Goal: Information Seeking & Learning: Learn about a topic

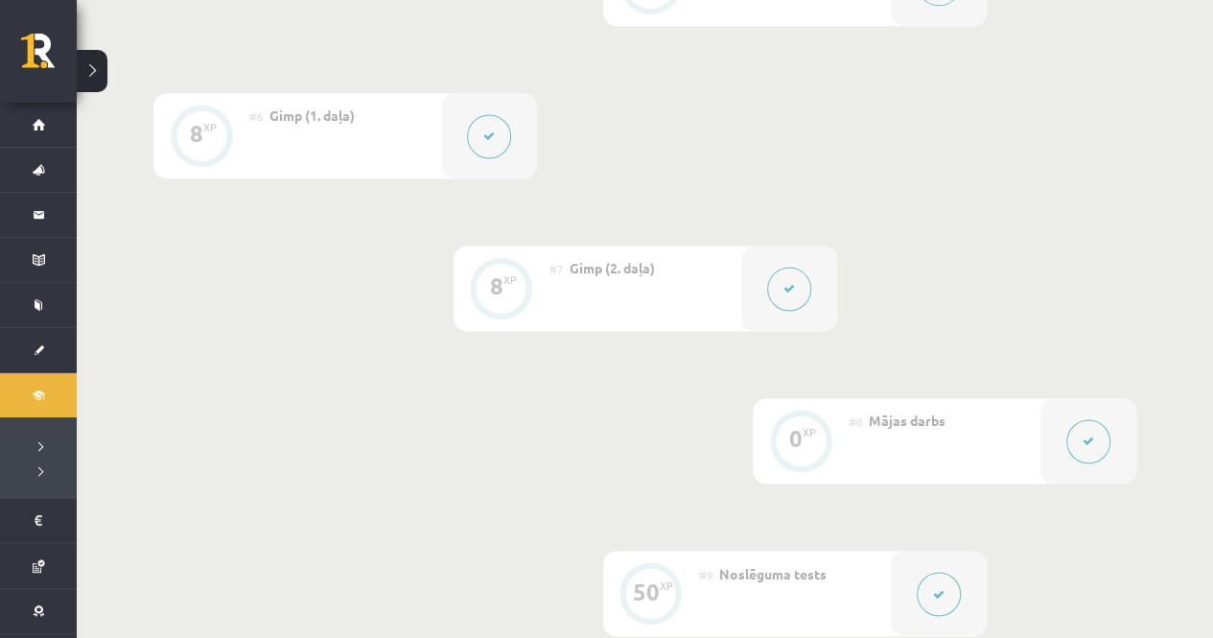
scroll to position [1254, 0]
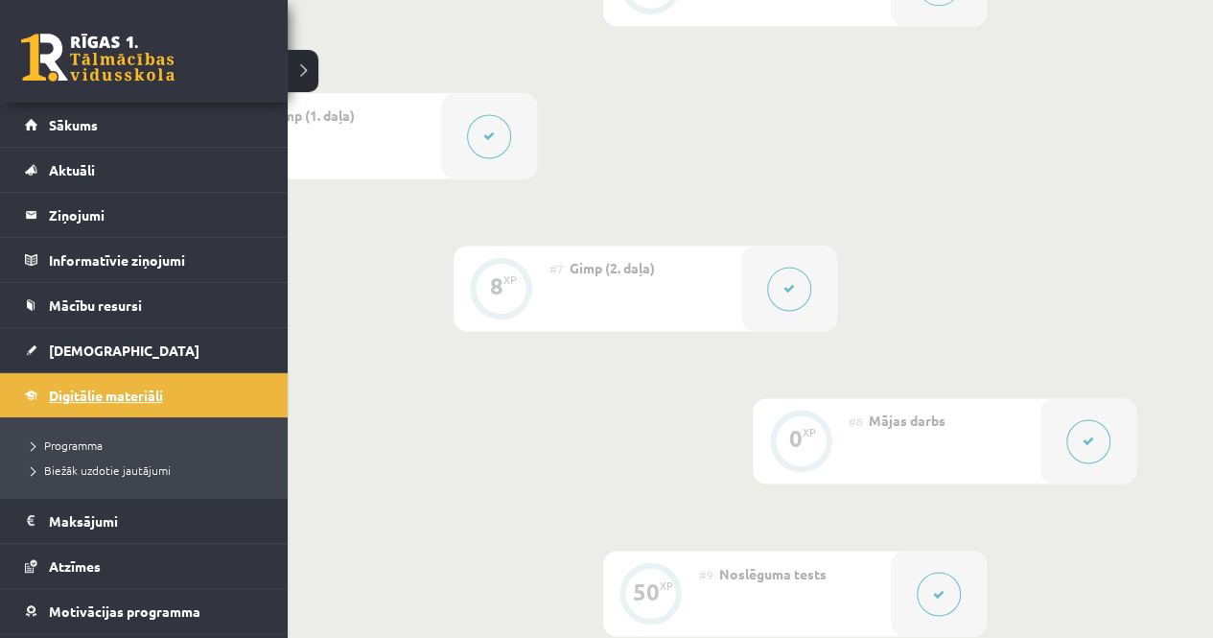
click at [111, 386] on span "Digitālie materiāli" at bounding box center [106, 394] width 114 height 17
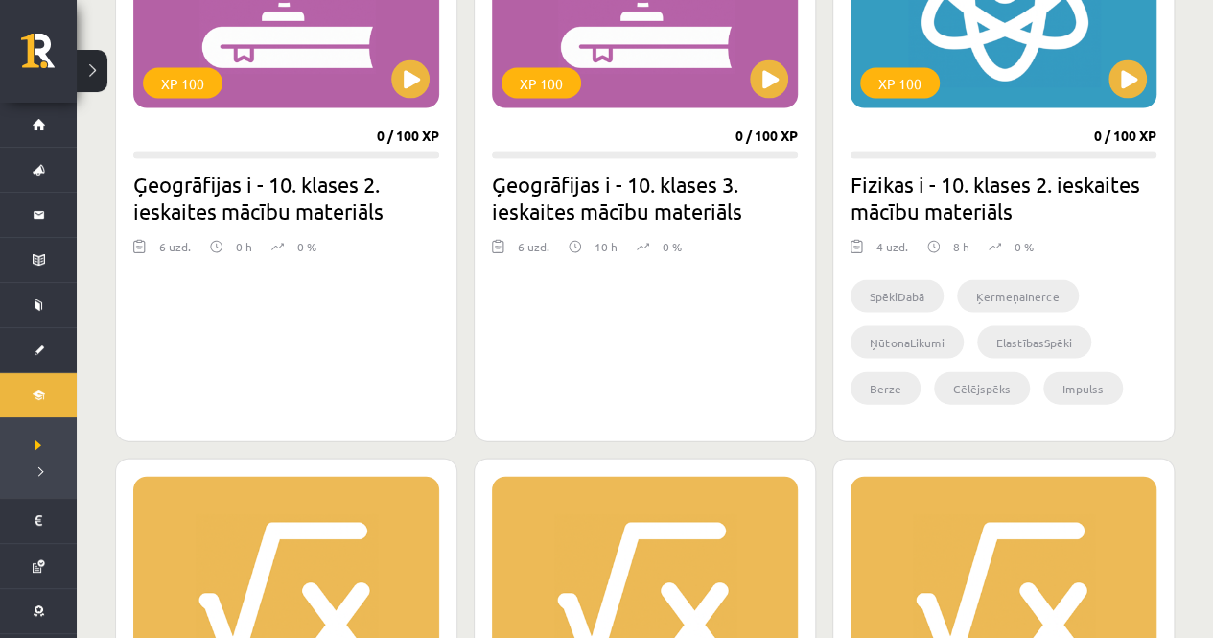
scroll to position [1911, 0]
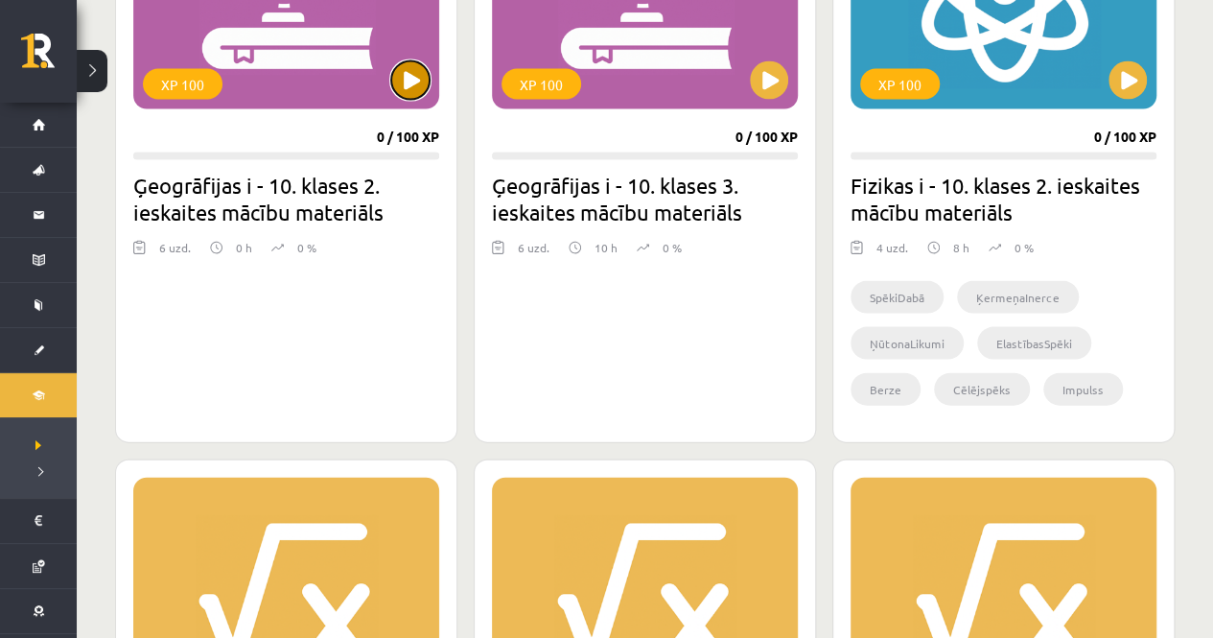
click at [418, 85] on button at bounding box center [410, 80] width 38 height 38
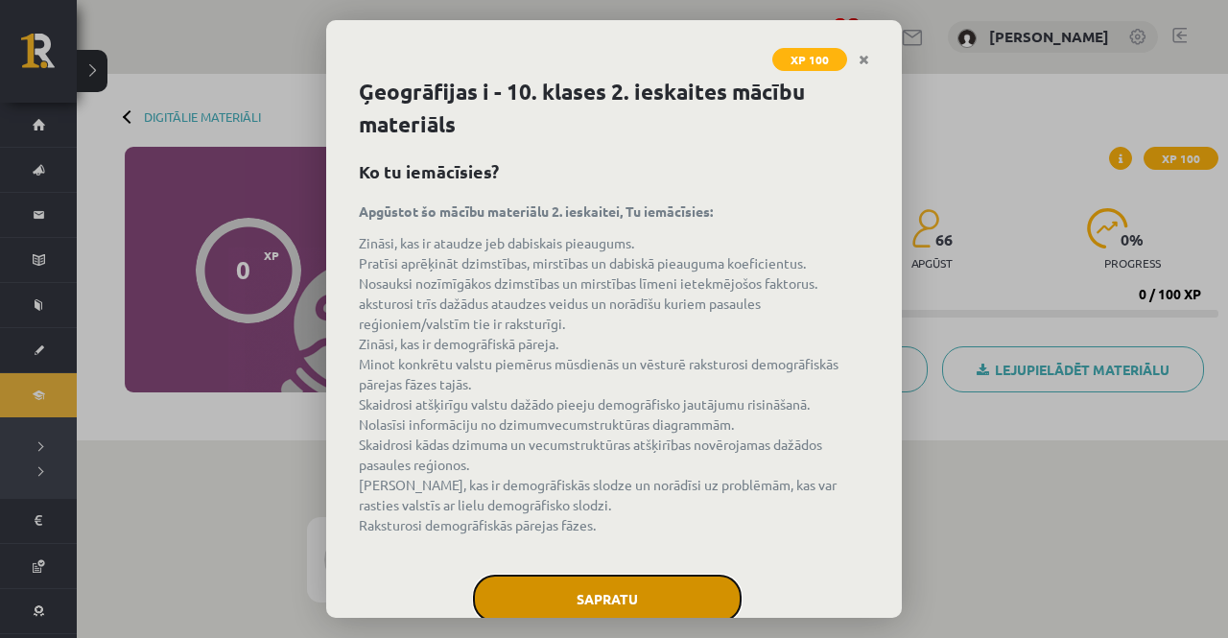
click at [639, 585] on button "Sapratu" at bounding box center [607, 598] width 269 height 48
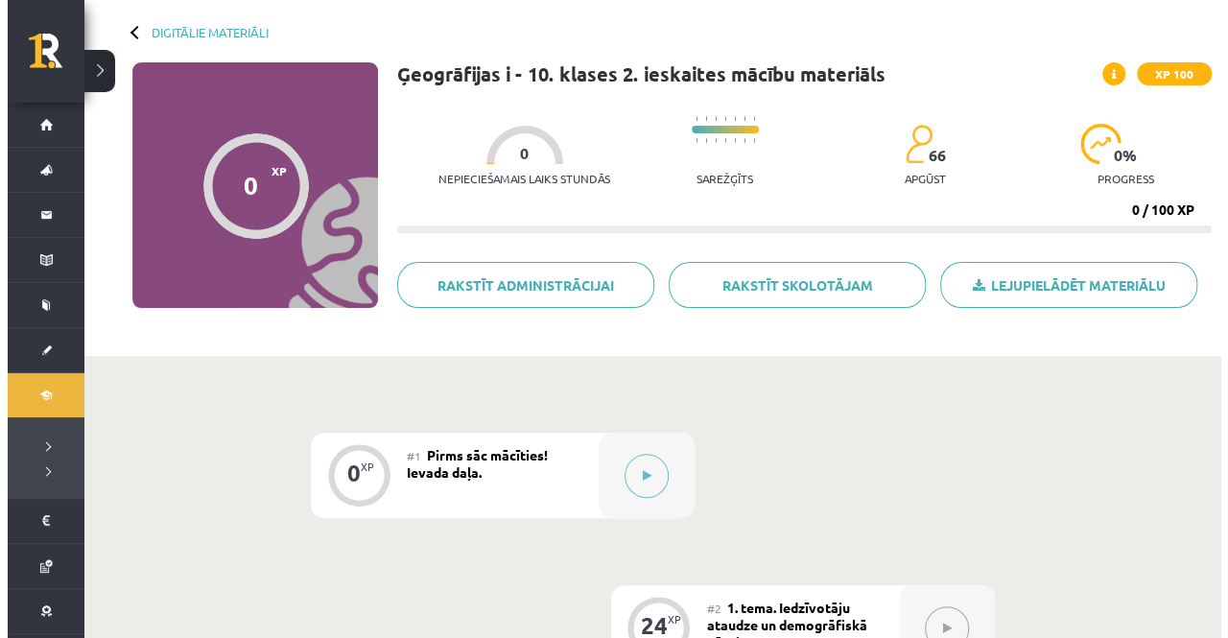
scroll to position [61, 0]
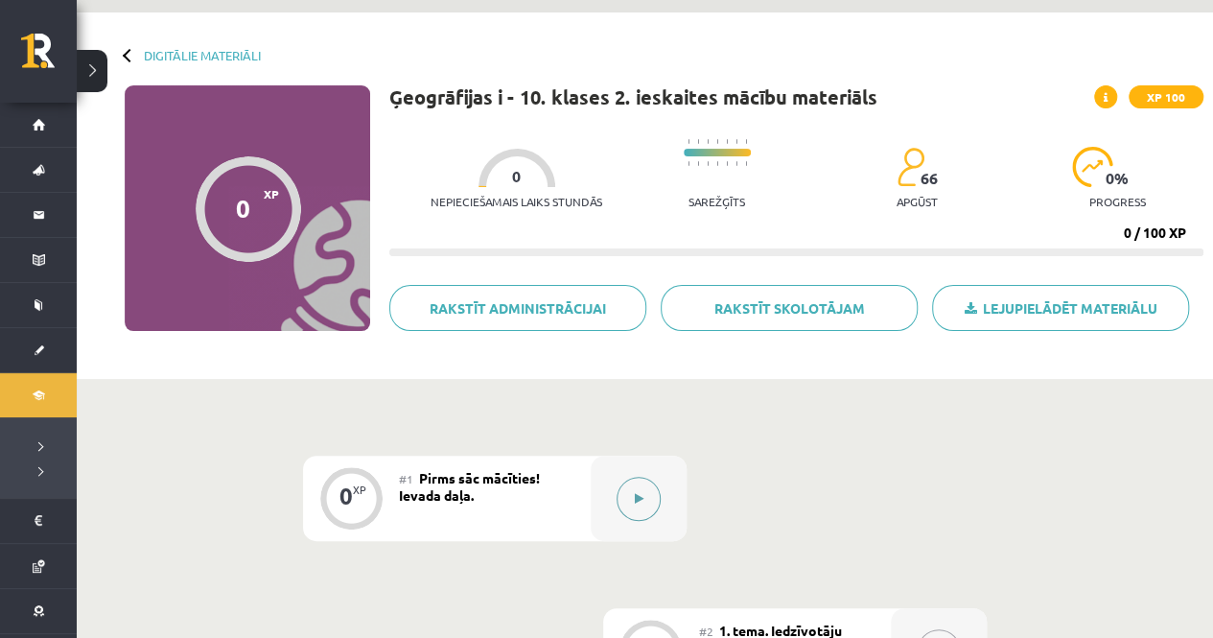
click at [635, 487] on button at bounding box center [639, 499] width 44 height 44
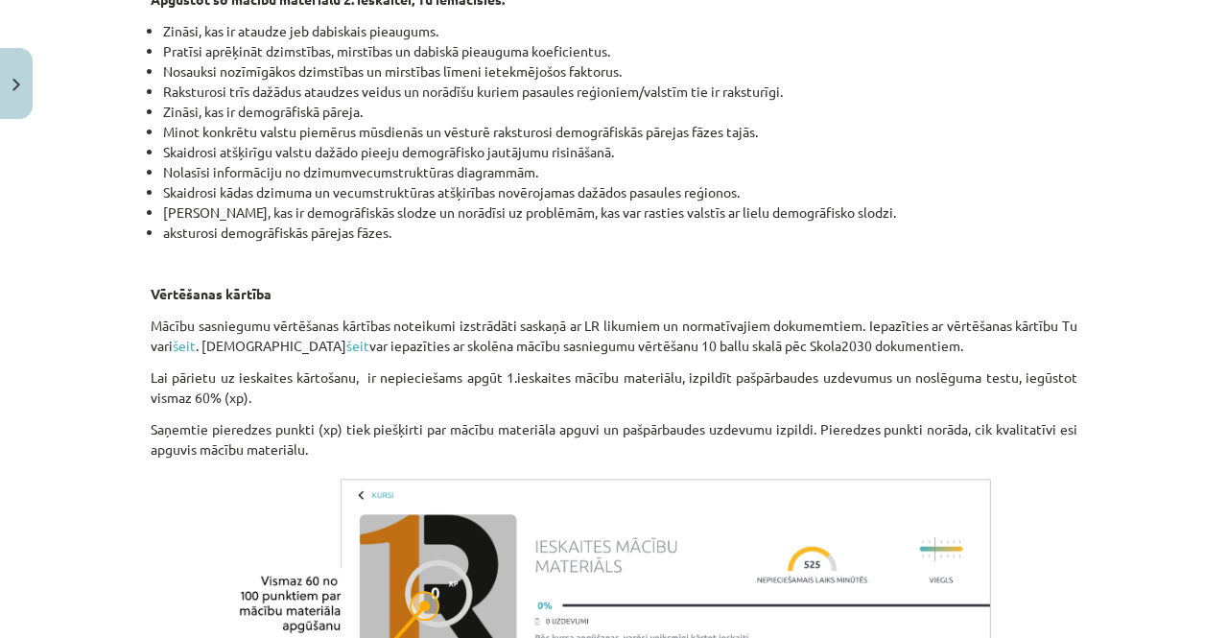
scroll to position [906, 0]
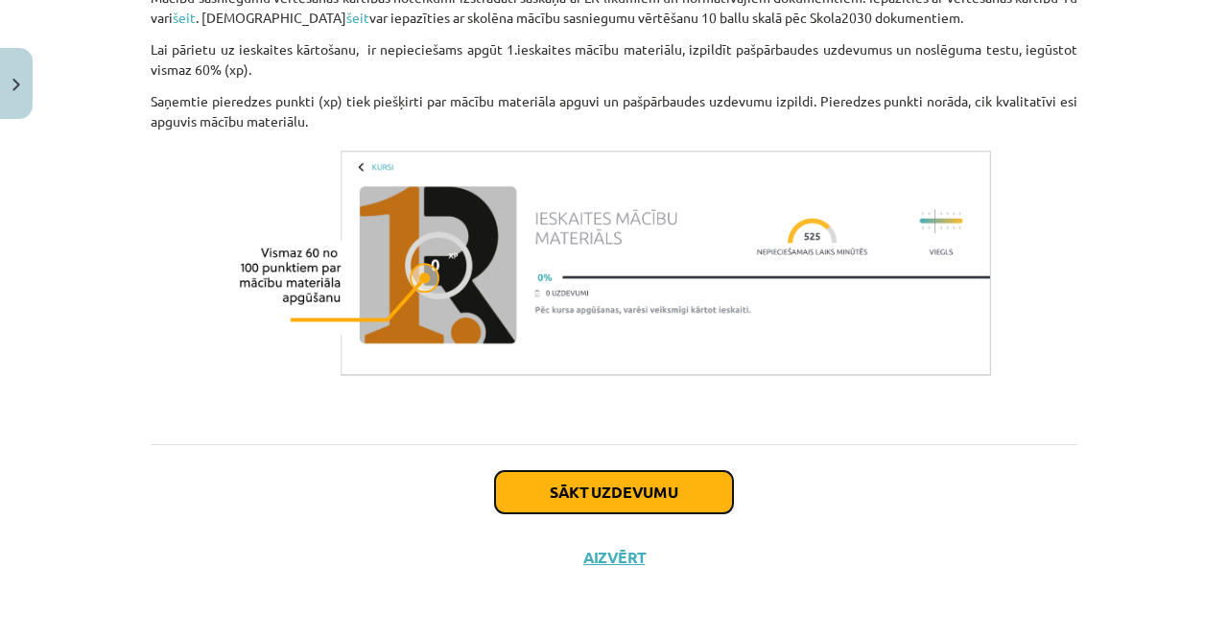
click at [616, 478] on button "Sākt uzdevumu" at bounding box center [614, 492] width 238 height 42
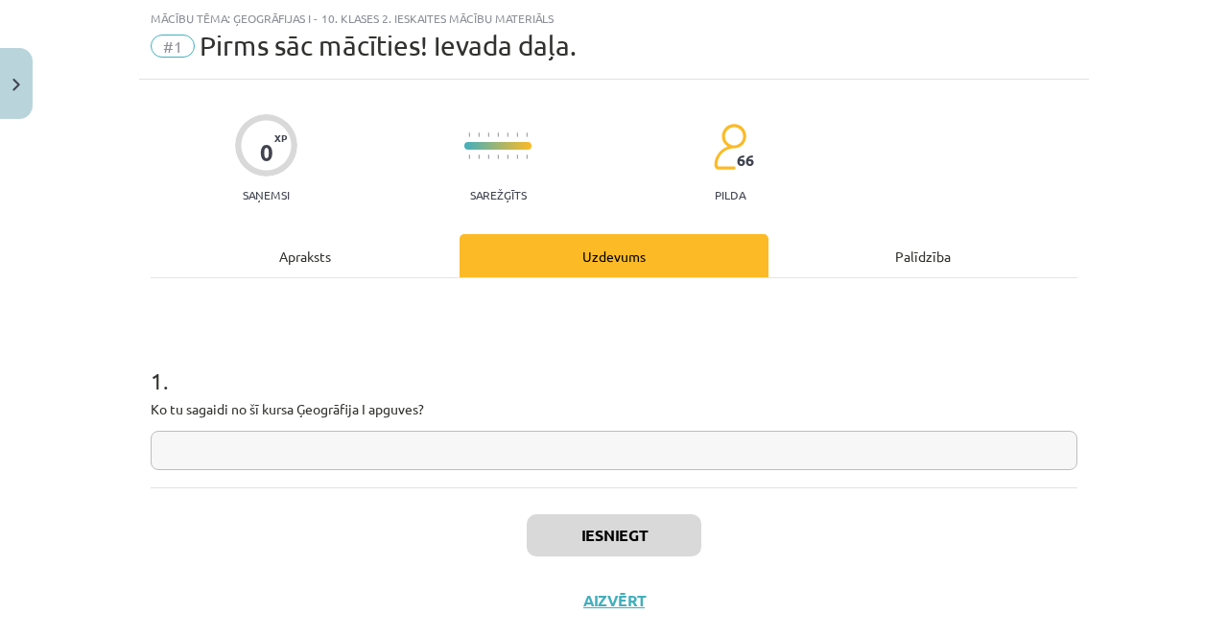
scroll to position [90, 0]
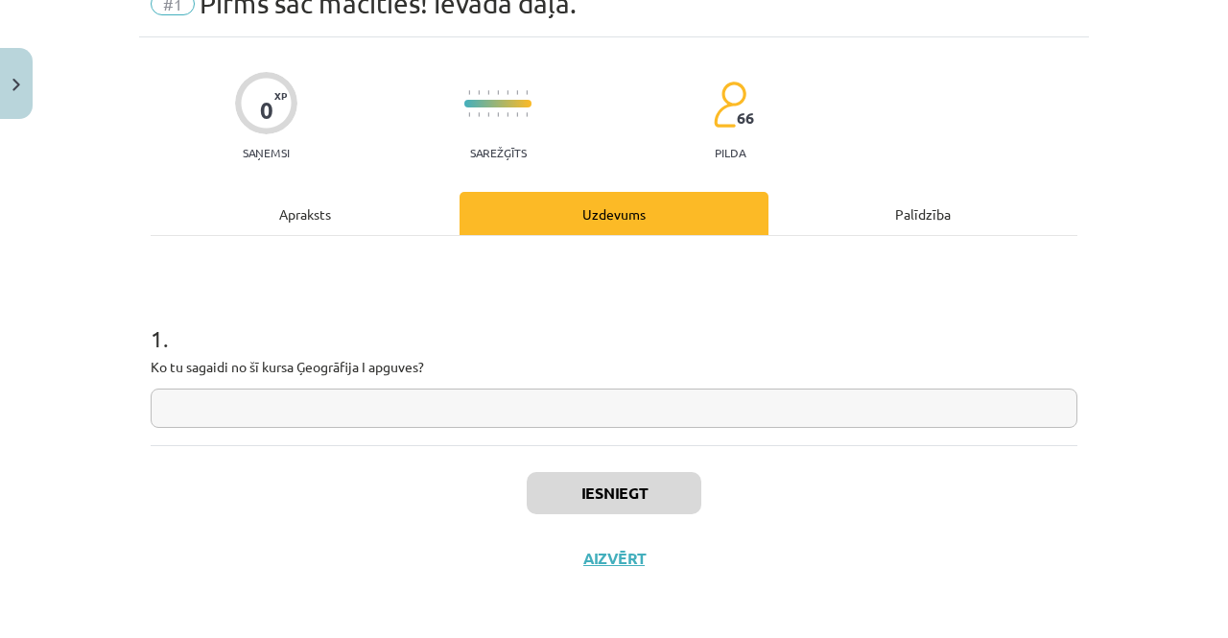
click at [552, 417] on input "text" at bounding box center [614, 407] width 926 height 39
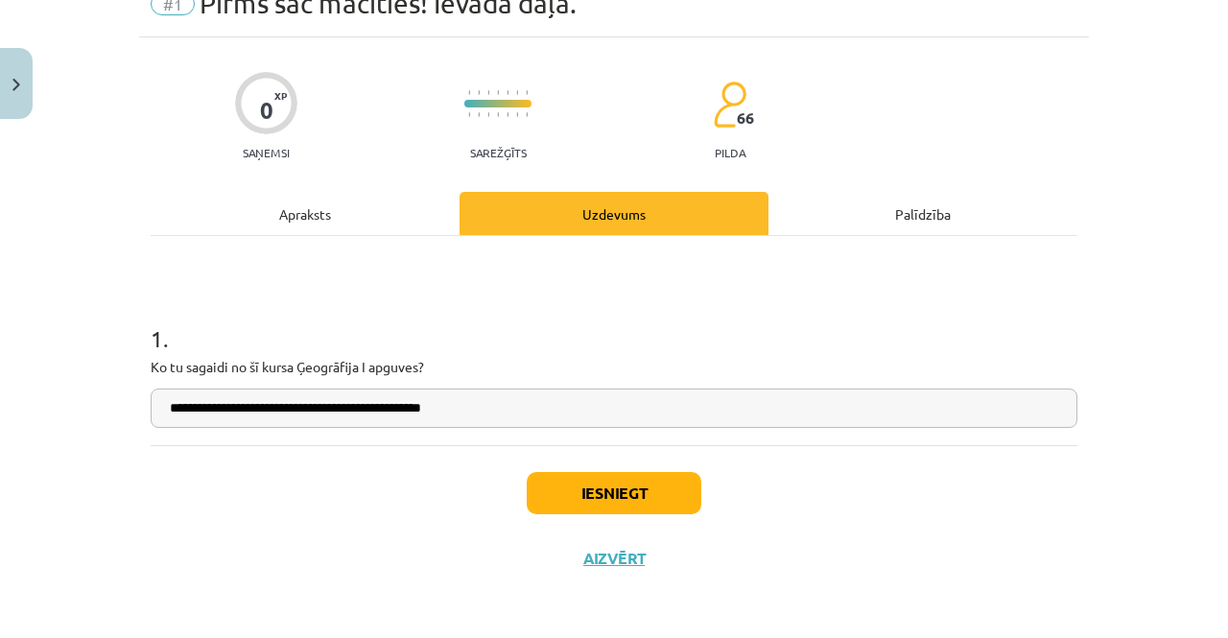
type input "**********"
click at [566, 482] on button "Iesniegt" at bounding box center [614, 493] width 175 height 42
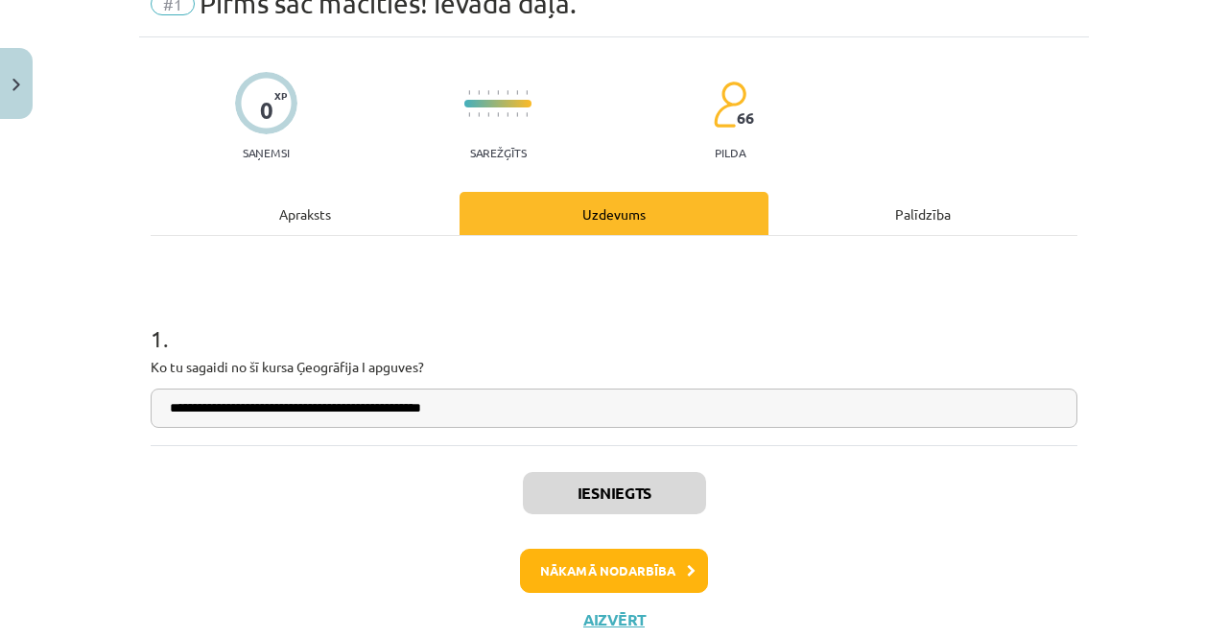
click at [813, 588] on div "Nākamā nodarbība" at bounding box center [613, 571] width 903 height 44
click at [591, 582] on button "Nākamā nodarbība" at bounding box center [614, 571] width 188 height 44
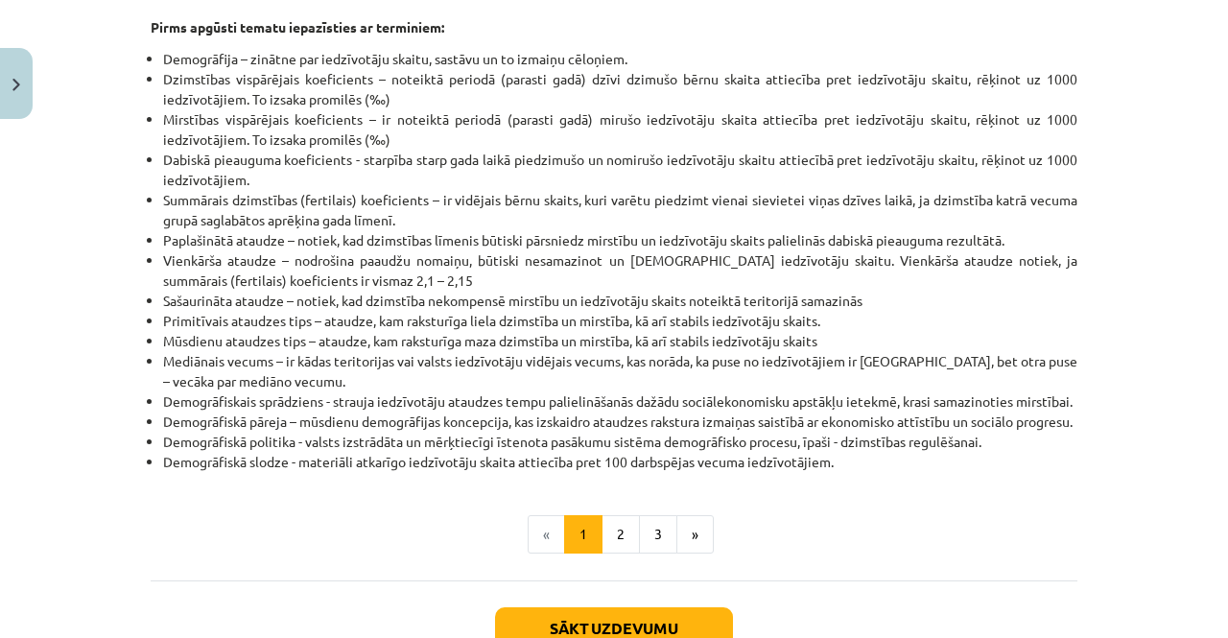
scroll to position [410, 0]
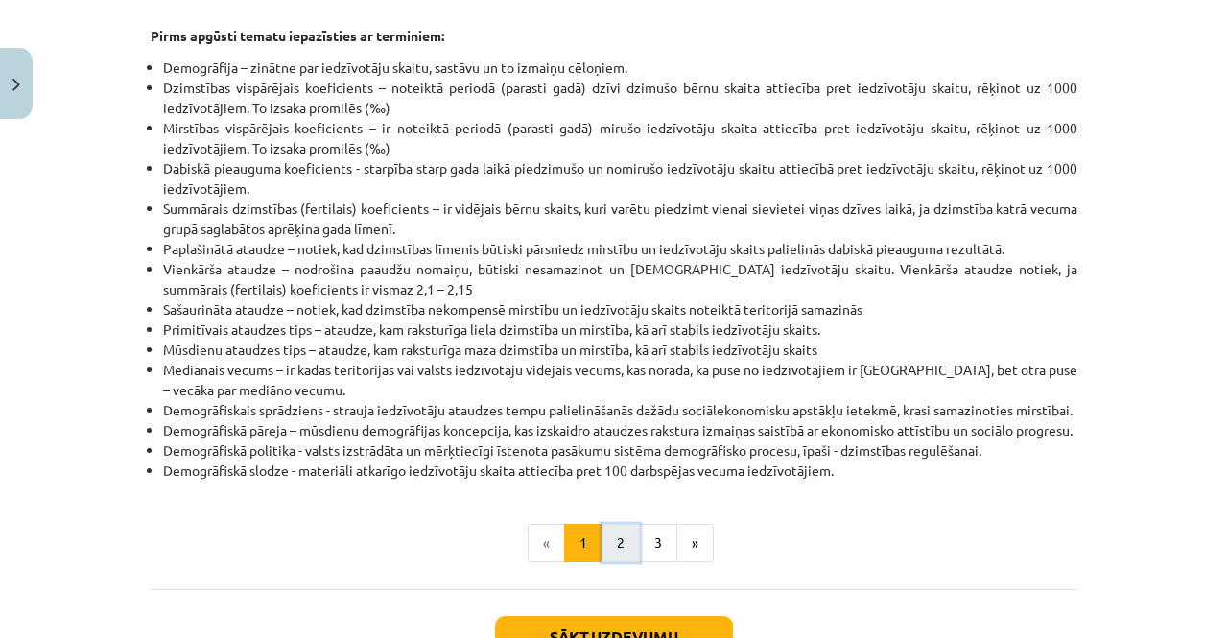
click at [618, 562] on button "2" at bounding box center [620, 543] width 38 height 38
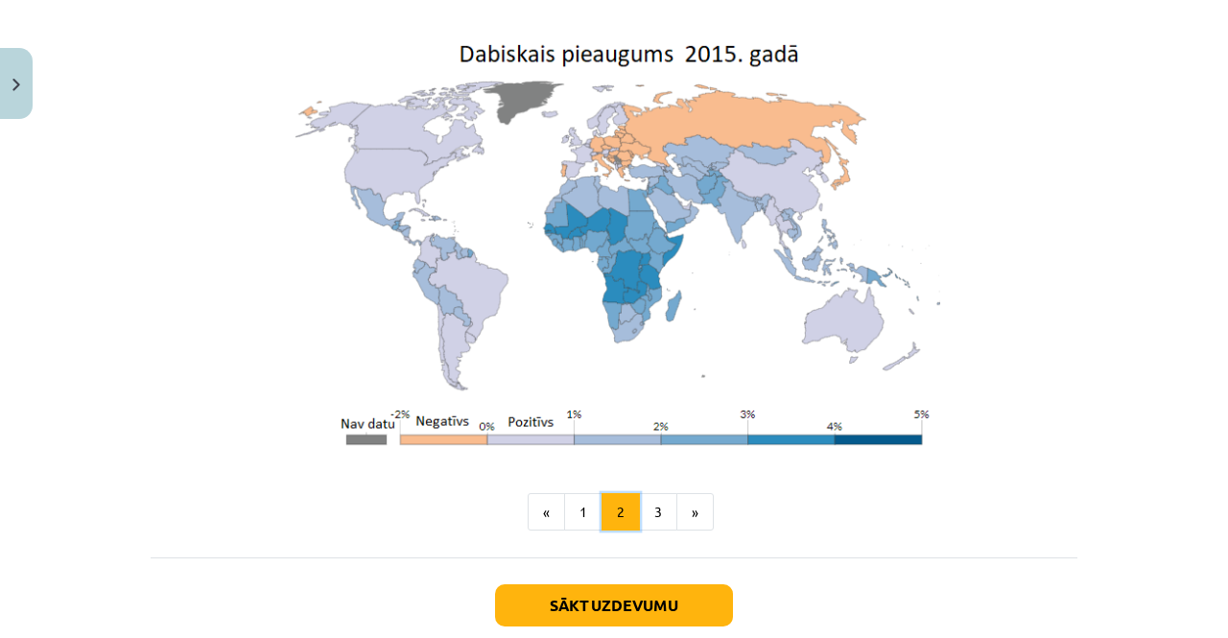
scroll to position [4259, 0]
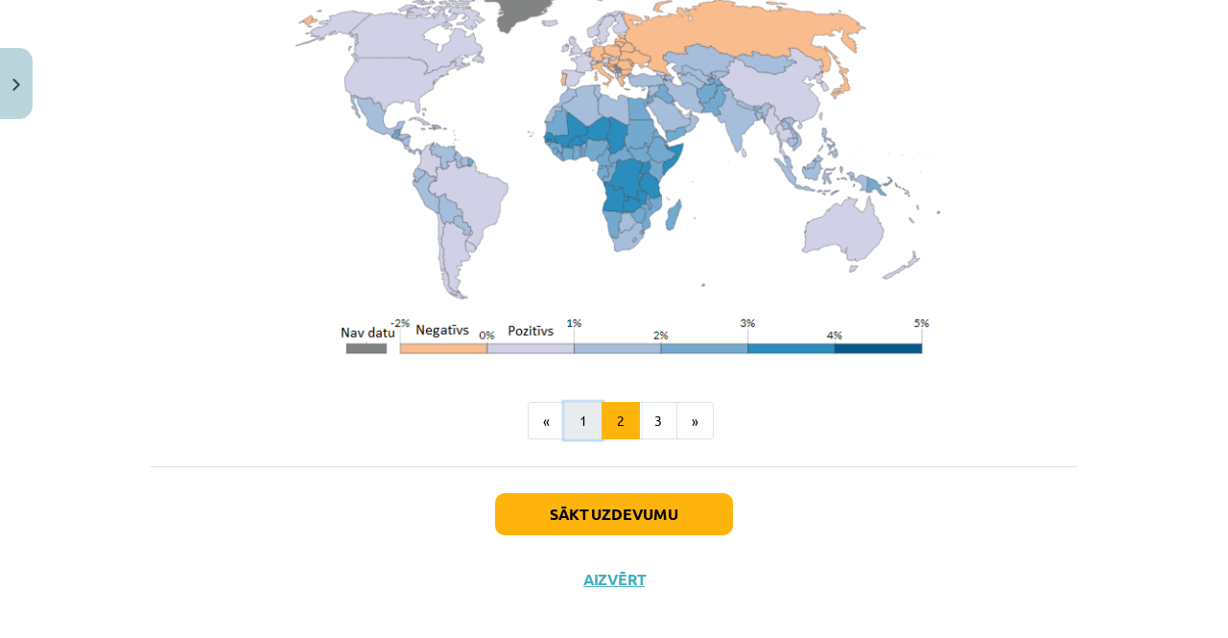
click at [577, 402] on button "1" at bounding box center [583, 421] width 38 height 38
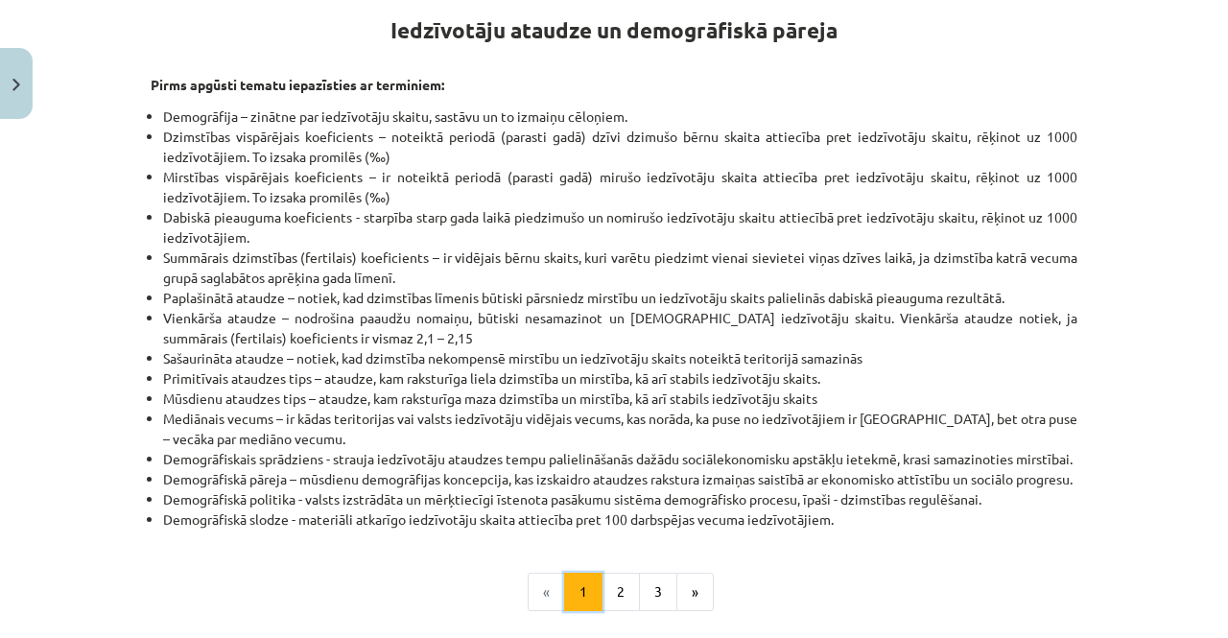
scroll to position [342, 0]
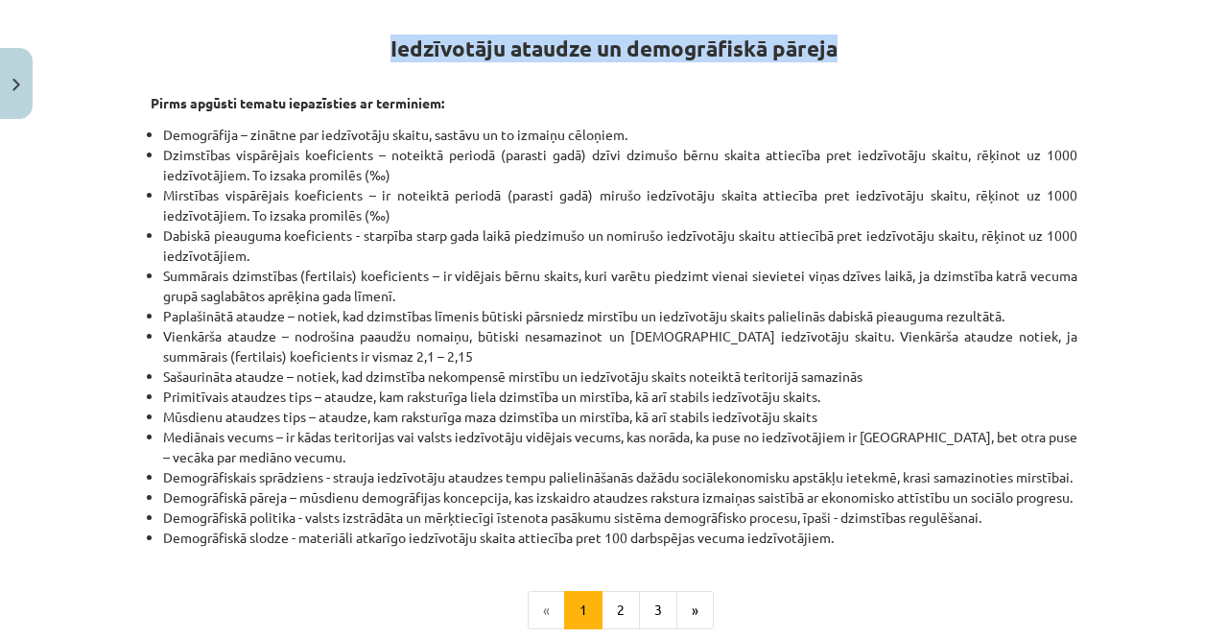
drag, startPoint x: 385, startPoint y: 48, endPoint x: 840, endPoint y: 49, distance: 455.5
click at [840, 49] on h1 "Iedzīvotāju ataudze un demogrāfiskā pāreja" at bounding box center [614, 44] width 926 height 86
copy strong "Iedzīvotāju ataudze un demogrāfiskā pāreja"
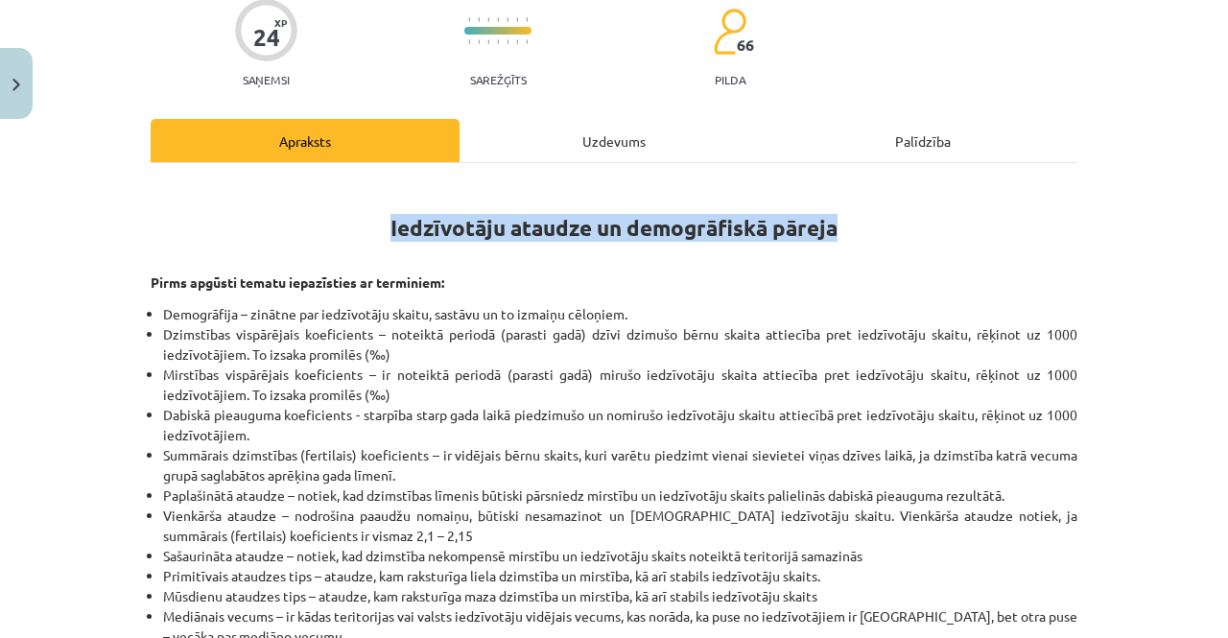
scroll to position [132, 0]
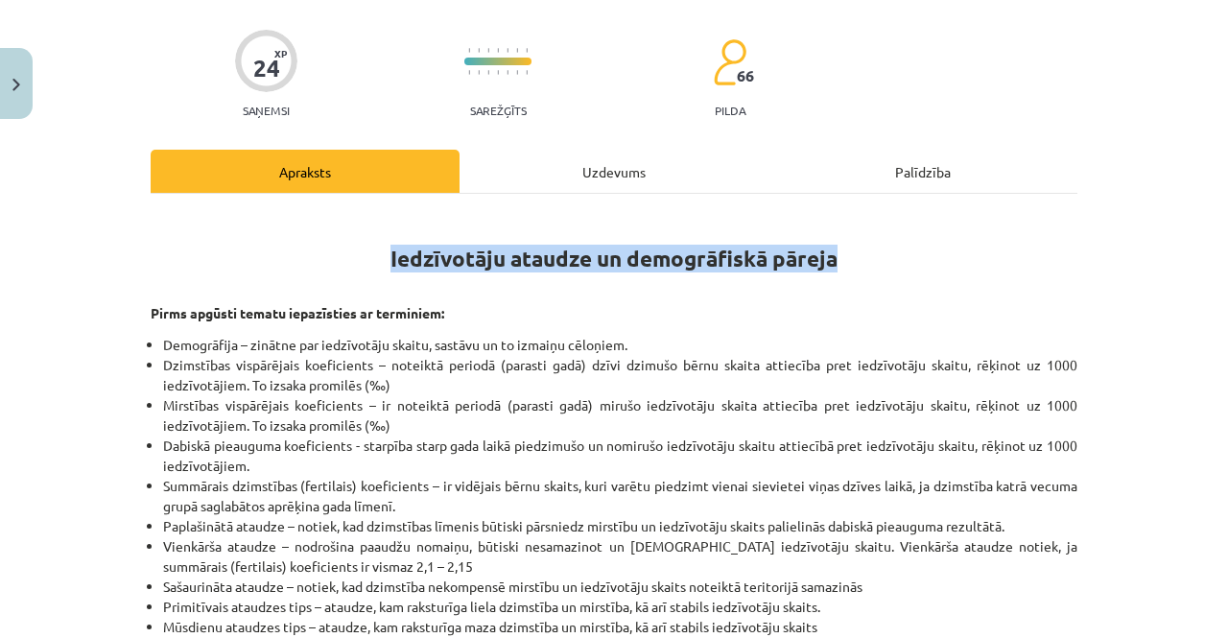
copy strong "Iedzīvotāju ataudze un demogrāfiskā pāreja"
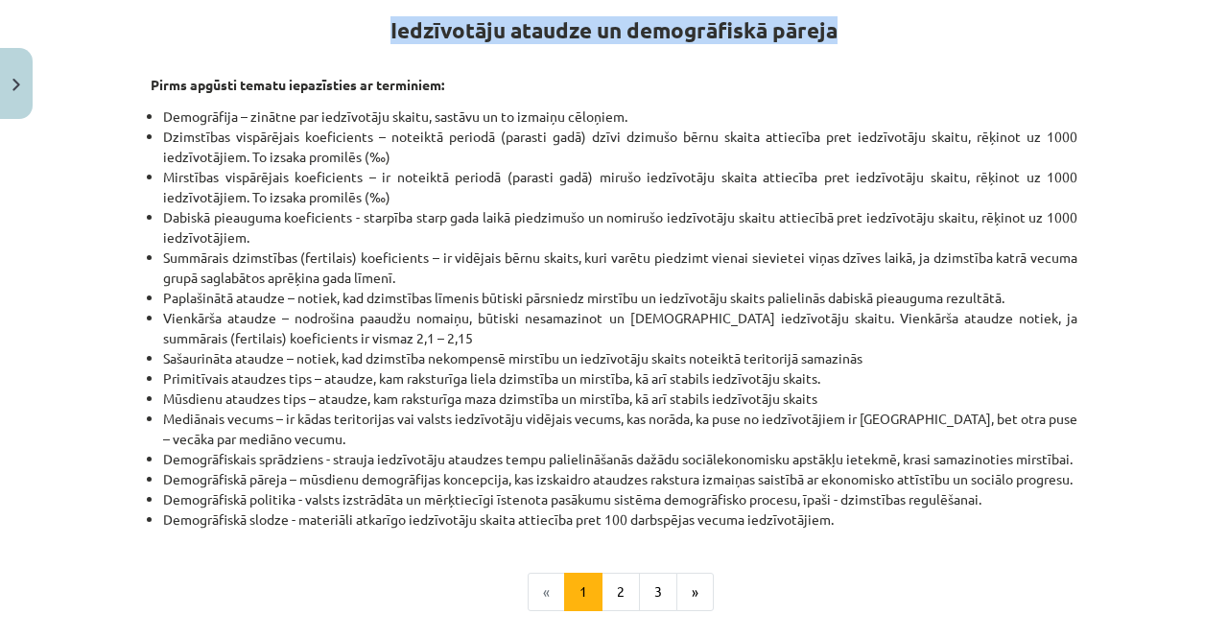
scroll to position [347, 0]
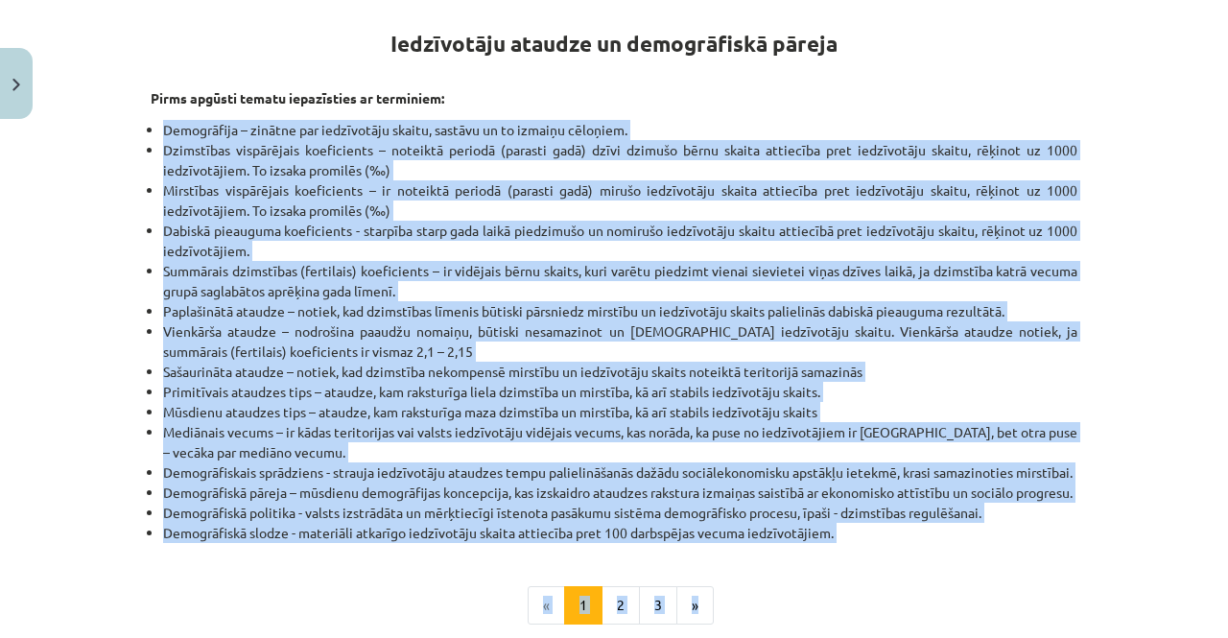
drag, startPoint x: 155, startPoint y: 129, endPoint x: 926, endPoint y: 589, distance: 897.5
click at [926, 589] on div "Iedzīvotāju ataudze un demogrāfiskā pāreja Pirms apgūsti tematu iepazīsties ar …" at bounding box center [614, 310] width 926 height 628
click at [882, 543] on li "Demogrāfiskā slodze - materiāli atkarīgo iedzīvotāju skaita attiecība pret 100 …" at bounding box center [620, 533] width 914 height 20
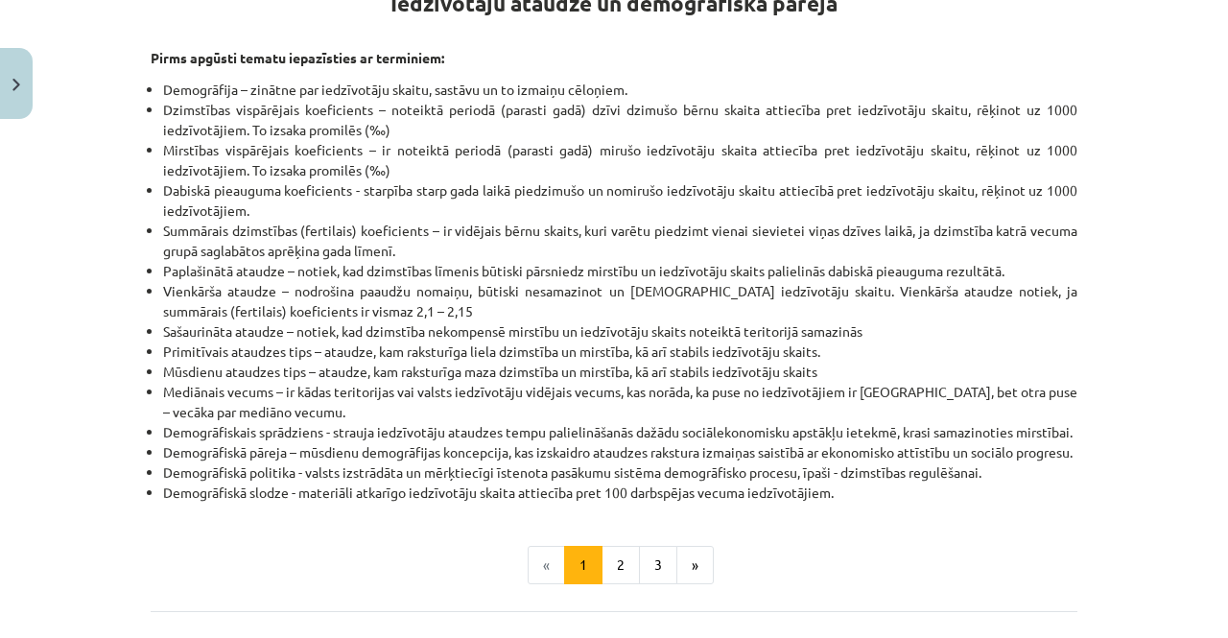
scroll to position [391, 0]
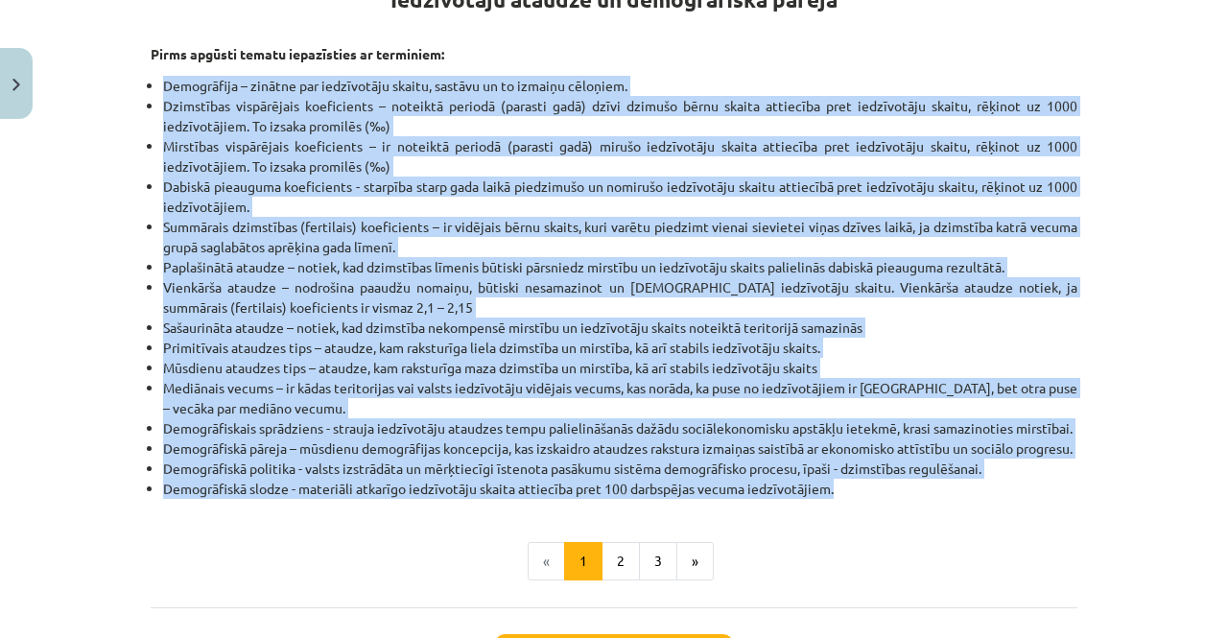
drag, startPoint x: 157, startPoint y: 84, endPoint x: 840, endPoint y: 525, distance: 812.4
click at [840, 499] on ul "Demogrāfija – zinātne par iedzīvotāju skaitu, sastāvu un to izmaiņu cēloņiem. D…" at bounding box center [614, 287] width 926 height 423
copy ul "Demogrāfija – zinātne par iedzīvotāju skaitu, sastāvu un to izmaiņu cēloņiem. D…"
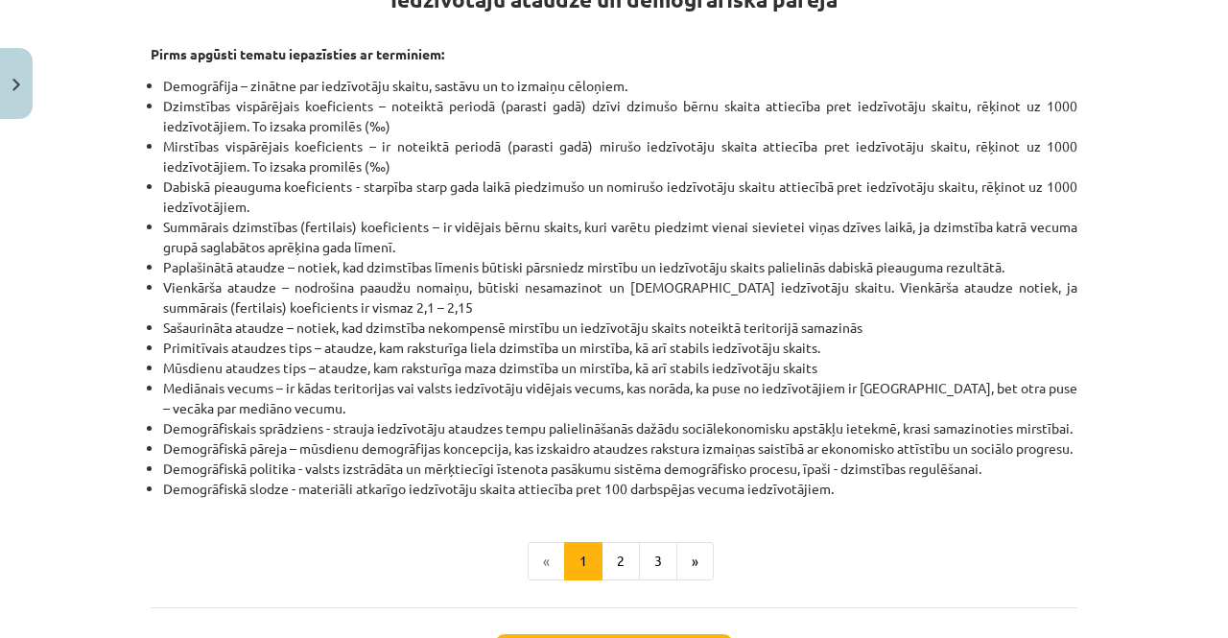
click at [1027, 546] on div "Iedzīvotāju ataudze un demogrāfiskā pāreja Pirms apgūsti tematu iepazīsties ar …" at bounding box center [614, 266] width 926 height 628
click at [610, 580] on button "2" at bounding box center [620, 561] width 38 height 38
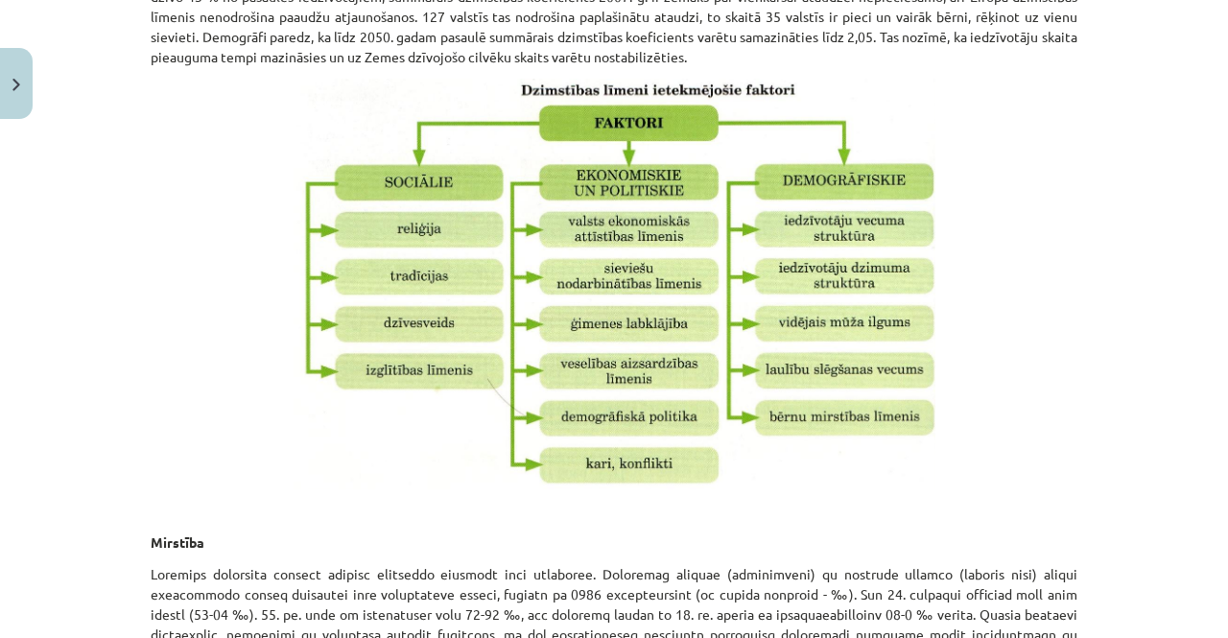
scroll to position [1744, 0]
click at [653, 296] on img at bounding box center [614, 283] width 642 height 410
click at [221, 421] on p at bounding box center [614, 283] width 926 height 410
click at [1097, 396] on div "Mācību tēma: Ģeogrāfijas i - 10. klases 2. ieskaites mācību materiāls #2 1. tem…" at bounding box center [614, 319] width 1228 height 638
click at [255, 403] on p at bounding box center [614, 283] width 926 height 410
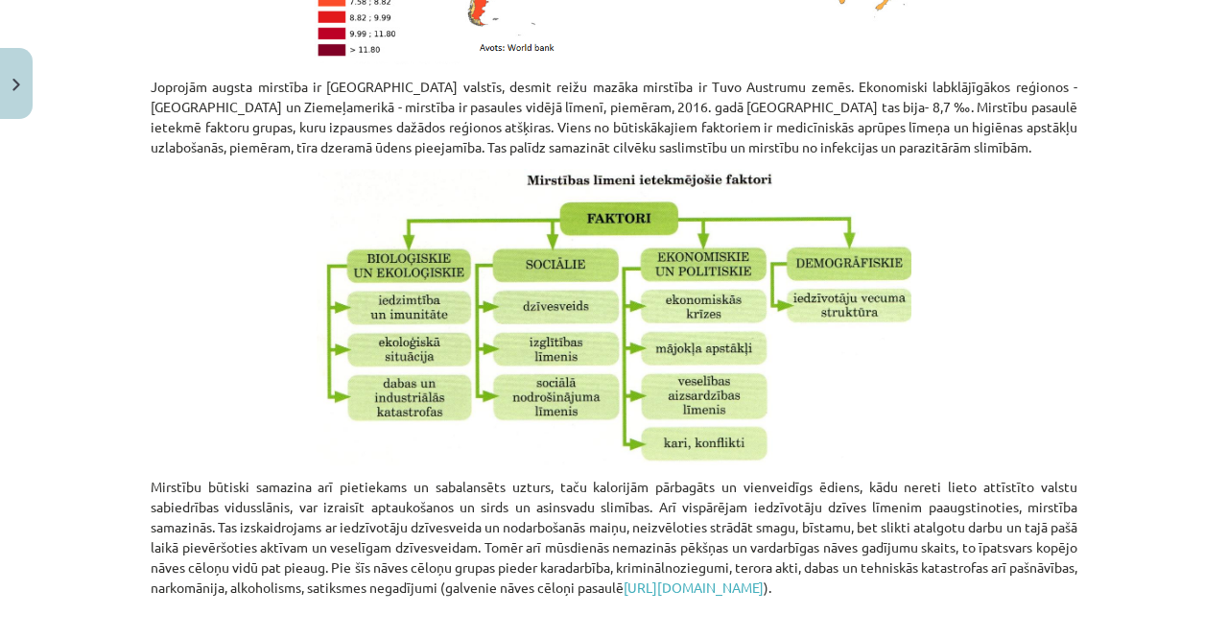
scroll to position [2720, 0]
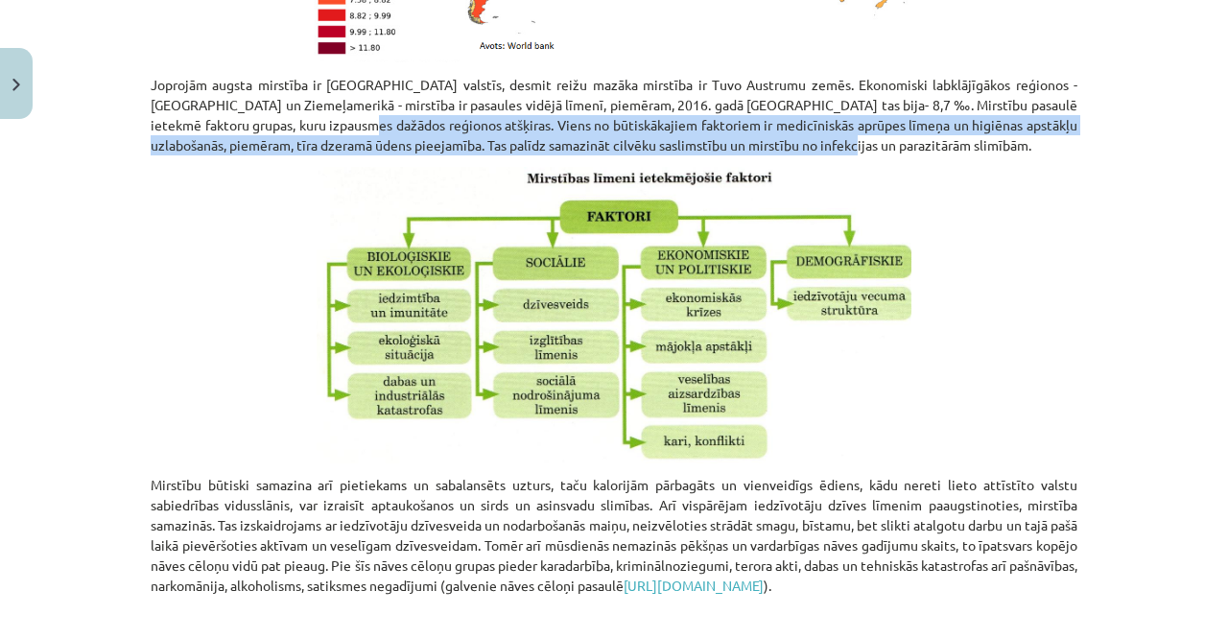
drag, startPoint x: 375, startPoint y: 107, endPoint x: 871, endPoint y: 121, distance: 496.0
click at [871, 121] on p "Joprojām augsta mirstība ir Āfrikas valstīs, desmit reižu mazāka mirstība ir Tu…" at bounding box center [614, 115] width 926 height 81
copy p "Viens no būtiskākajiem faktoriem ir medicīniskās aprūpes līmeņa un higiēnas aps…"
click at [871, 121] on p "Joprojām augsta mirstība ir Āfrikas valstīs, desmit reižu mazāka mirstība ir Tu…" at bounding box center [614, 115] width 926 height 81
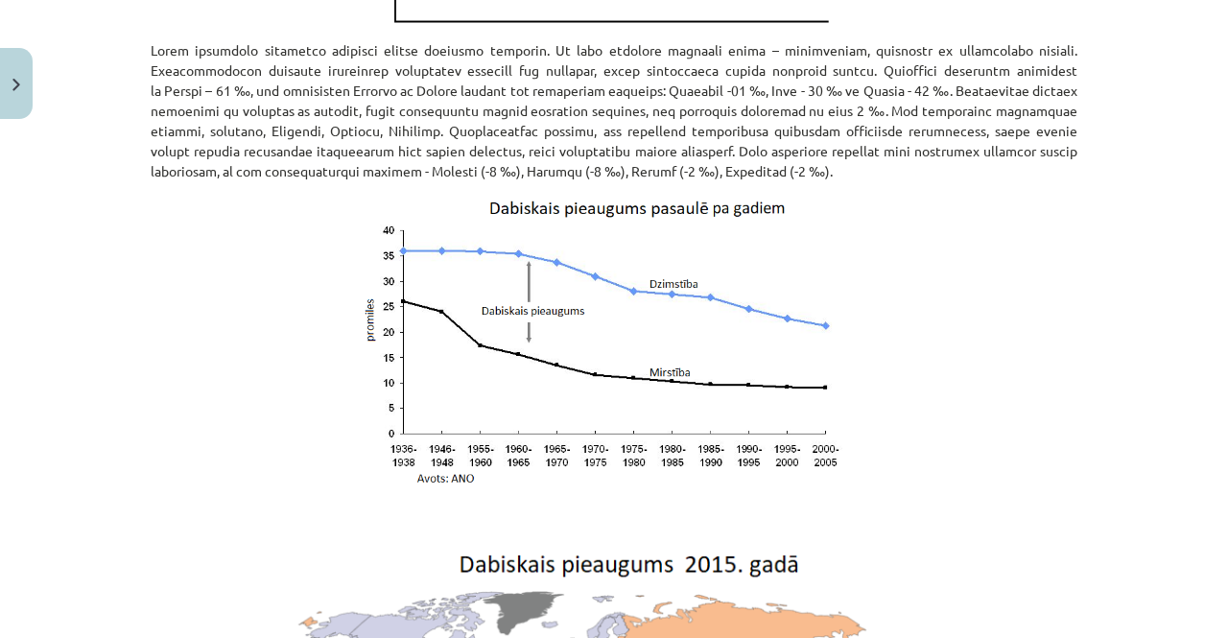
scroll to position [3635, 0]
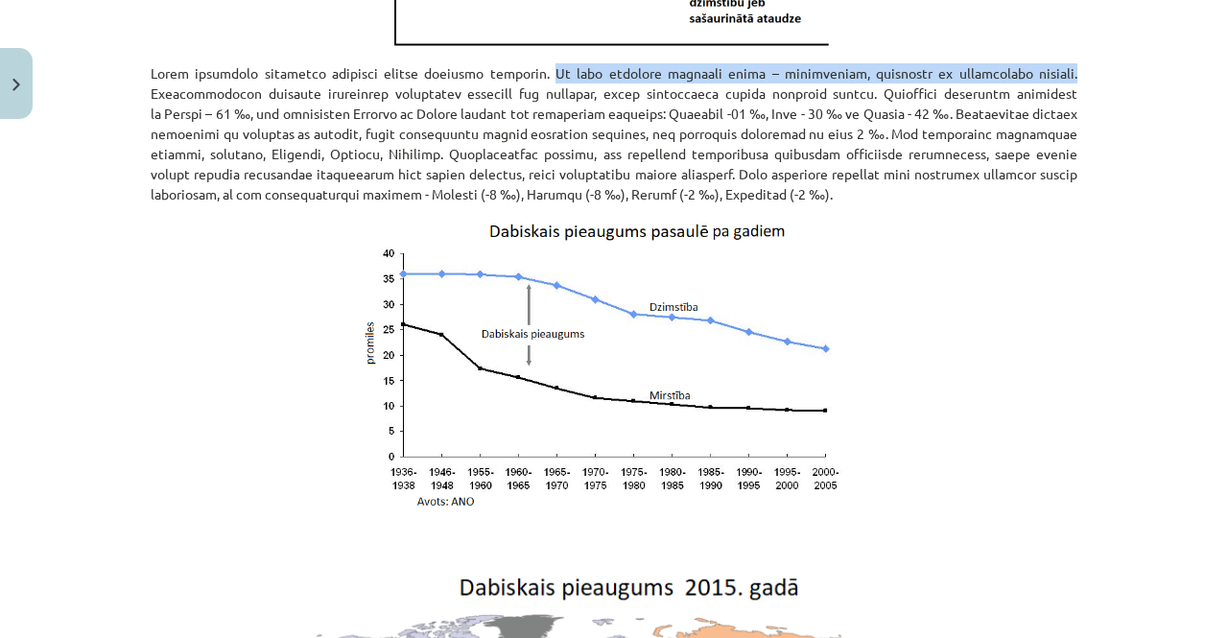
drag, startPoint x: 549, startPoint y: 47, endPoint x: 1074, endPoint y: 43, distance: 525.6
copy p "Ir trīs galvenie ataudzes veidi – paplašinātā, vienkāršā un sašaurinātā ataudze."
drag, startPoint x: 142, startPoint y: 67, endPoint x: 226, endPoint y: 59, distance: 84.8
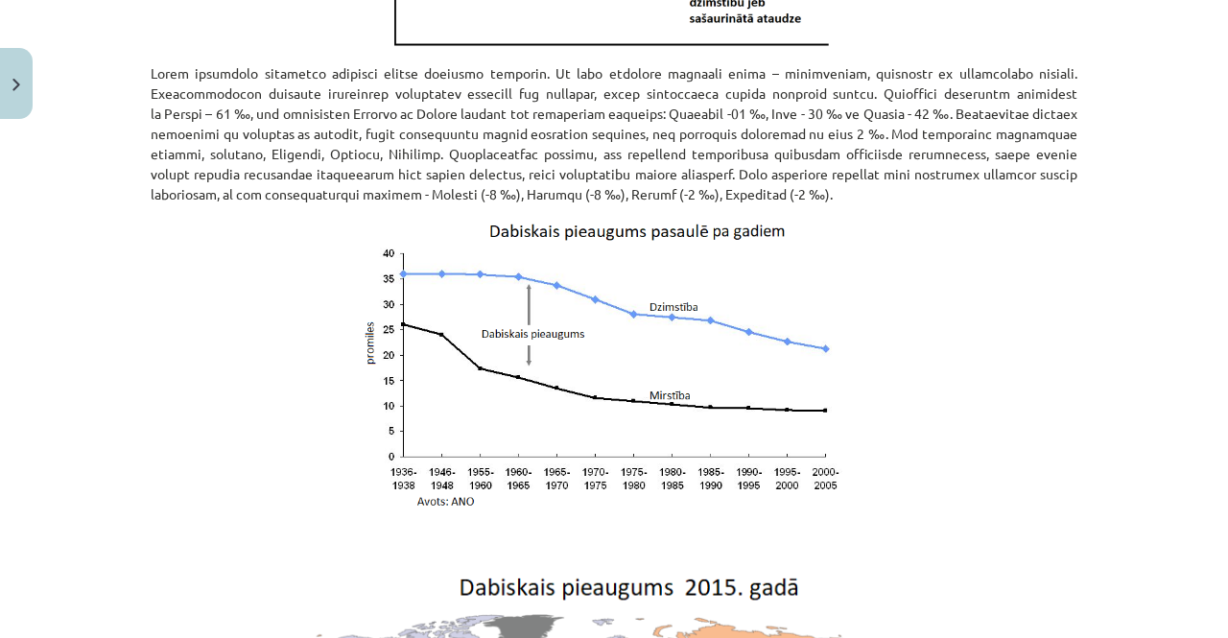
click at [163, 75] on p at bounding box center [614, 133] width 926 height 141
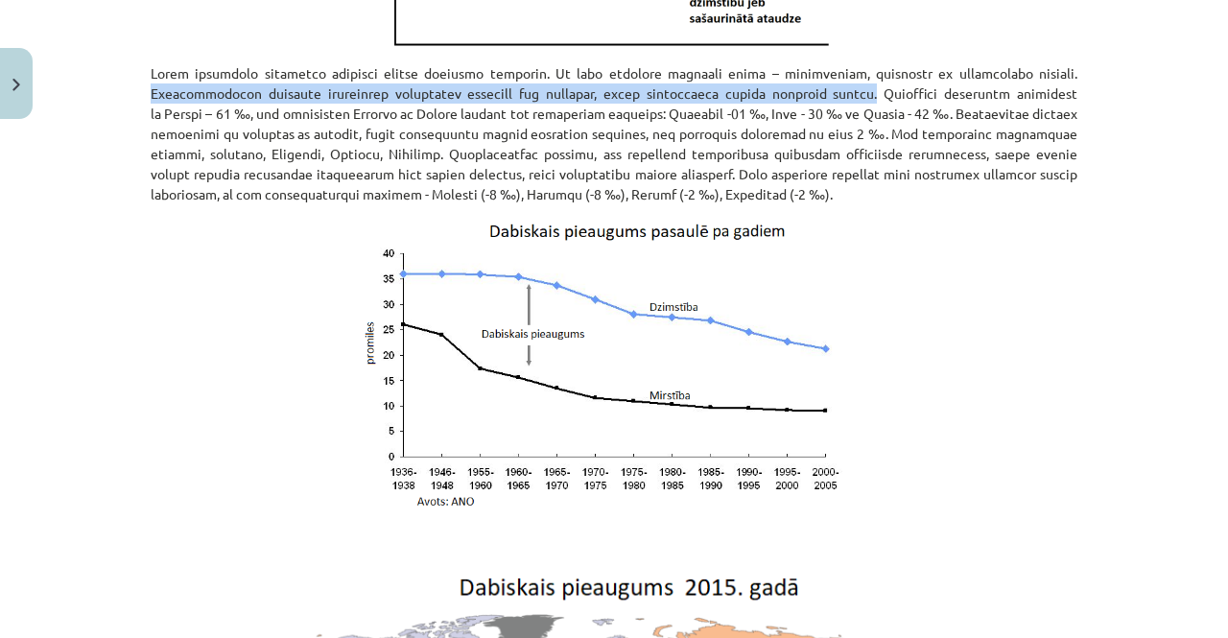
drag, startPoint x: 146, startPoint y: 72, endPoint x: 815, endPoint y: 68, distance: 669.4
click at [815, 68] on p at bounding box center [614, 133] width 926 height 141
copy p "Paplašinātajai ataudzei raksturīgs dzimstības pārsvars pār mirstību, tāpēc iedz…"
click at [815, 438] on img at bounding box center [614, 372] width 519 height 312
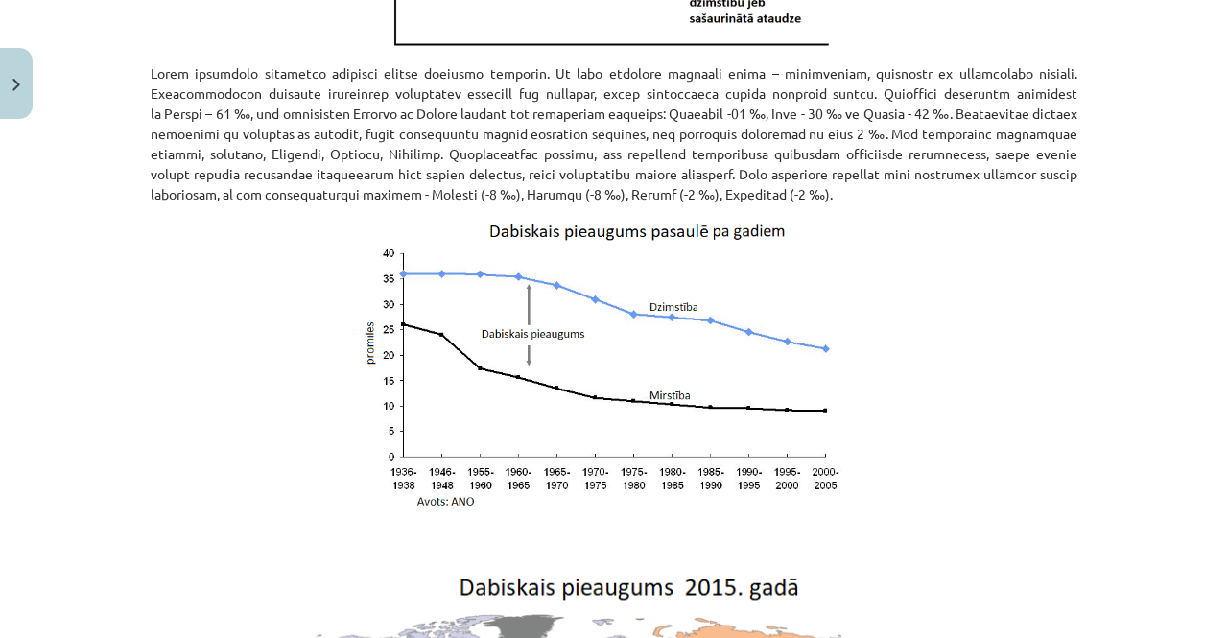
click at [1014, 287] on p at bounding box center [614, 372] width 926 height 312
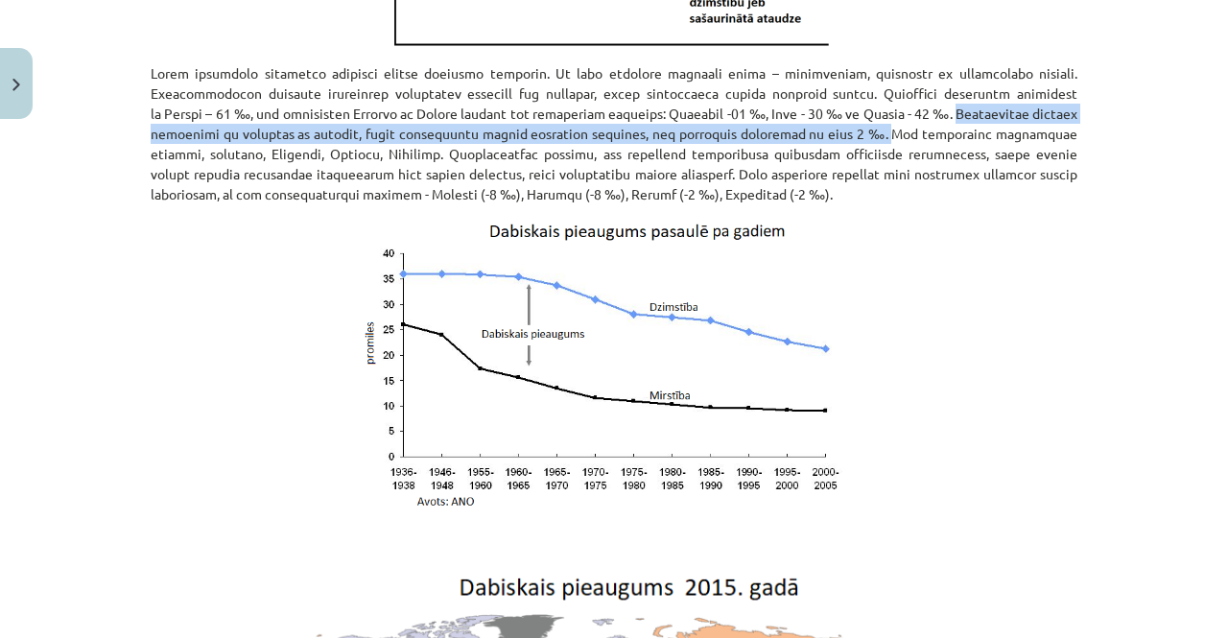
drag, startPoint x: 866, startPoint y: 95, endPoint x: 756, endPoint y: 112, distance: 111.6
click at [756, 112] on p at bounding box center [614, 133] width 926 height 141
copy p "Vienkāršajā ataudzē dzimstība un mirstība ir līdzīga, tāpēc iedzīvotāju skaits …"
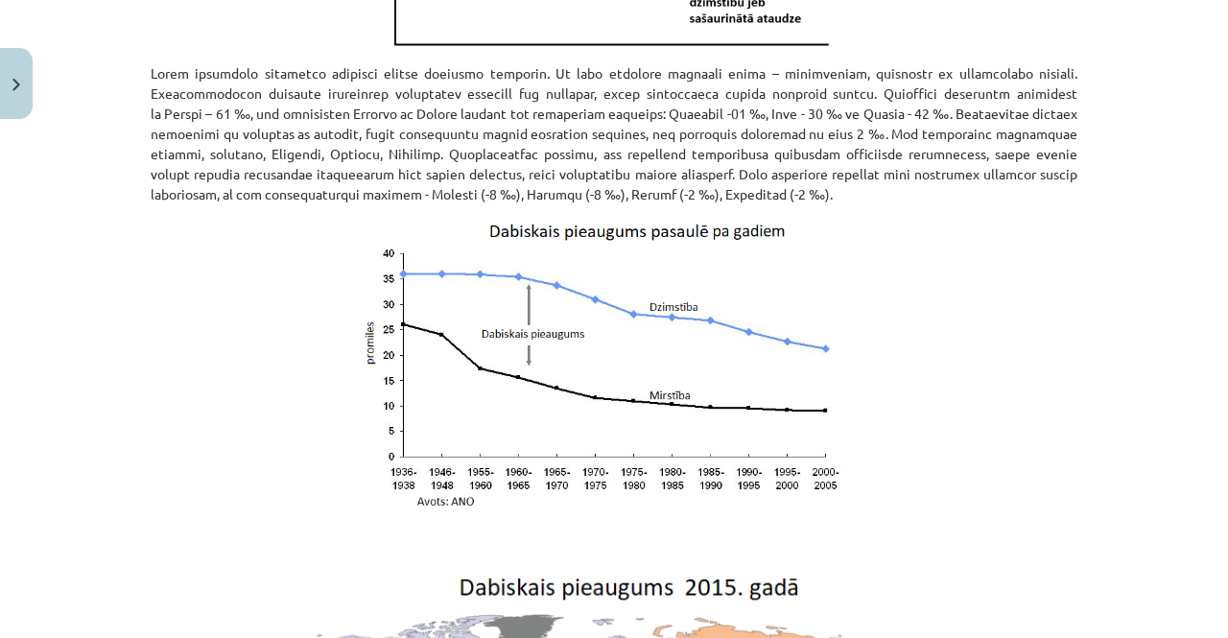
click at [1001, 325] on p at bounding box center [614, 372] width 926 height 312
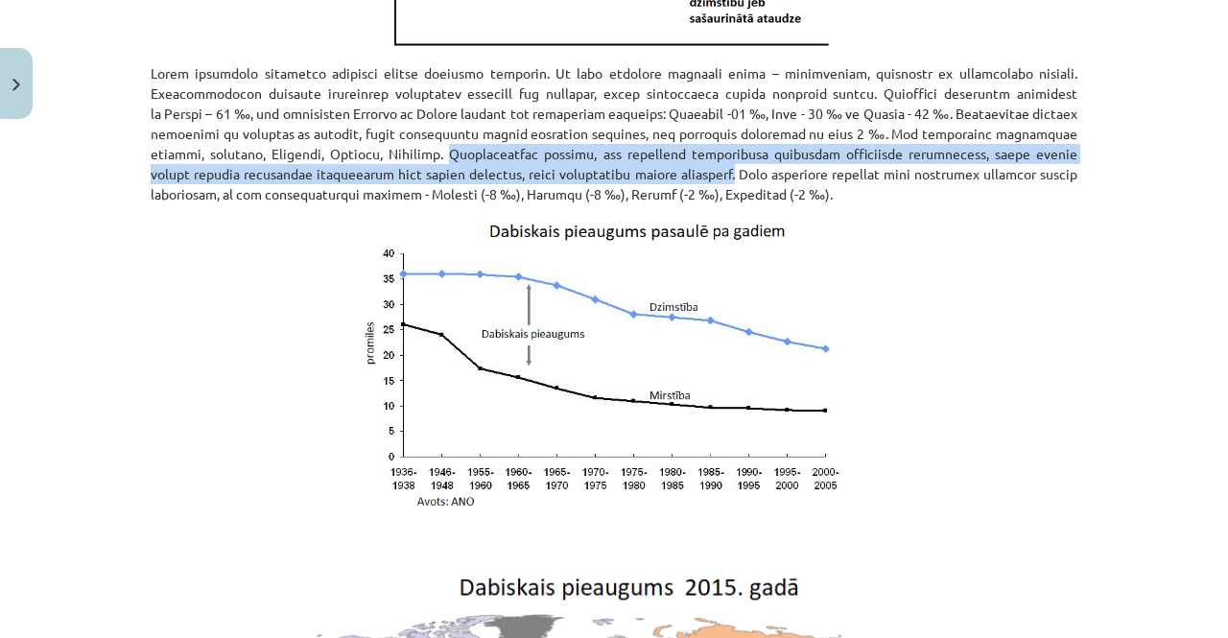
drag, startPoint x: 240, startPoint y: 135, endPoint x: 470, endPoint y: 154, distance: 231.0
click at [470, 154] on p at bounding box center [614, 133] width 926 height 141
copy p "Sašaurinātajā ataudzē, kad mirstības koeficients pārsniedz dzimstības koeficien…"
click at [814, 471] on img at bounding box center [614, 372] width 519 height 312
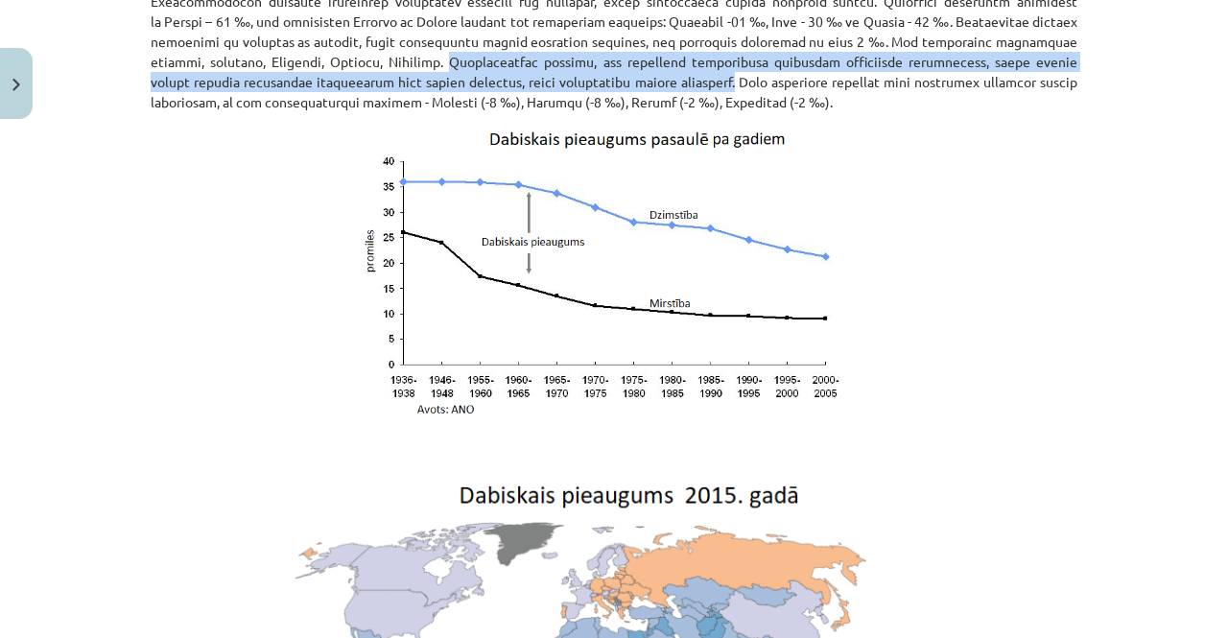
scroll to position [3731, 0]
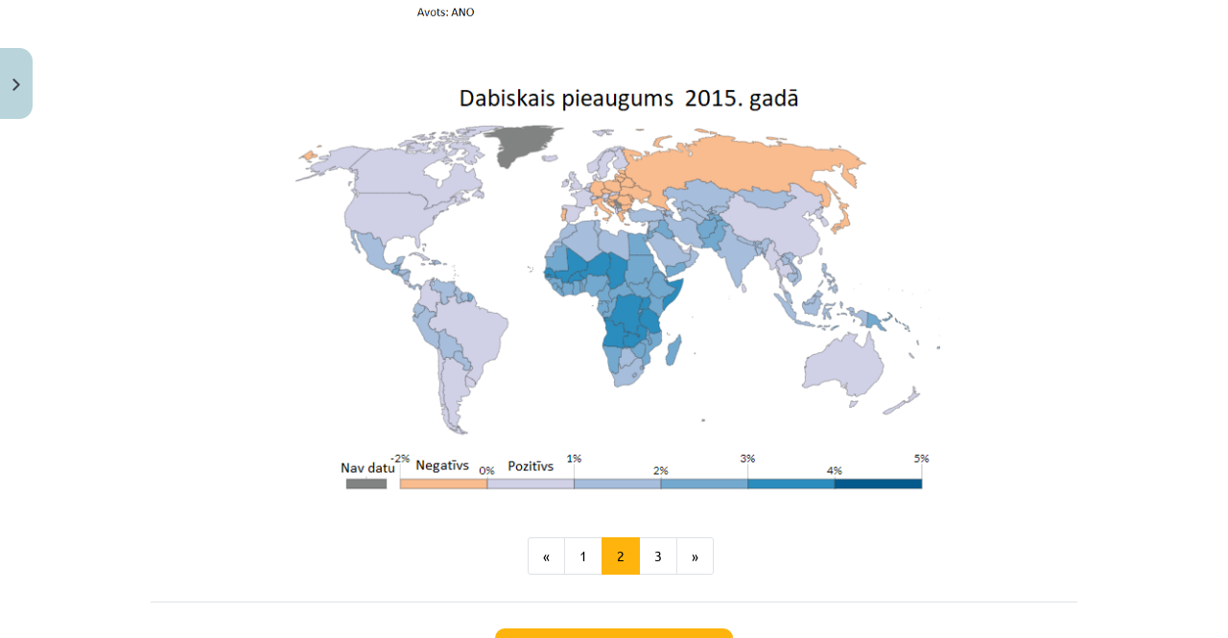
scroll to position [4128, 0]
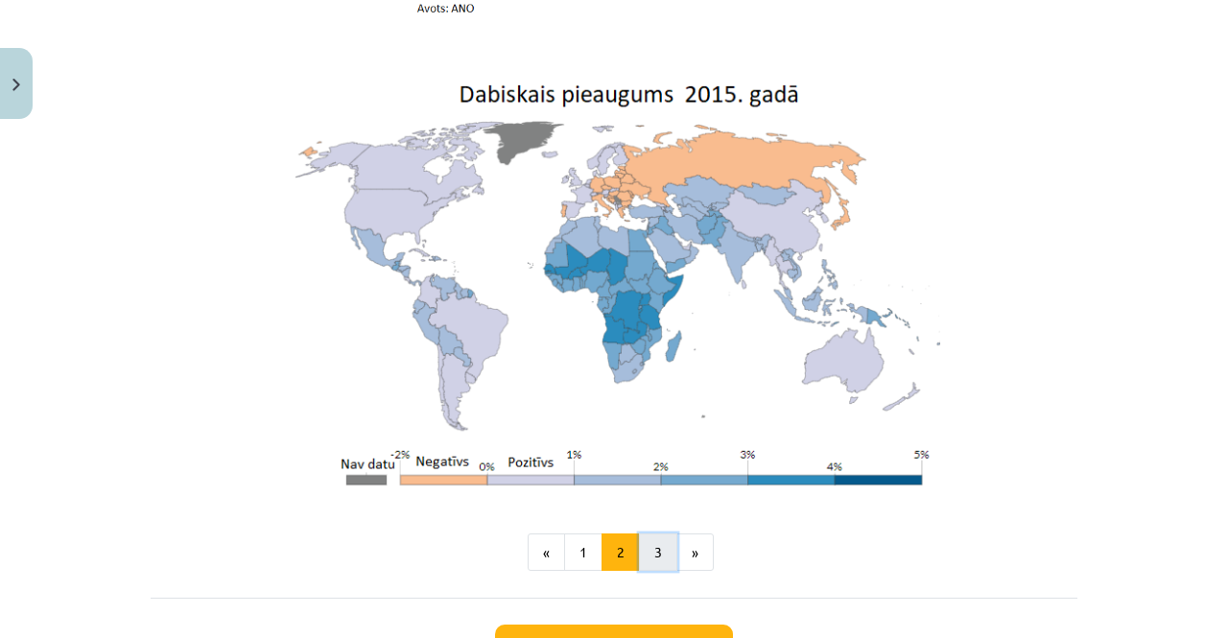
click at [651, 533] on button "3" at bounding box center [658, 552] width 38 height 38
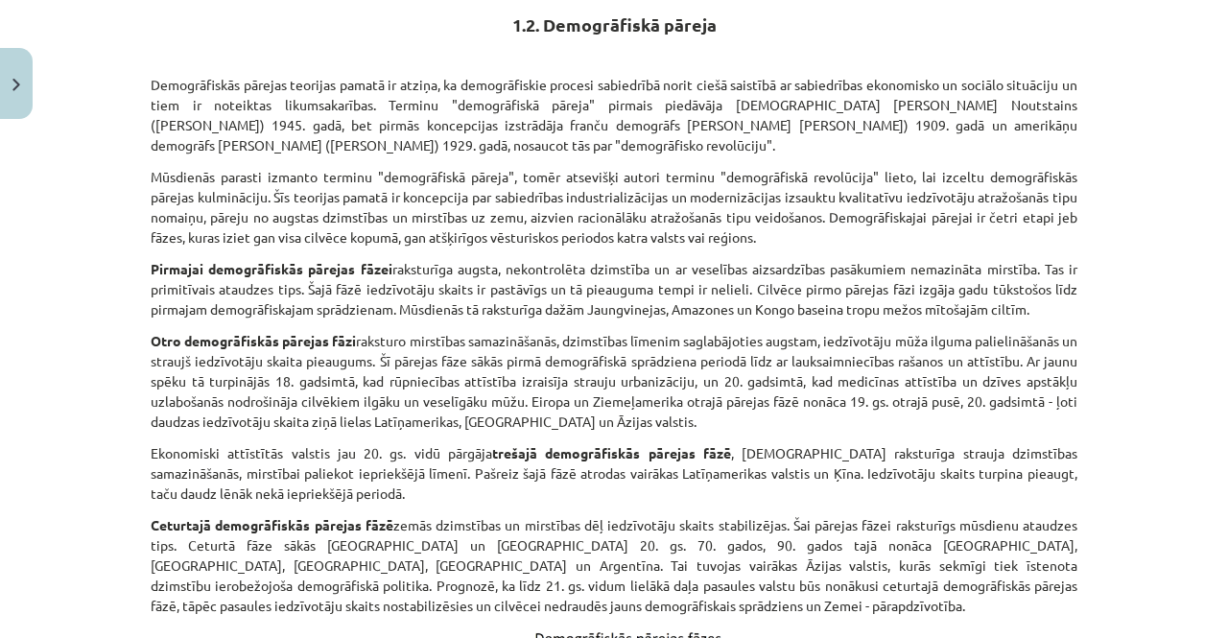
scroll to position [342, 0]
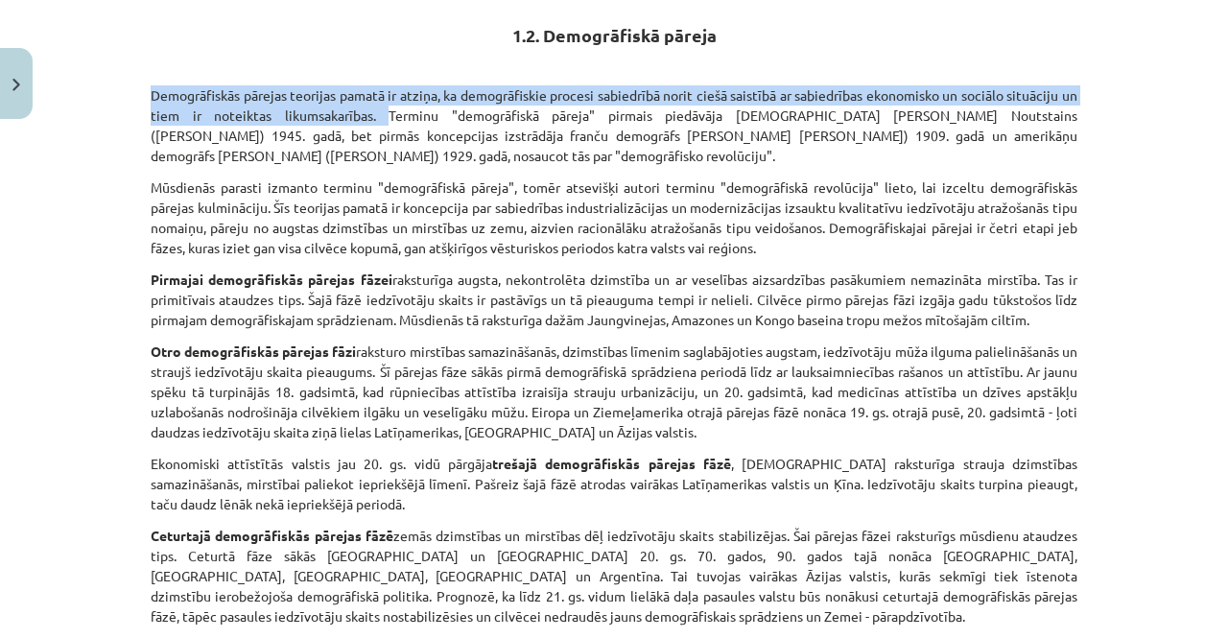
drag, startPoint x: 144, startPoint y: 91, endPoint x: 364, endPoint y: 118, distance: 222.2
click at [364, 118] on p "Demogrāfiskās pārejas teorijas pamatā ir atziņa, ka demogrāfiskie procesi sabie…" at bounding box center [614, 125] width 926 height 81
copy p "Demogrāfiskās pārejas teorijas pamatā ir atziņa, ka demogrāfiskie procesi sabie…"
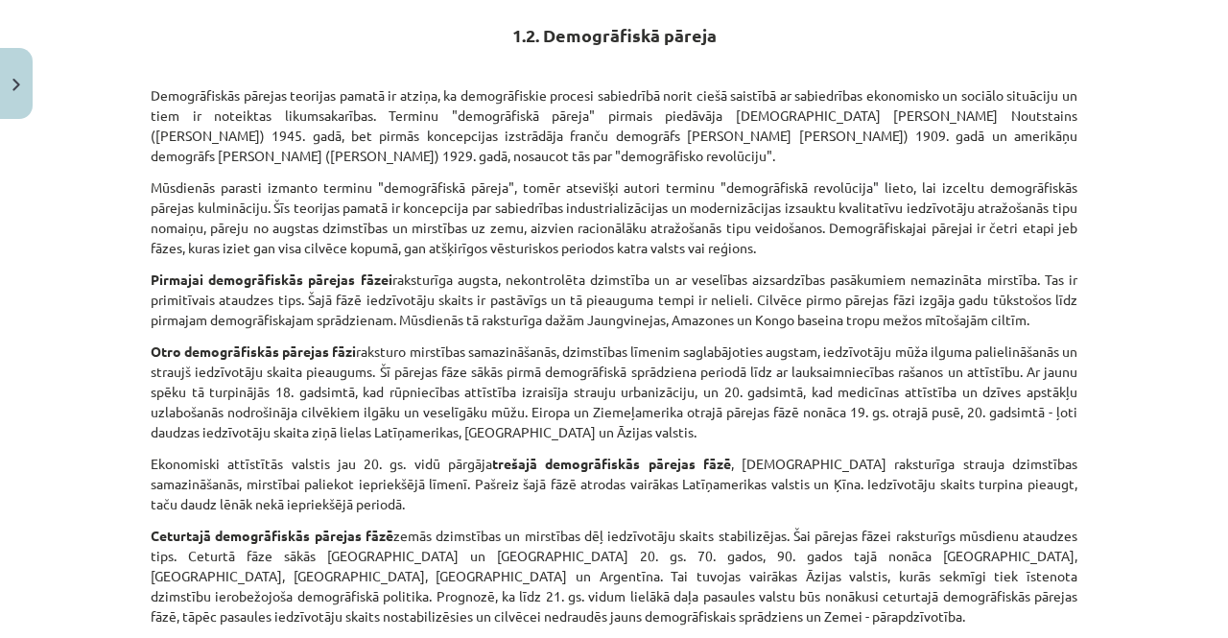
click at [746, 492] on p "Ekonomiski attīstītās valstis jau 20. gs. vidū pārgāja trešajā demogrāfiskās pā…" at bounding box center [614, 484] width 926 height 60
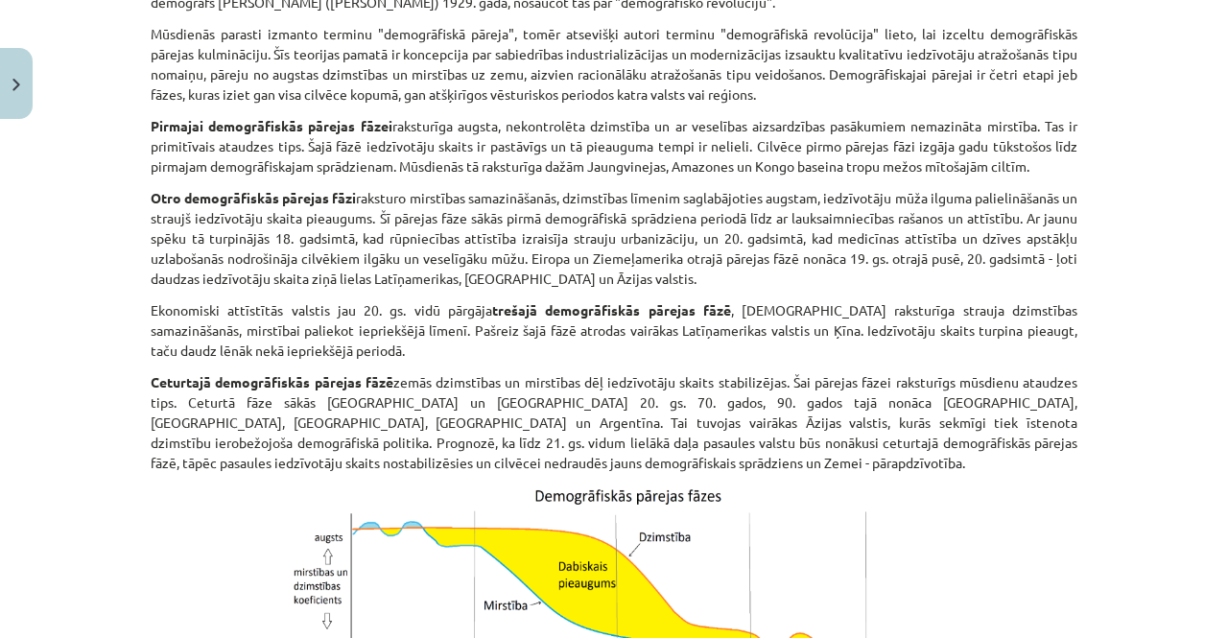
scroll to position [497, 0]
drag, startPoint x: 144, startPoint y: 121, endPoint x: 1047, endPoint y: 164, distance: 904.4
click at [1047, 164] on p "Pirmajai demogrāfiskās pārejas fāzei raksturīga augsta, nekontrolēta dzimstība …" at bounding box center [614, 145] width 926 height 60
copy p "Pirmajai demogrāfiskās pārejas fāzei raksturīga augsta, nekontrolēta dzimstība …"
click at [712, 503] on img at bounding box center [613, 629] width 677 height 293
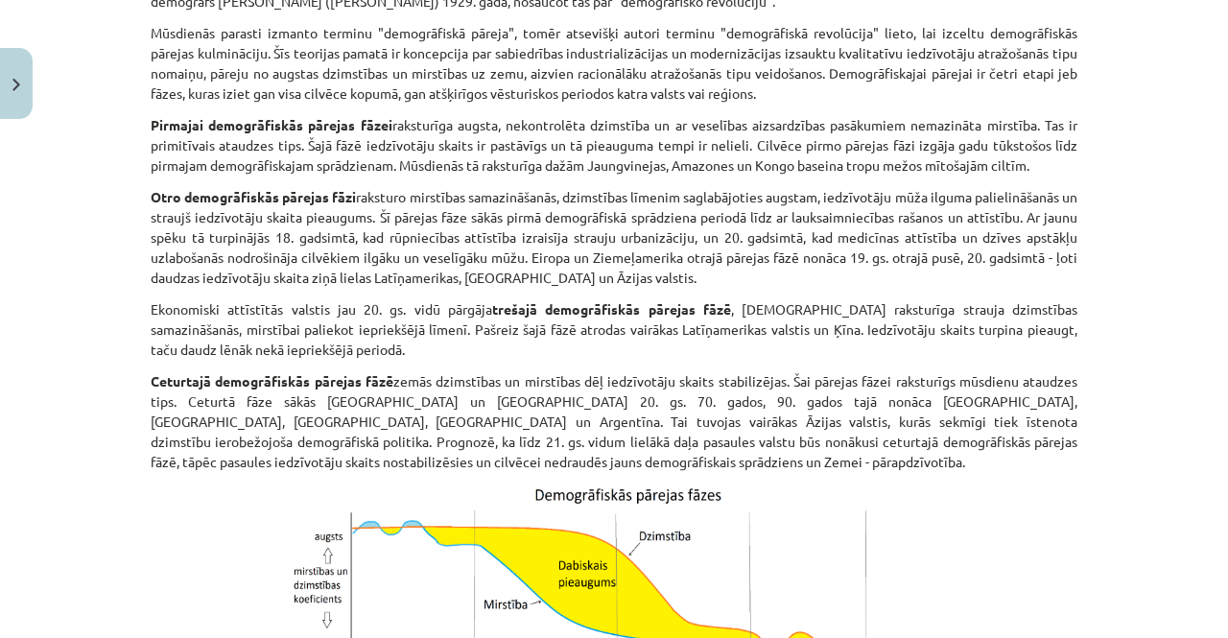
click at [643, 349] on p "Ekonomiski attīstītās valstis jau 20. gs. vidū pārgāja trešajā demogrāfiskās pā…" at bounding box center [614, 329] width 926 height 60
click at [151, 194] on strong "Otro demogrāfiskās pārejas fāzi" at bounding box center [253, 196] width 205 height 17
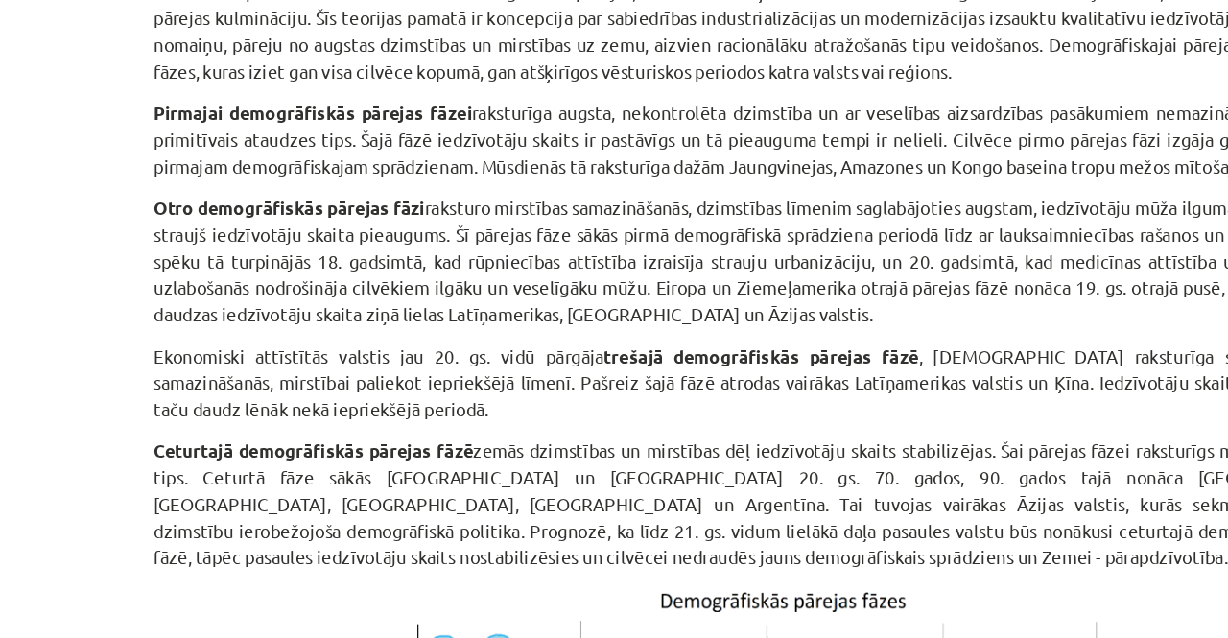
scroll to position [60, 0]
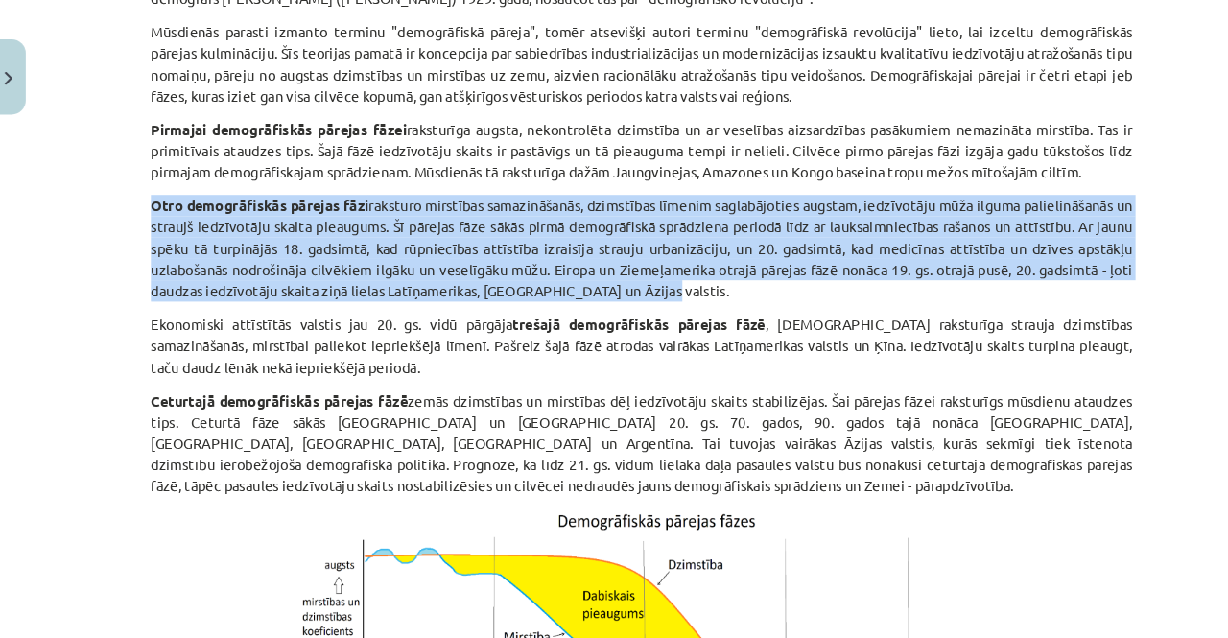
drag, startPoint x: 146, startPoint y: 202, endPoint x: 634, endPoint y: 281, distance: 494.4
click at [634, 281] on p "Otro demogrāfiskās pārejas fāzi raksturo mirstības samazināšanās, dzimstības lī…" at bounding box center [614, 245] width 926 height 101
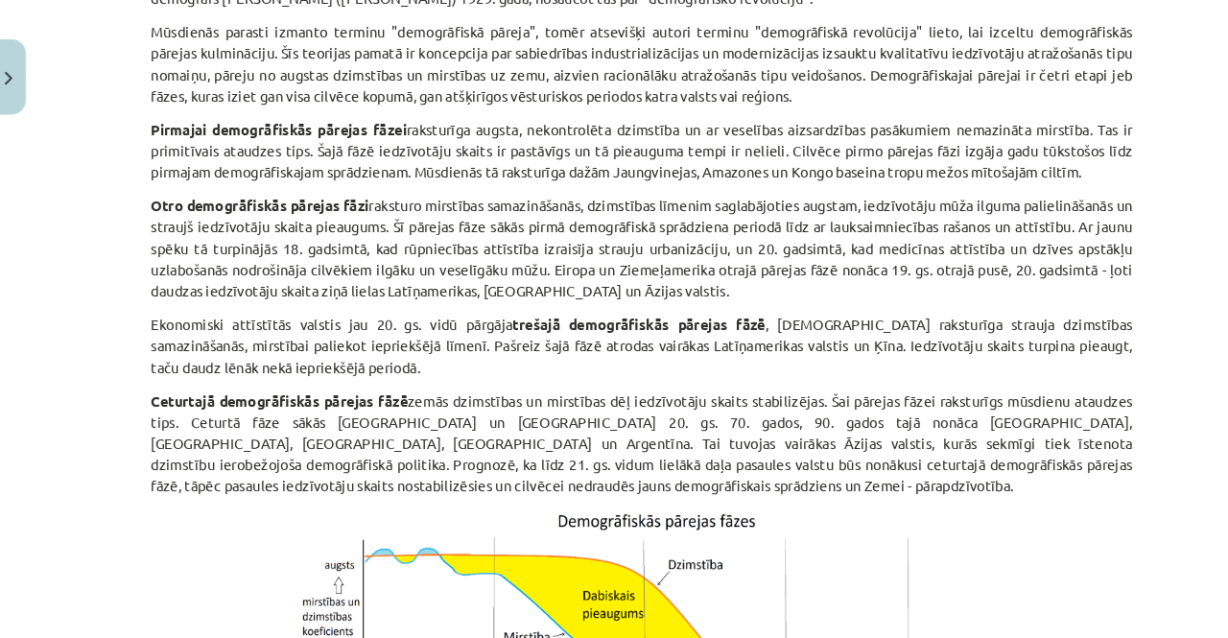
click at [711, 417] on p "Ceturtajā demogrāfiskās pārejas fāzē zemās dzimstības un mirstības dēļ iedzīvot…" at bounding box center [614, 429] width 926 height 101
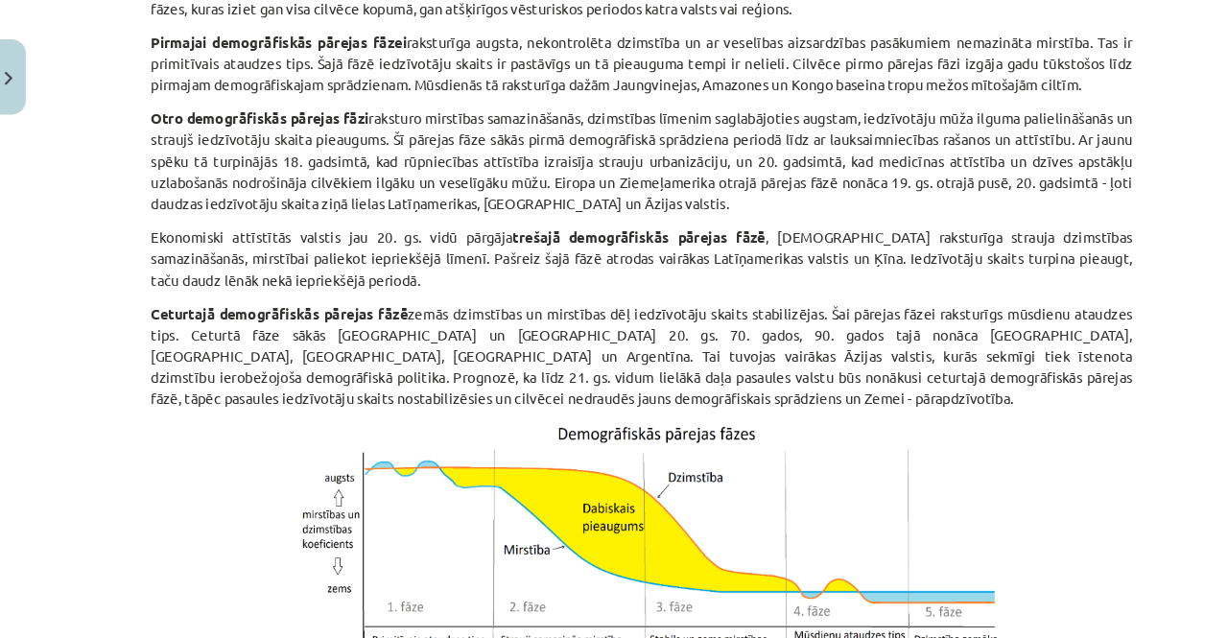
scroll to position [578, 0]
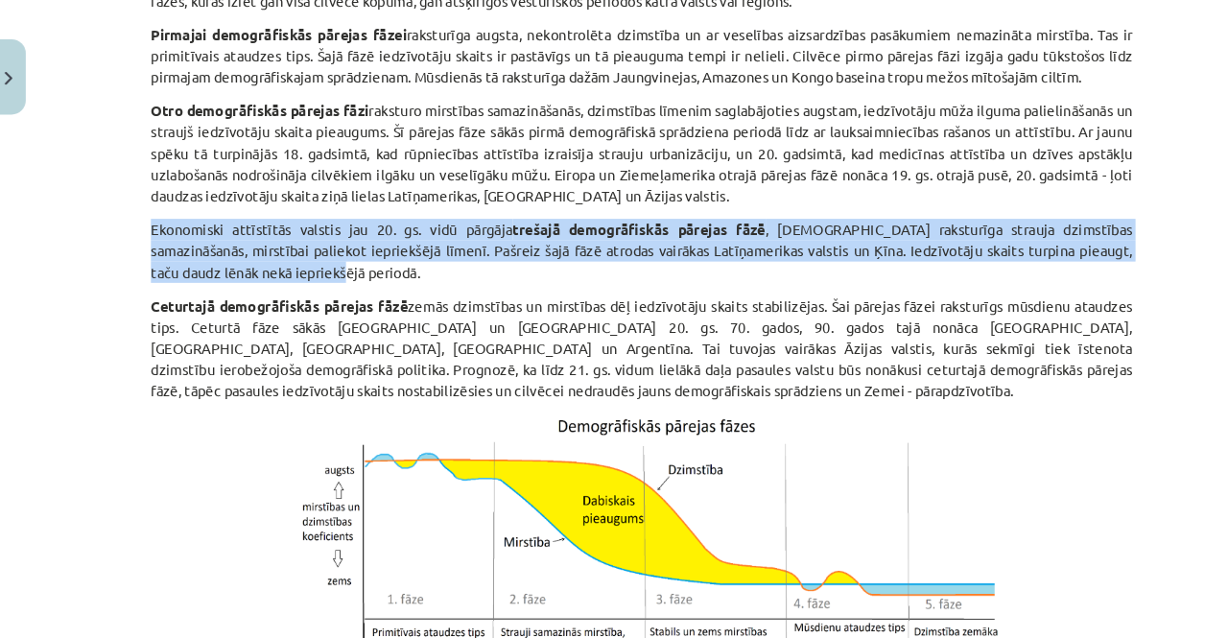
drag, startPoint x: 143, startPoint y: 226, endPoint x: 311, endPoint y: 267, distance: 172.6
click at [311, 267] on p "Ekonomiski attīstītās valstis jau 20. gs. vidū pārgāja trešajā demogrāfiskās pā…" at bounding box center [614, 248] width 926 height 60
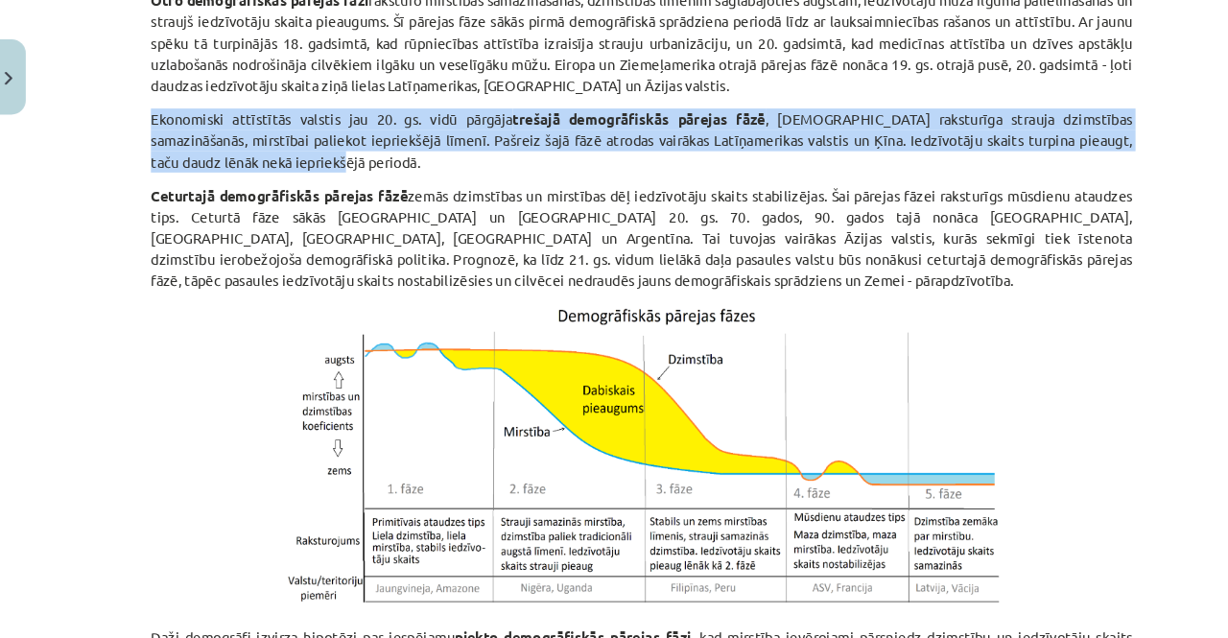
click at [714, 457] on img at bounding box center [613, 443] width 677 height 293
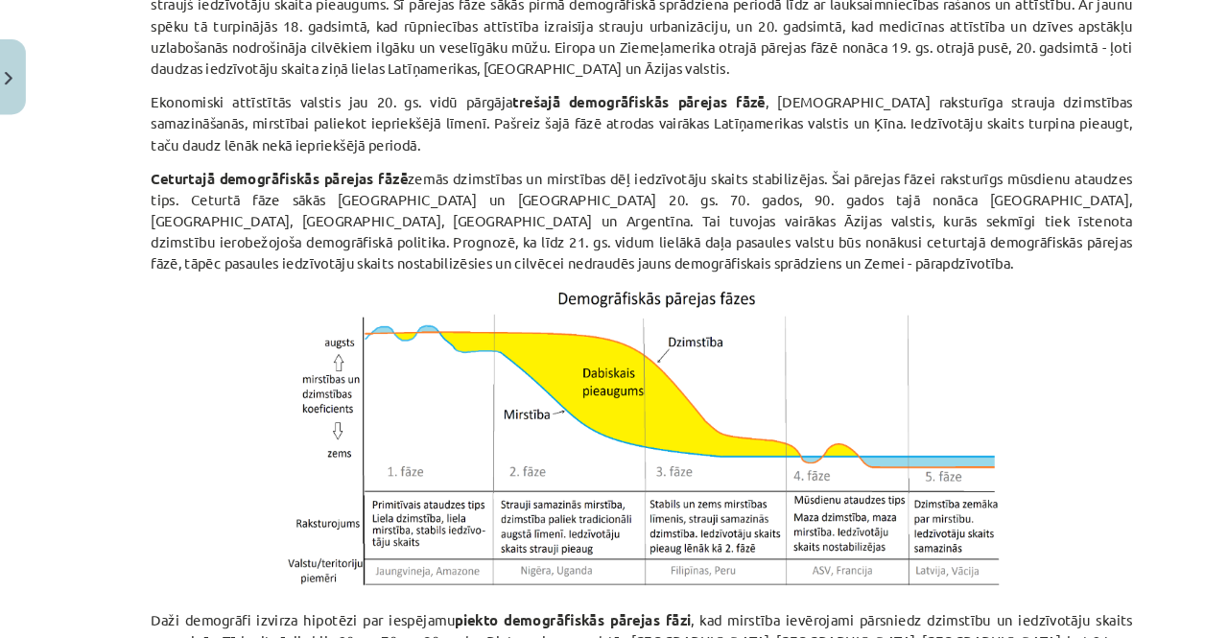
click at [804, 275] on div "1.2. Demogrāfiskā pāreja Demogrāfiskās pārejas teorijas pamatā ir atziņa, ka de…" at bounding box center [614, 181] width 926 height 1074
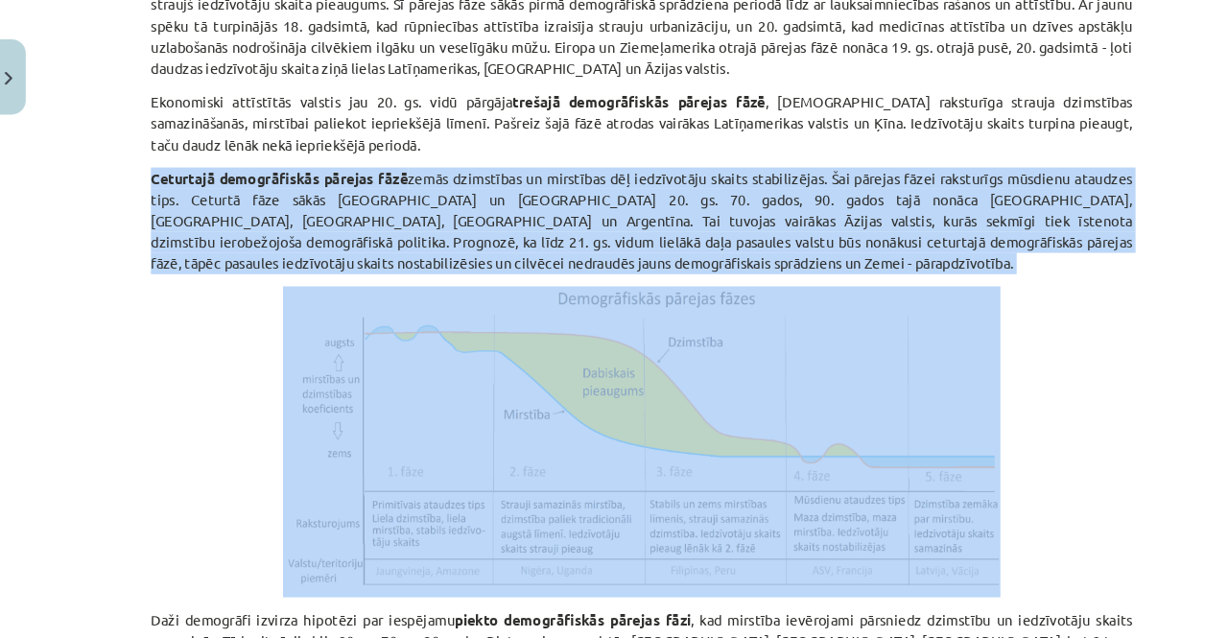
drag, startPoint x: 144, startPoint y: 176, endPoint x: 449, endPoint y: 278, distance: 321.8
click at [449, 278] on div "1.2. Demogrāfiskā pāreja Demogrāfiskās pārejas teorijas pamatā ir atziņa, ka de…" at bounding box center [614, 181] width 926 height 1074
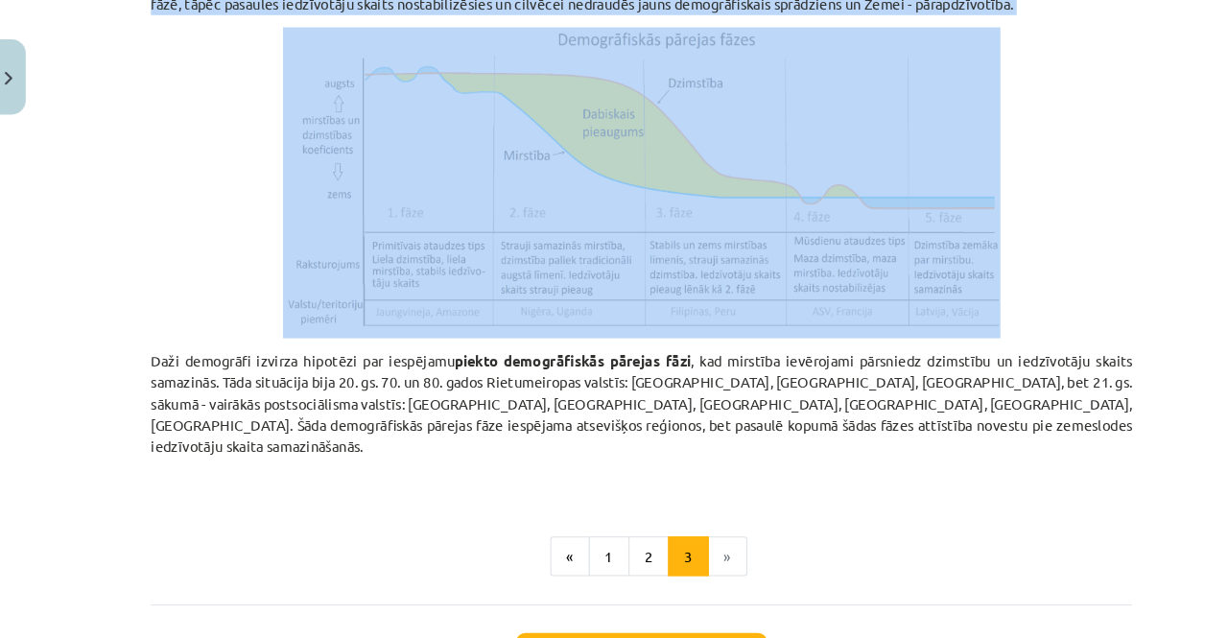
scroll to position [892, 0]
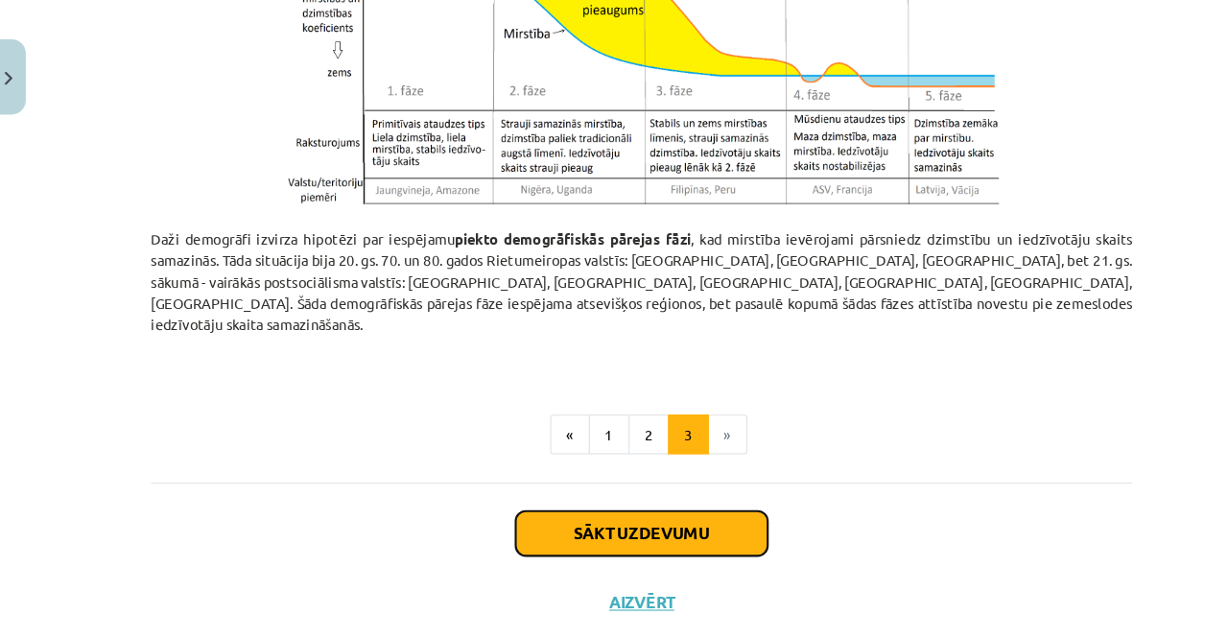
click at [629, 500] on button "Sākt uzdevumu" at bounding box center [614, 514] width 238 height 42
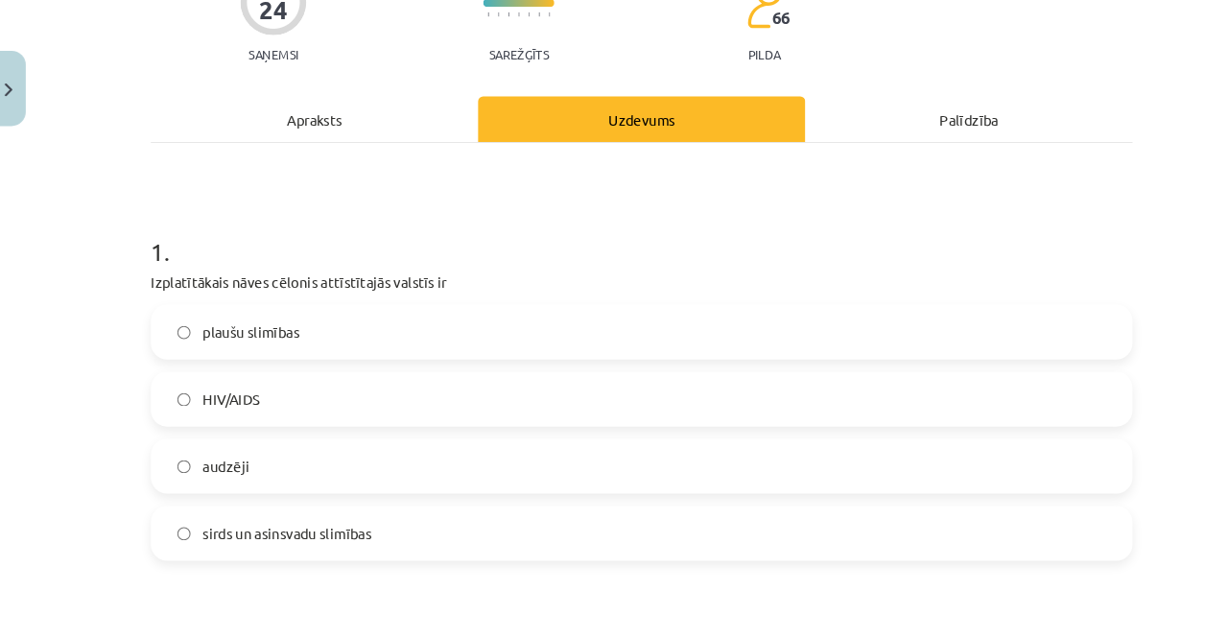
scroll to position [199, 0]
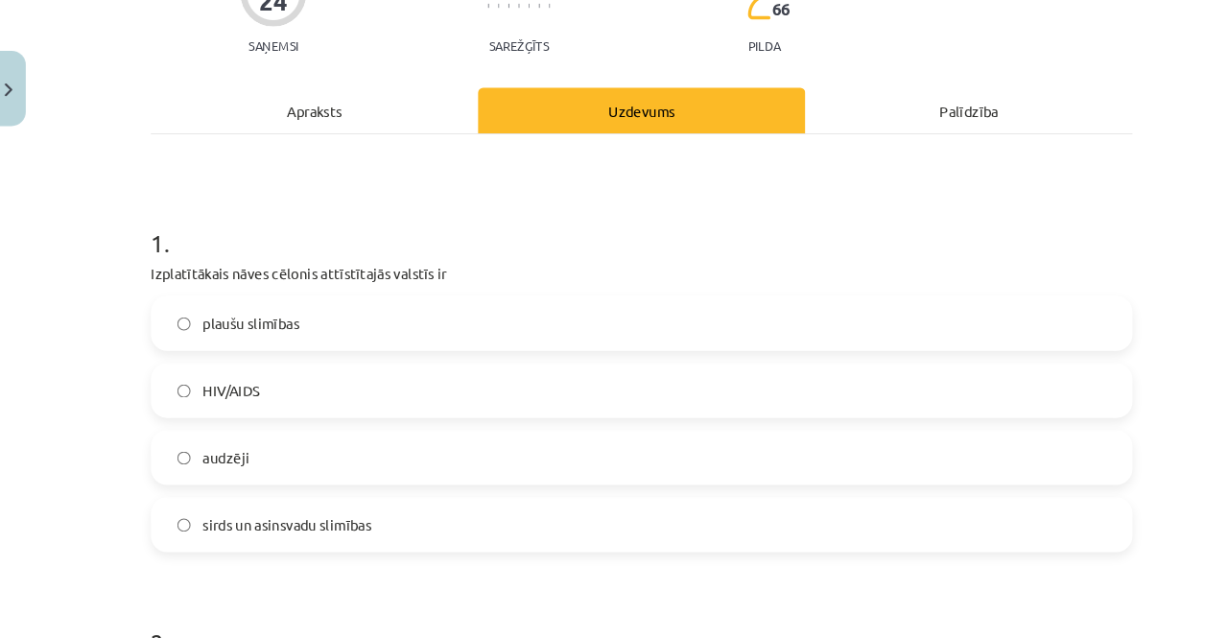
click at [336, 98] on div "Apraksts" at bounding box center [305, 103] width 309 height 43
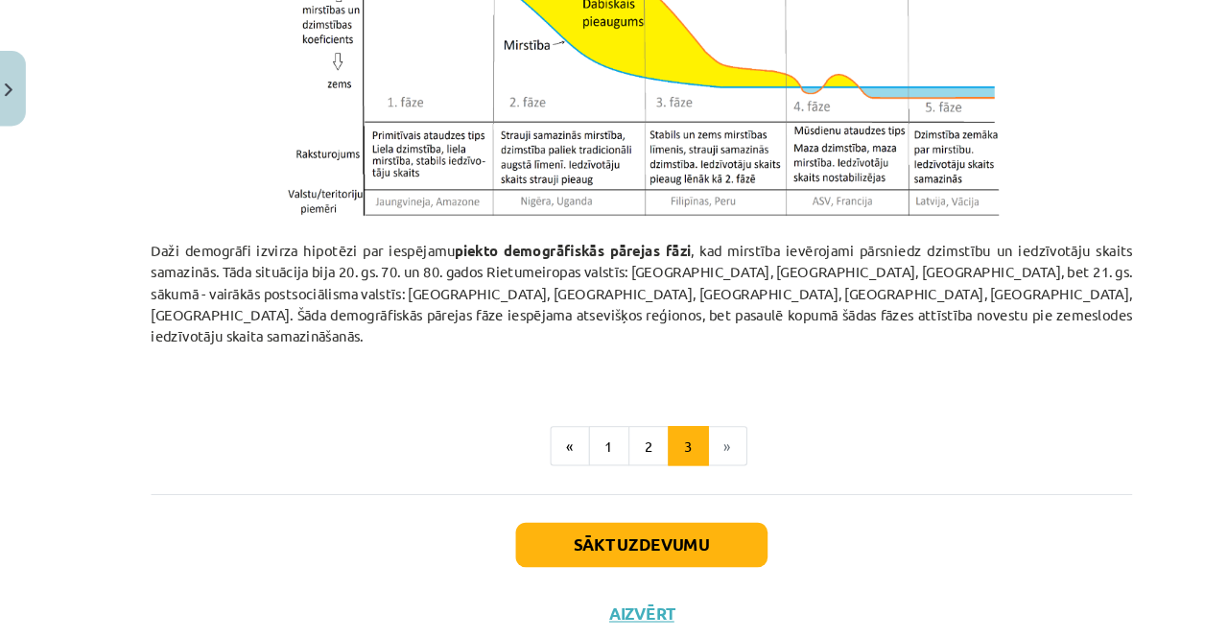
scroll to position [60, 0]
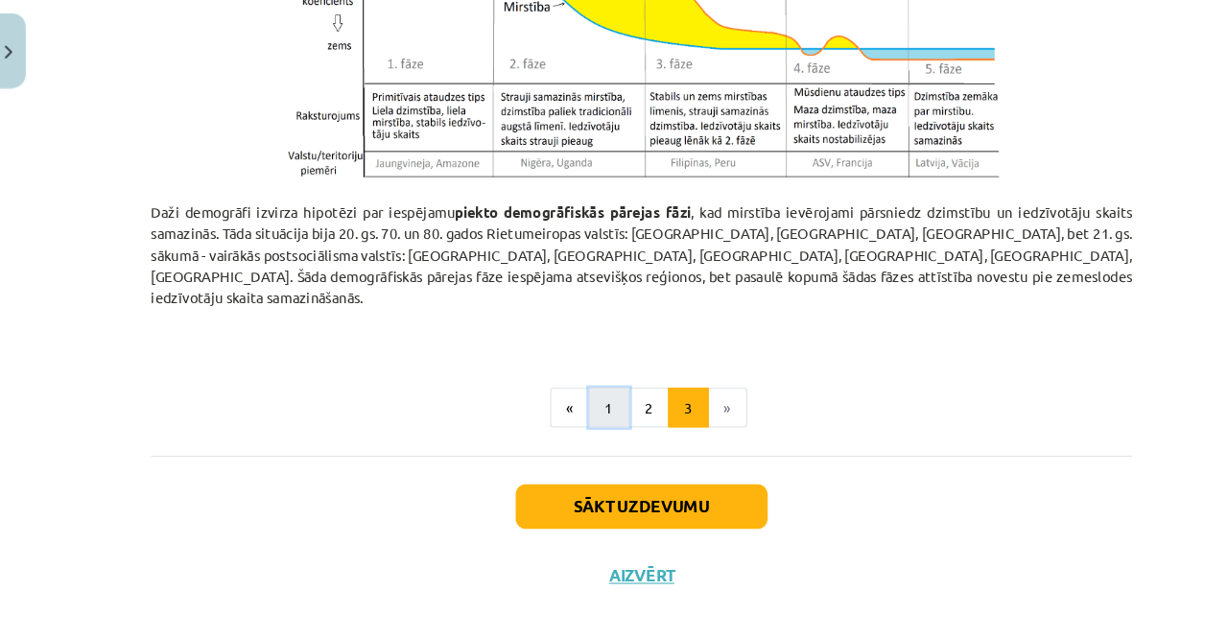
click at [584, 402] on button "1" at bounding box center [583, 421] width 38 height 38
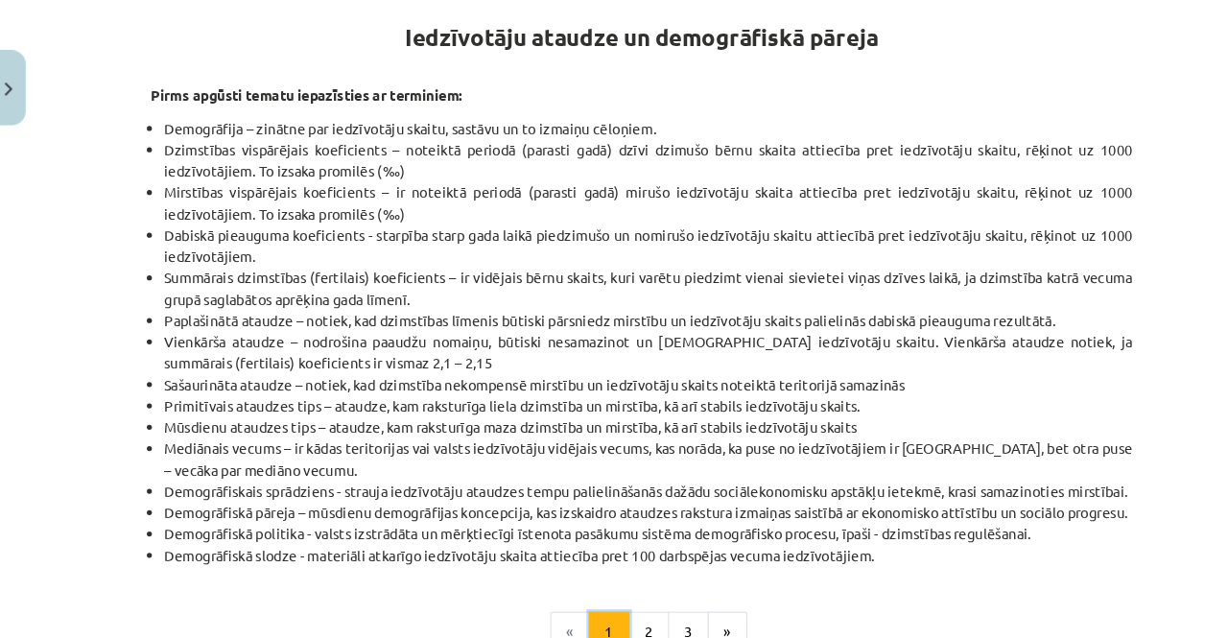
scroll to position [342, 0]
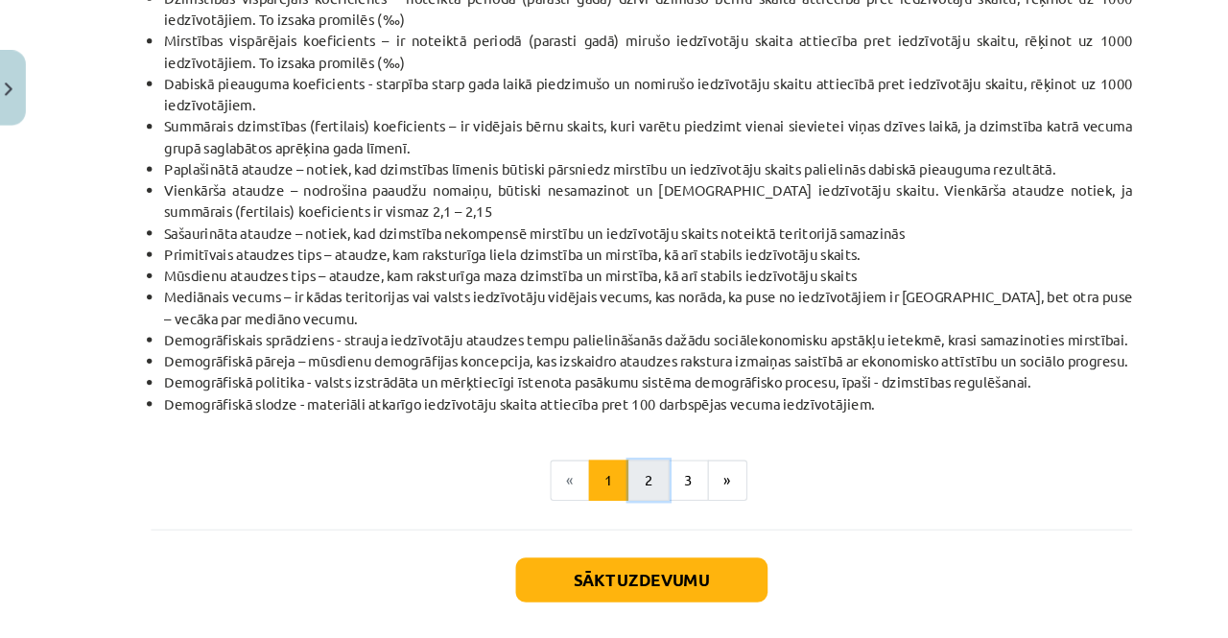
click at [615, 473] on button "2" at bounding box center [620, 453] width 38 height 38
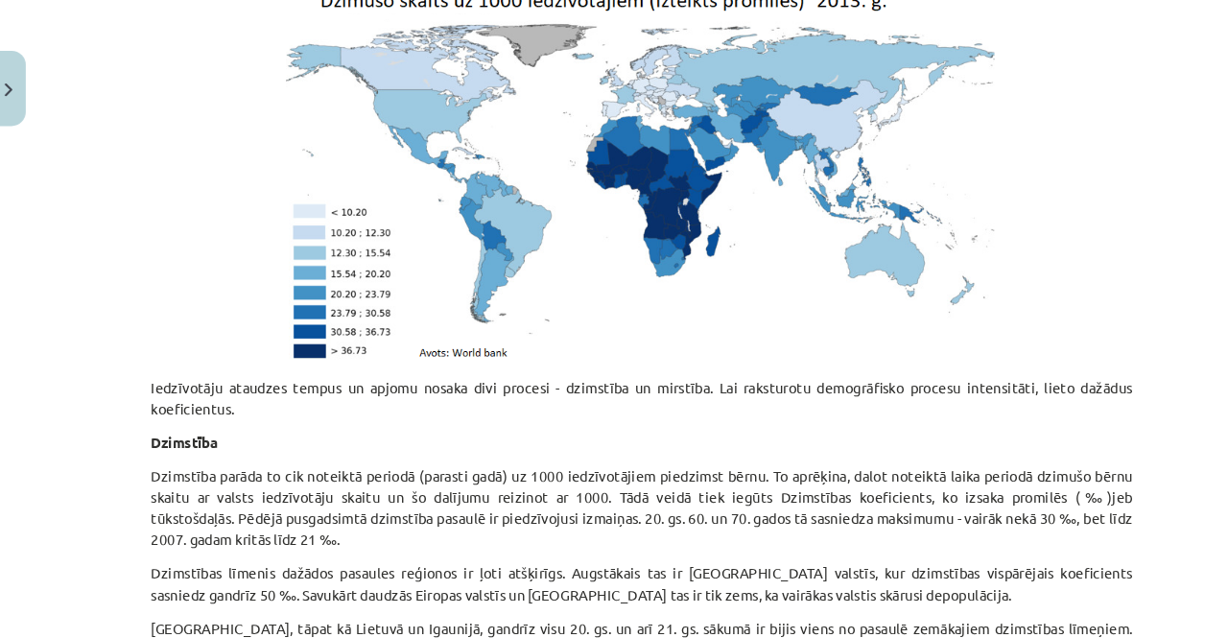
scroll to position [0, 0]
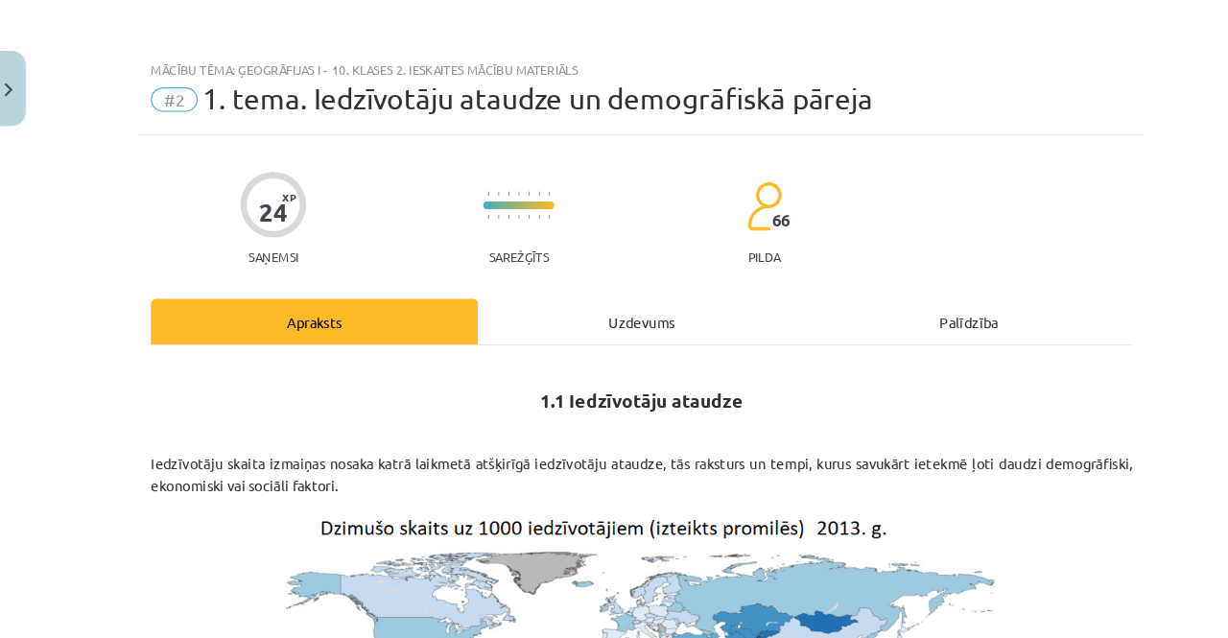
click at [619, 291] on div "Uzdevums" at bounding box center [613, 303] width 309 height 43
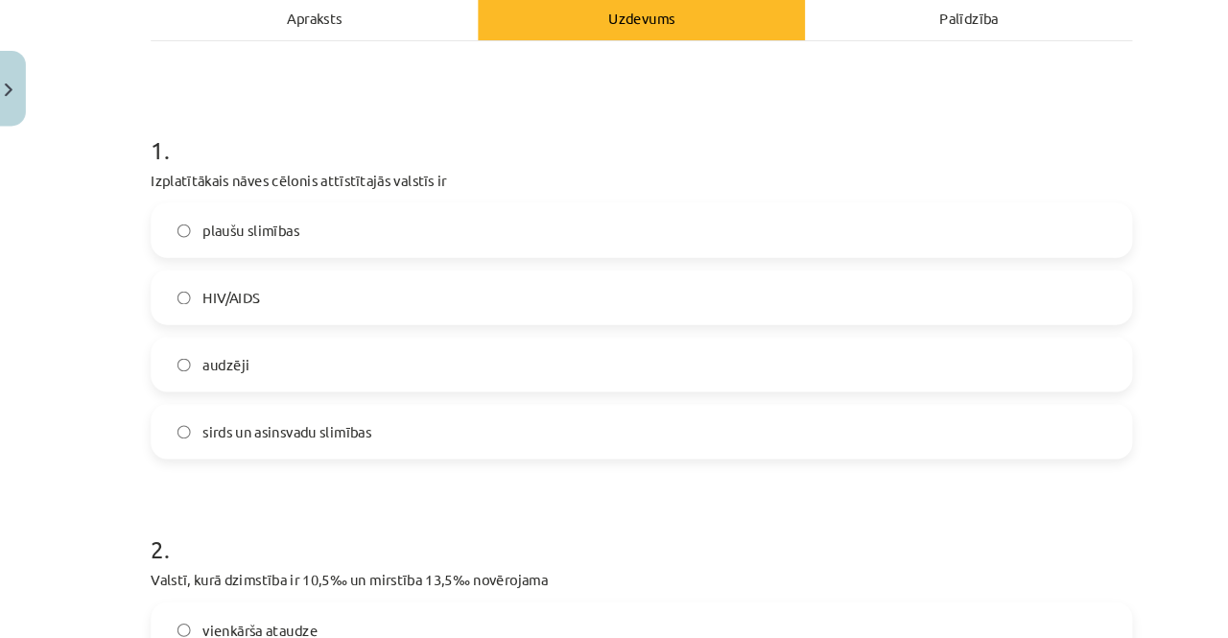
scroll to position [291, 0]
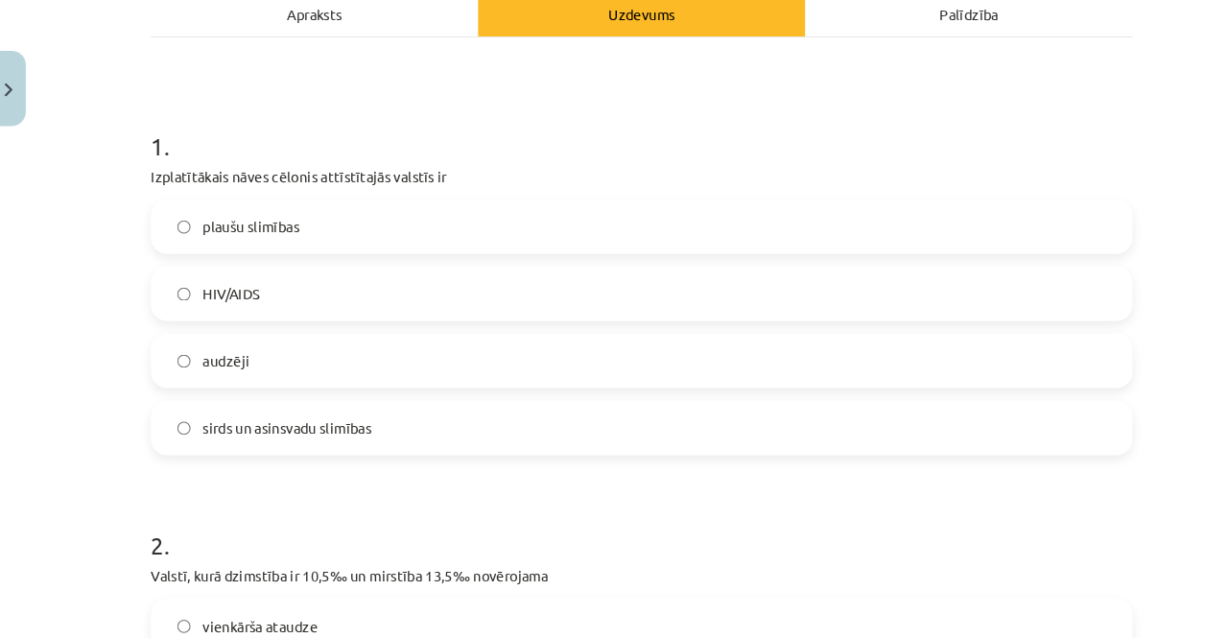
click at [380, 403] on label "sirds un asinsvadu slimības" at bounding box center [613, 404] width 923 height 48
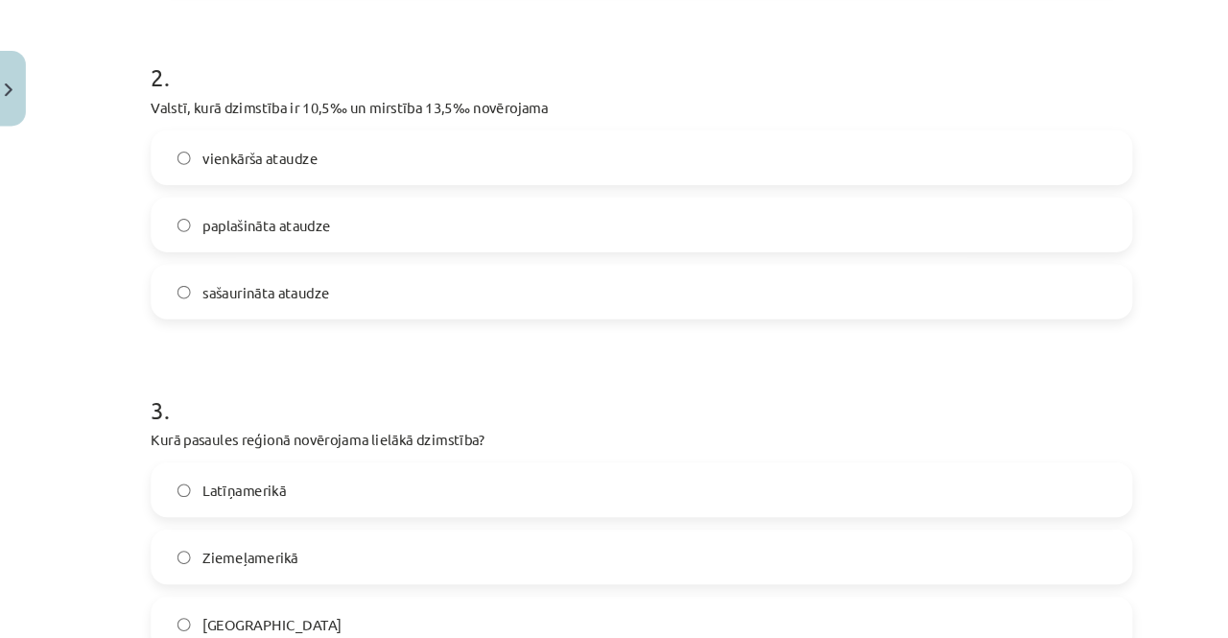
scroll to position [733, 0]
click at [380, 274] on label "sašaurināta ataudze" at bounding box center [613, 275] width 923 height 48
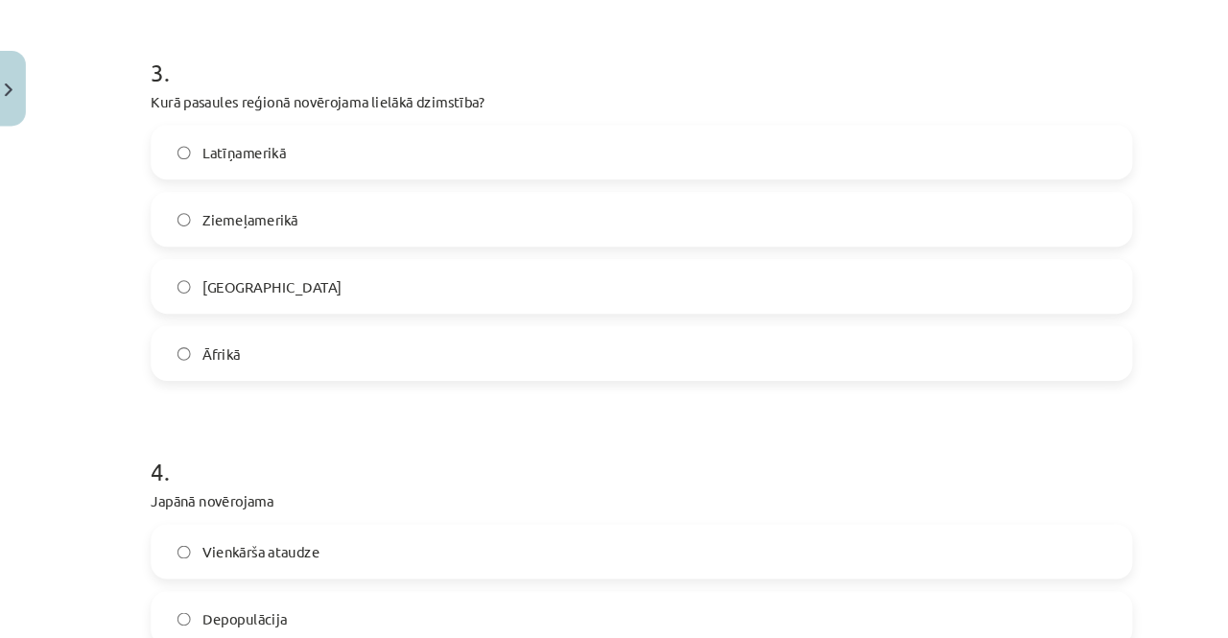
scroll to position [1052, 0]
click at [221, 356] on div "Āfrikā" at bounding box center [614, 333] width 926 height 52
click at [197, 342] on label "Āfrikā" at bounding box center [613, 333] width 923 height 48
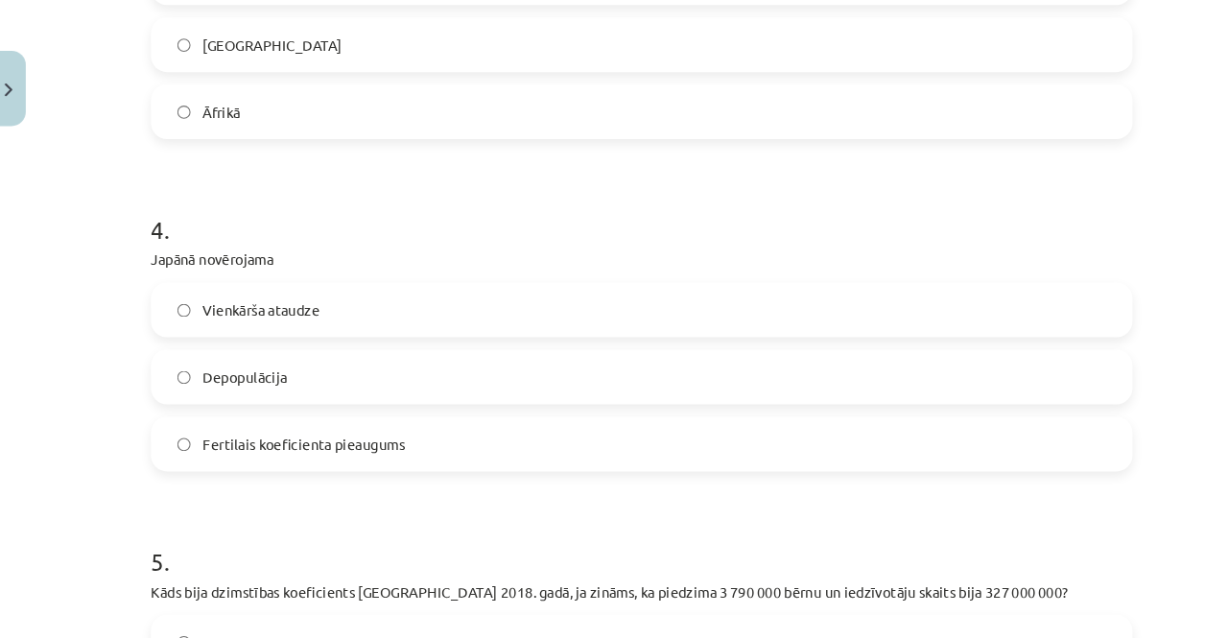
scroll to position [1369, 0]
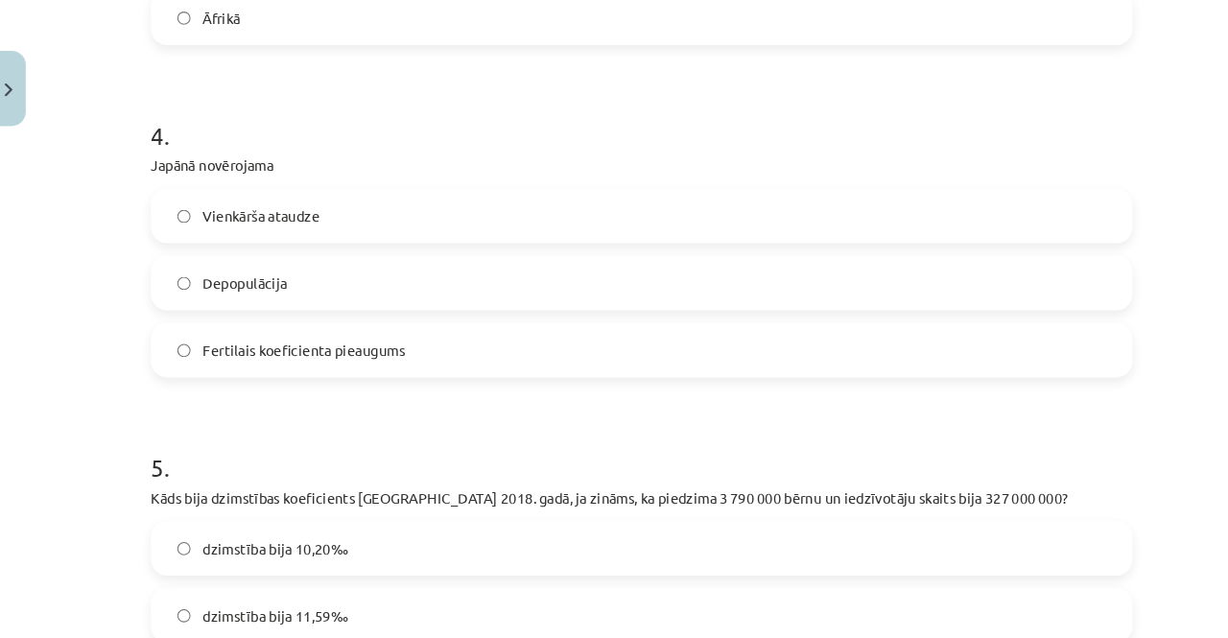
click at [564, 214] on label "Vienkārša ataudze" at bounding box center [613, 203] width 923 height 48
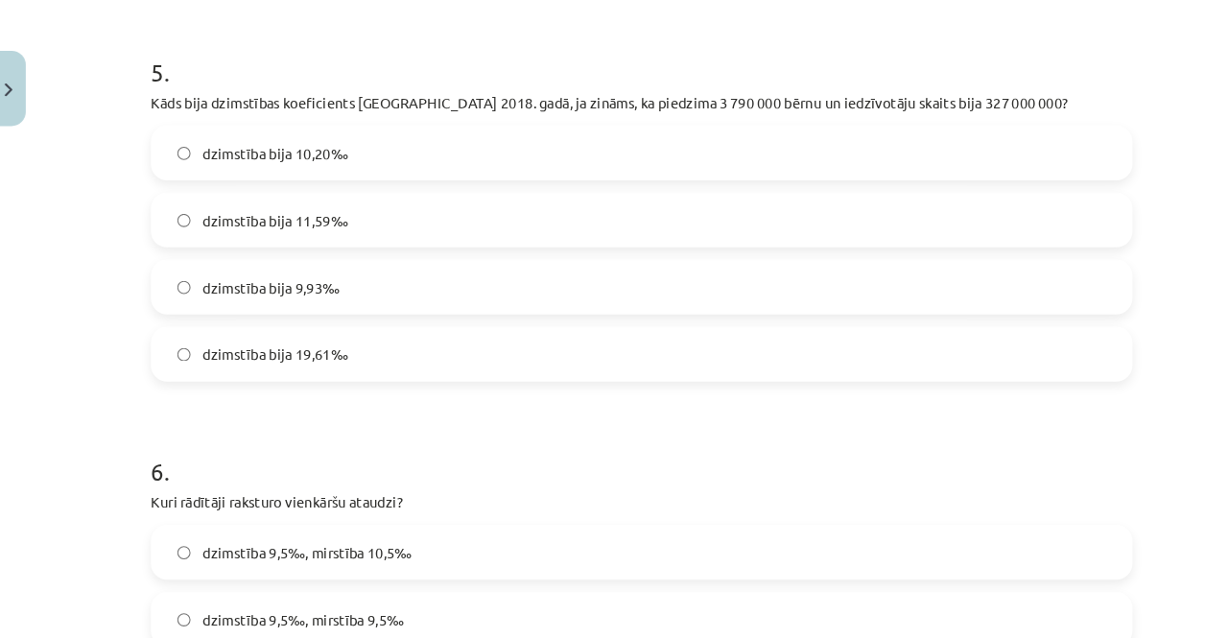
scroll to position [1743, 0]
click at [318, 214] on span "dzimstība bija 11,59‰" at bounding box center [267, 207] width 137 height 20
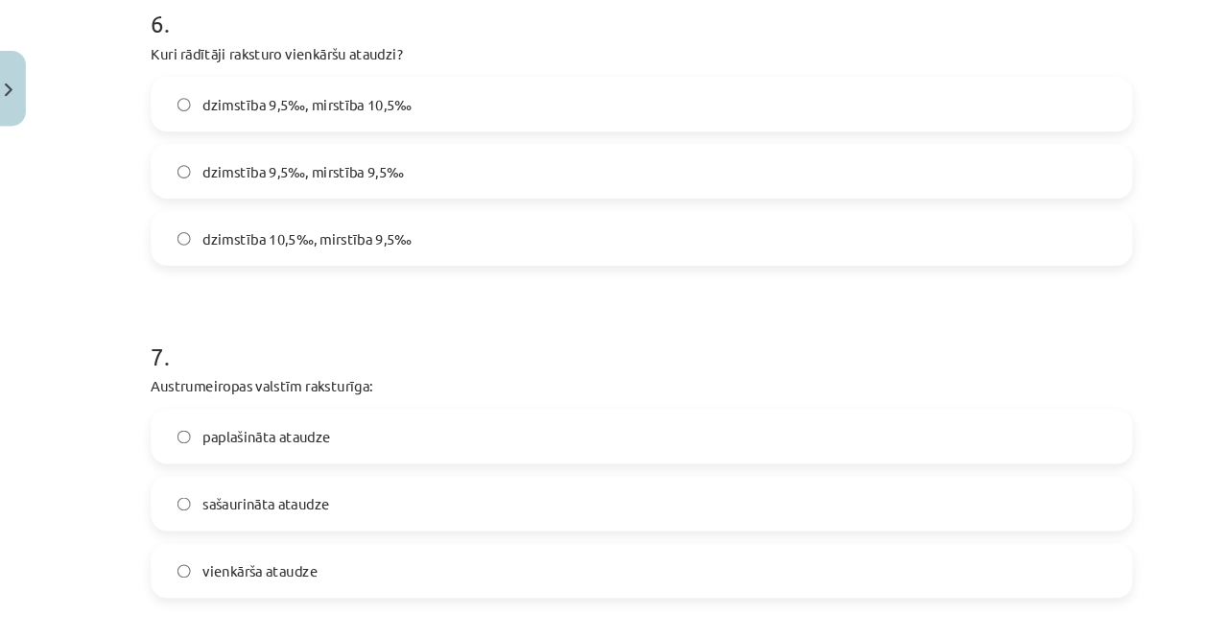
scroll to position [2163, 0]
click at [242, 158] on span "dzimstība 9,5‰, mirstība 9,5‰" at bounding box center [294, 163] width 190 height 20
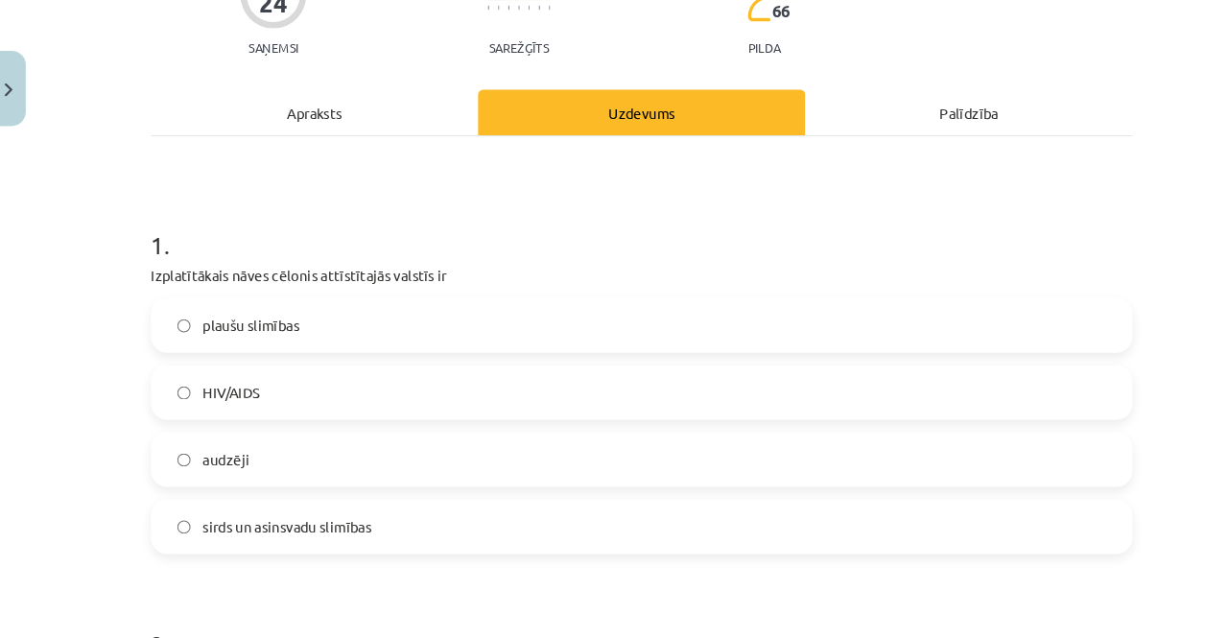
scroll to position [0, 0]
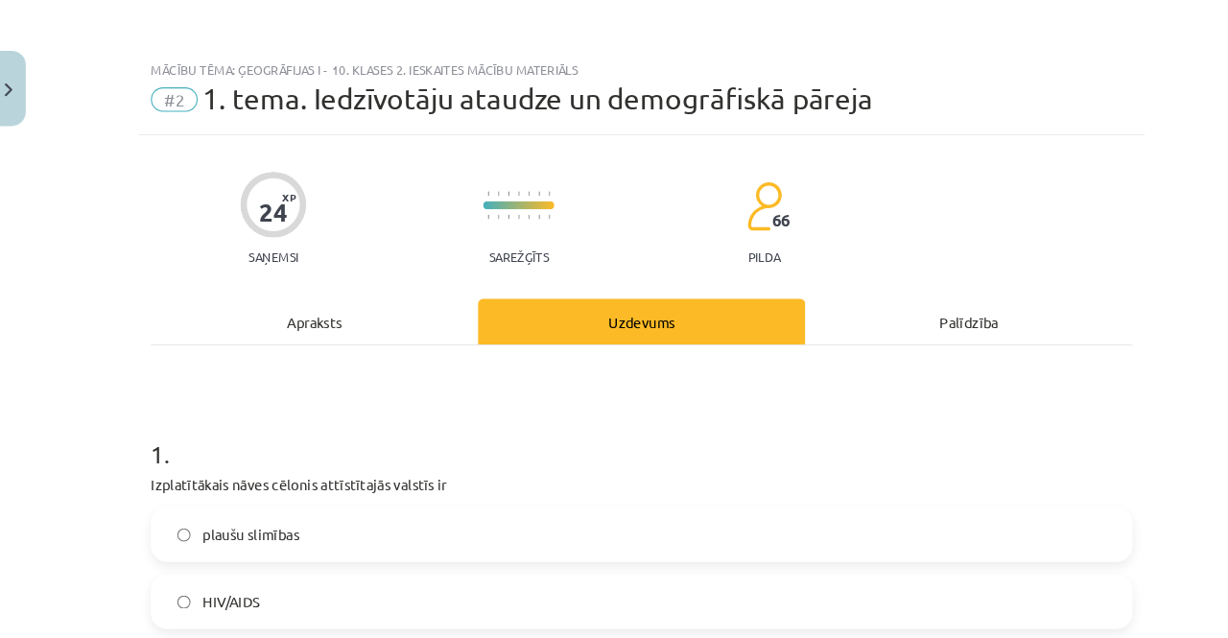
click at [366, 292] on div "Apraksts" at bounding box center [305, 303] width 309 height 43
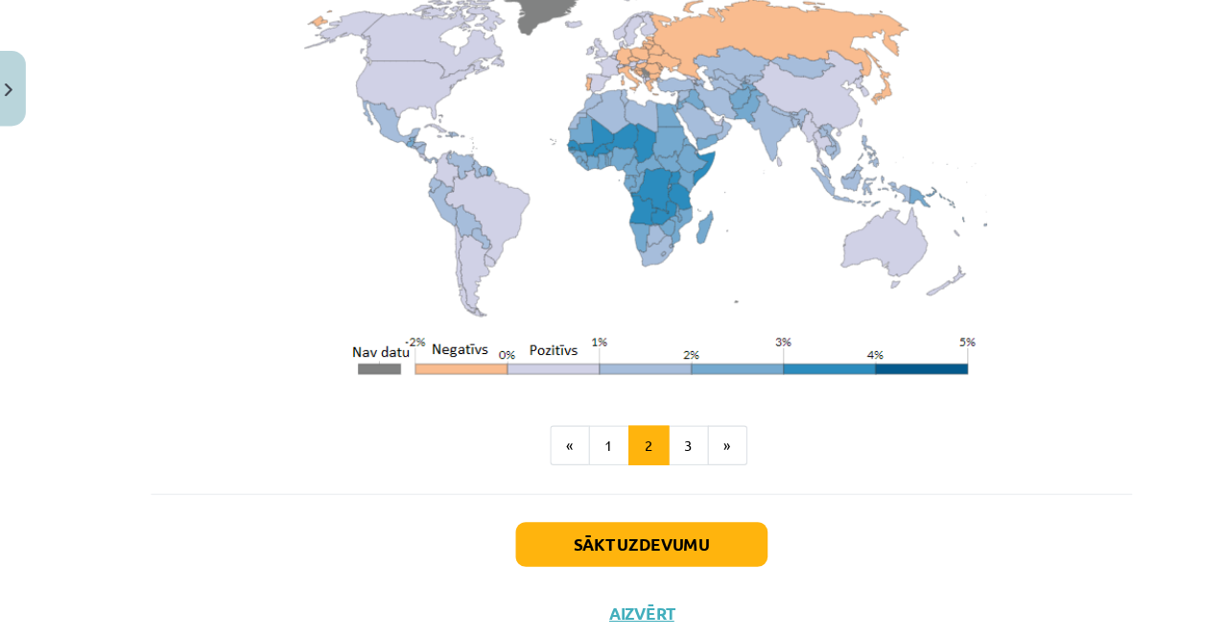
scroll to position [59, 0]
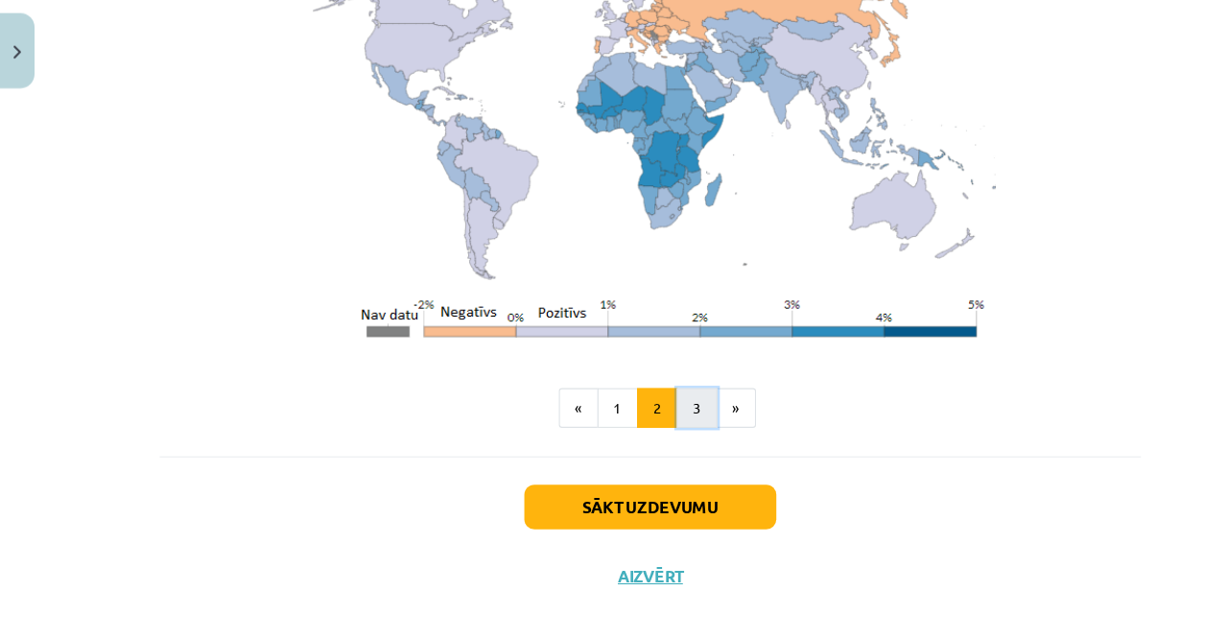
click at [659, 402] on button "3" at bounding box center [658, 421] width 38 height 38
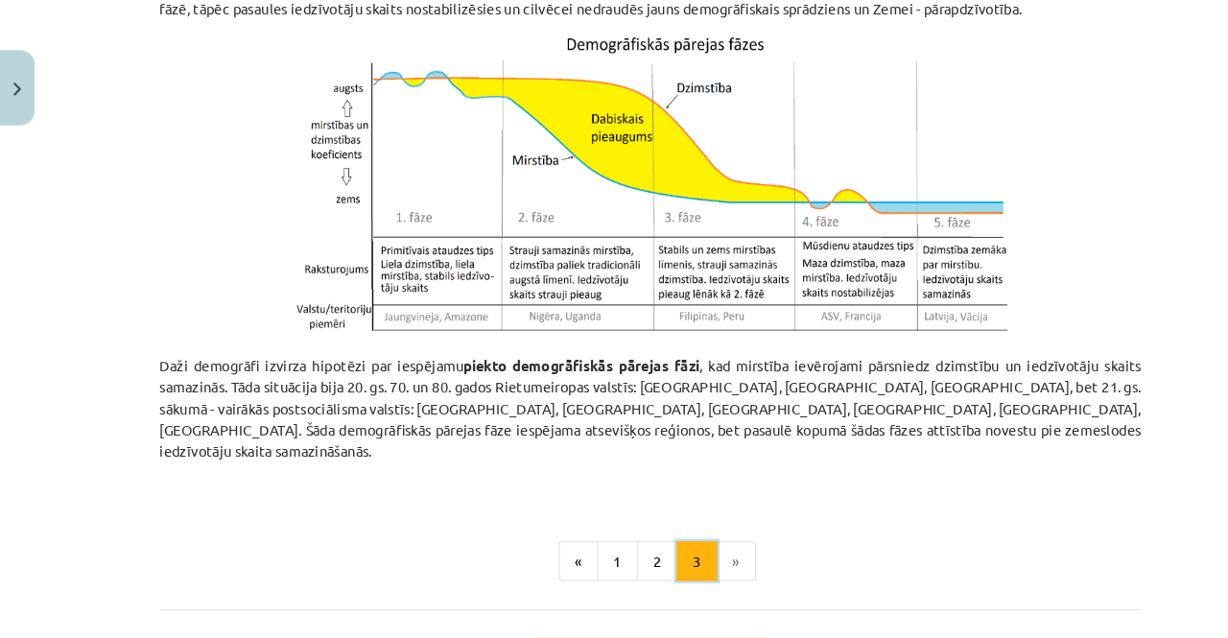
scroll to position [1059, 0]
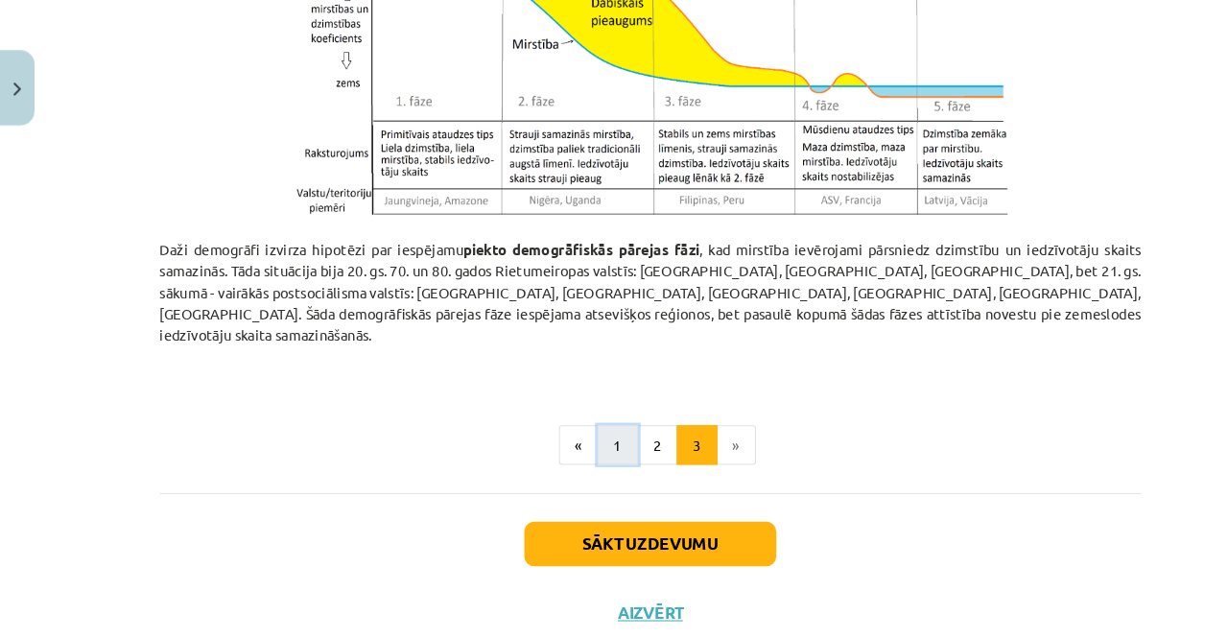
click at [569, 402] on button "1" at bounding box center [583, 421] width 38 height 38
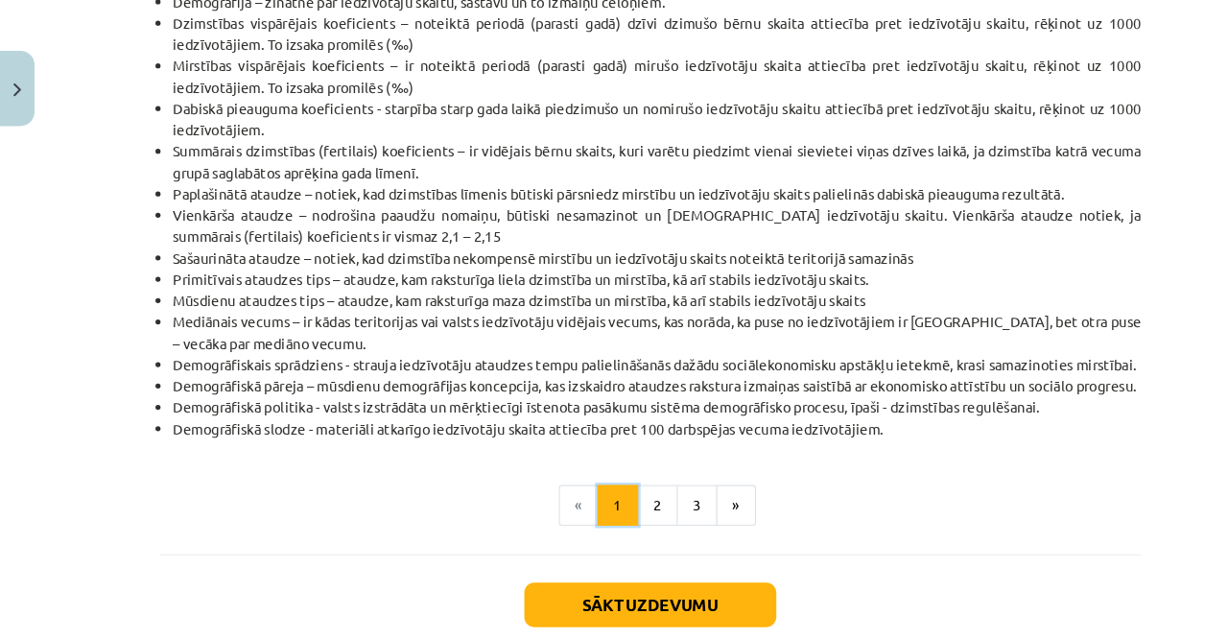
scroll to position [577, 0]
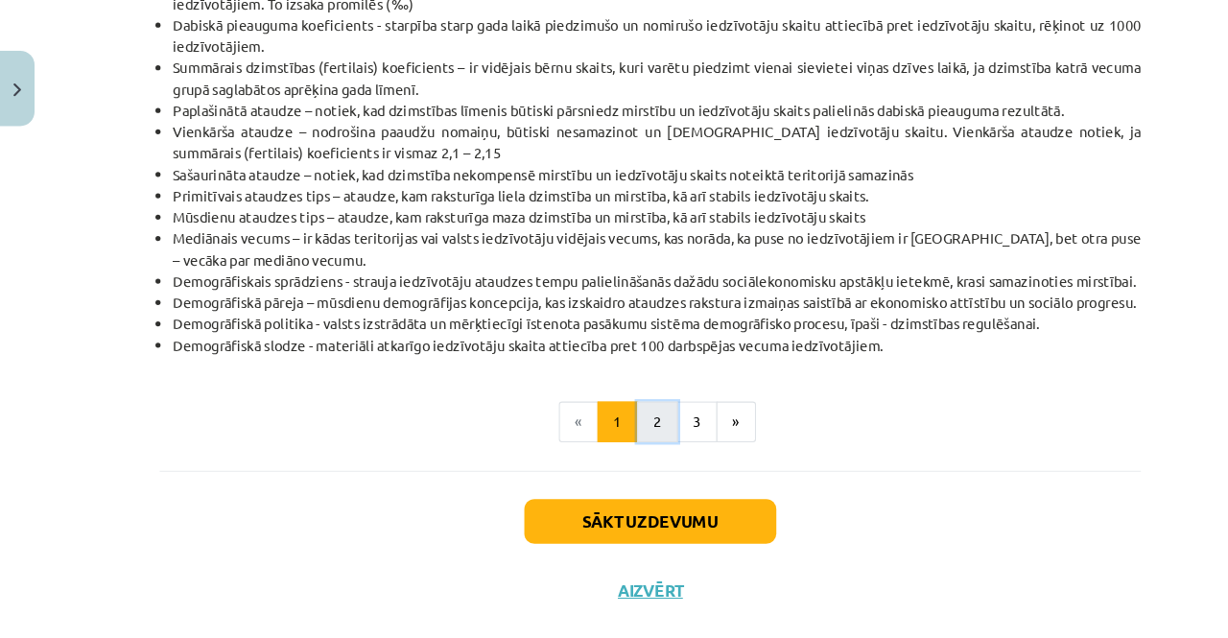
click at [601, 416] on button "2" at bounding box center [620, 398] width 38 height 38
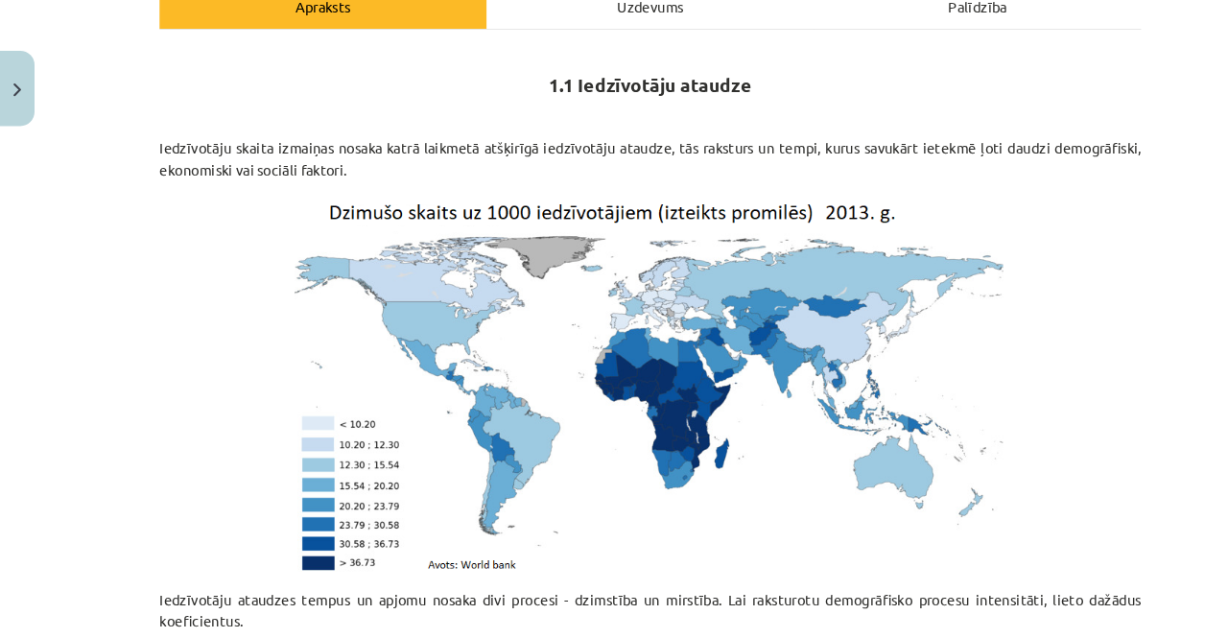
scroll to position [0, 0]
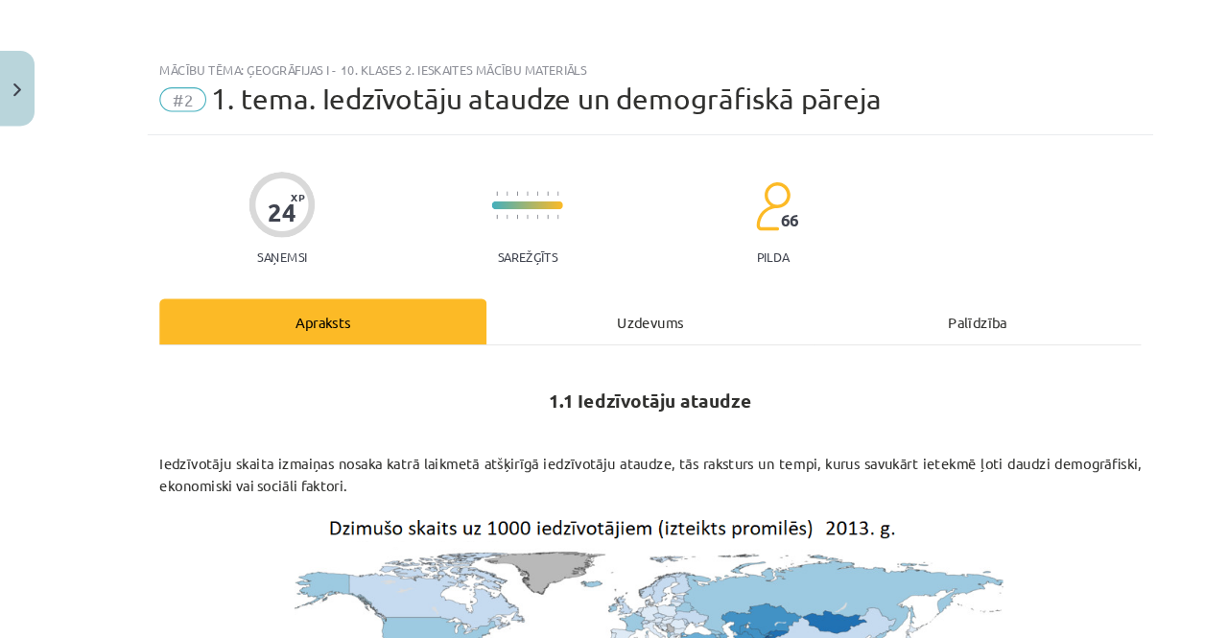
click at [637, 286] on div "Uzdevums" at bounding box center [613, 303] width 309 height 43
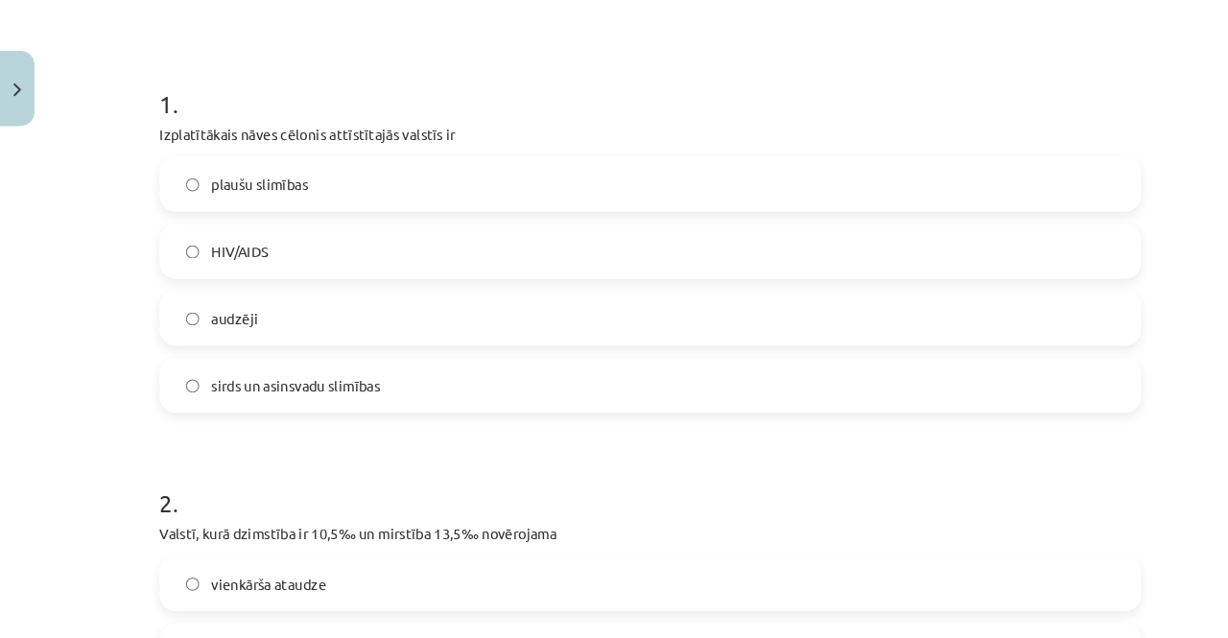
scroll to position [217, 0]
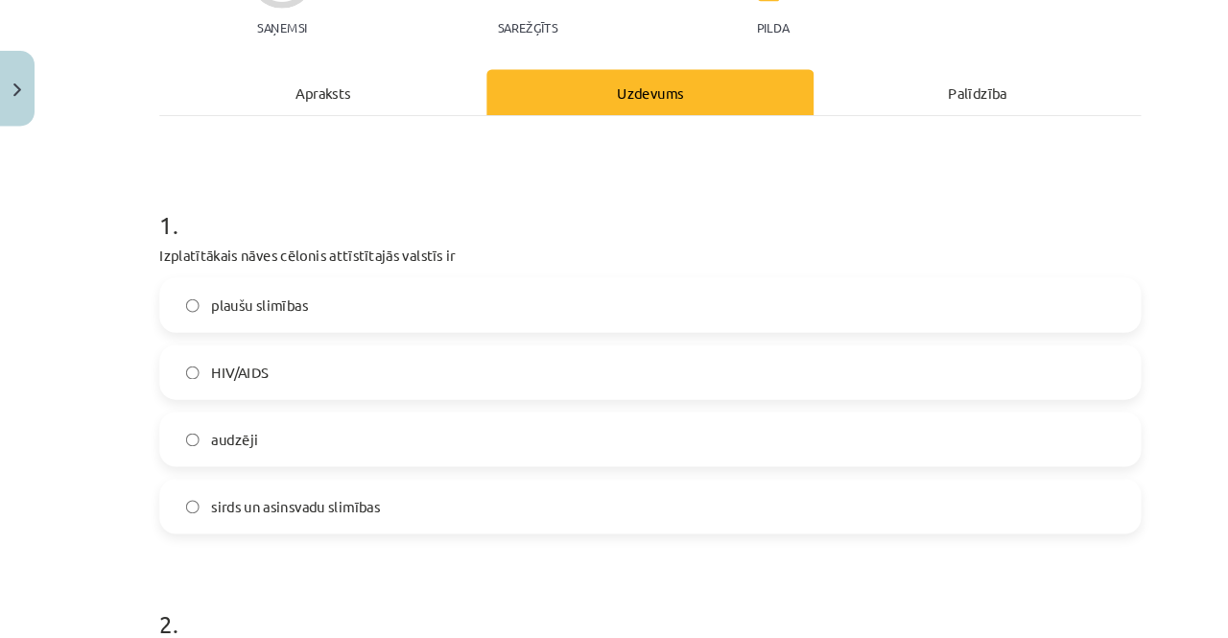
click at [326, 92] on div "Apraksts" at bounding box center [305, 86] width 309 height 43
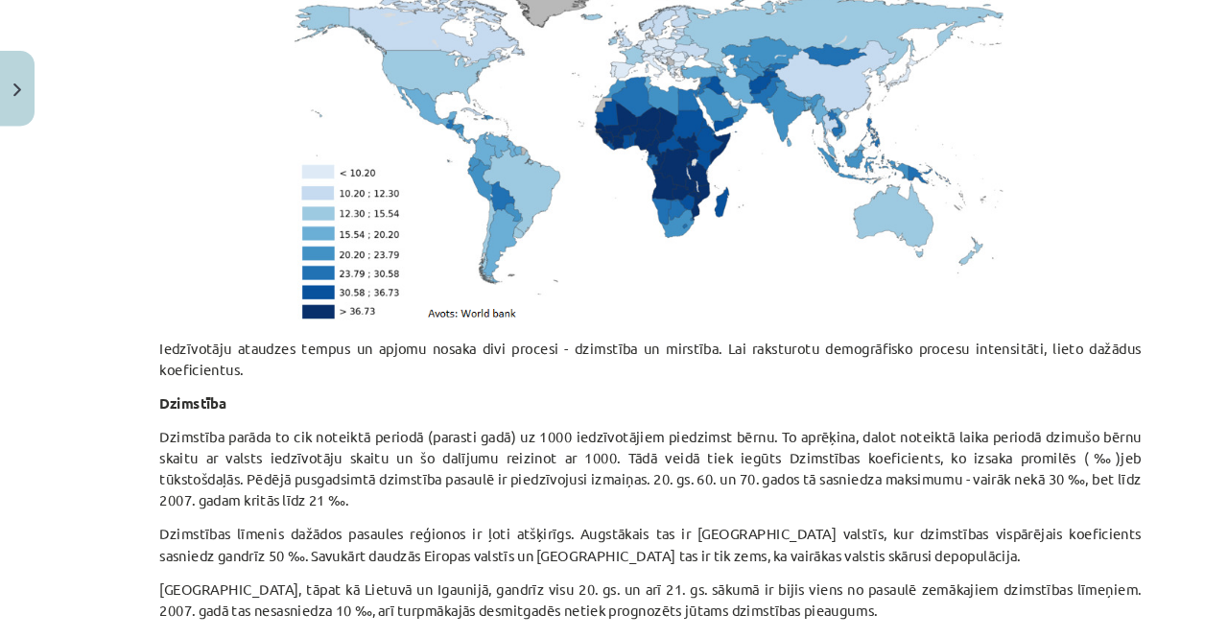
scroll to position [0, 0]
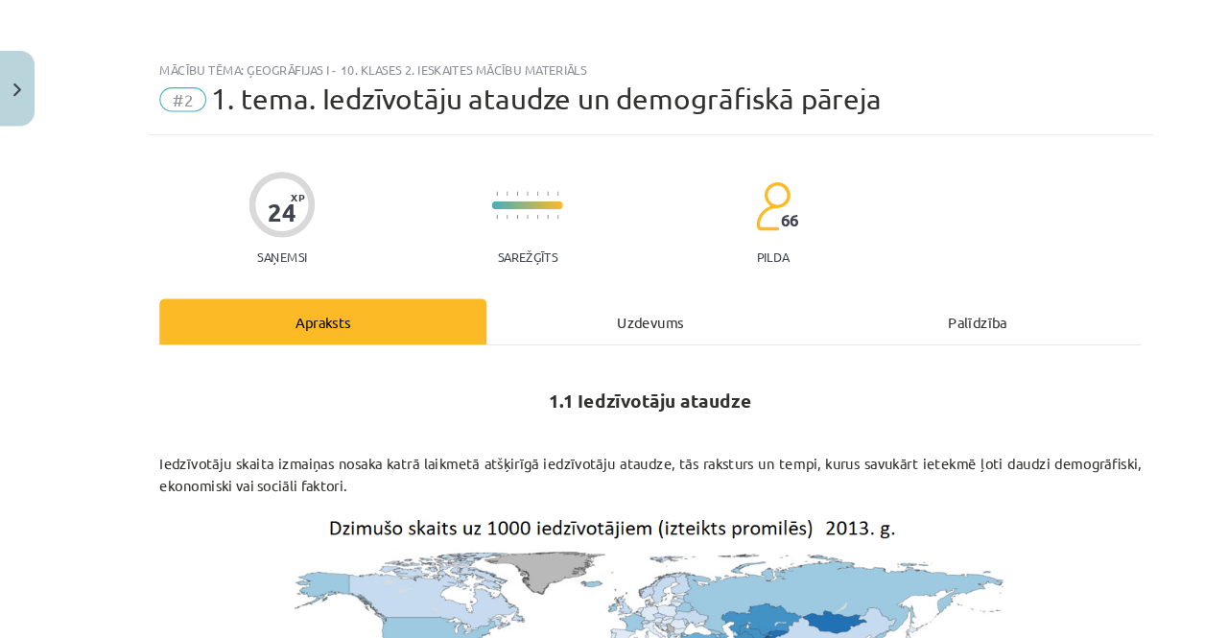
click at [630, 310] on div "Uzdevums" at bounding box center [613, 303] width 309 height 43
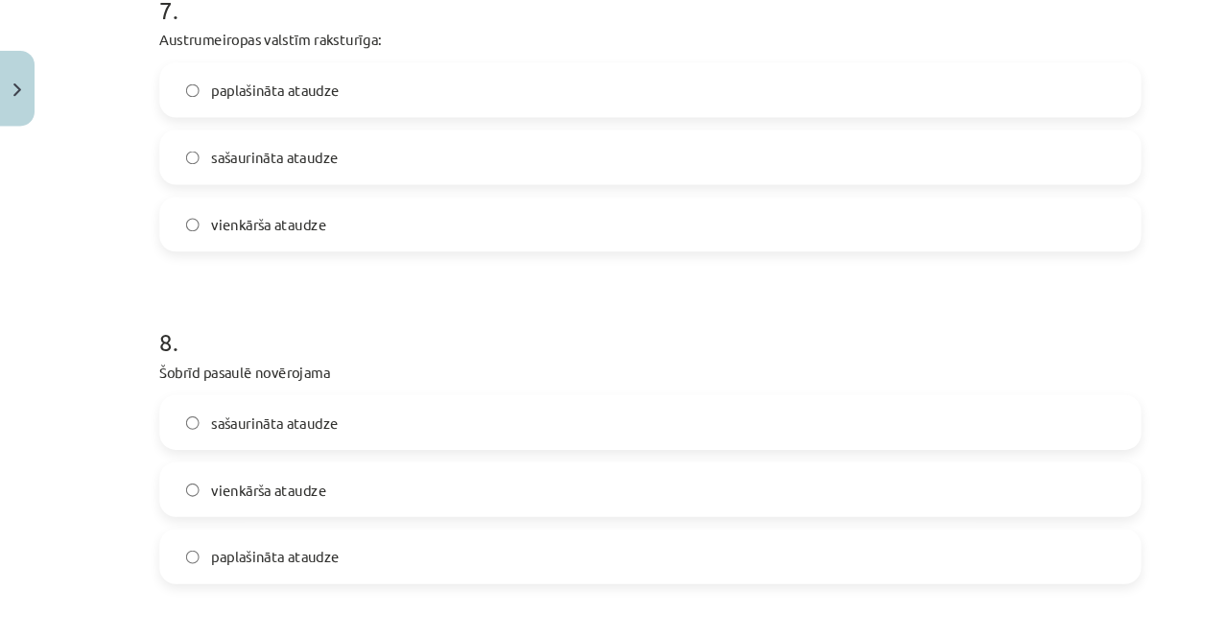
scroll to position [2495, 0]
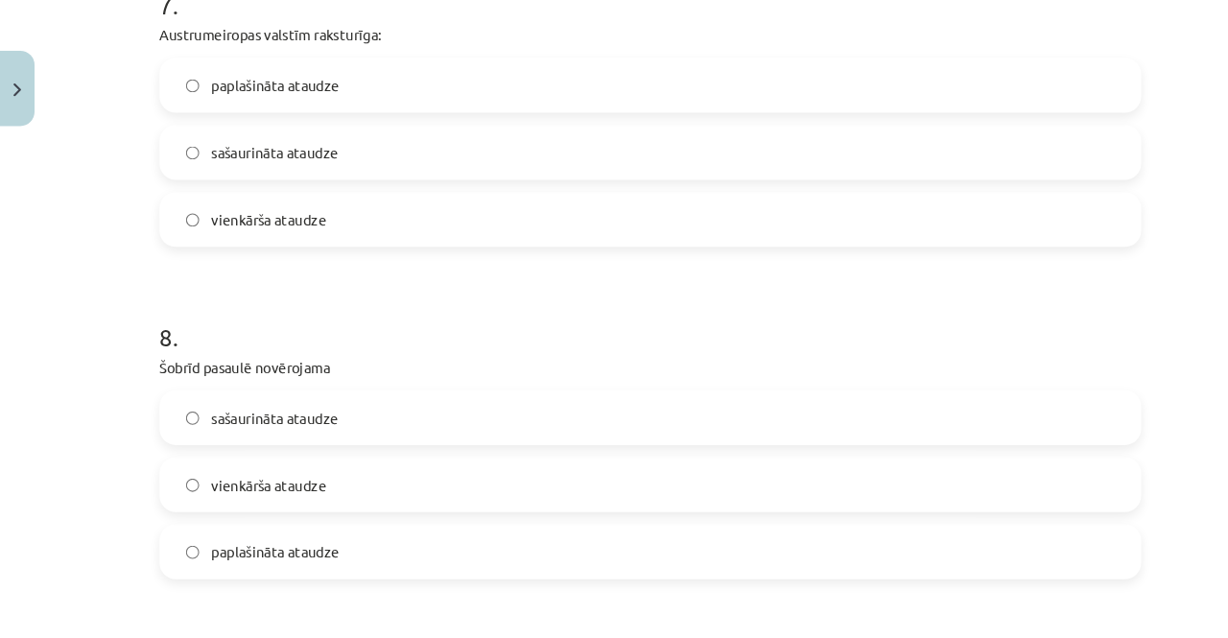
click at [479, 399] on label "sašaurināta ataudze" at bounding box center [613, 394] width 923 height 48
click at [387, 528] on label "paplašināta ataudze" at bounding box center [613, 521] width 923 height 48
click at [469, 388] on label "sašaurināta ataudze" at bounding box center [613, 394] width 923 height 48
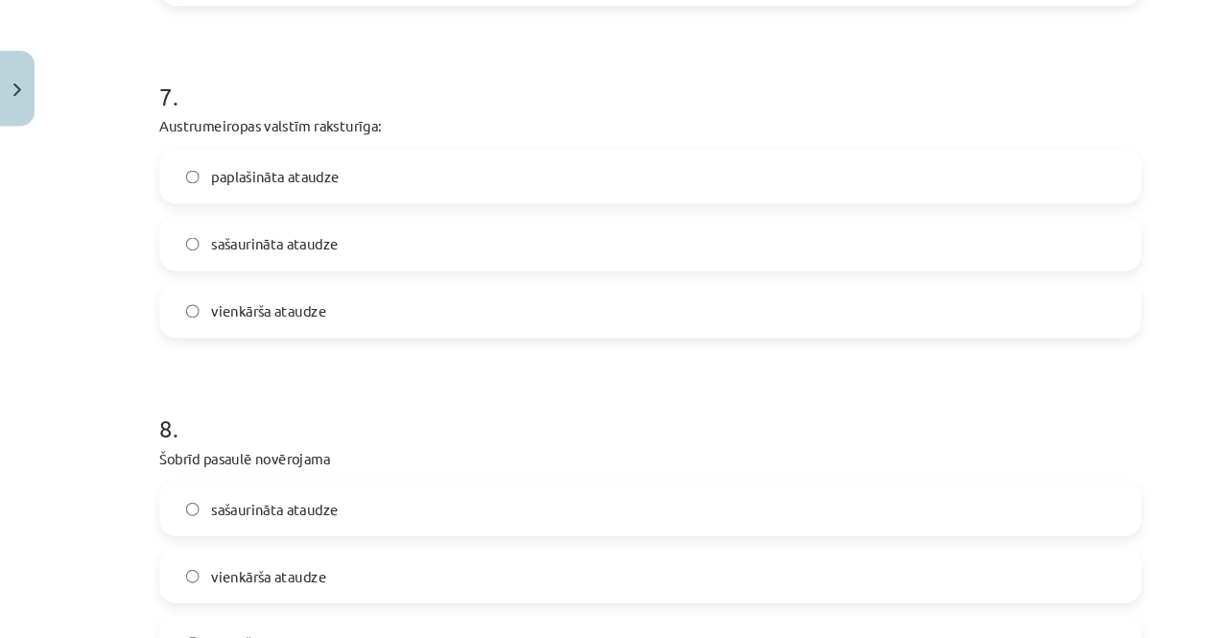
scroll to position [2410, 0]
click at [400, 284] on label "vienkārša ataudze" at bounding box center [613, 293] width 923 height 48
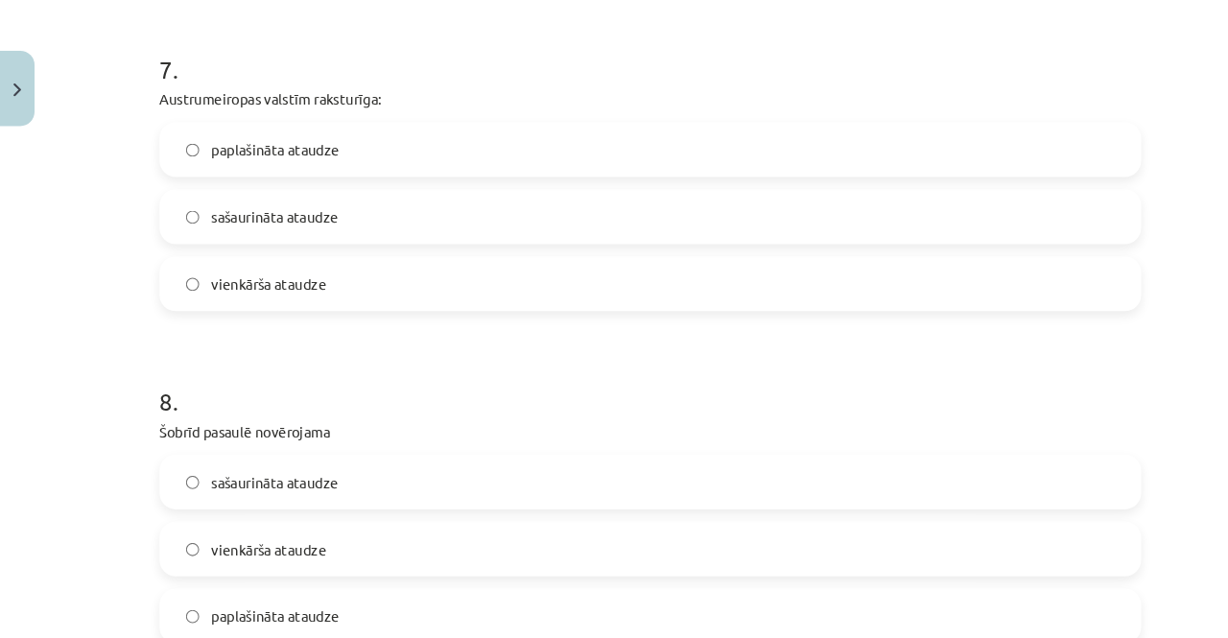
click at [246, 219] on label "sašaurināta ataudze" at bounding box center [613, 204] width 923 height 48
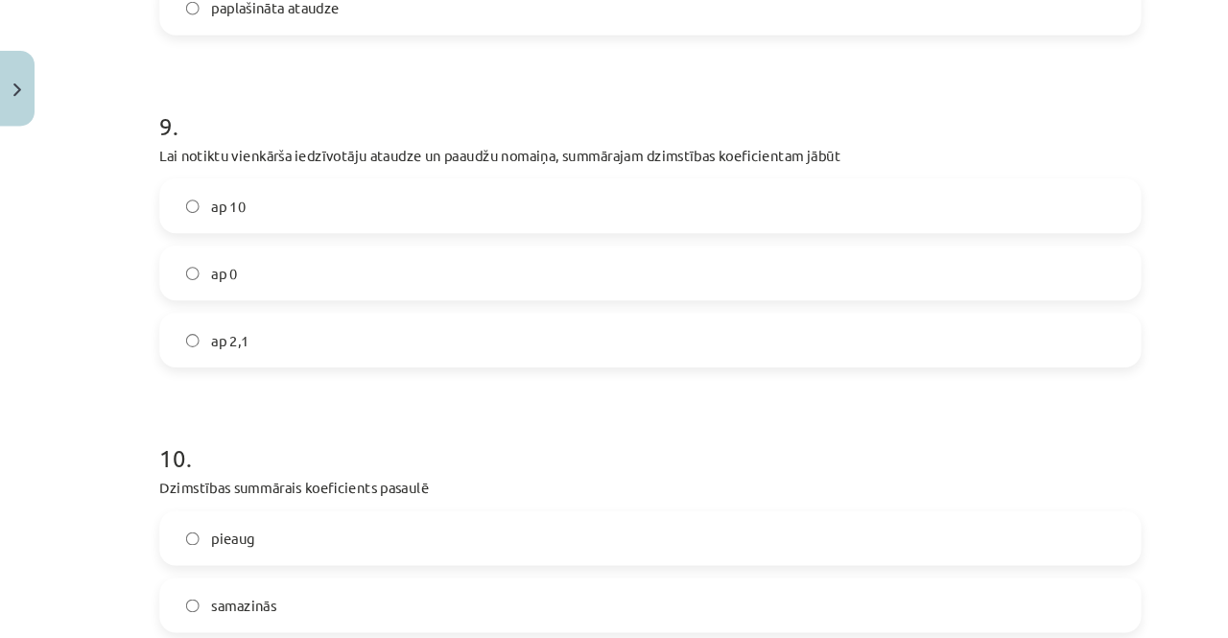
scroll to position [3010, 0]
click at [203, 320] on span "ap 2,1" at bounding box center [216, 320] width 35 height 20
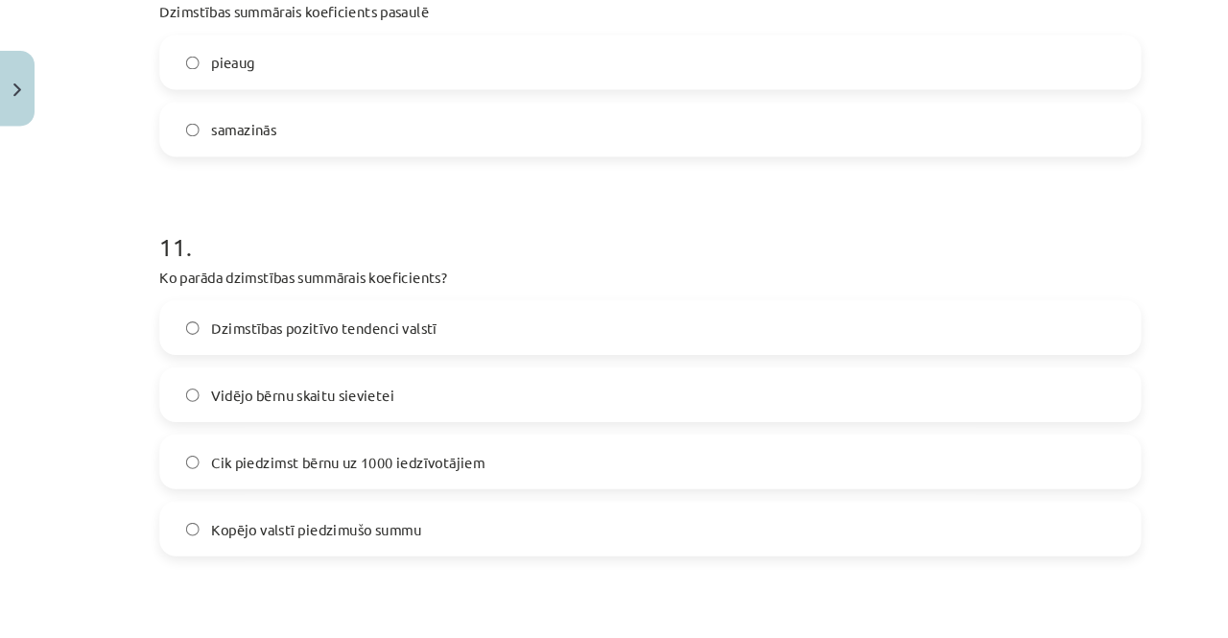
scroll to position [3482, 0]
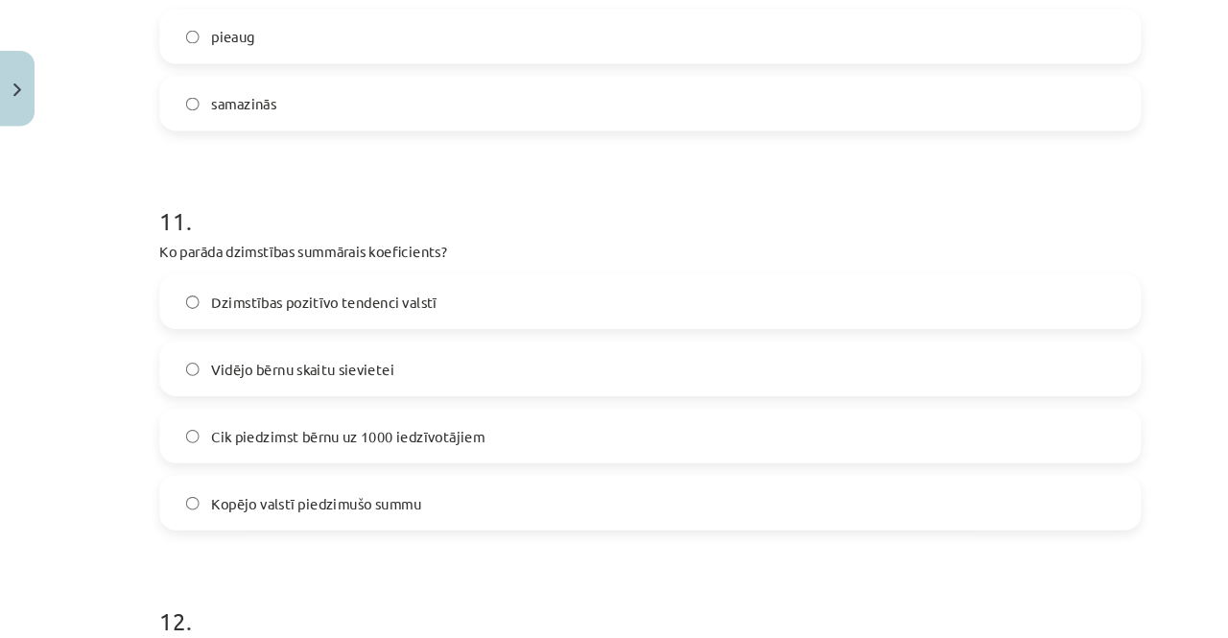
click at [527, 351] on label "Vidējo bērnu skaitu sievietei" at bounding box center [613, 348] width 923 height 48
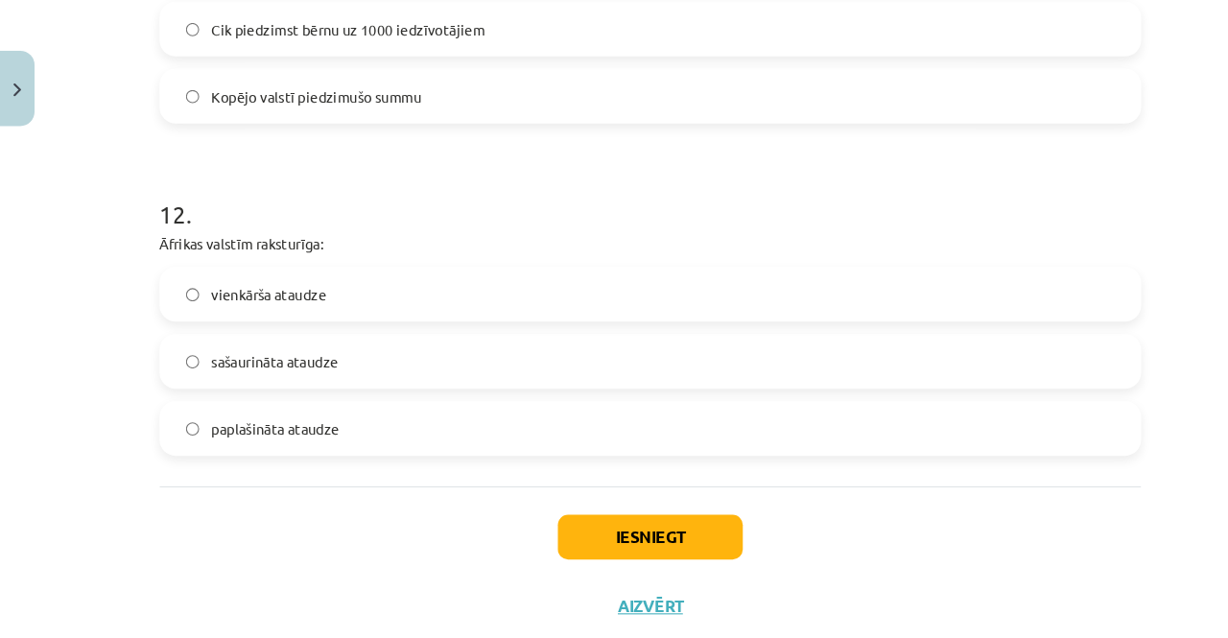
scroll to position [3867, 0]
click at [237, 395] on span "paplašināta ataudze" at bounding box center [259, 404] width 121 height 20
click at [602, 508] on button "Iesniegt" at bounding box center [614, 506] width 175 height 42
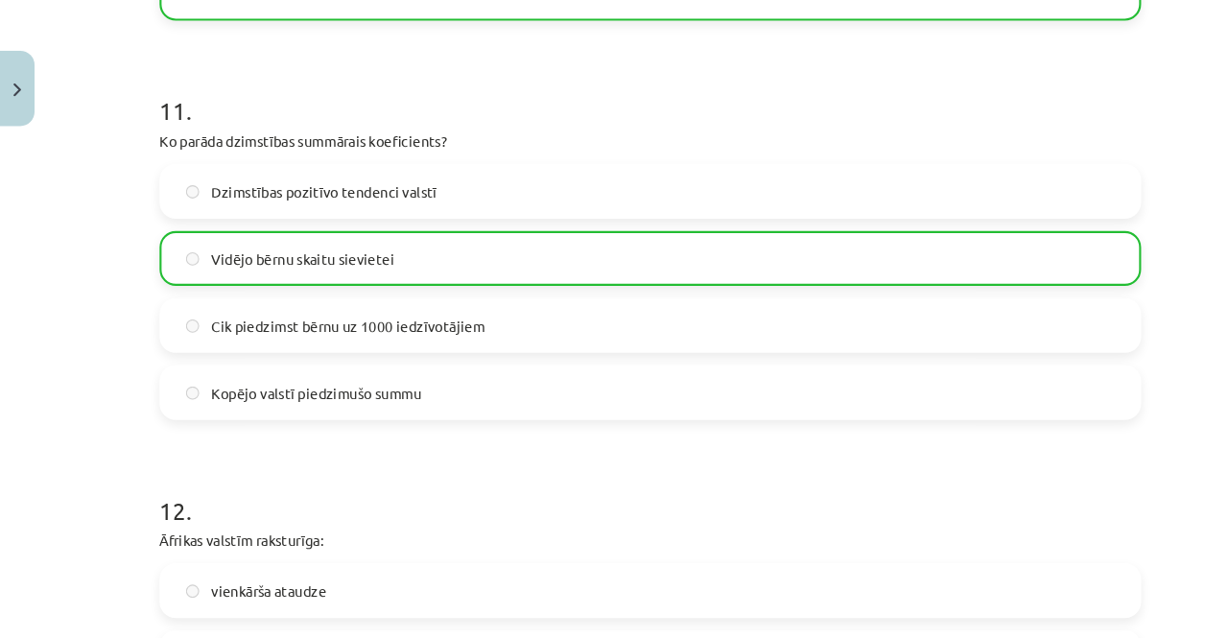
scroll to position [3940, 0]
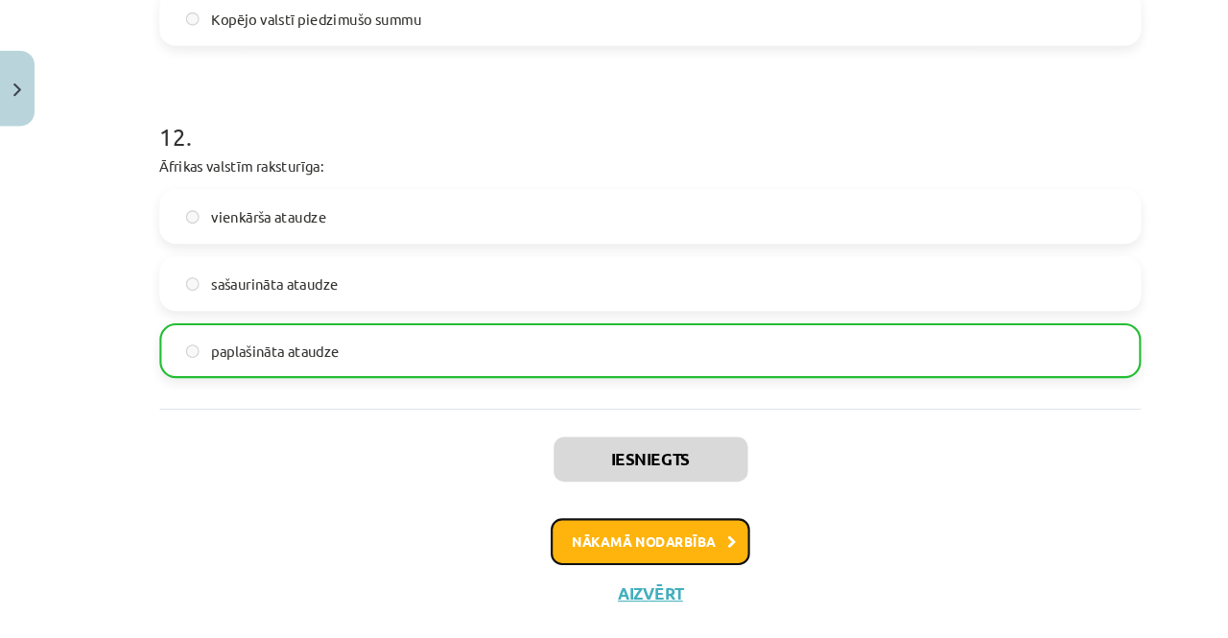
click at [661, 499] on button "Nākamā nodarbība" at bounding box center [614, 511] width 188 height 44
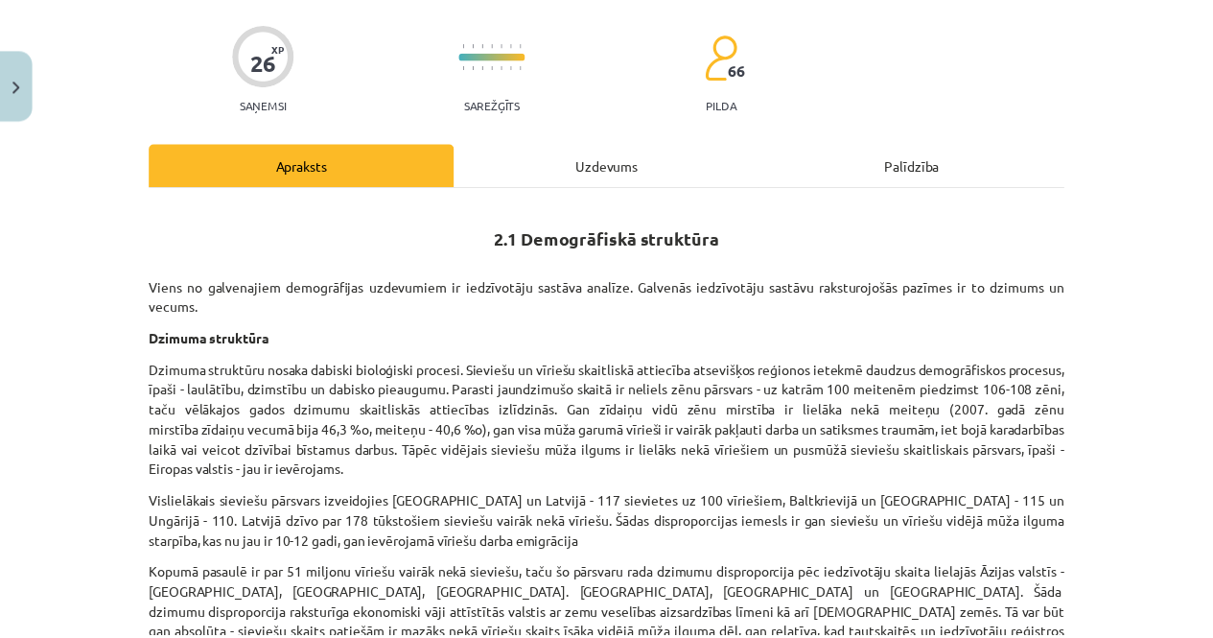
scroll to position [141, 0]
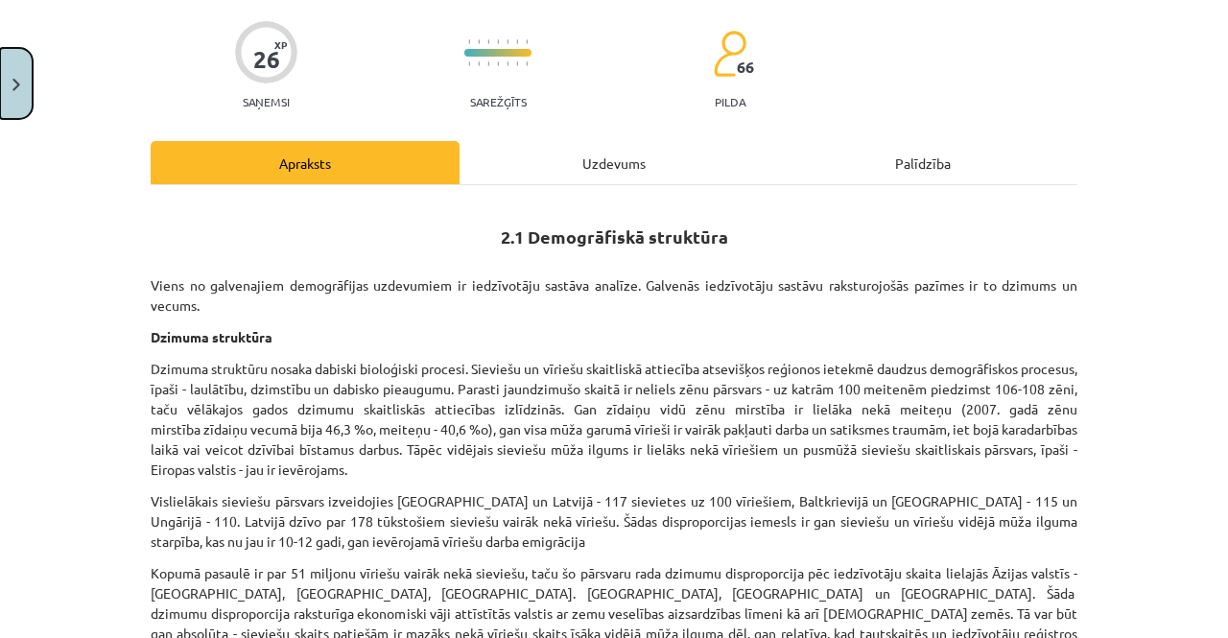
click at [12, 96] on button "Close" at bounding box center [16, 83] width 33 height 71
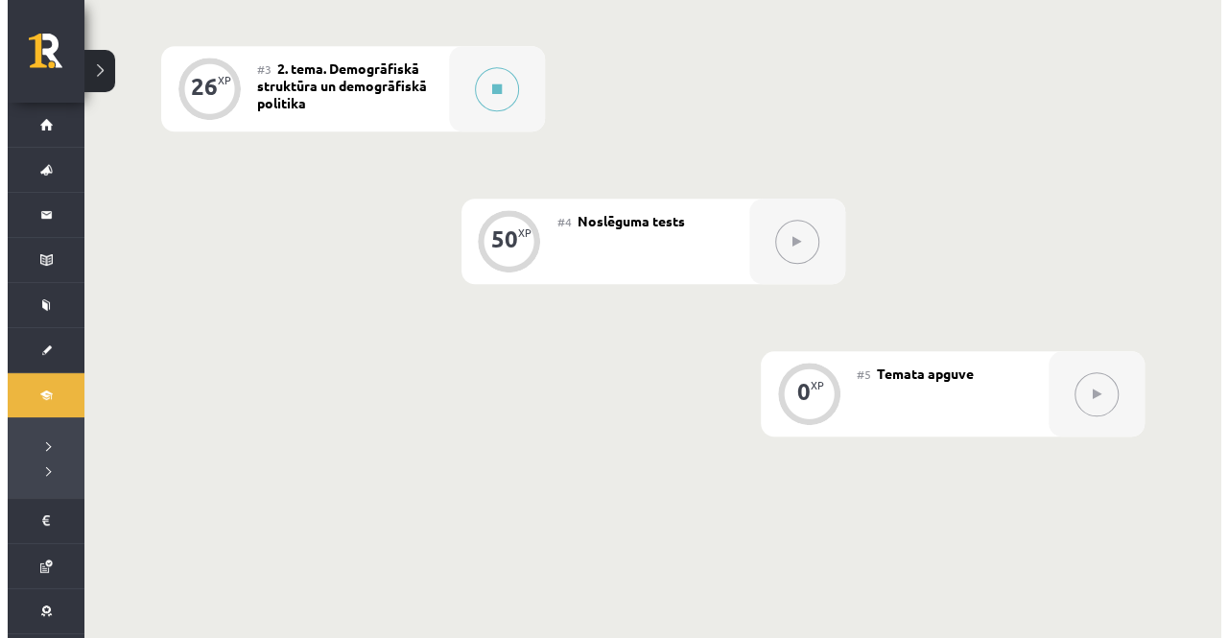
scroll to position [798, 0]
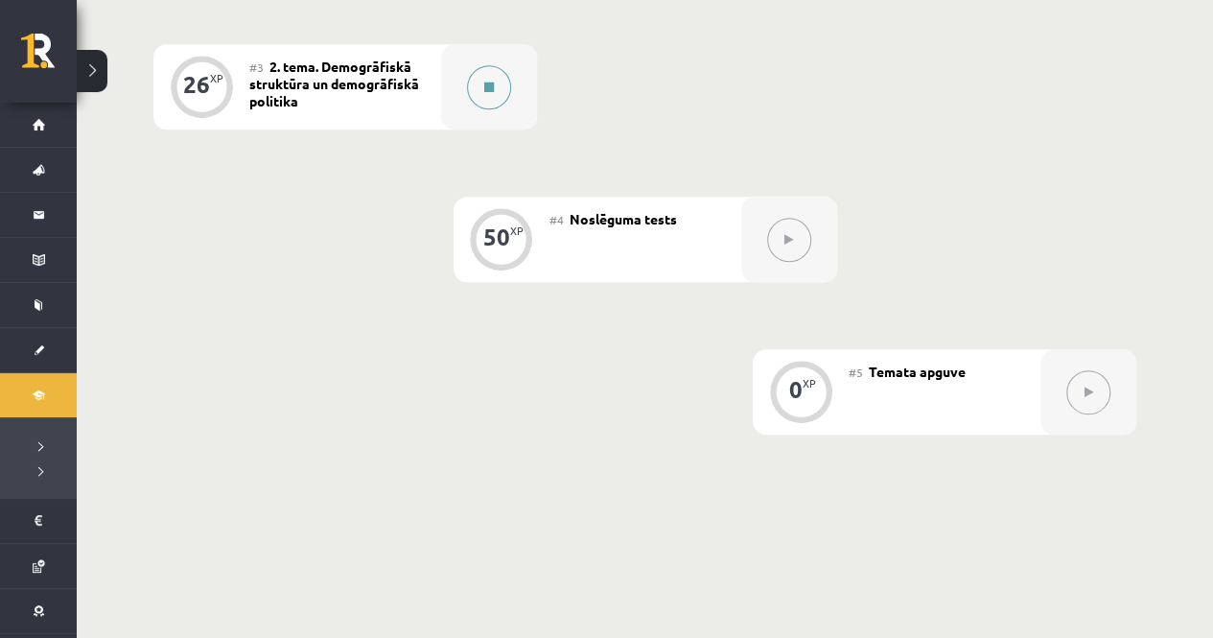
click at [500, 79] on button at bounding box center [489, 87] width 44 height 44
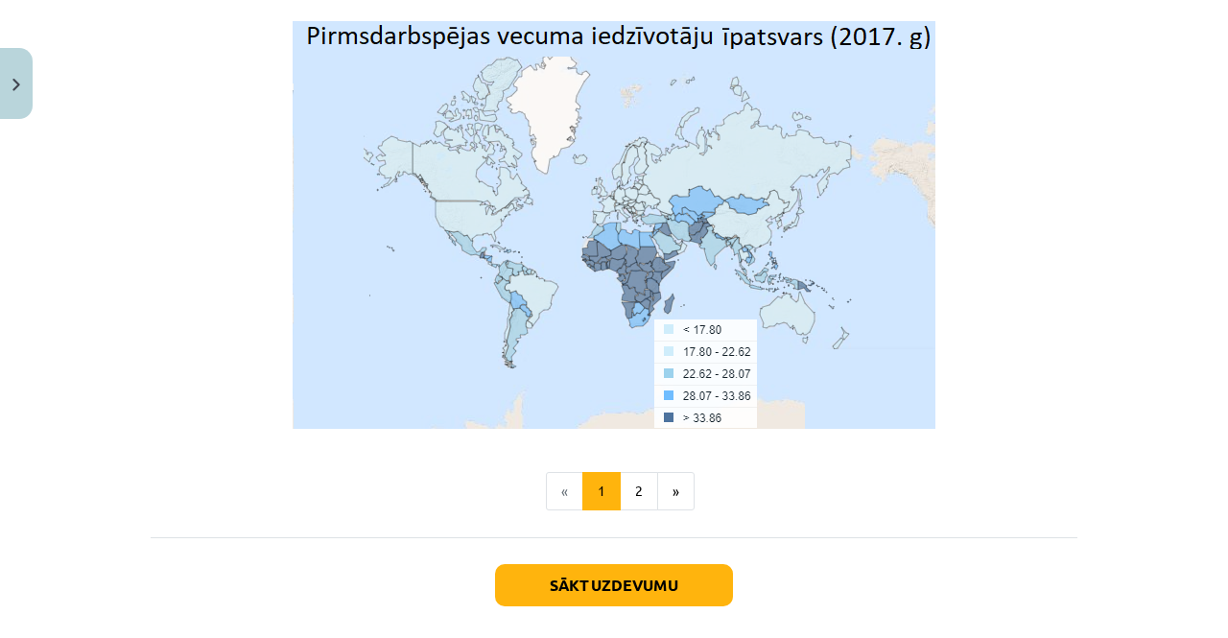
scroll to position [6361, 0]
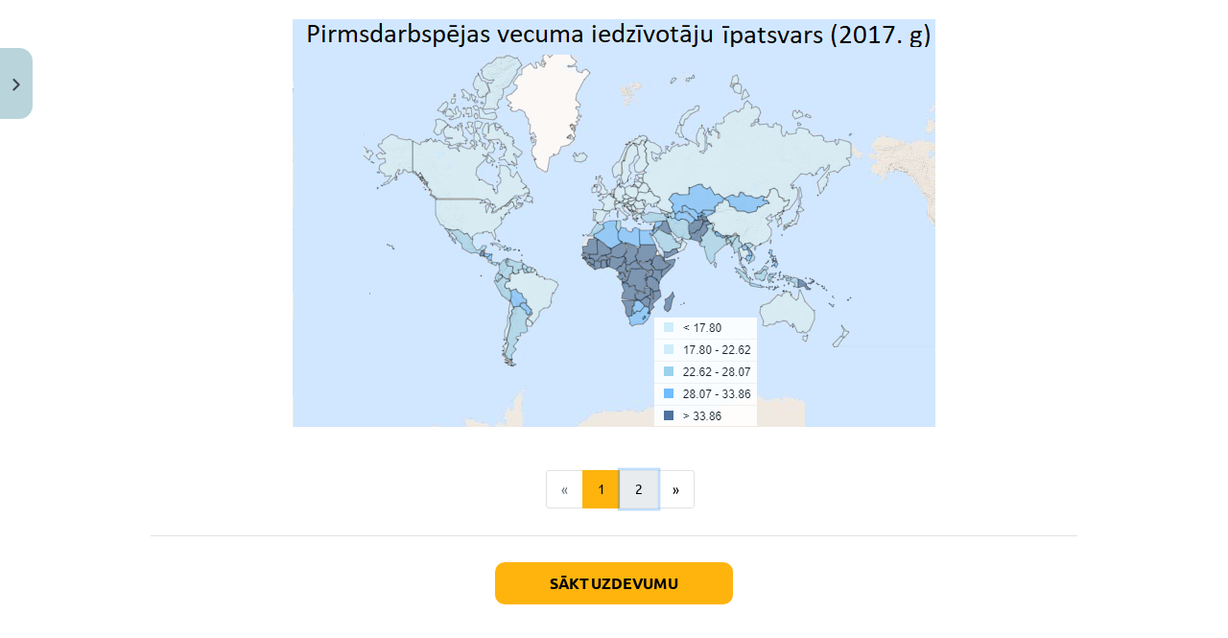
click at [638, 470] on button "2" at bounding box center [639, 489] width 38 height 38
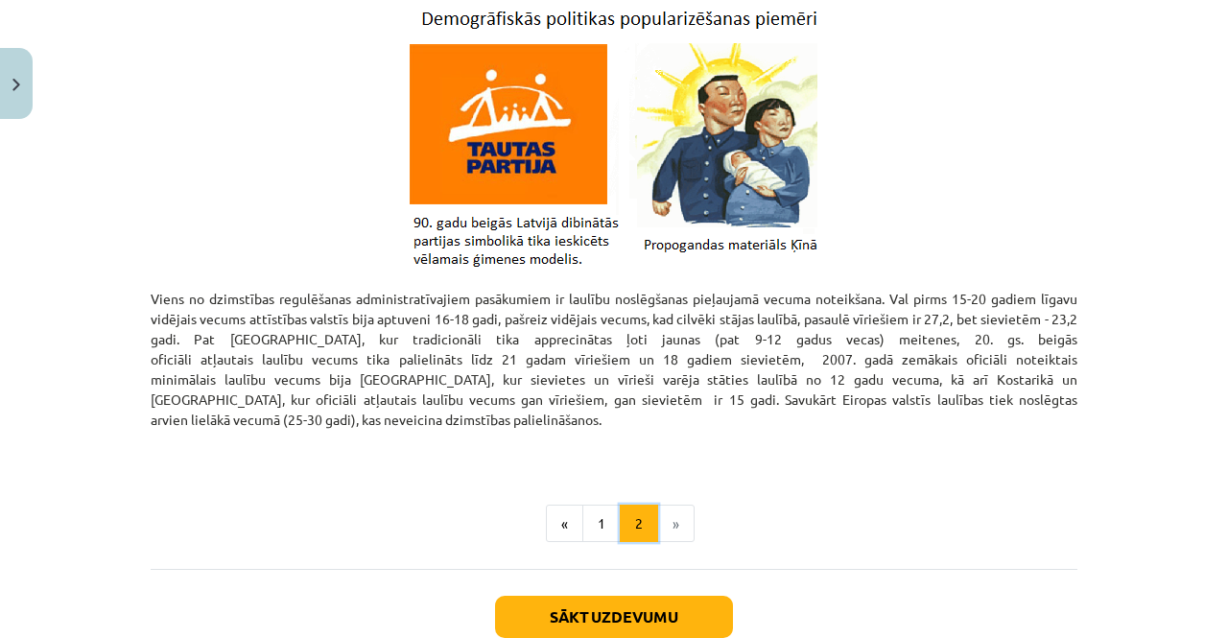
scroll to position [1105, 0]
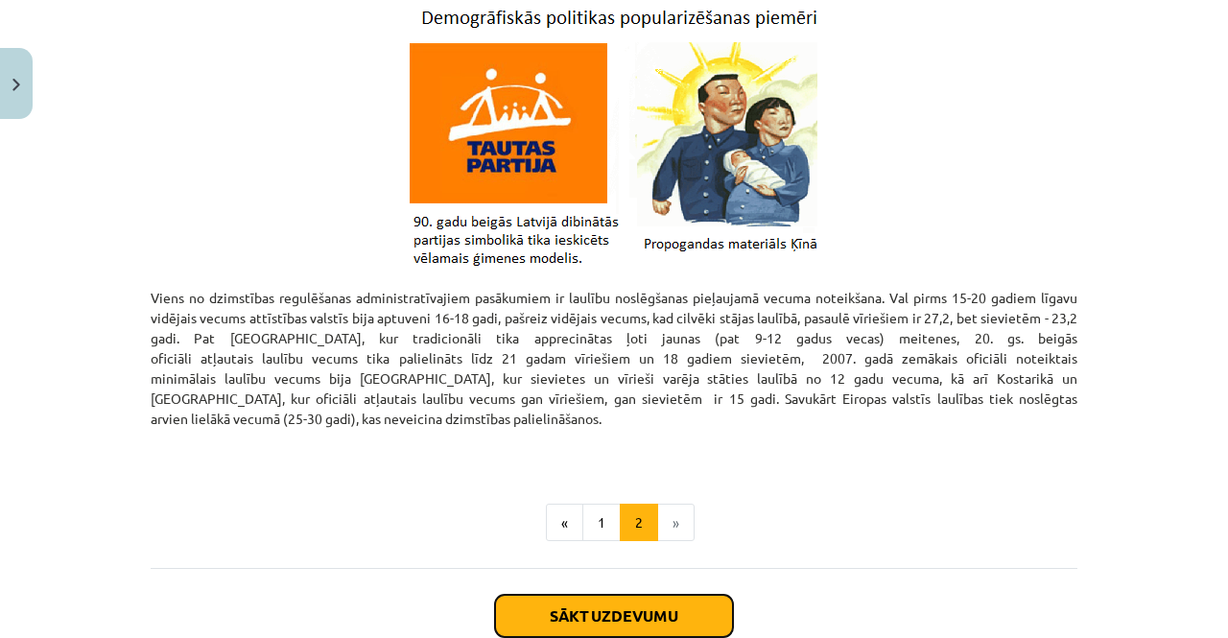
click at [641, 595] on button "Sākt uzdevumu" at bounding box center [614, 616] width 238 height 42
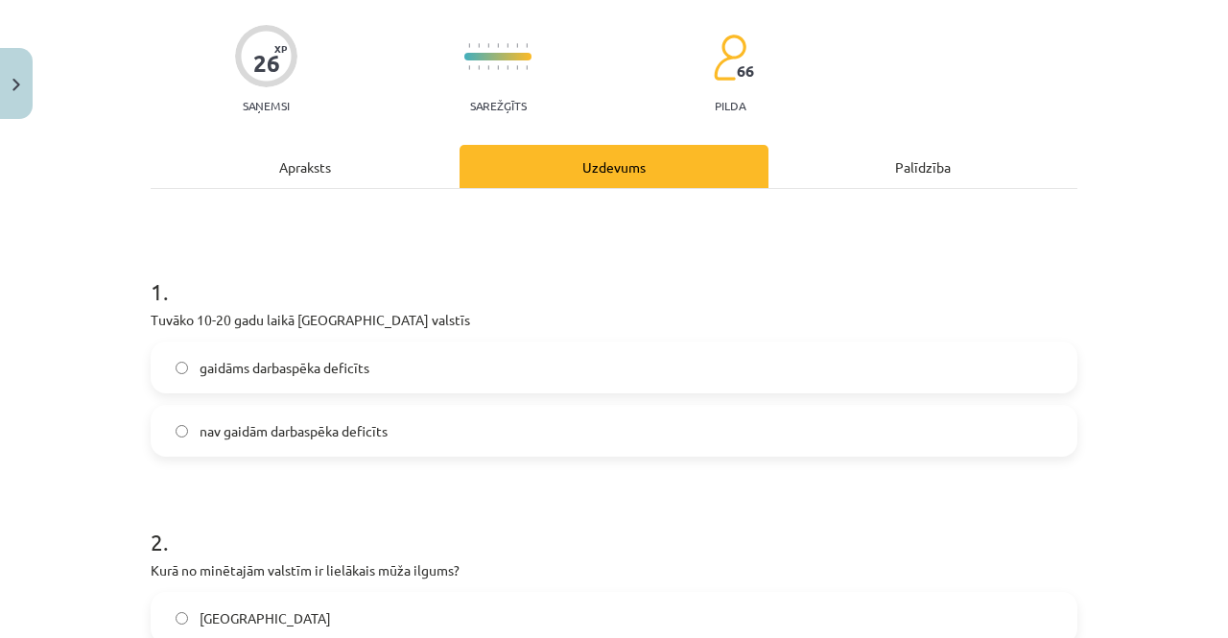
scroll to position [155, 0]
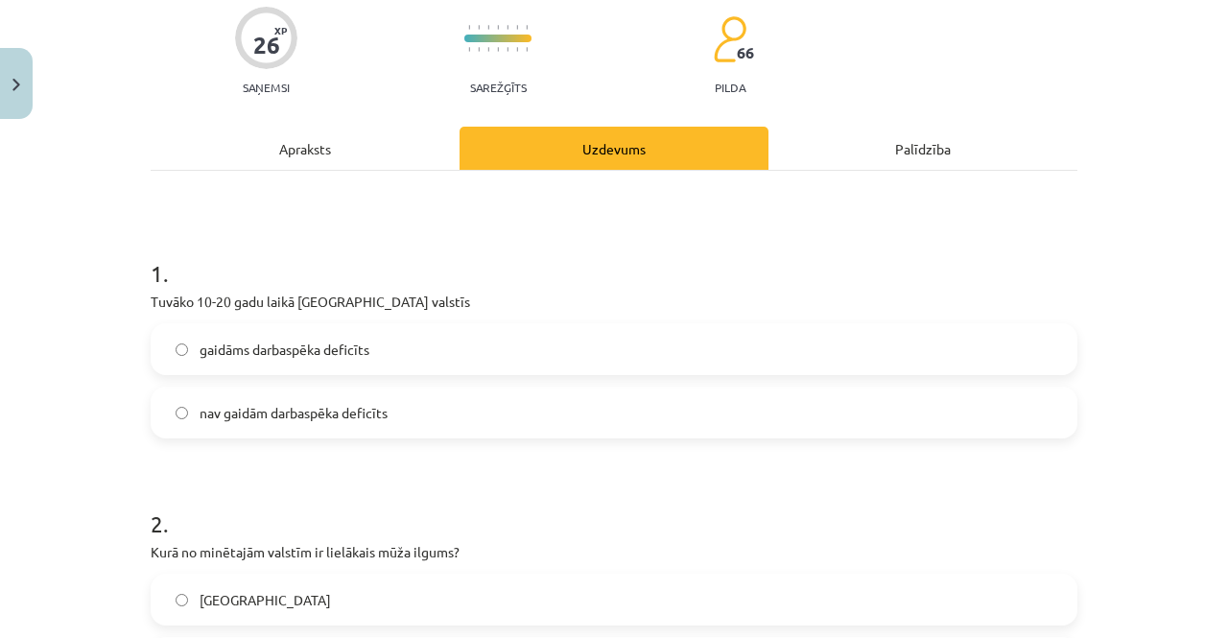
click at [586, 402] on label "nav gaidām darbaspēka deficīts" at bounding box center [613, 412] width 923 height 48
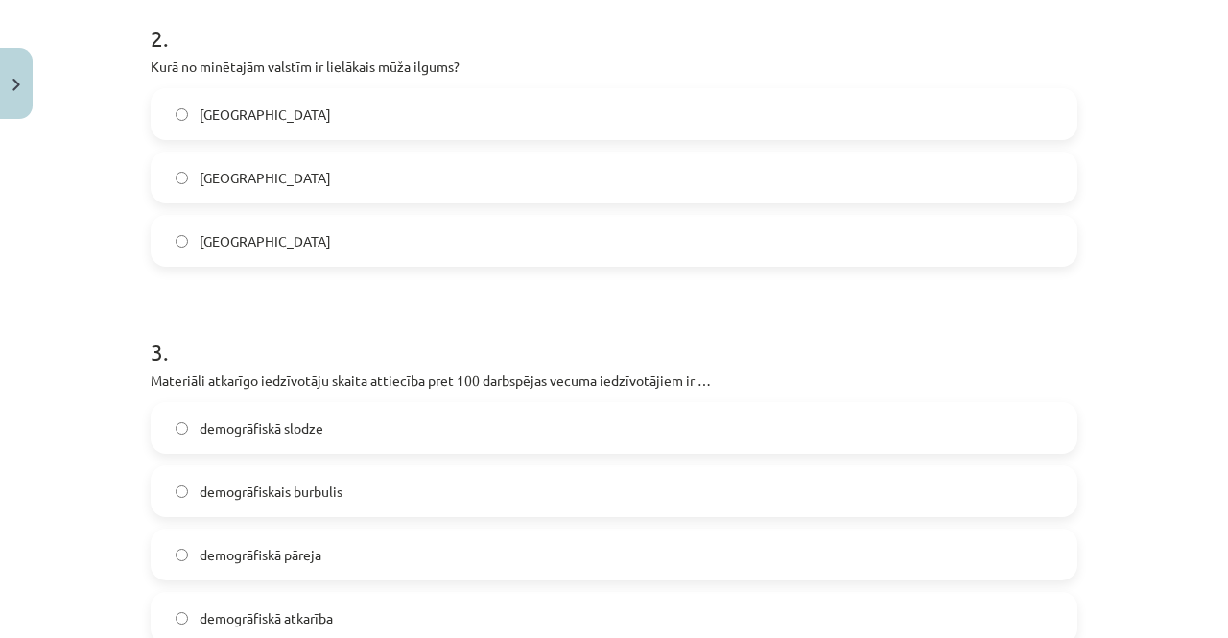
scroll to position [666, 0]
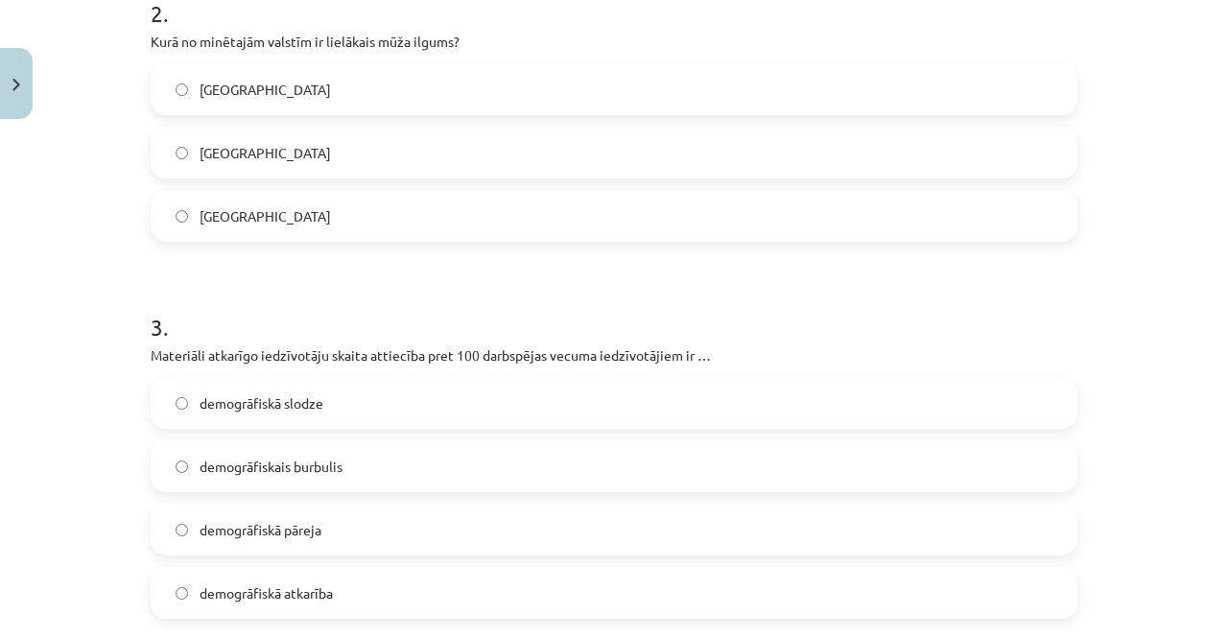
click at [248, 77] on label "Japānā" at bounding box center [613, 89] width 923 height 48
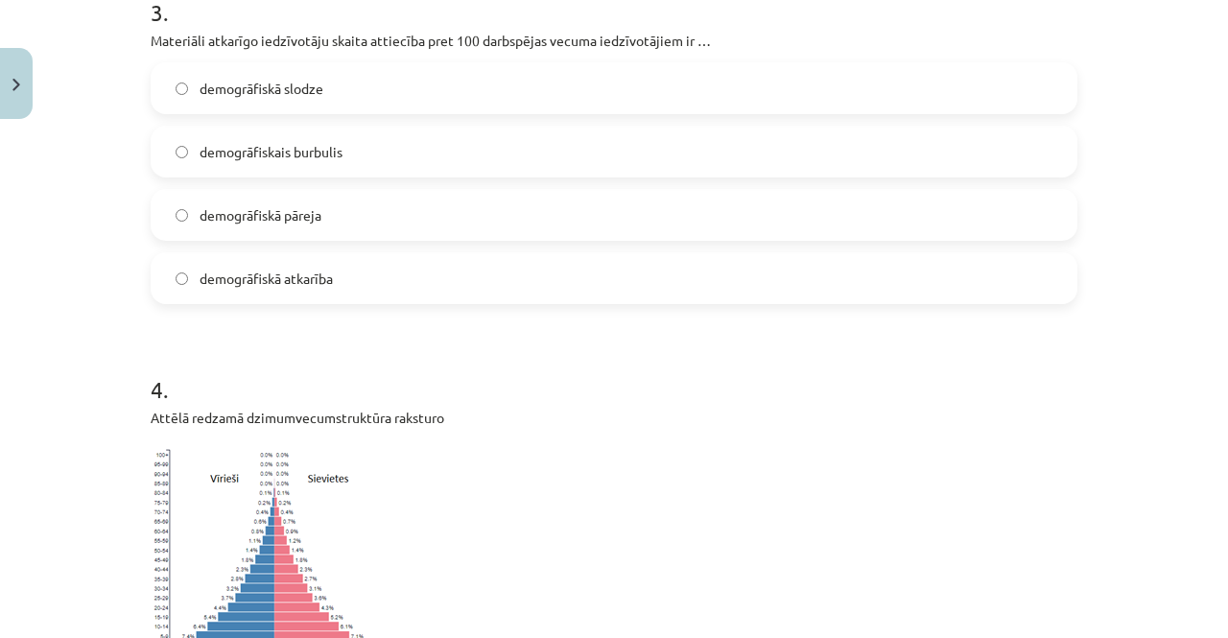
scroll to position [974, 0]
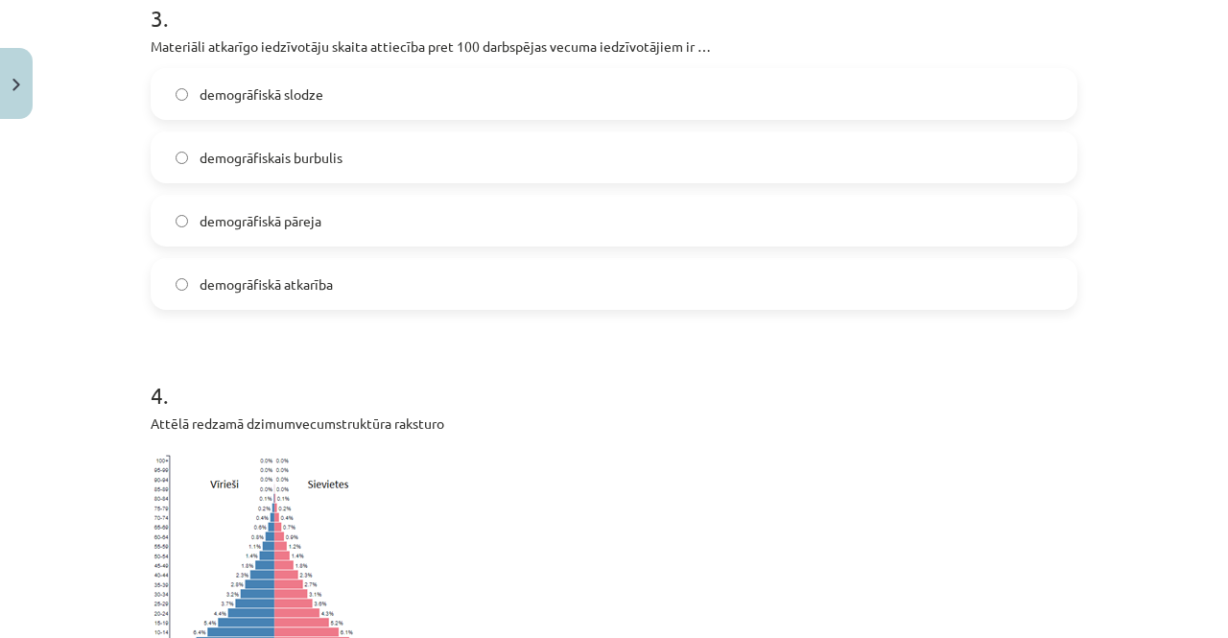
click at [205, 288] on span "demogrāfiskā atkarība" at bounding box center [265, 284] width 133 height 20
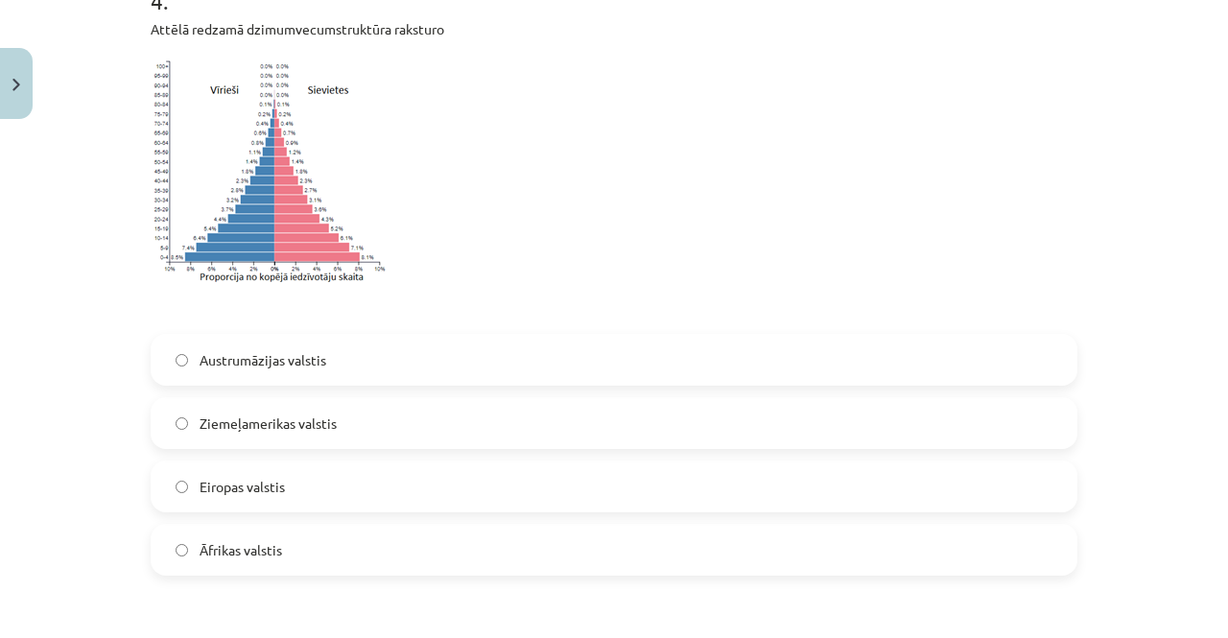
scroll to position [1368, 0]
click at [212, 566] on label "Āfrikas valstis" at bounding box center [613, 551] width 923 height 48
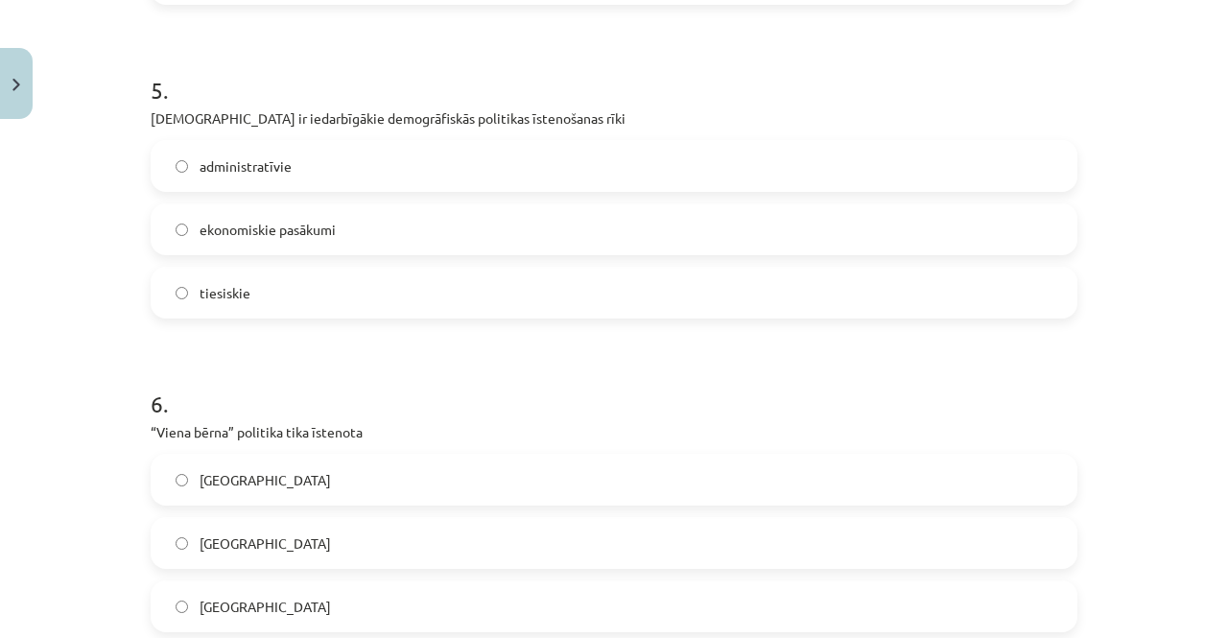
scroll to position [1943, 0]
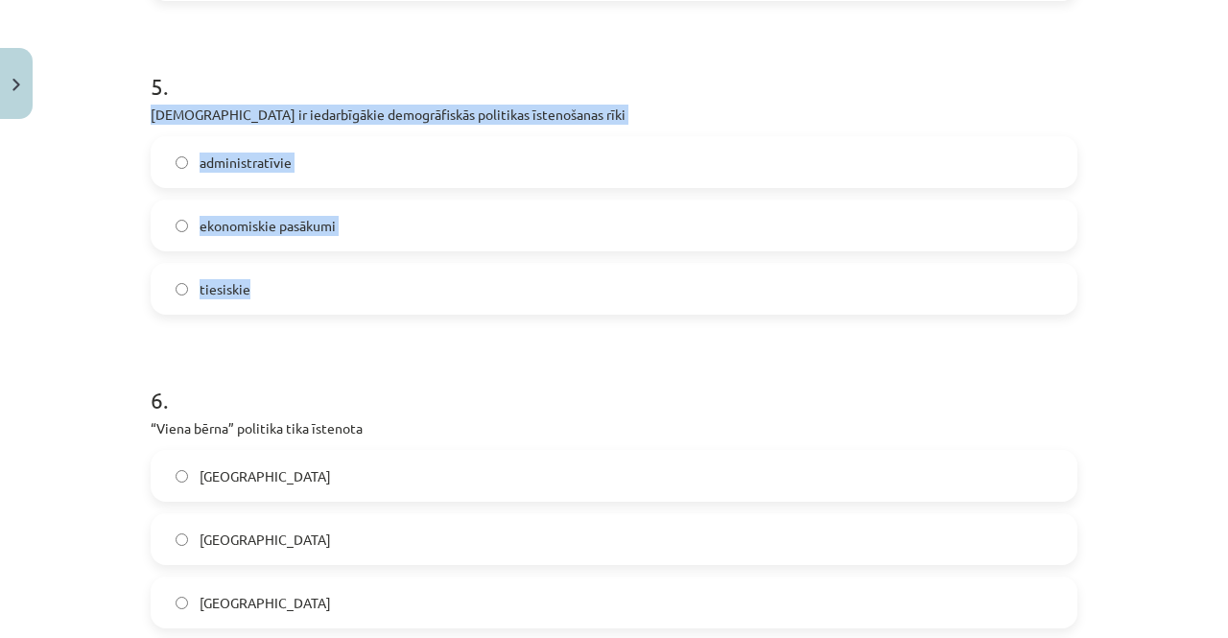
drag, startPoint x: 145, startPoint y: 111, endPoint x: 345, endPoint y: 287, distance: 266.4
click at [345, 287] on div "5 . Kuri ir iedarbīgākie demogrāfiskās politikas īstenošanas rīki administratīv…" at bounding box center [614, 176] width 926 height 275
click at [75, 256] on div "Mācību tēma: Ģeogrāfijas i - 10. klases 2. ieskaites mācību materiāls #3 2. tem…" at bounding box center [614, 319] width 1228 height 638
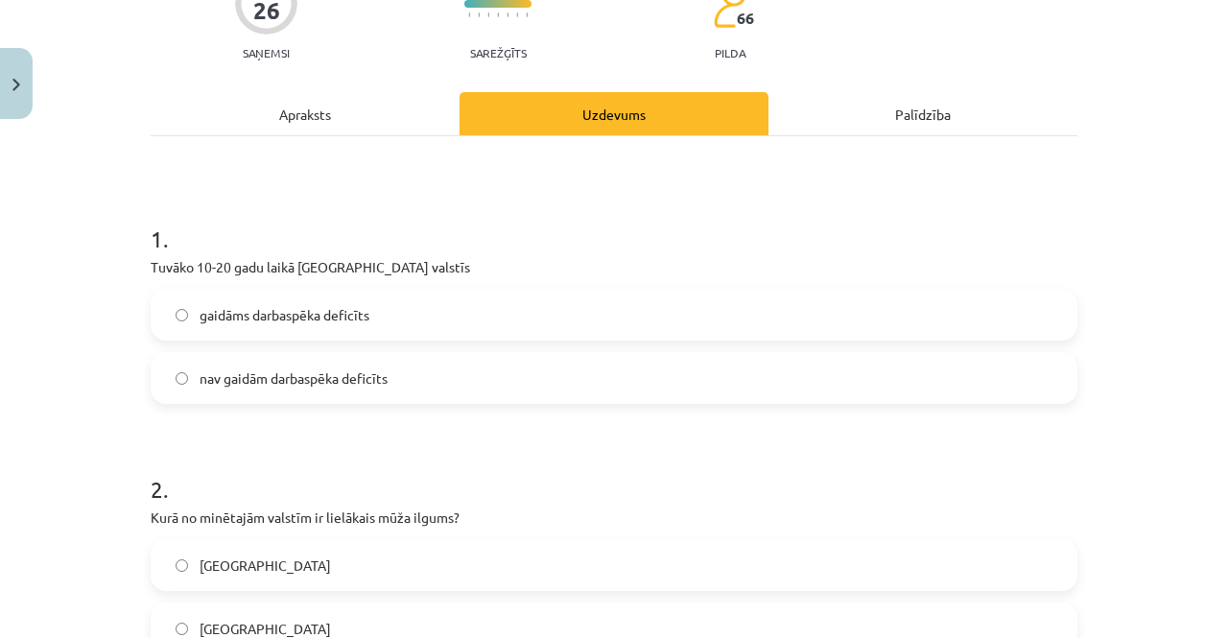
scroll to position [0, 0]
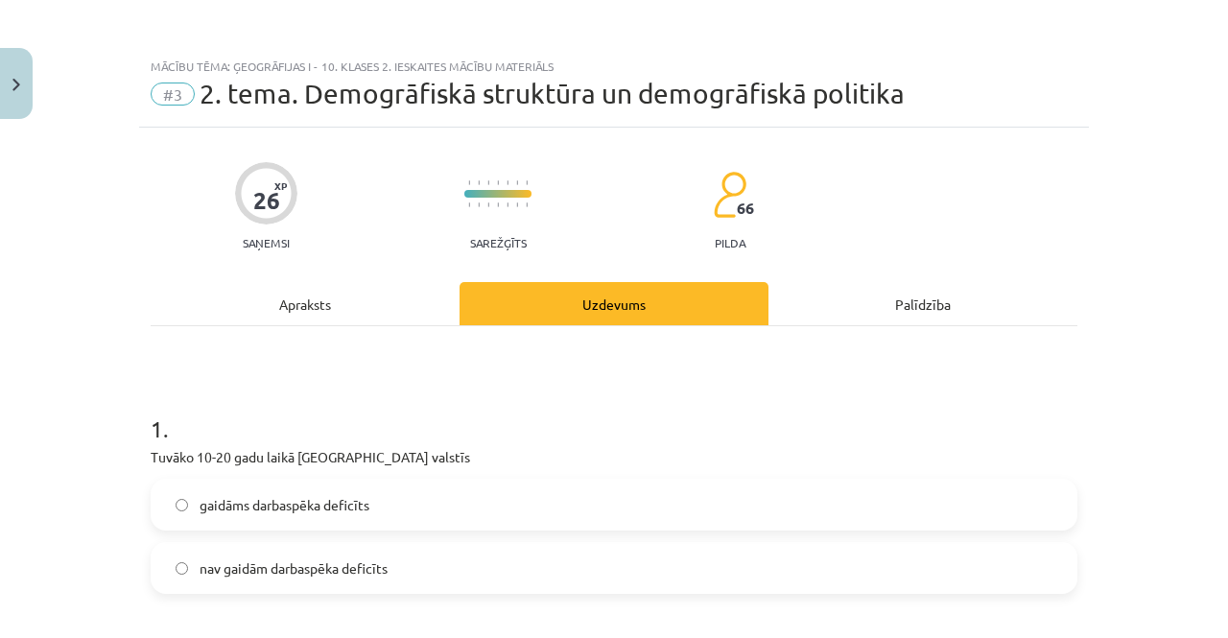
click at [353, 317] on div "Apraksts" at bounding box center [305, 303] width 309 height 43
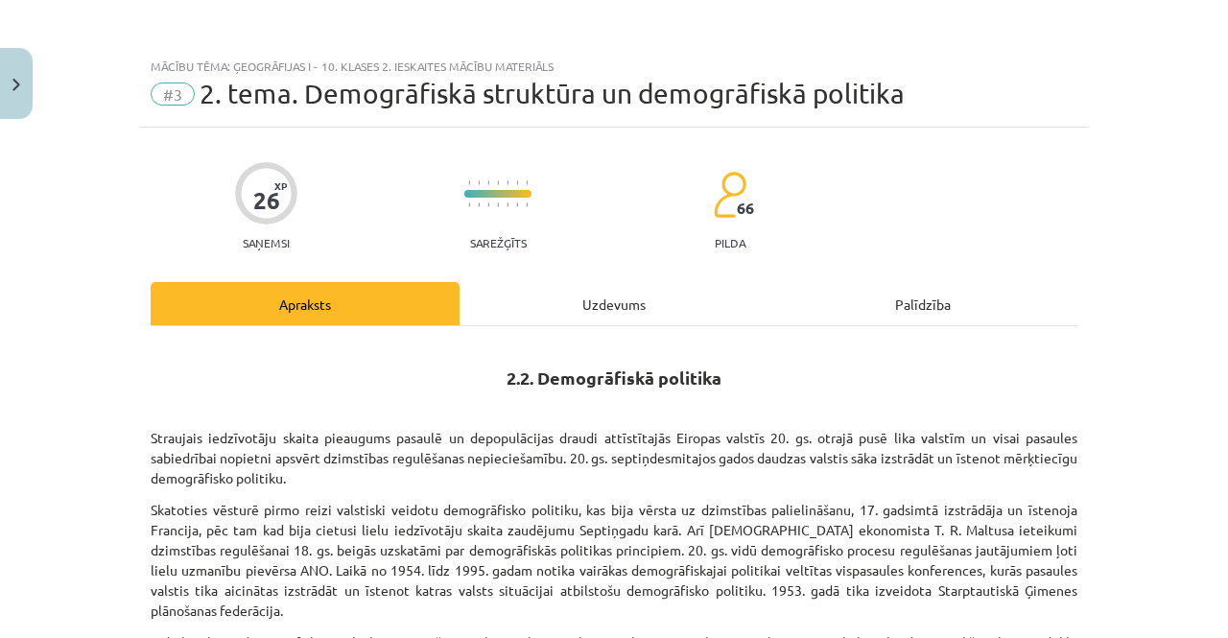
click at [569, 287] on div "Uzdevums" at bounding box center [613, 303] width 309 height 43
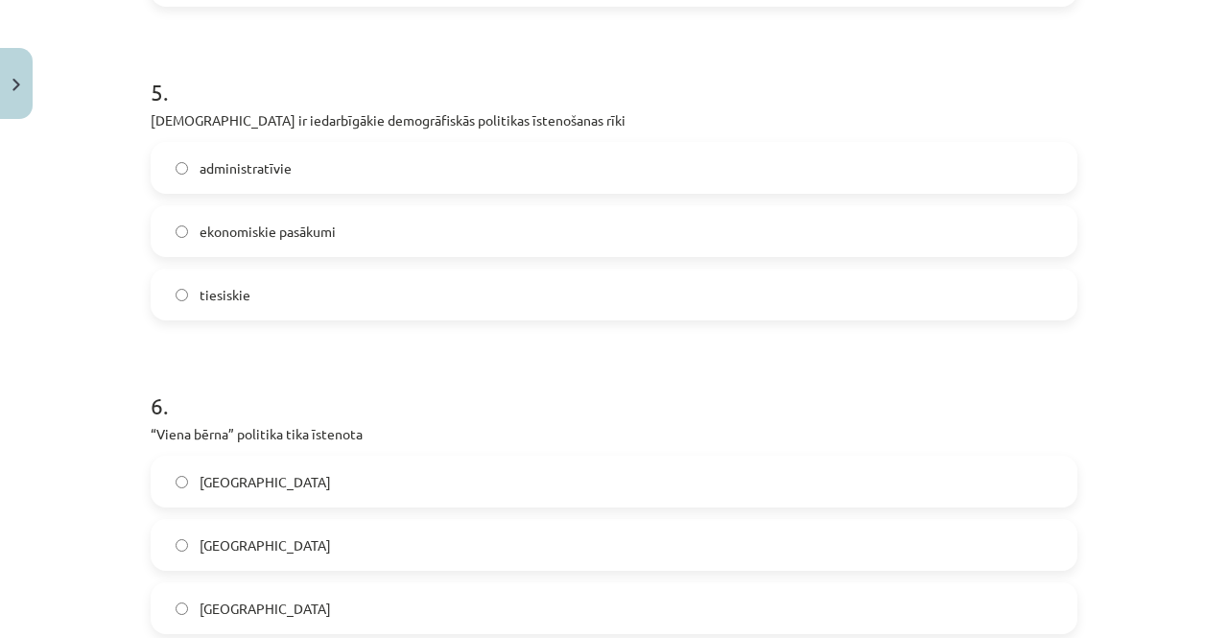
scroll to position [1945, 0]
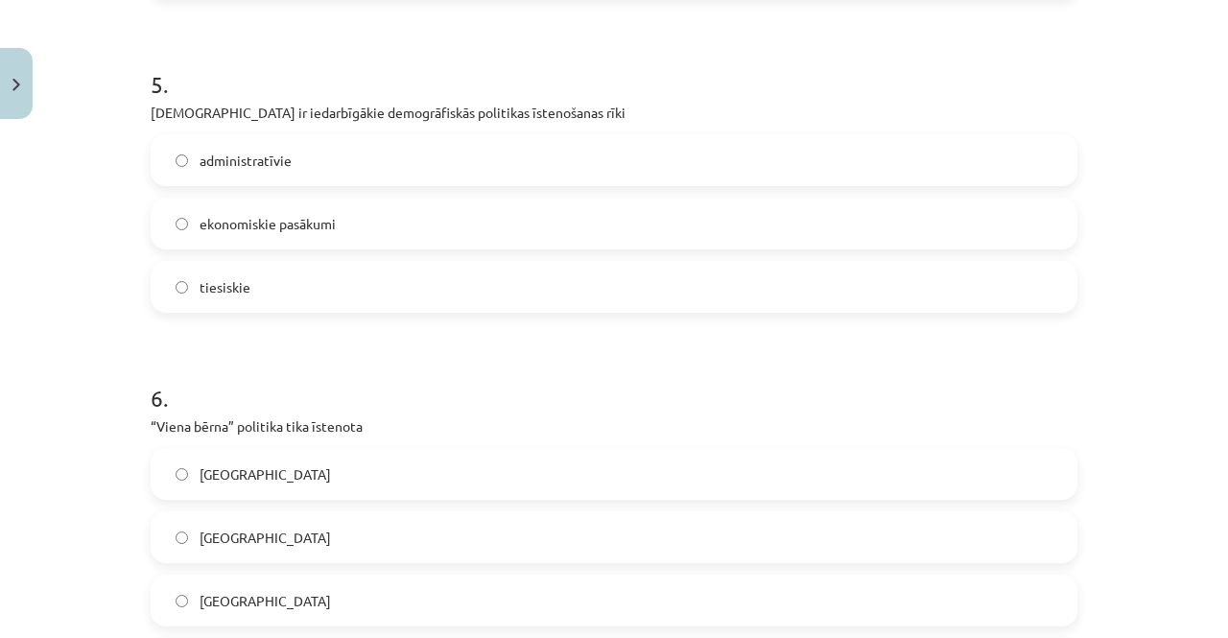
click at [374, 229] on label "ekonomiskie pasākumi" at bounding box center [613, 223] width 923 height 48
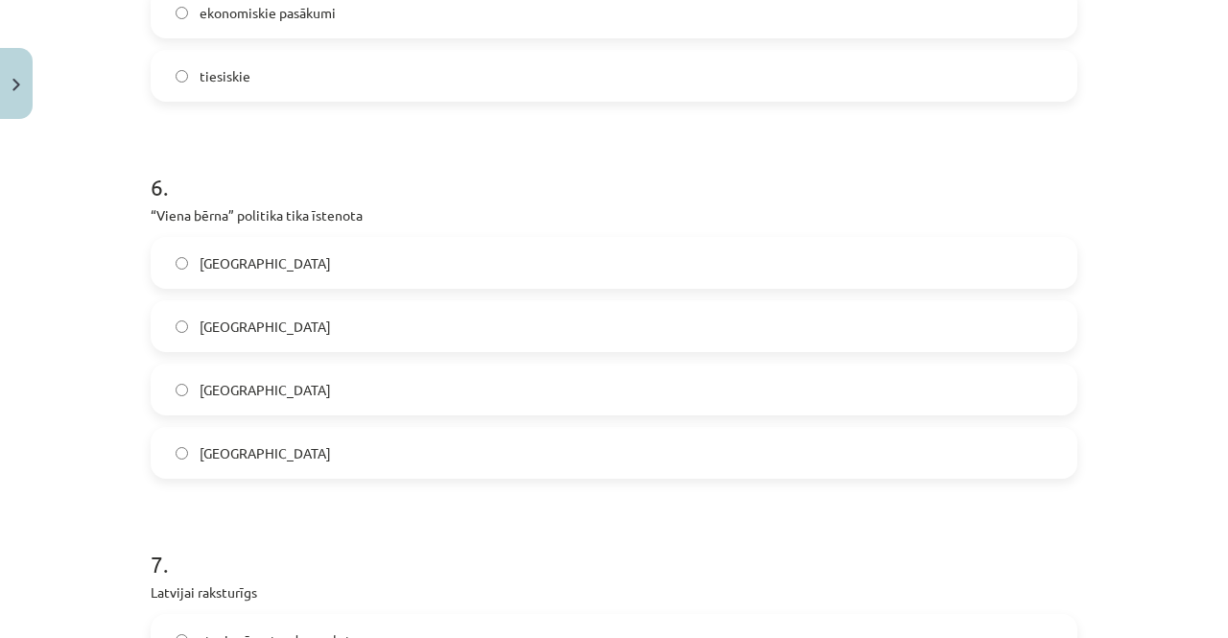
scroll to position [2157, 0]
click at [203, 261] on span "Ķīnā" at bounding box center [264, 262] width 131 height 20
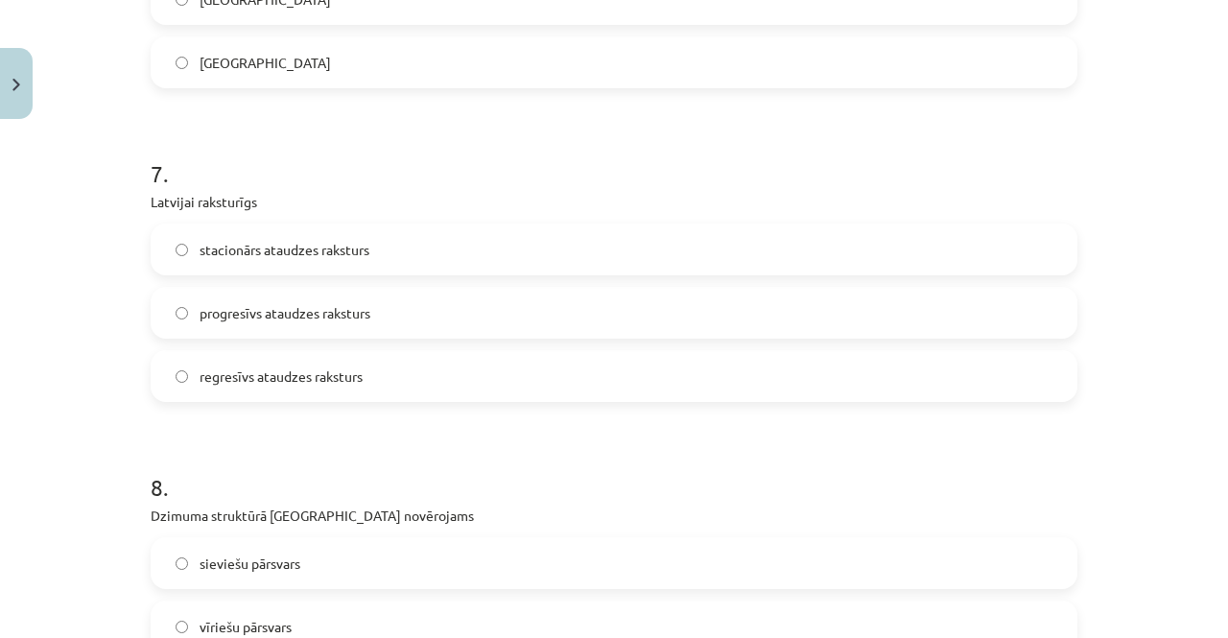
scroll to position [2547, 0]
click at [254, 386] on label "regresīvs ataudzes raksturs" at bounding box center [613, 375] width 923 height 48
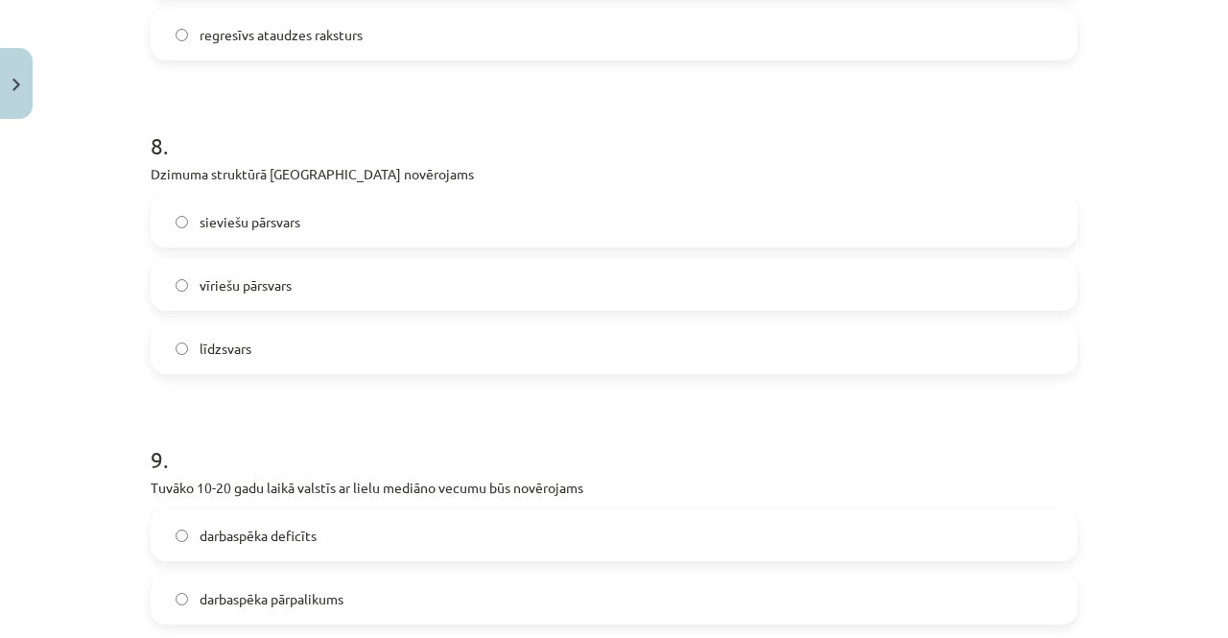
scroll to position [2891, 0]
click at [314, 205] on label "sieviešu pārsvars" at bounding box center [613, 219] width 923 height 48
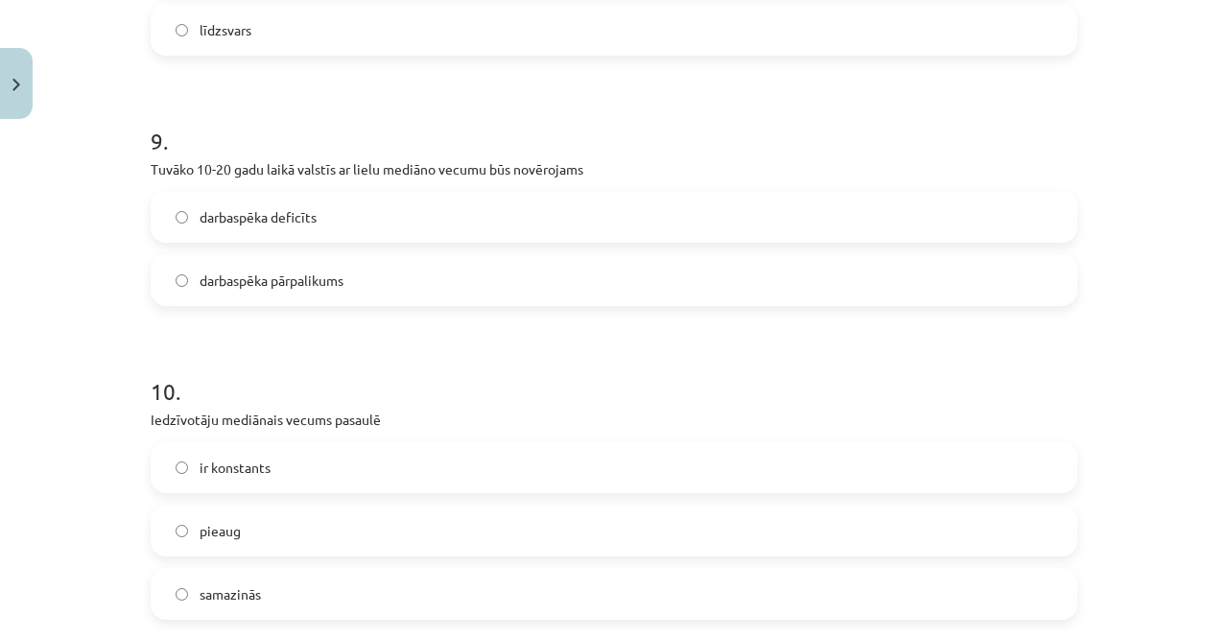
scroll to position [3268, 0]
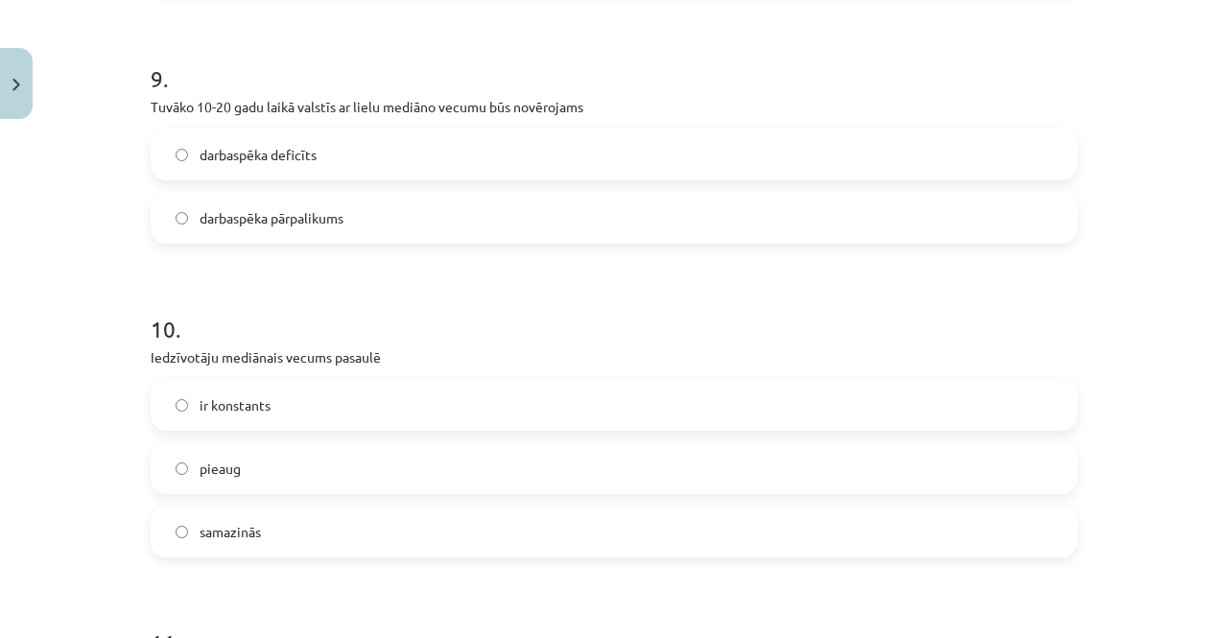
click at [223, 215] on span "darbaspēka pārpalikums" at bounding box center [271, 218] width 144 height 20
click at [281, 139] on label "darbaspēka deficīts" at bounding box center [613, 154] width 923 height 48
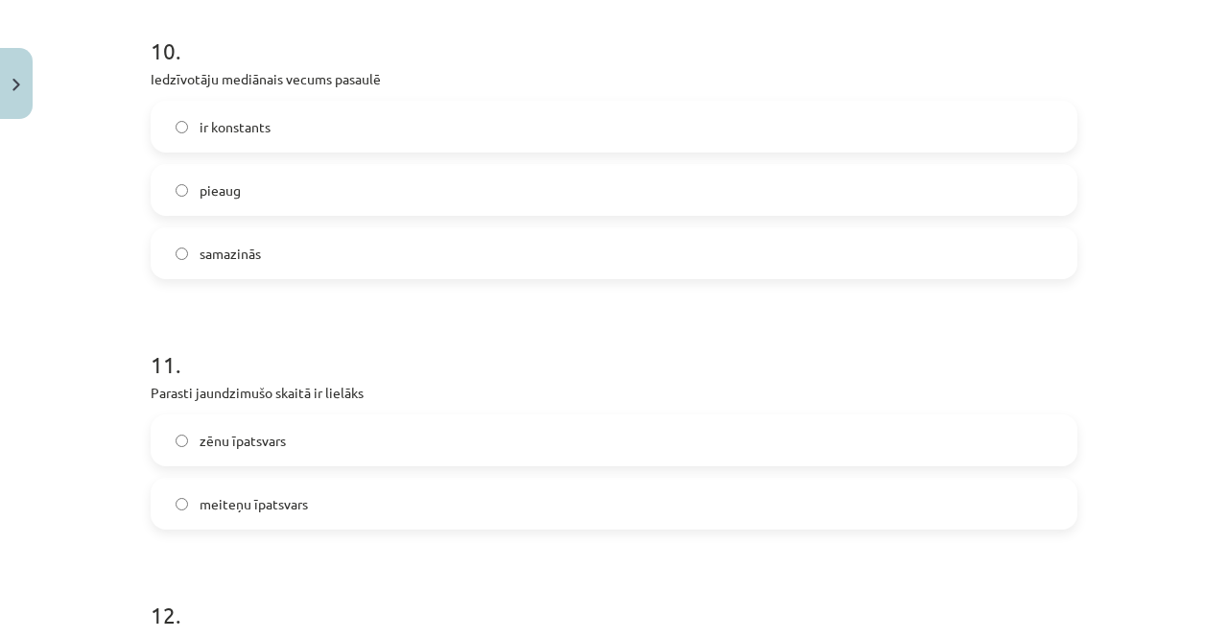
scroll to position [3551, 0]
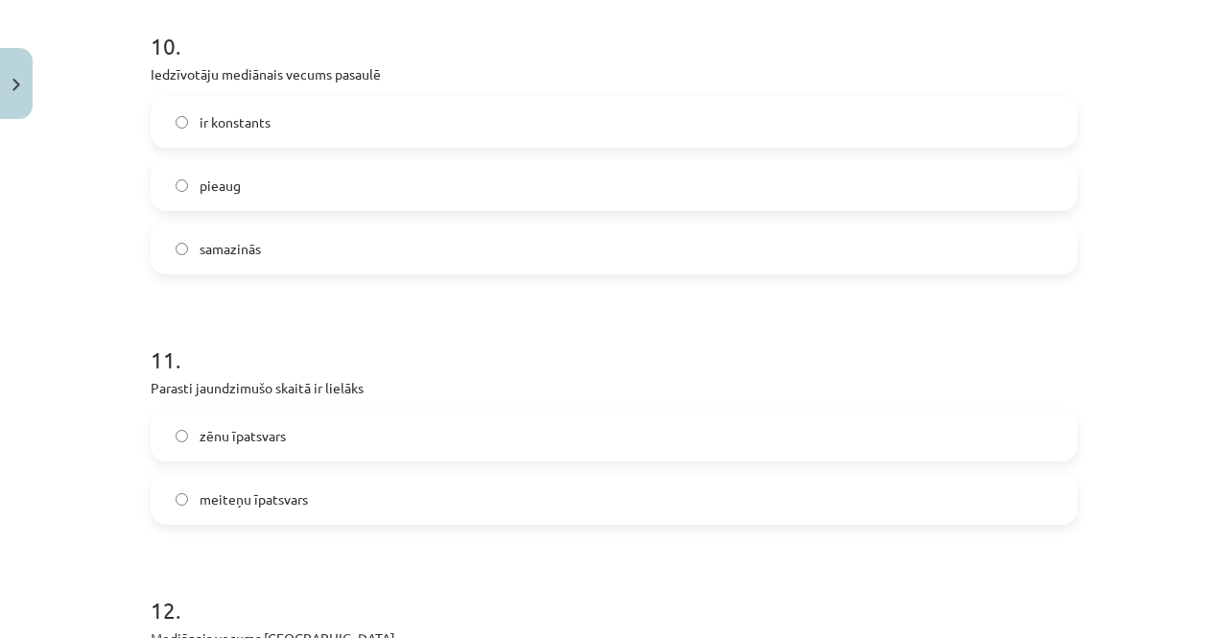
click at [199, 173] on label "pieaug" at bounding box center [613, 185] width 923 height 48
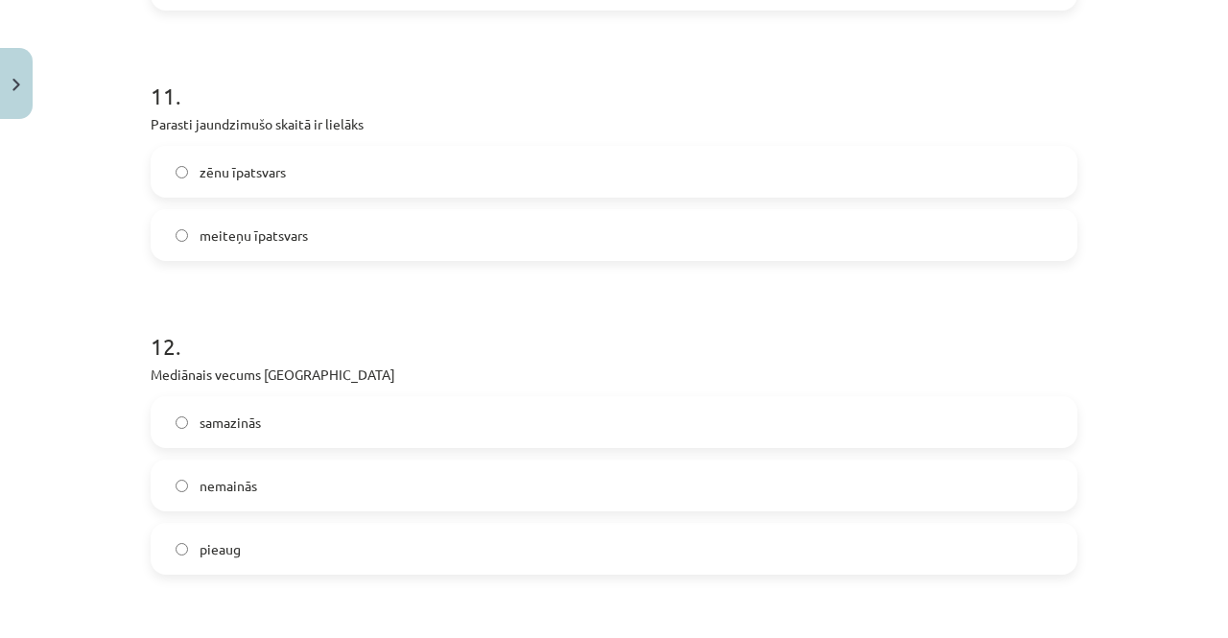
scroll to position [3816, 0]
click at [199, 231] on span "meiteņu īpatsvars" at bounding box center [253, 234] width 108 height 20
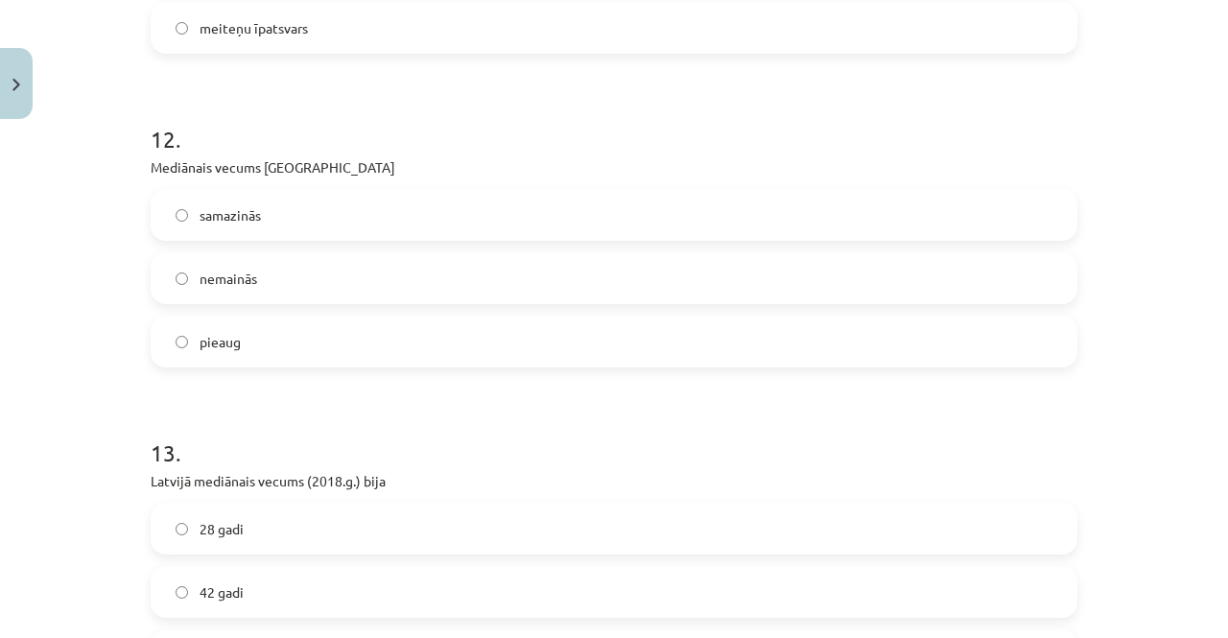
scroll to position [4029, 0]
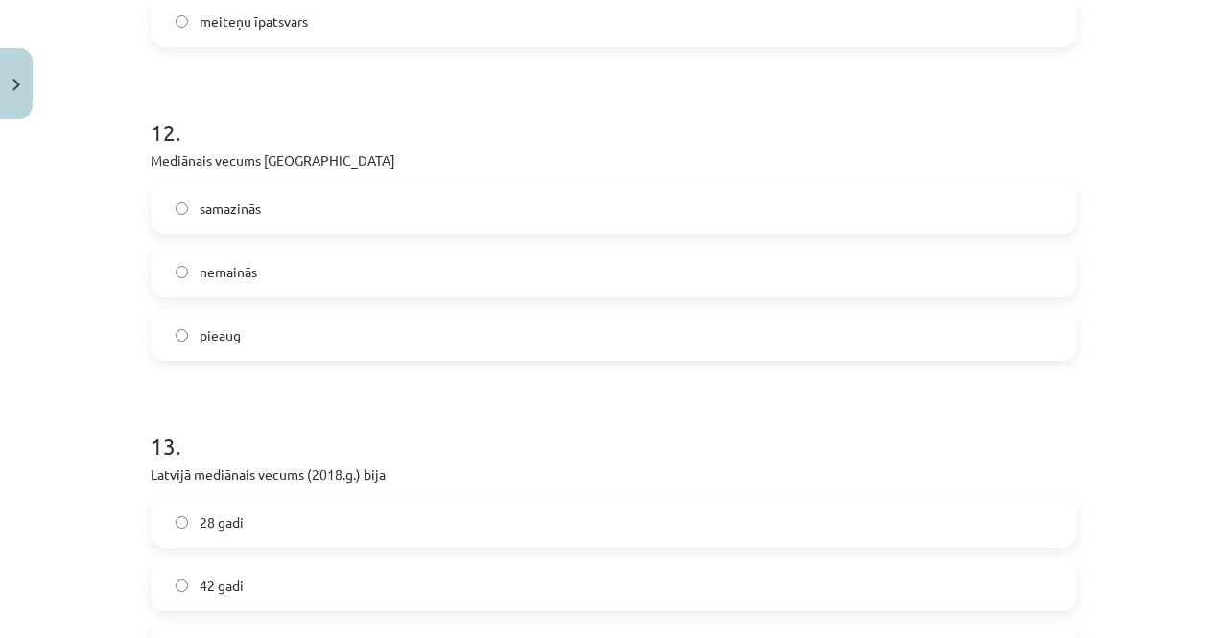
click at [245, 329] on label "pieaug" at bounding box center [613, 335] width 923 height 48
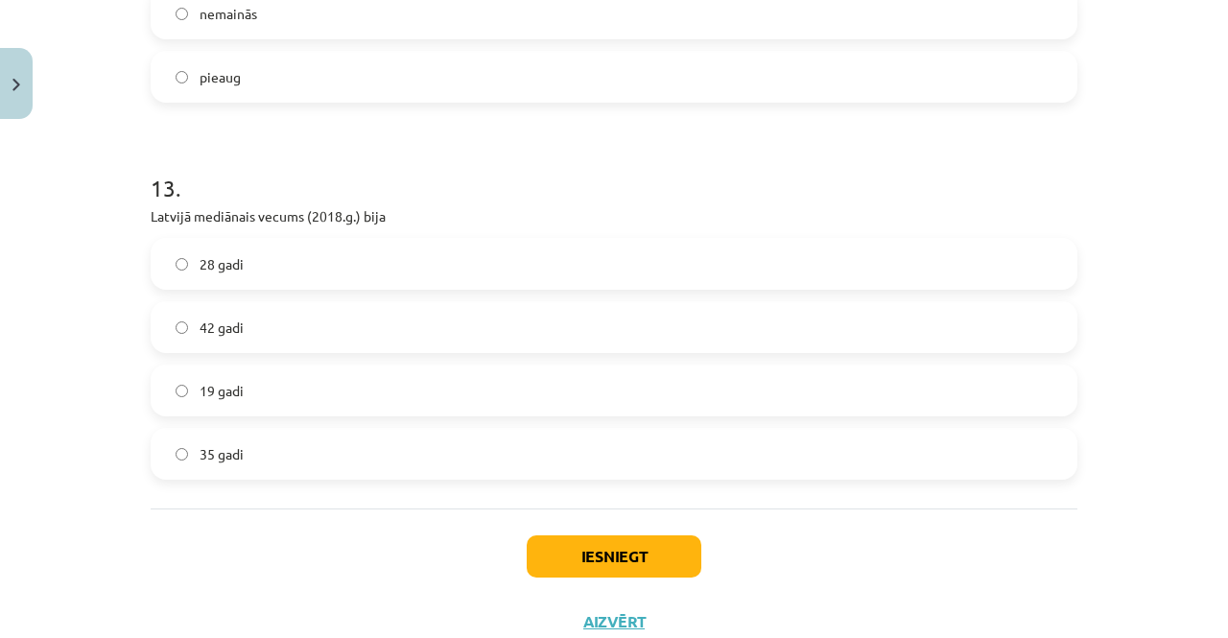
scroll to position [4292, 0]
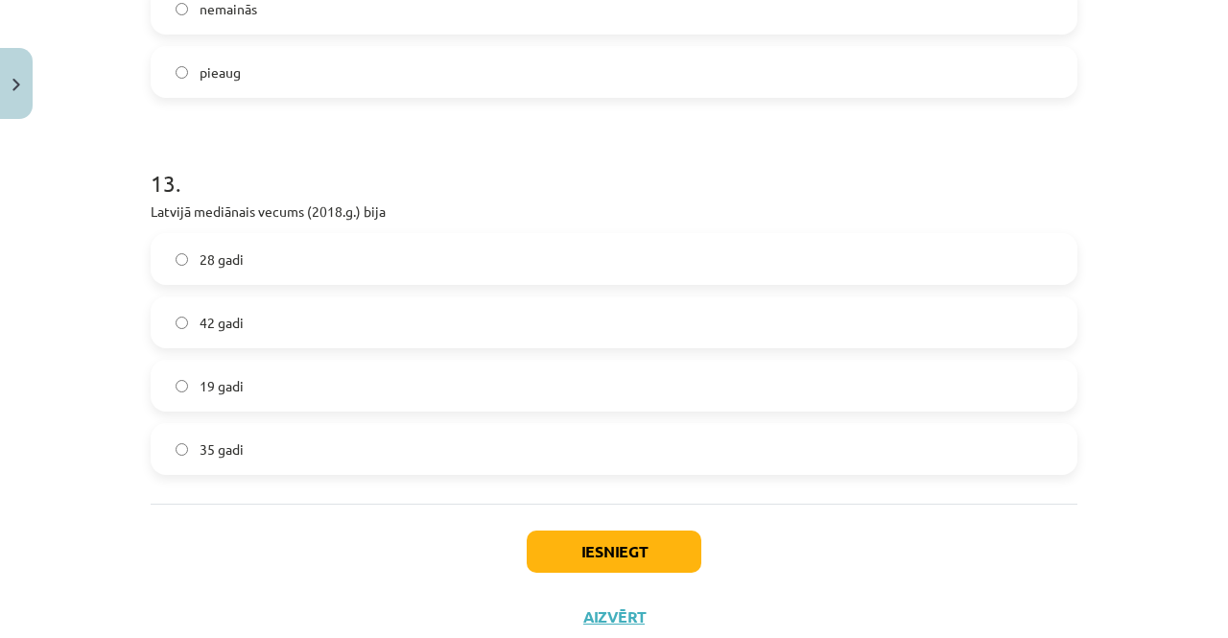
click at [221, 325] on span "42 gadi" at bounding box center [221, 323] width 44 height 20
click at [631, 555] on button "Iesniegt" at bounding box center [614, 551] width 175 height 42
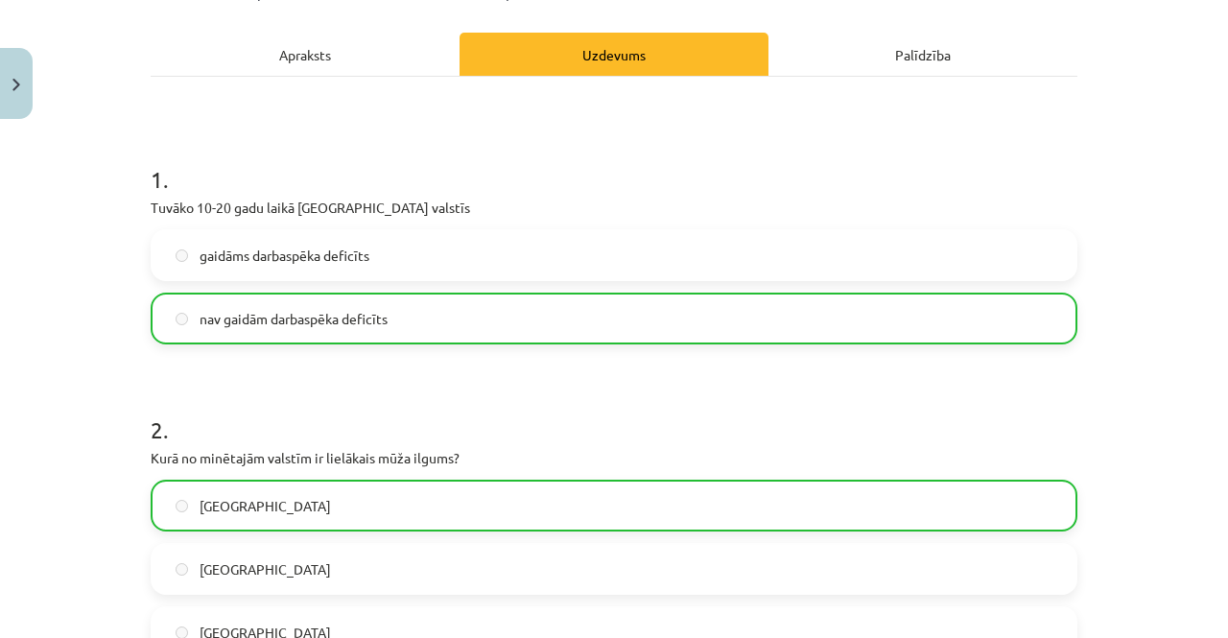
scroll to position [0, 0]
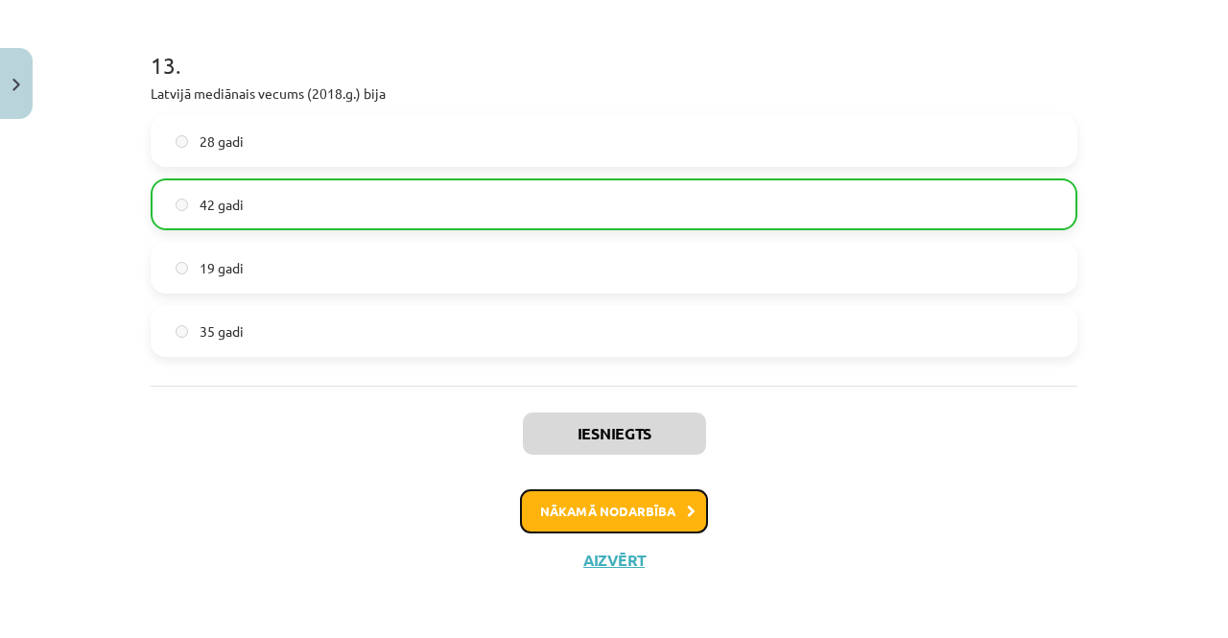
click at [618, 507] on button "Nākamā nodarbība" at bounding box center [614, 511] width 188 height 44
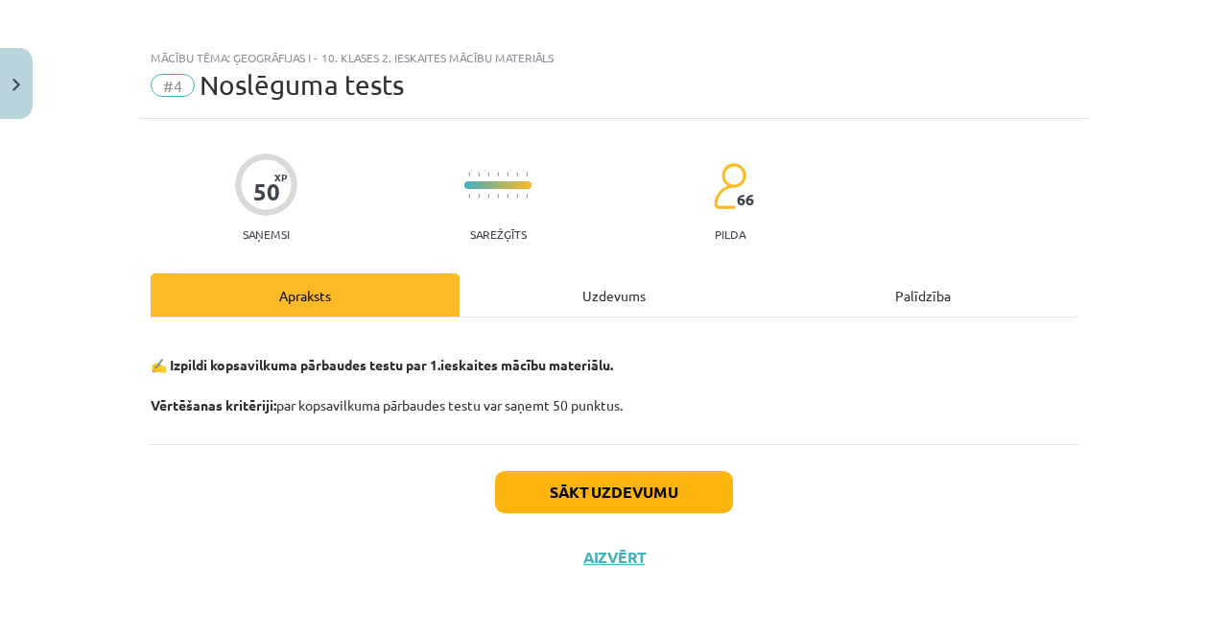
scroll to position [8, 0]
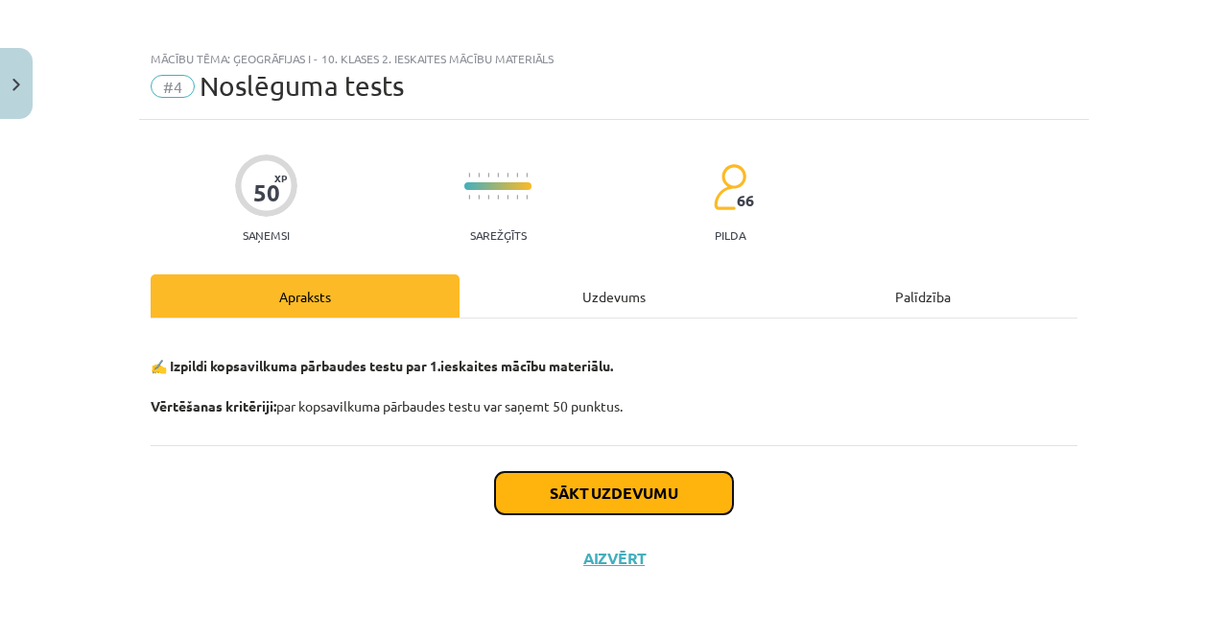
click at [597, 492] on button "Sākt uzdevumu" at bounding box center [614, 493] width 238 height 42
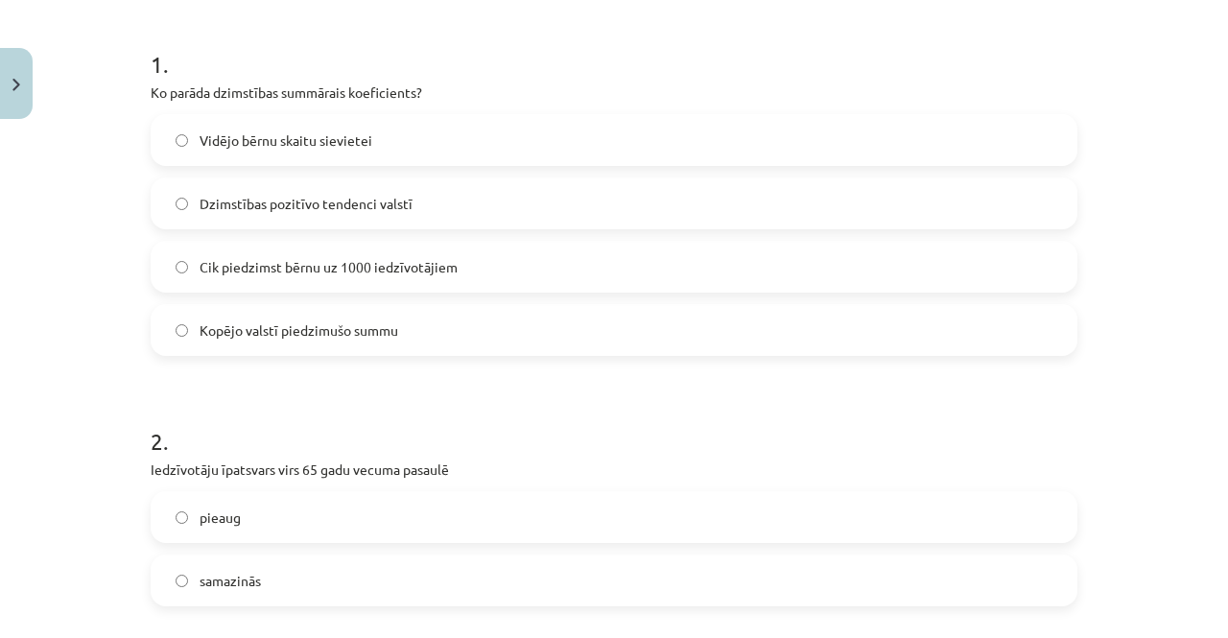
scroll to position [365, 0]
click at [593, 117] on label "Vidējo bērnu skaitu sievietei" at bounding box center [613, 139] width 923 height 48
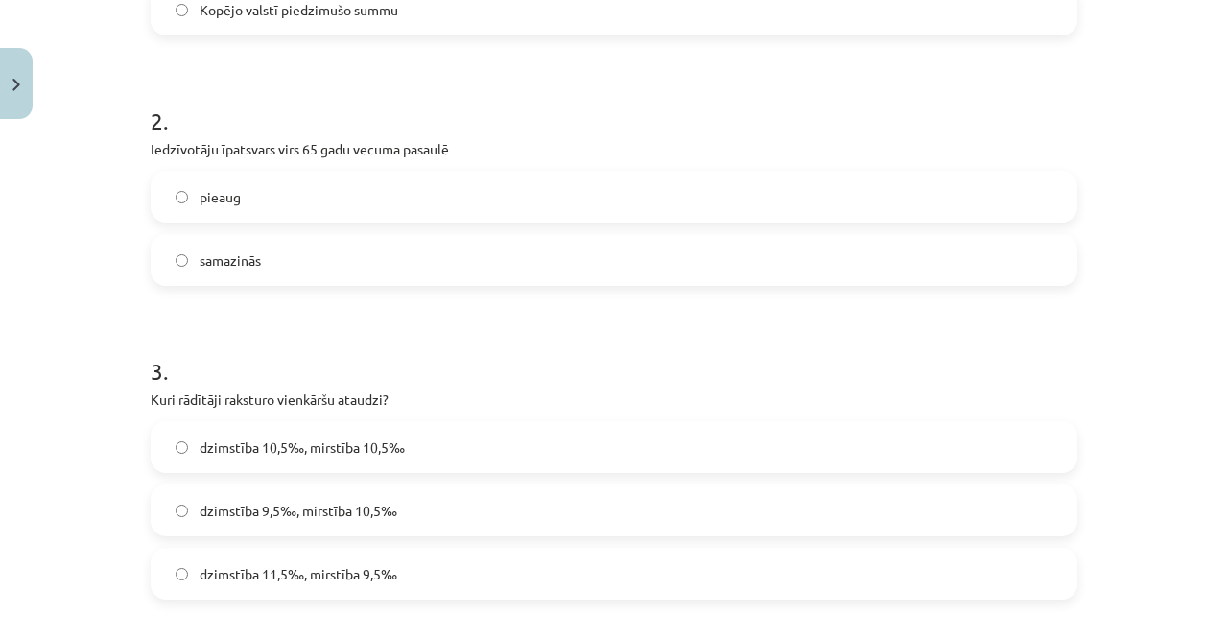
scroll to position [686, 0]
click at [256, 196] on label "pieaug" at bounding box center [613, 196] width 923 height 48
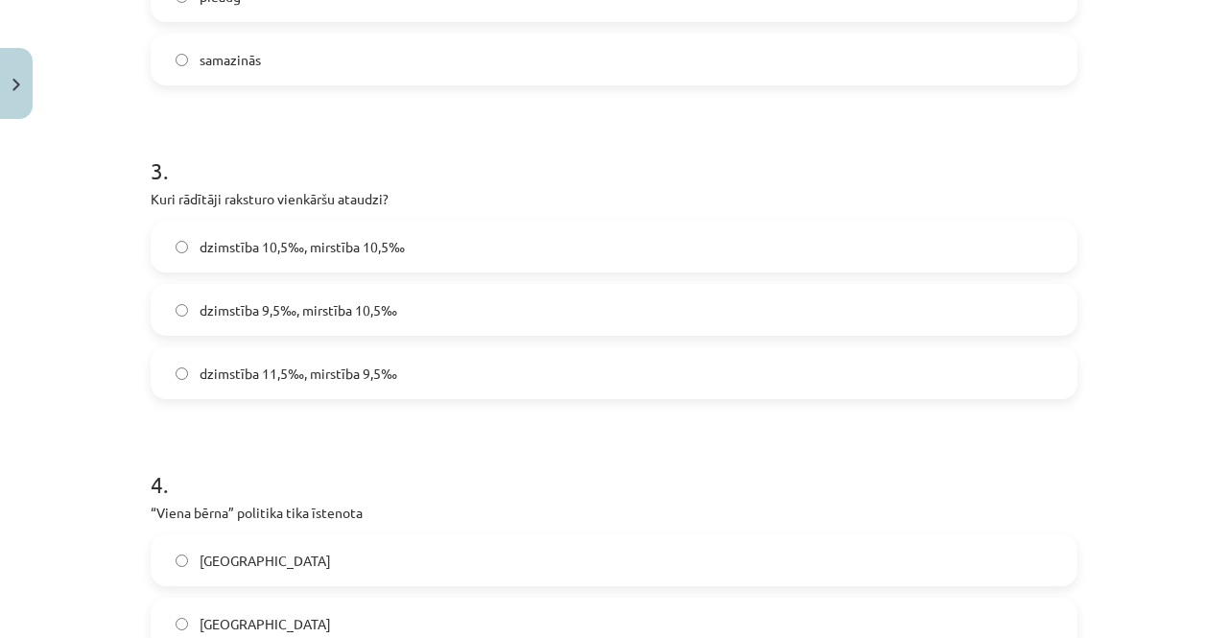
scroll to position [925, 0]
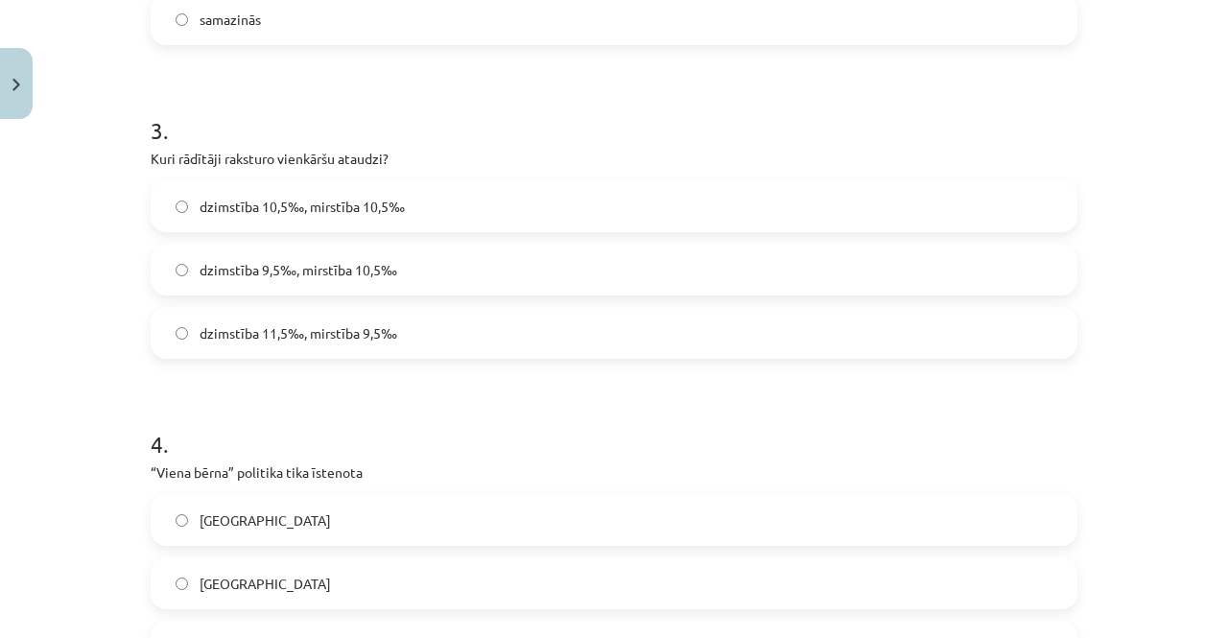
click at [460, 197] on label "dzimstība 10,5‰, mirstība 10,5‰" at bounding box center [613, 206] width 923 height 48
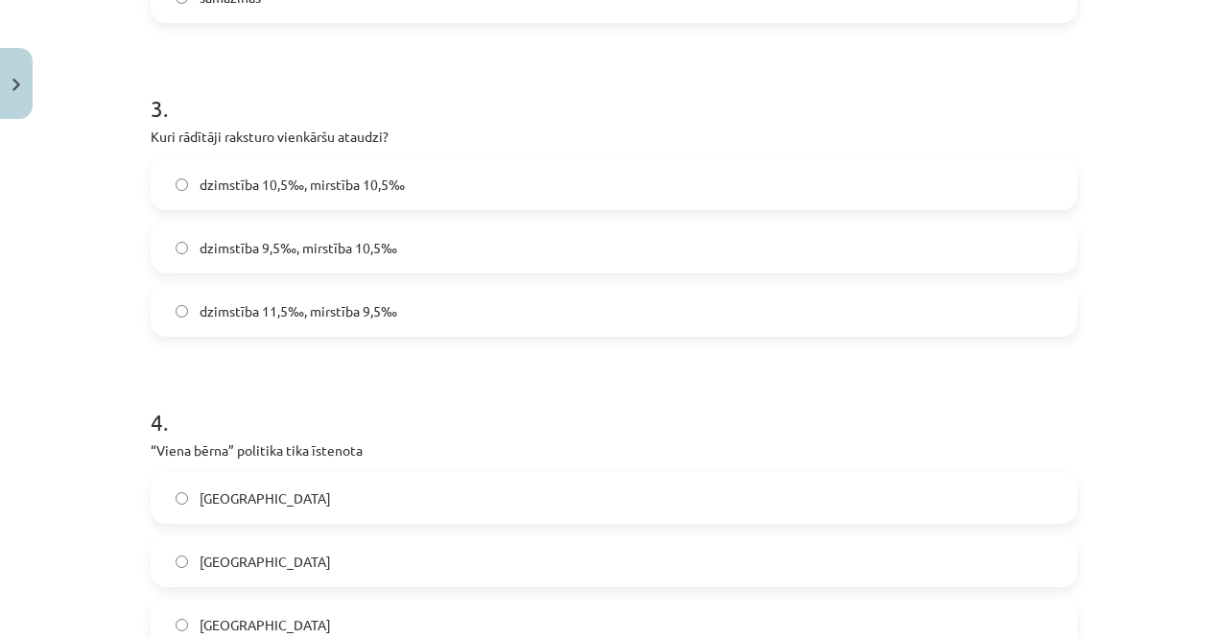
scroll to position [1123, 0]
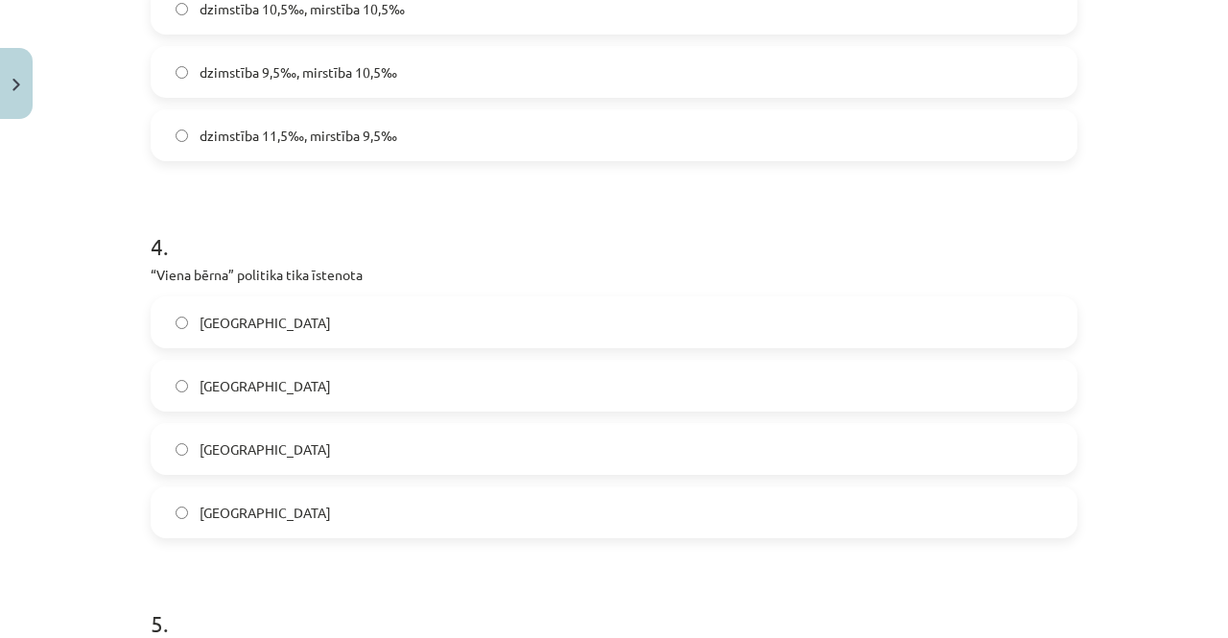
click at [361, 375] on label "Ķīnā" at bounding box center [613, 386] width 923 height 48
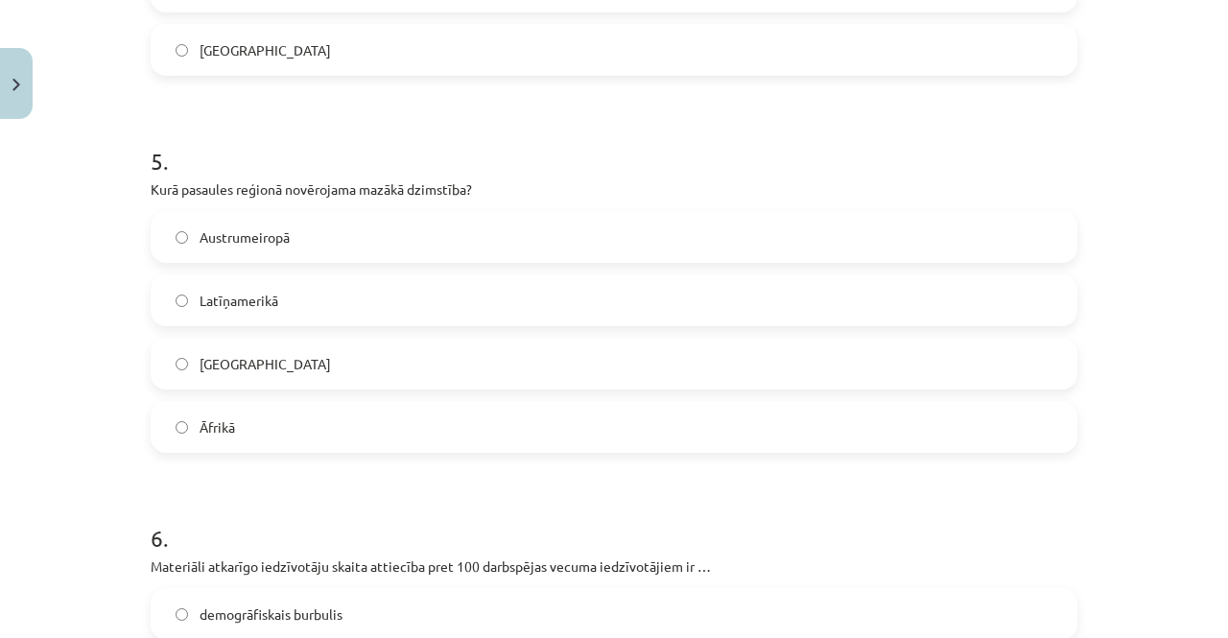
scroll to position [1589, 0]
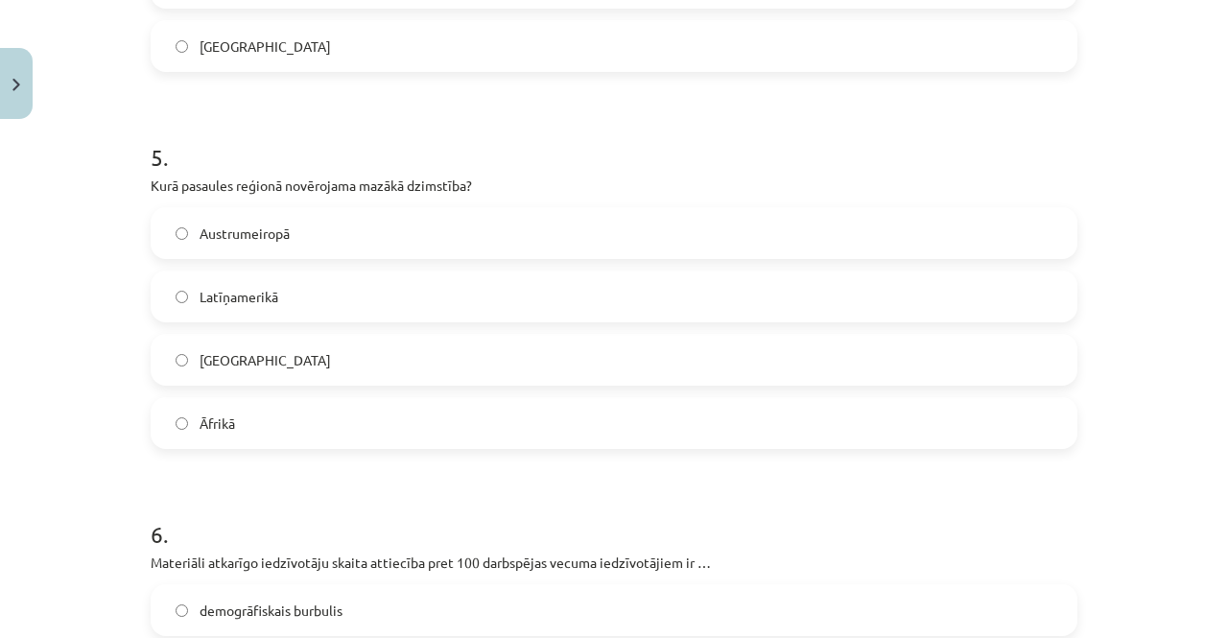
click at [214, 223] on span "Austrumeiropā" at bounding box center [244, 233] width 90 height 20
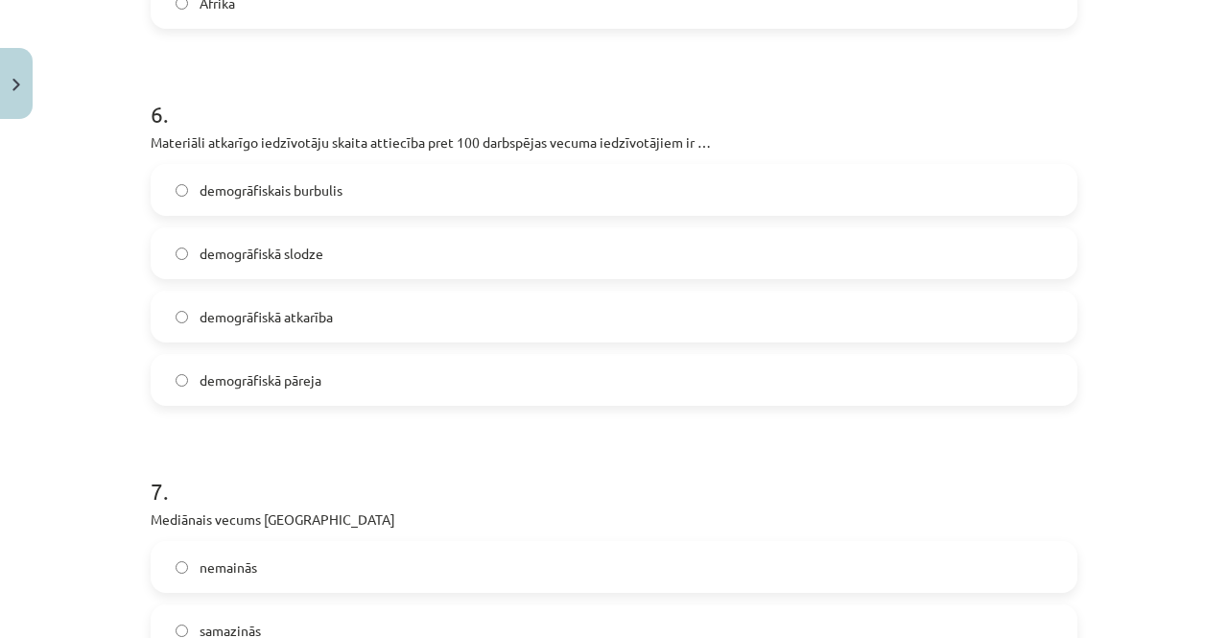
scroll to position [2067, 0]
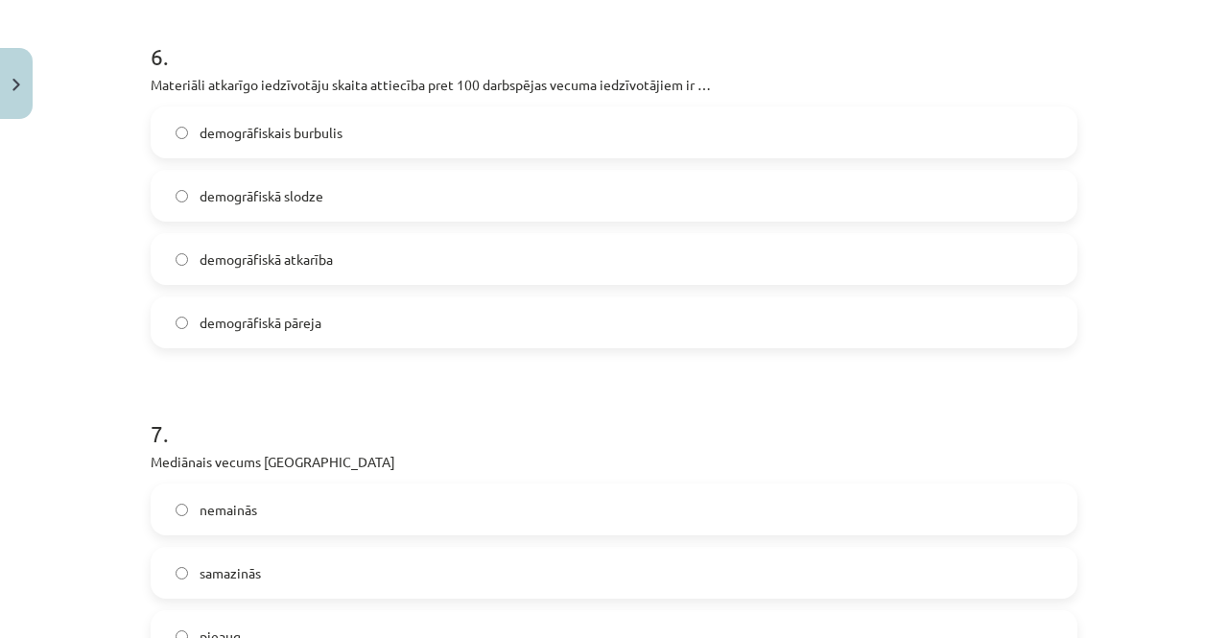
click at [239, 193] on span "demogrāfiskā slodze" at bounding box center [261, 196] width 124 height 20
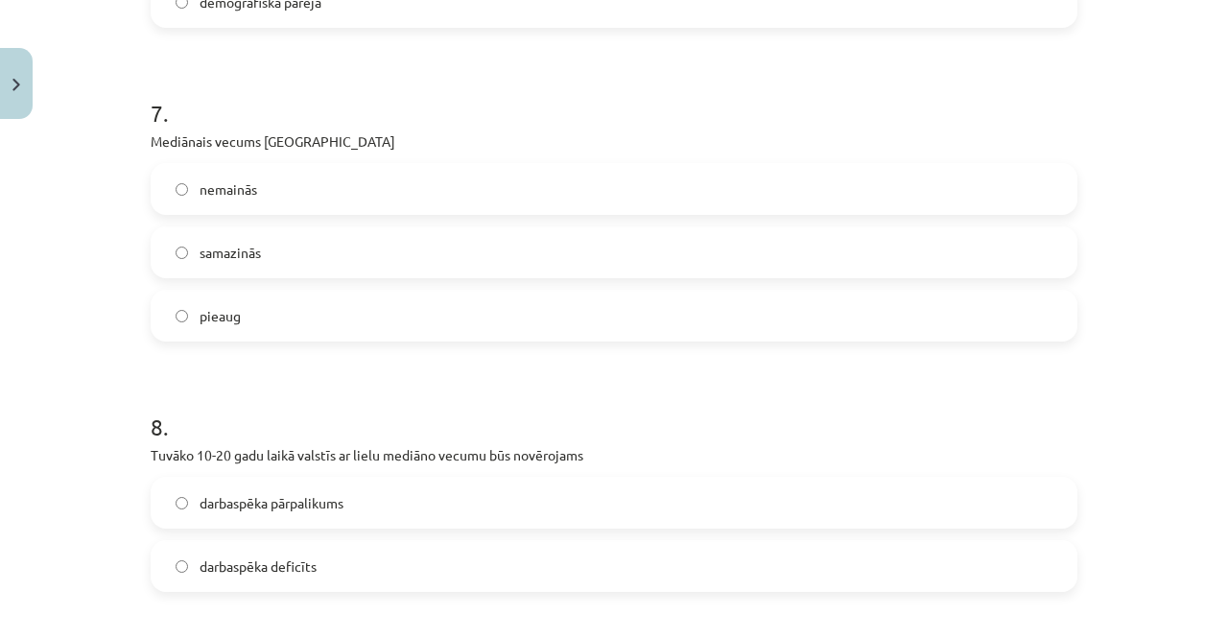
scroll to position [2388, 0]
click at [199, 298] on label "pieaug" at bounding box center [613, 315] width 923 height 48
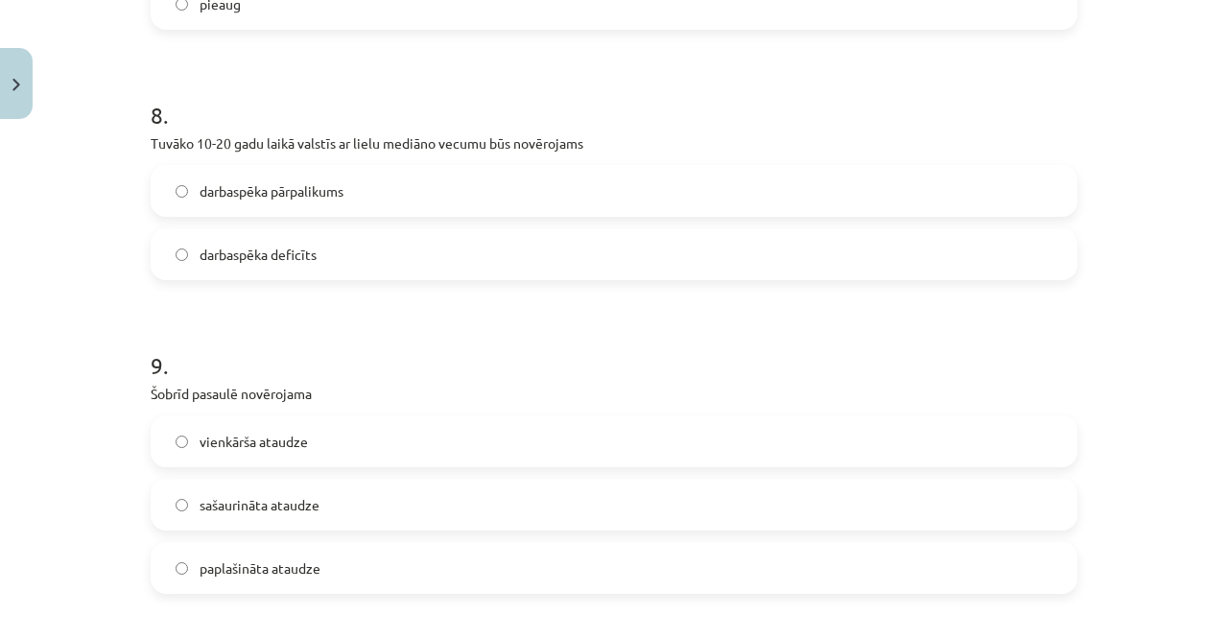
scroll to position [2700, 0]
click at [250, 256] on span "darbaspēka deficīts" at bounding box center [257, 254] width 117 height 20
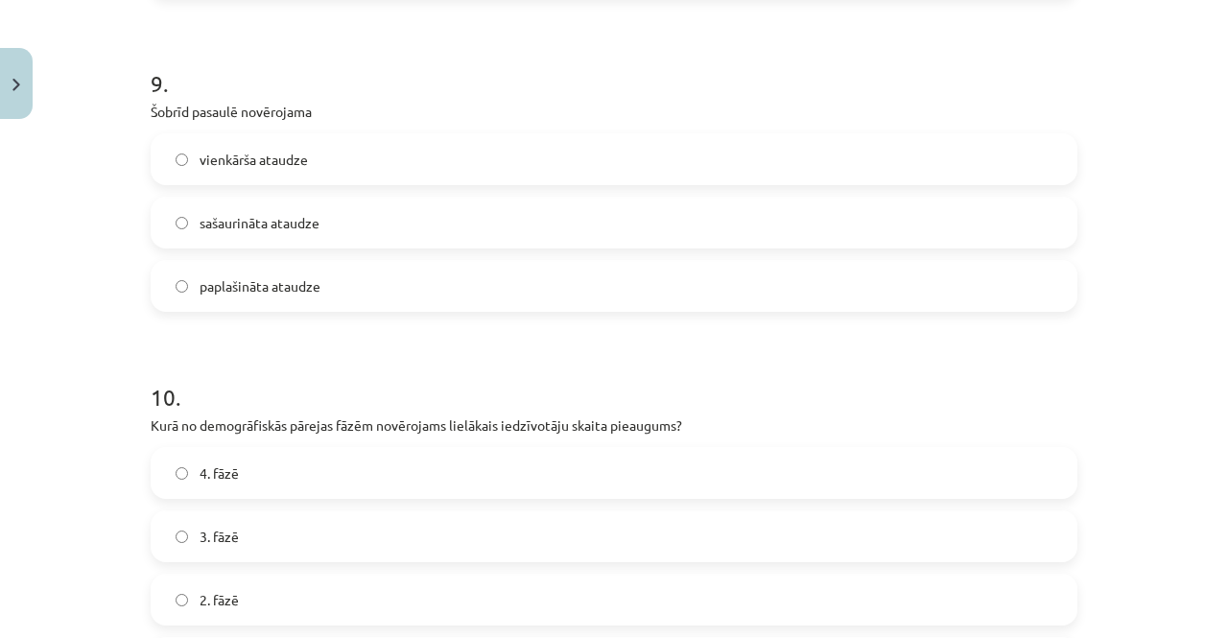
scroll to position [2992, 0]
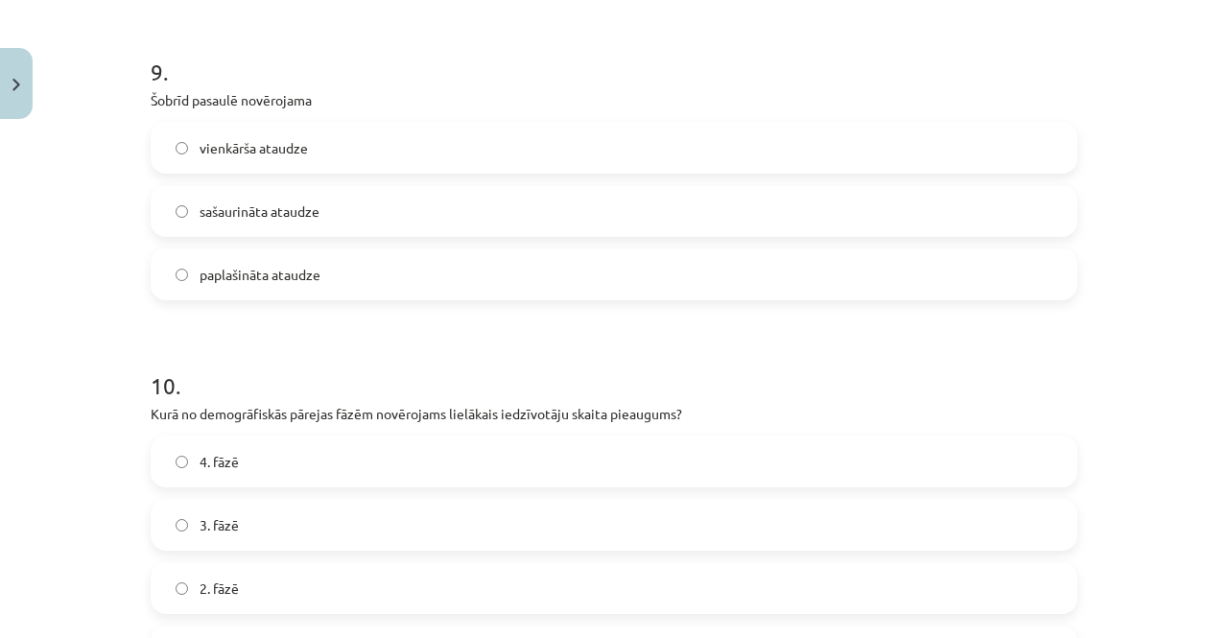
click at [245, 260] on label "paplašināta ataudze" at bounding box center [613, 274] width 923 height 48
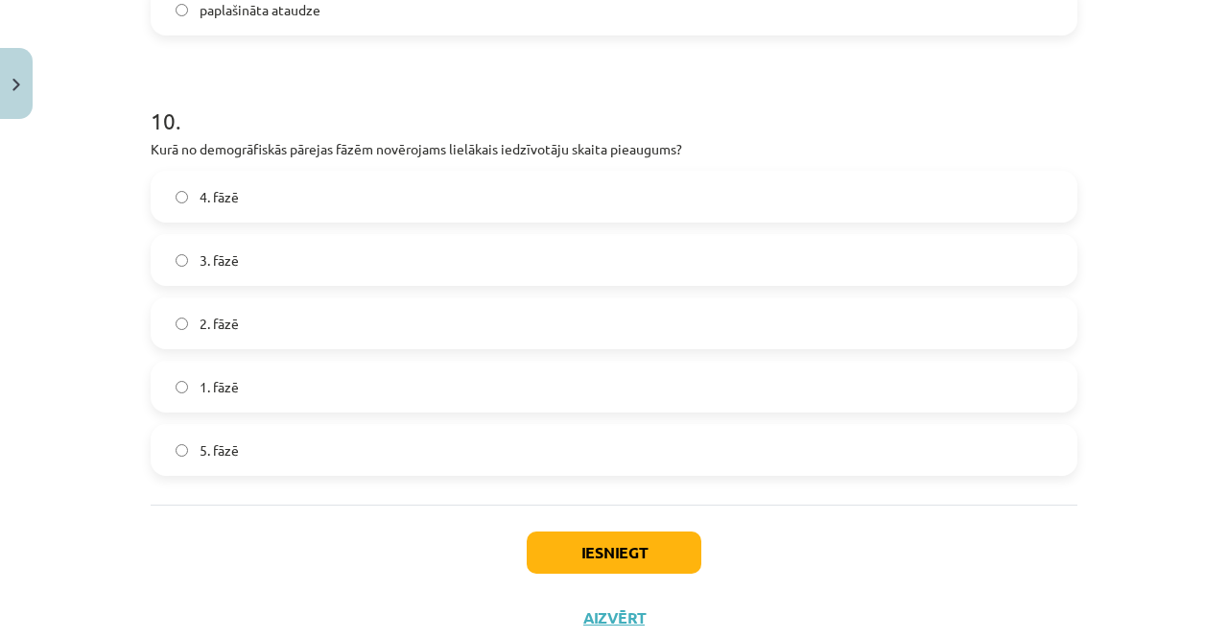
scroll to position [3246, 0]
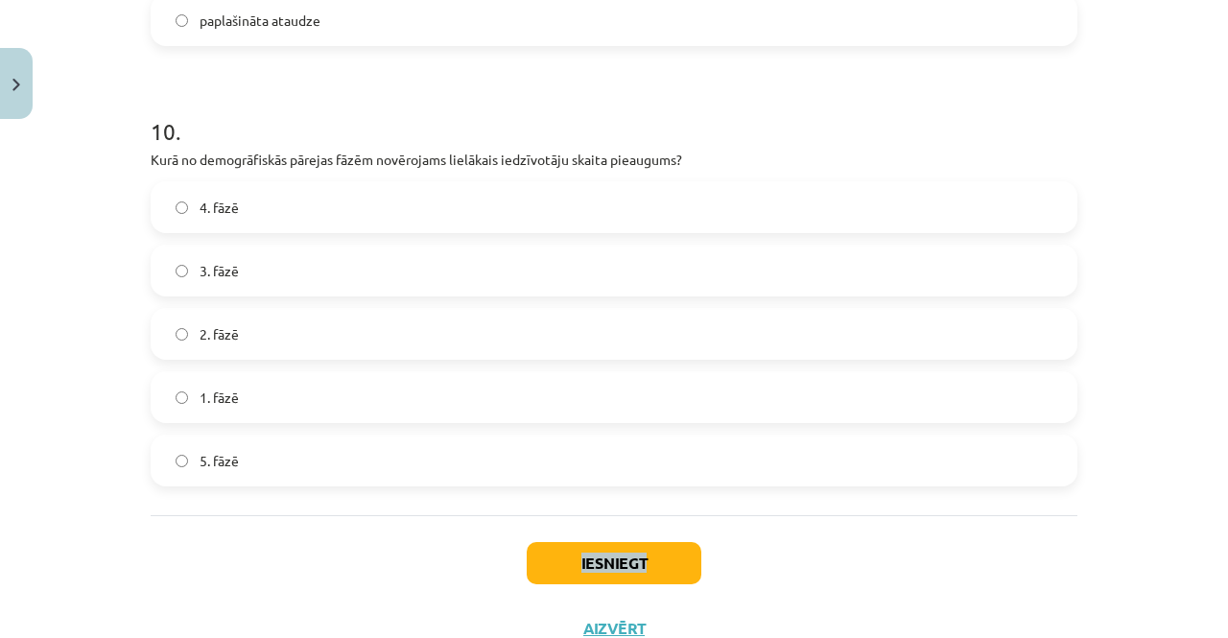
drag, startPoint x: 814, startPoint y: 517, endPoint x: 840, endPoint y: 457, distance: 65.7
click at [455, 381] on label "1. fāzē" at bounding box center [613, 397] width 923 height 48
click at [597, 554] on button "Iesniegt" at bounding box center [614, 563] width 175 height 42
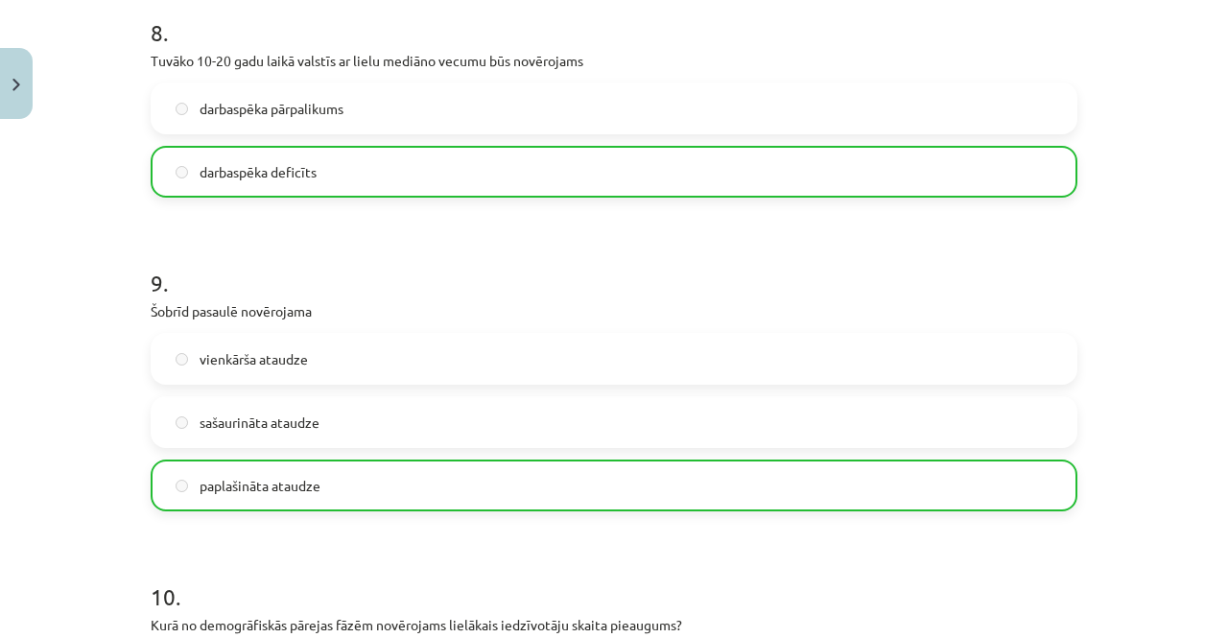
scroll to position [3376, 0]
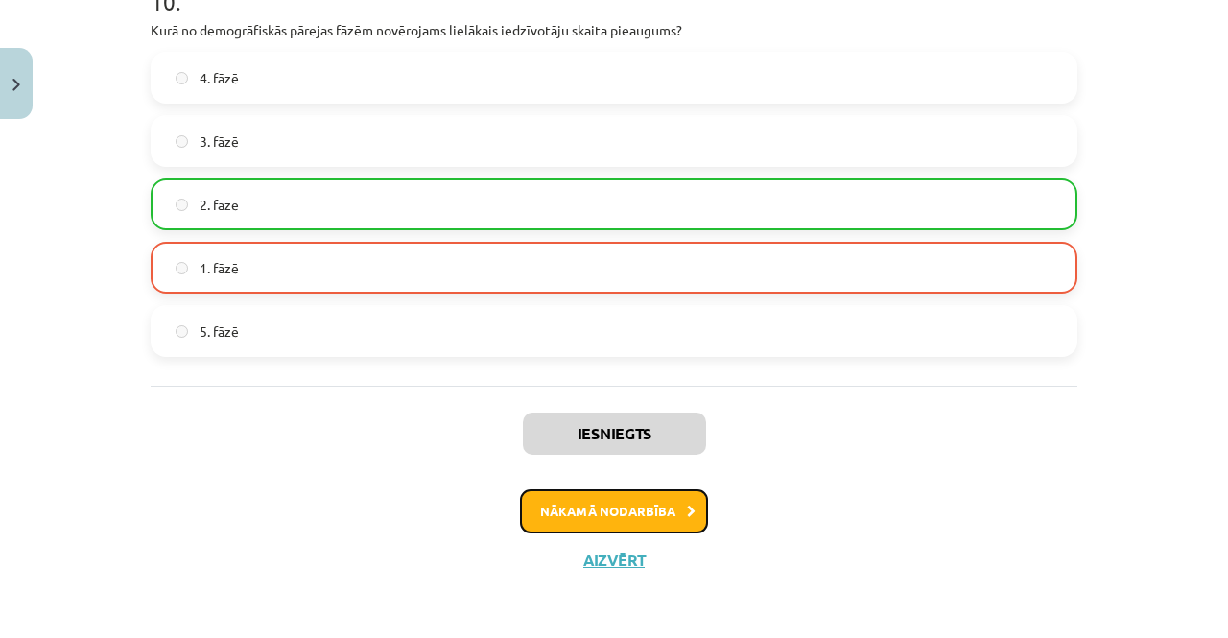
click at [621, 492] on button "Nākamā nodarbība" at bounding box center [614, 511] width 188 height 44
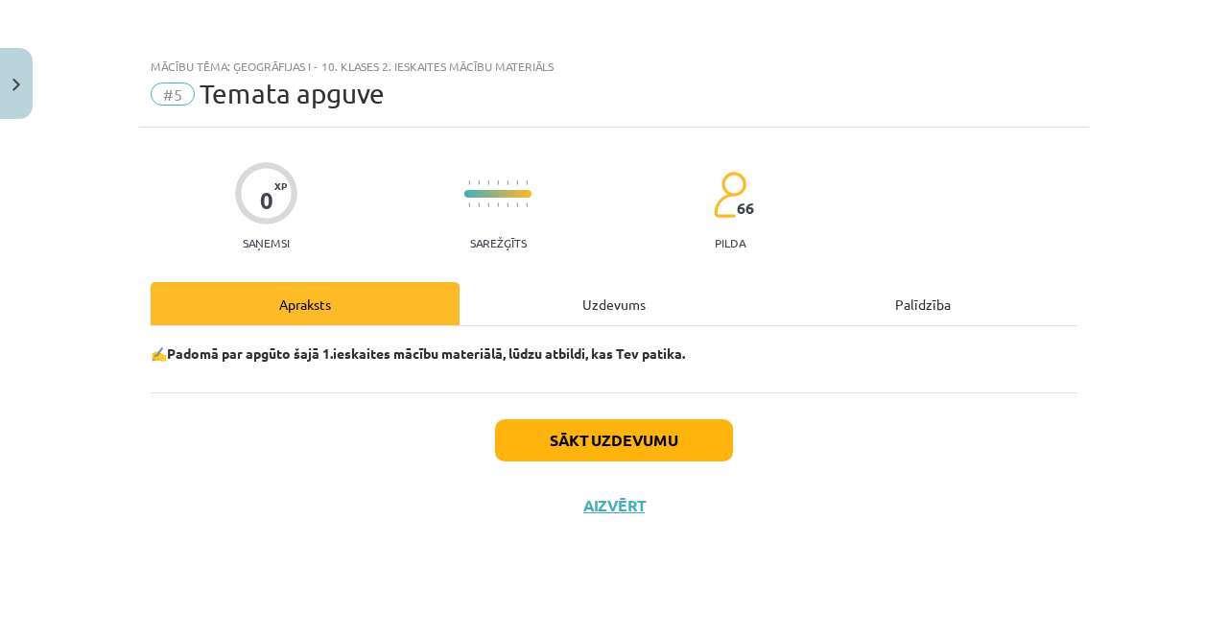
scroll to position [0, 0]
click at [623, 444] on button "Sākt uzdevumu" at bounding box center [614, 440] width 238 height 42
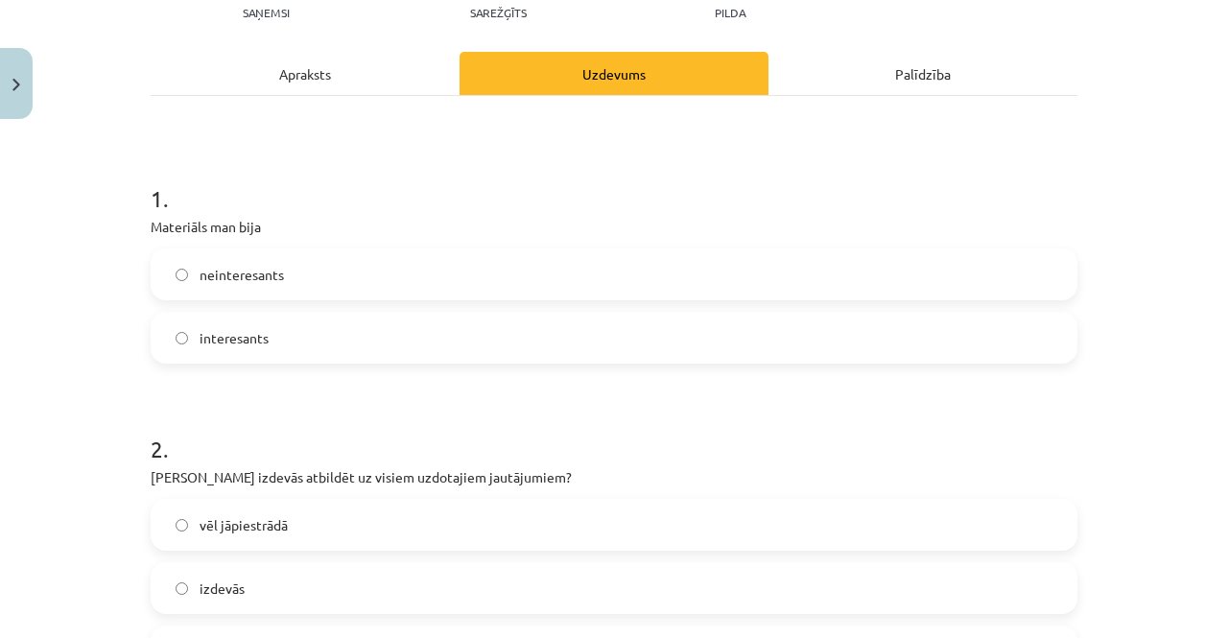
scroll to position [234, 0]
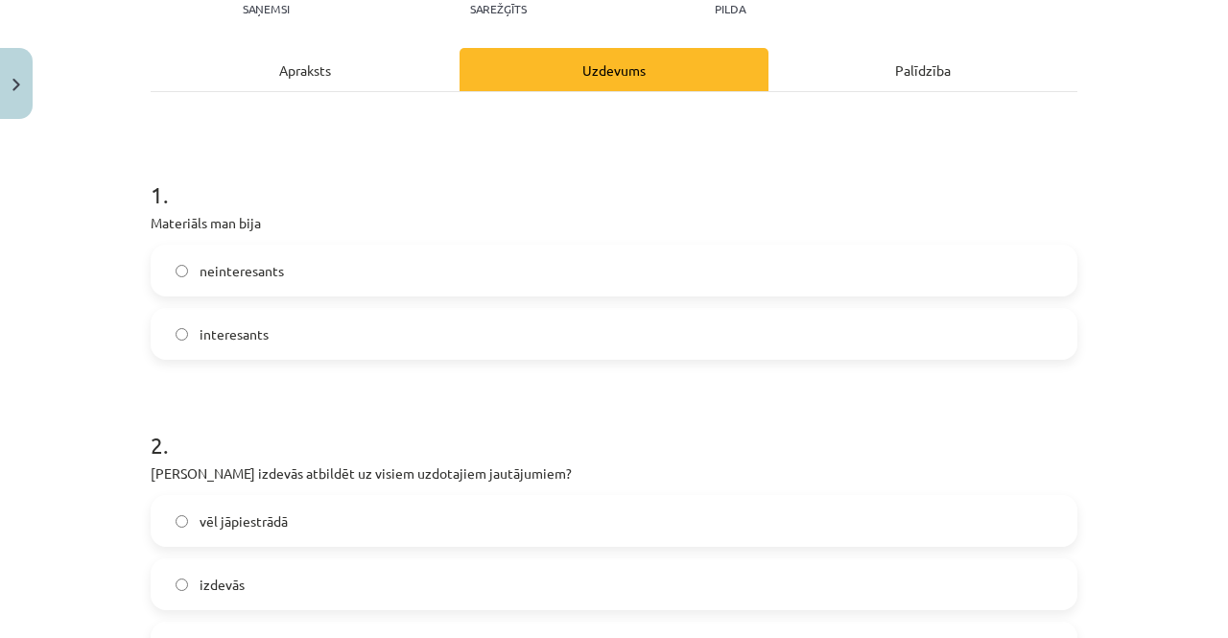
click at [387, 333] on label "interesants" at bounding box center [613, 334] width 923 height 48
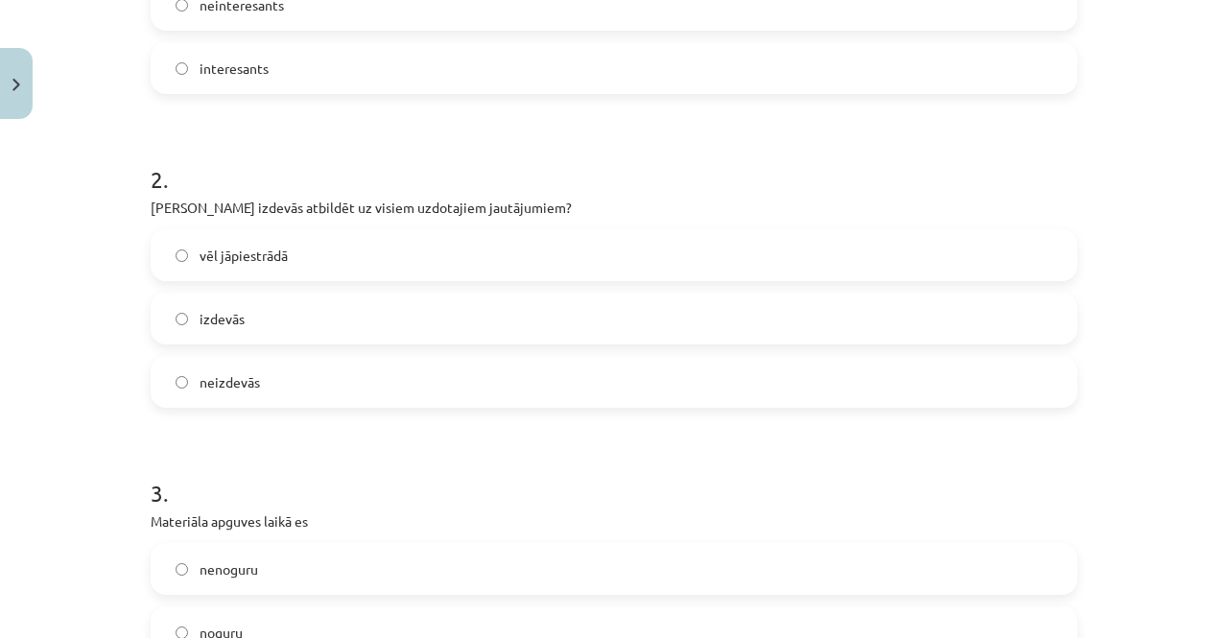
scroll to position [530, 0]
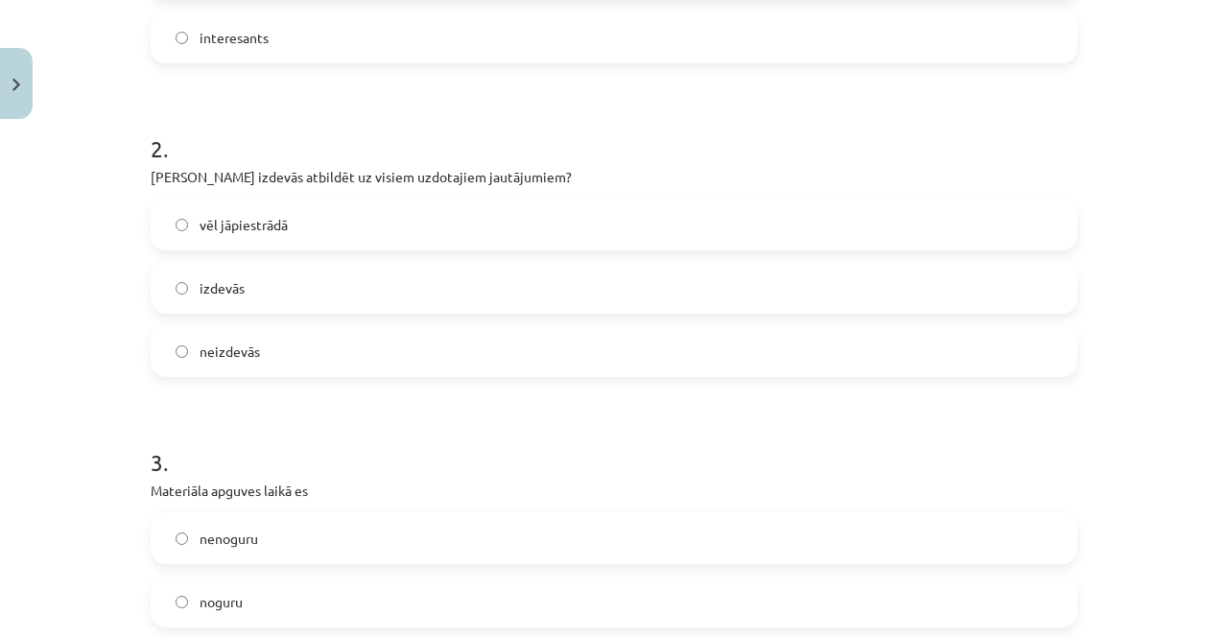
click at [243, 210] on label "vēl jāpiestrādā" at bounding box center [613, 224] width 923 height 48
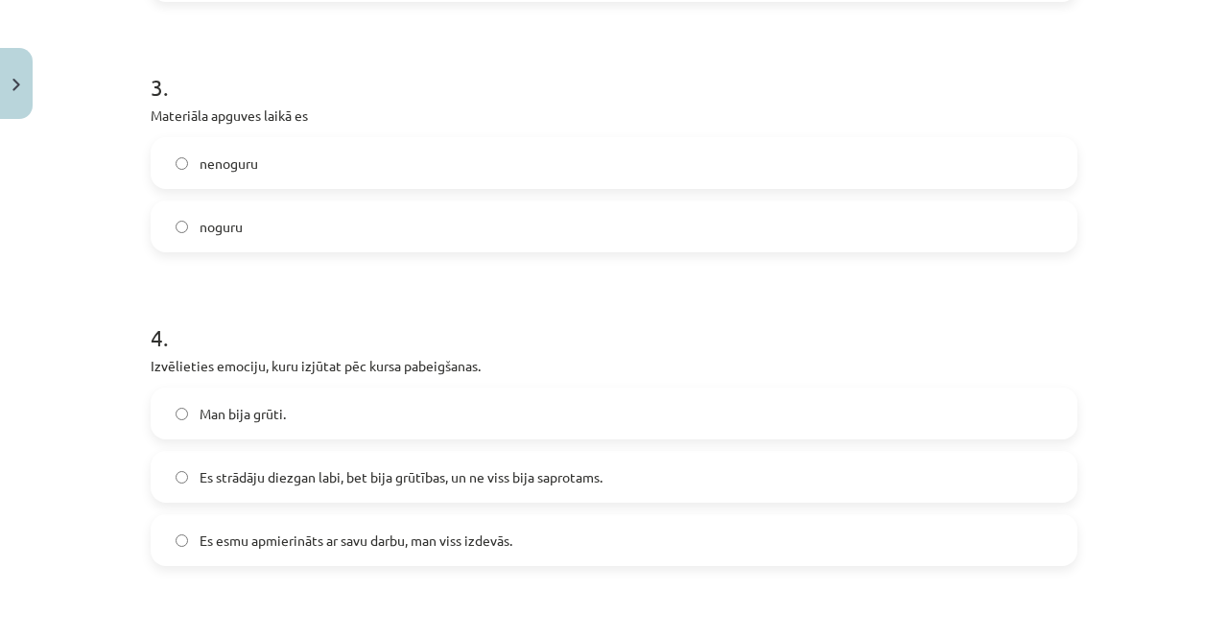
scroll to position [831, 0]
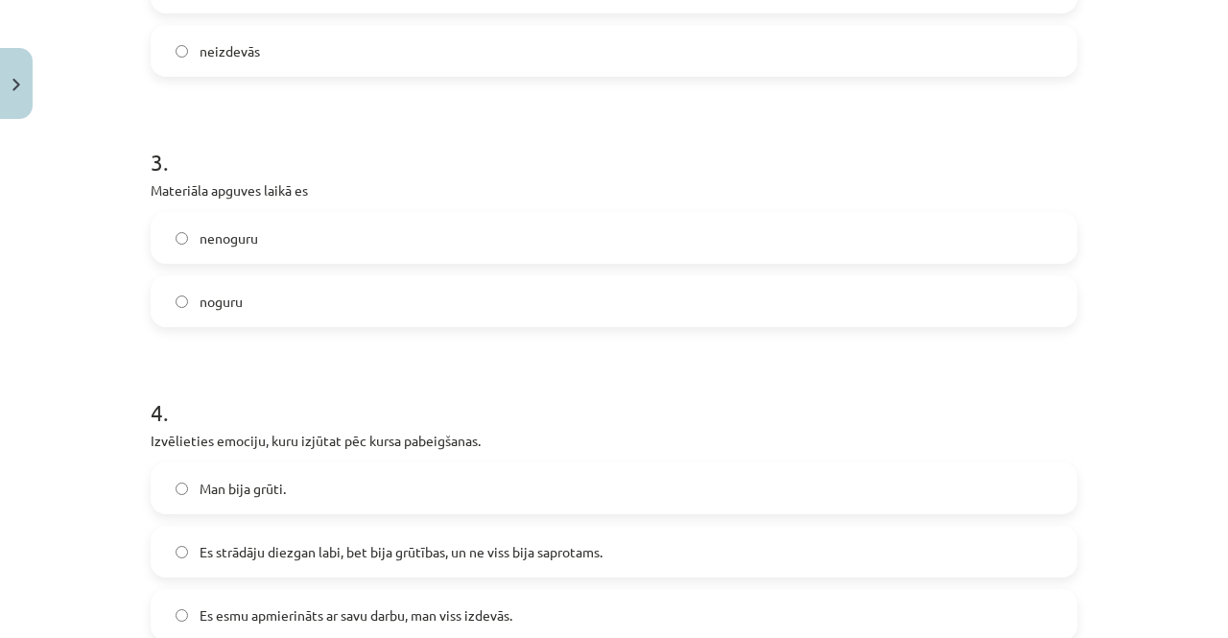
click at [273, 308] on label "noguru" at bounding box center [613, 301] width 923 height 48
click at [262, 248] on label "nenoguru" at bounding box center [613, 238] width 923 height 48
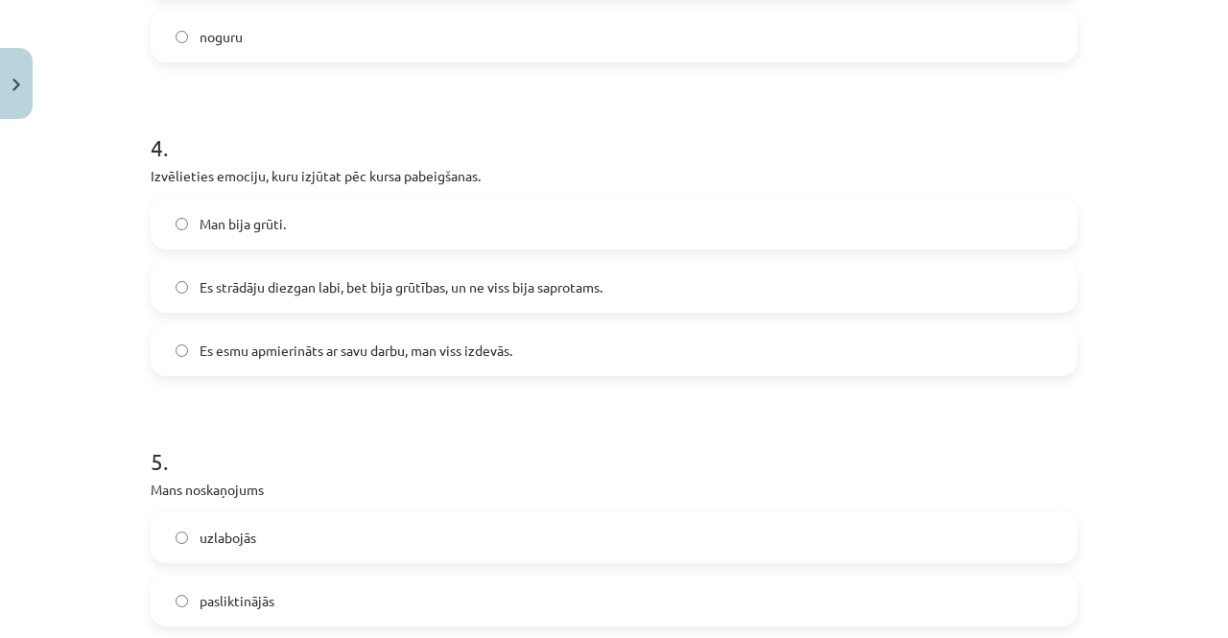
scroll to position [1103, 0]
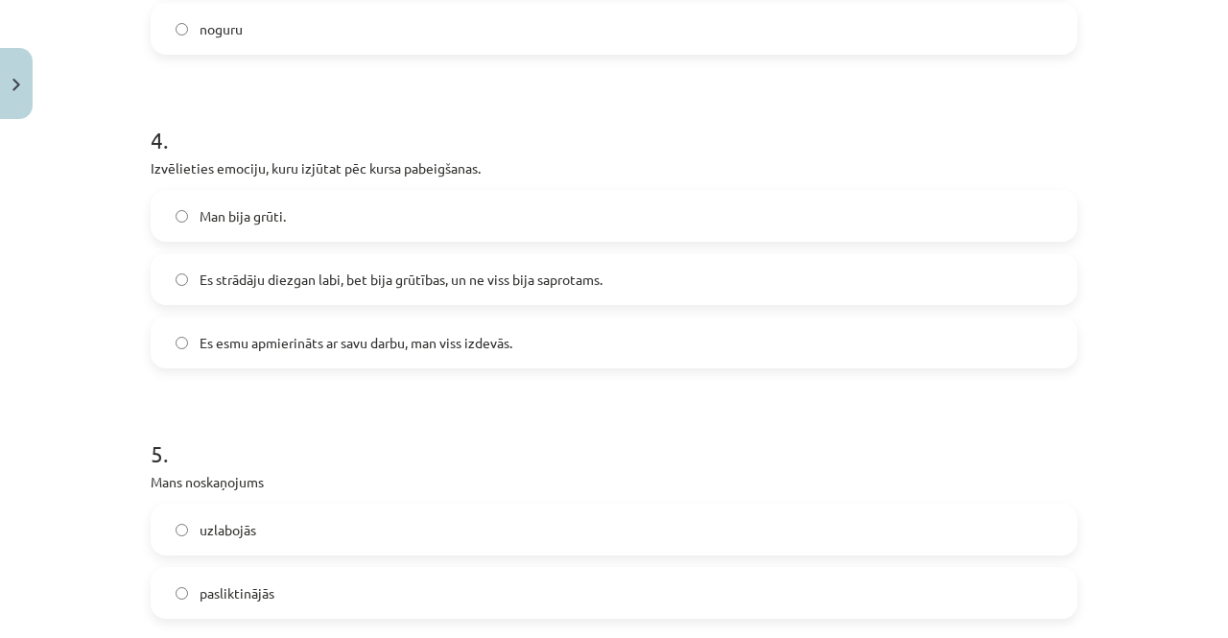
click at [255, 333] on span "Es esmu apmierināts ar savu darbu, man viss izdevās." at bounding box center [355, 343] width 313 height 20
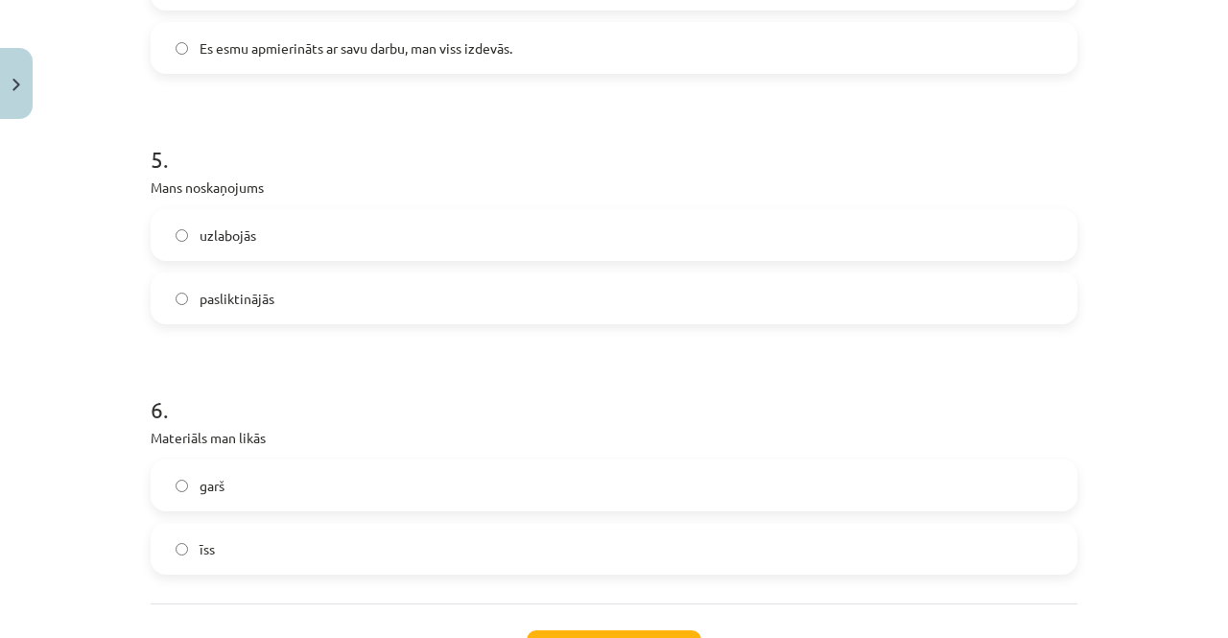
scroll to position [1400, 0]
click at [269, 230] on label "uzlabojās" at bounding box center [613, 232] width 923 height 48
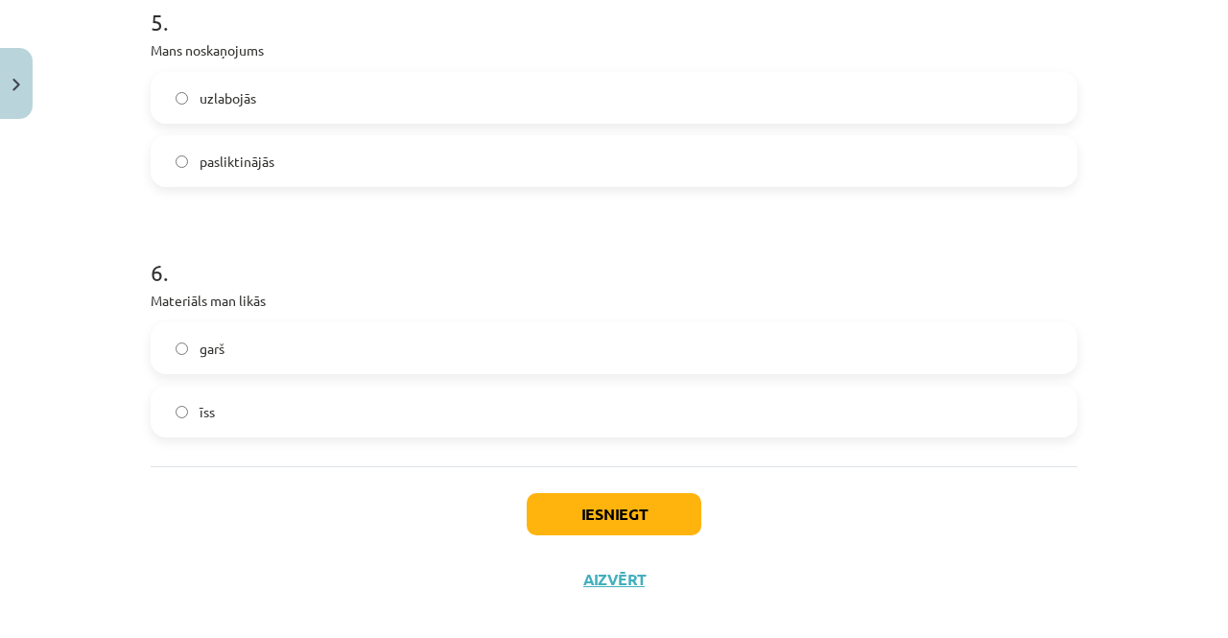
scroll to position [1535, 0]
click at [260, 404] on label "īss" at bounding box center [613, 410] width 923 height 48
click at [574, 518] on button "Iesniegt" at bounding box center [614, 513] width 175 height 42
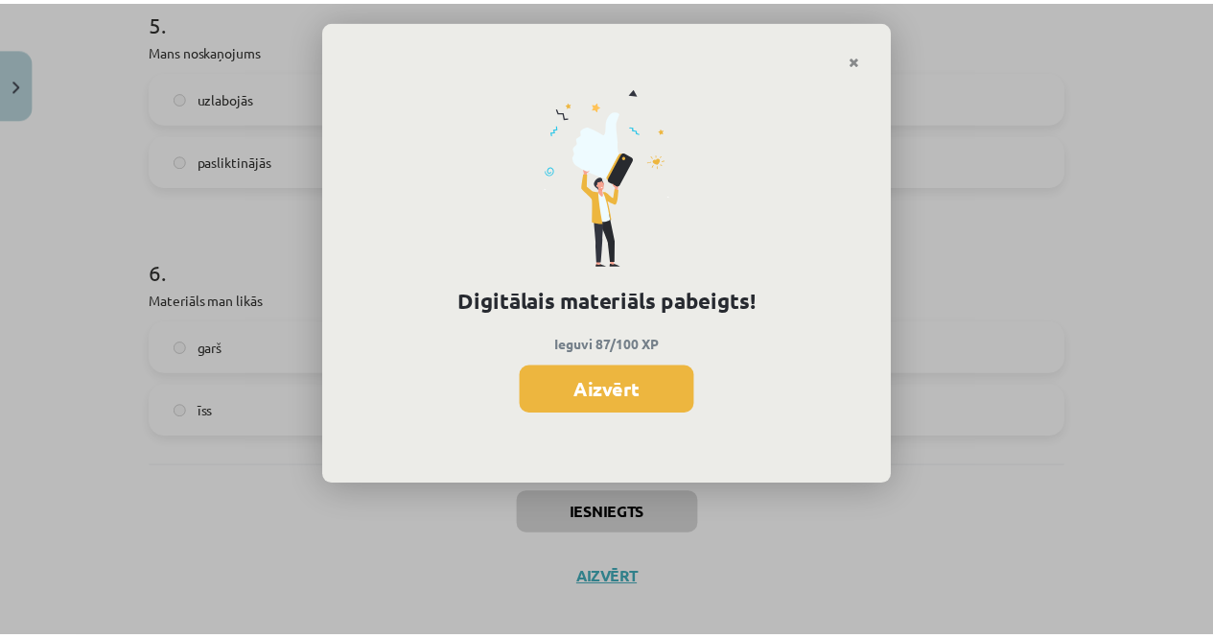
scroll to position [779, 0]
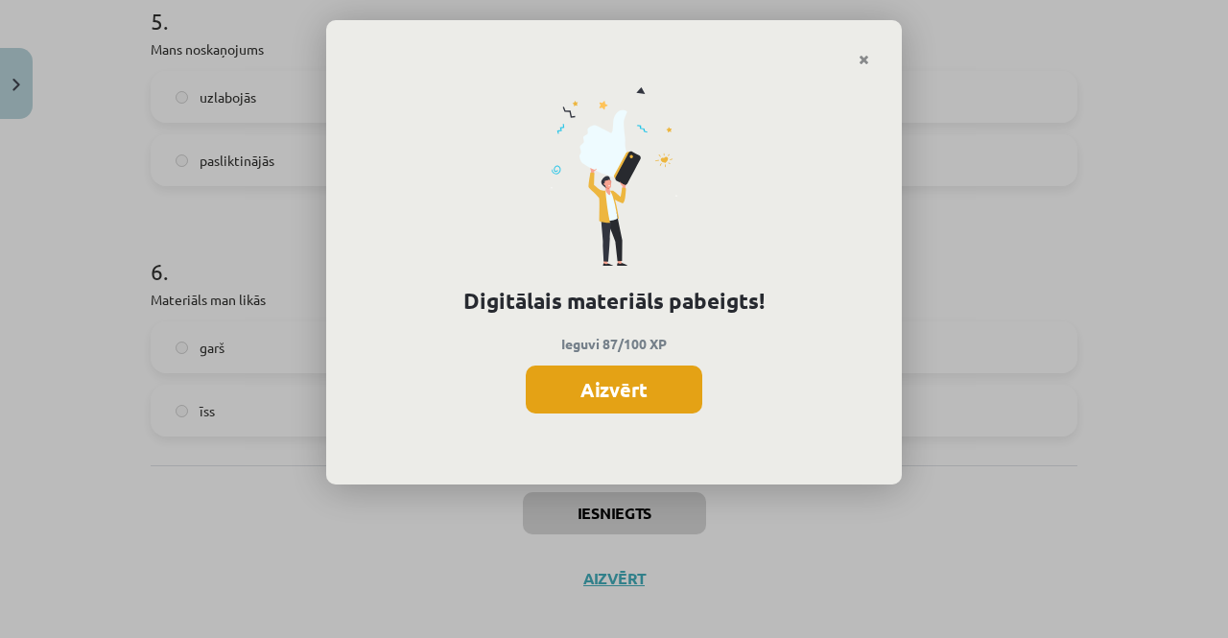
click at [561, 386] on button "Aizvērt" at bounding box center [614, 389] width 176 height 48
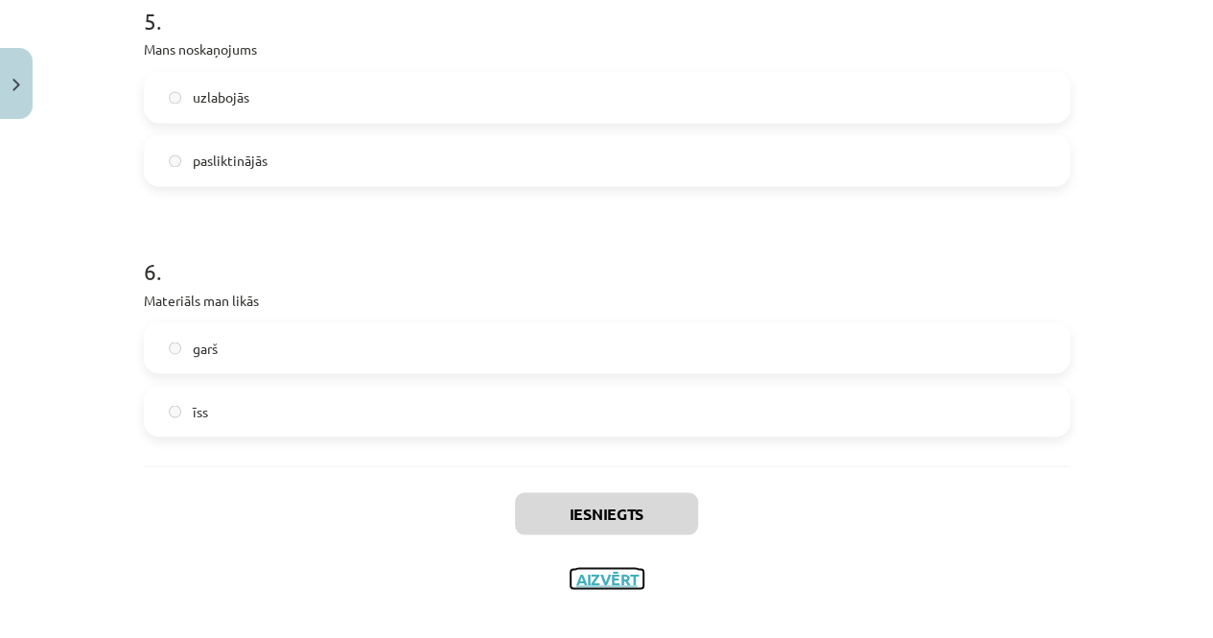
click at [625, 569] on button "Aizvērt" at bounding box center [607, 578] width 73 height 19
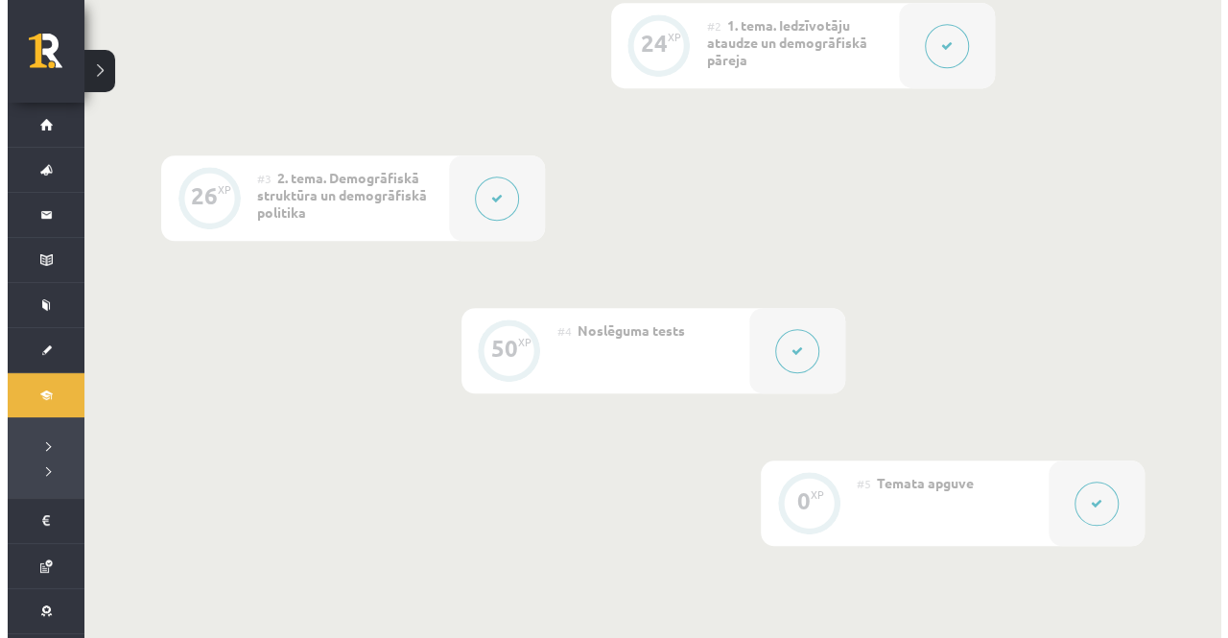
scroll to position [668, 0]
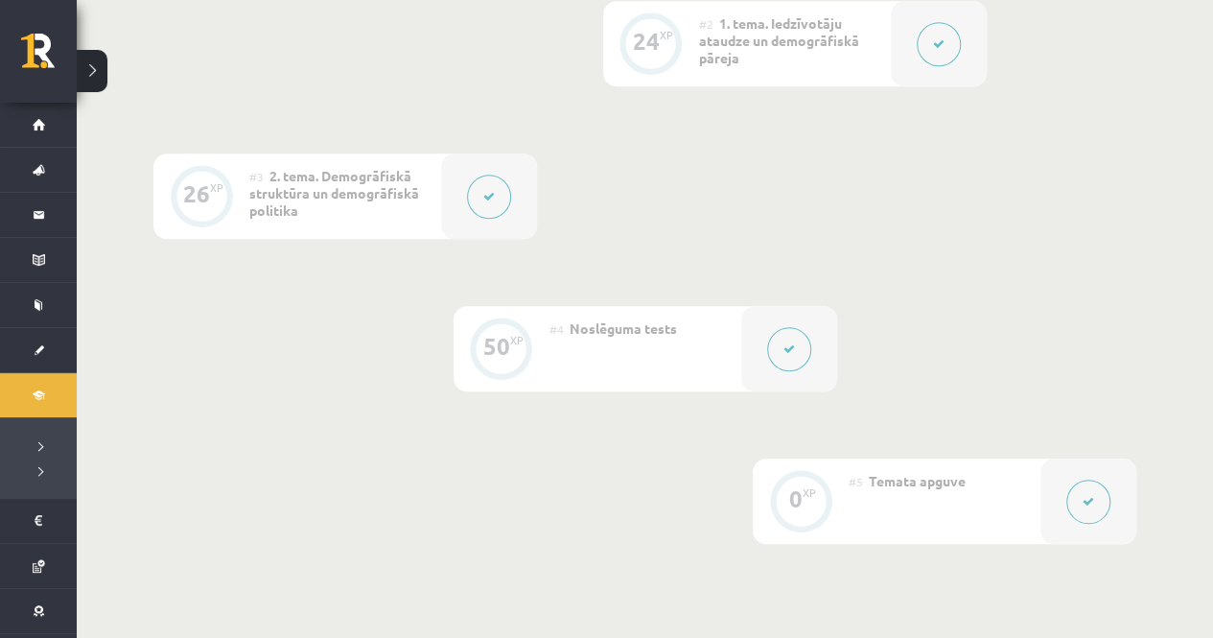
click at [490, 202] on button at bounding box center [489, 197] width 44 height 44
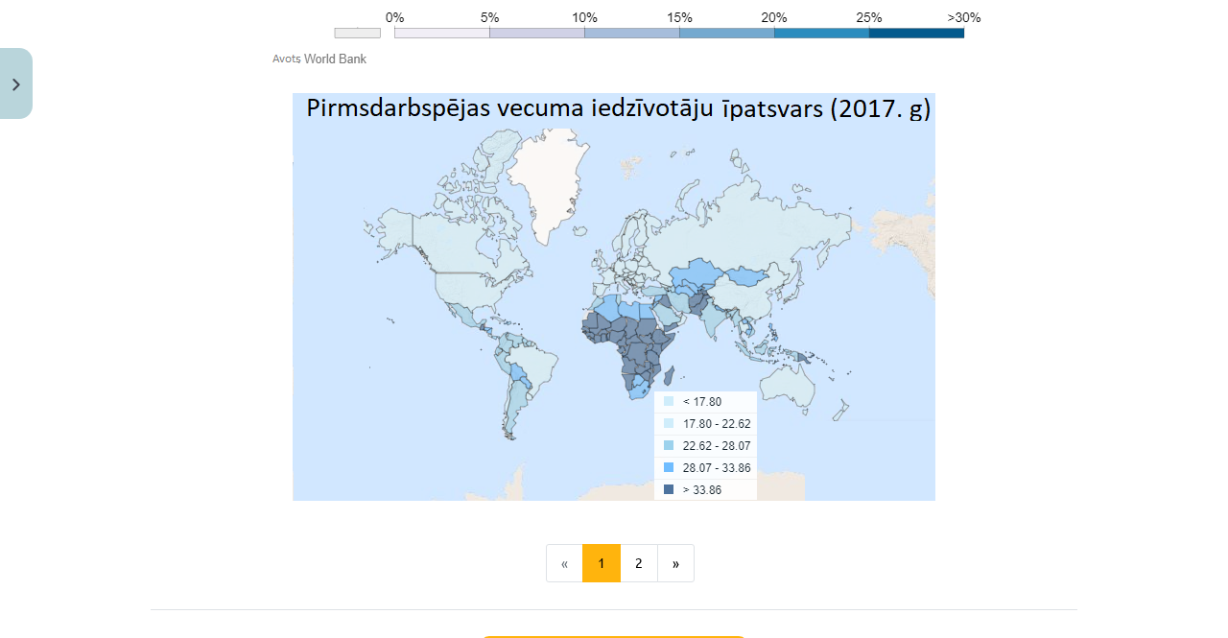
scroll to position [6490, 0]
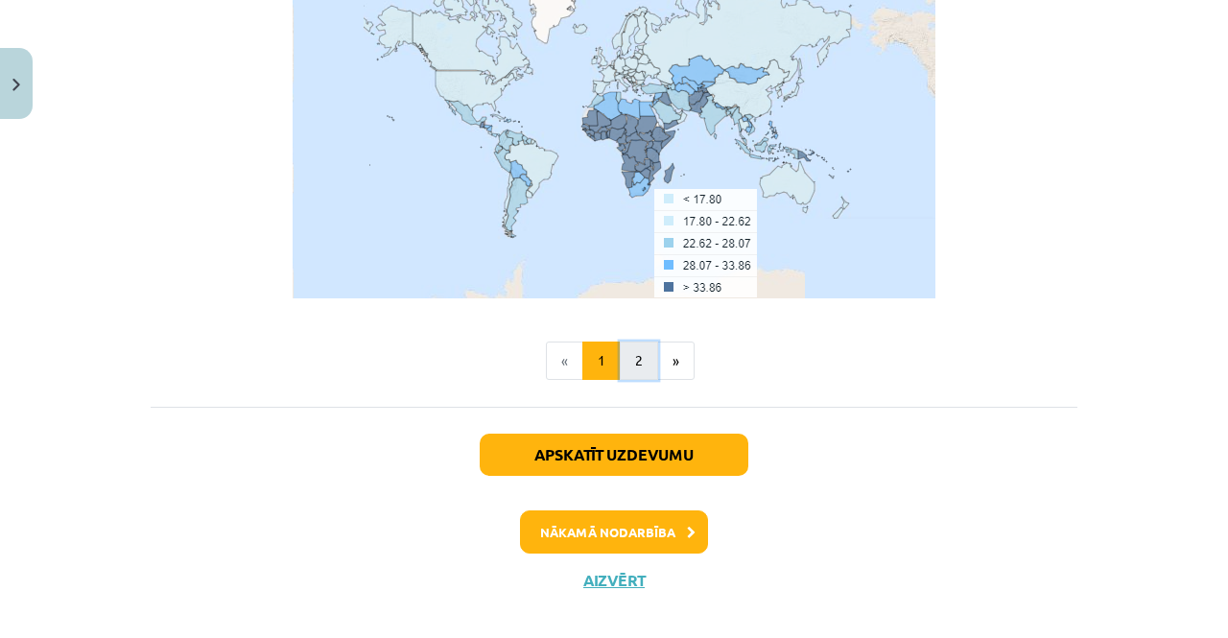
click at [627, 344] on button "2" at bounding box center [639, 360] width 38 height 38
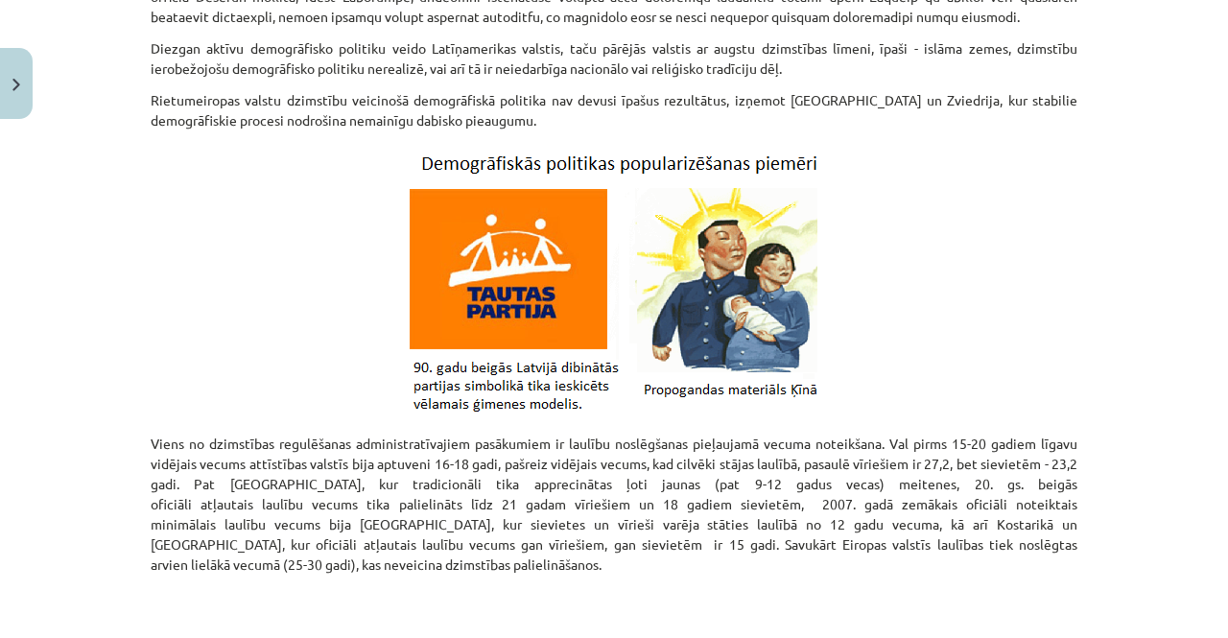
scroll to position [1120, 0]
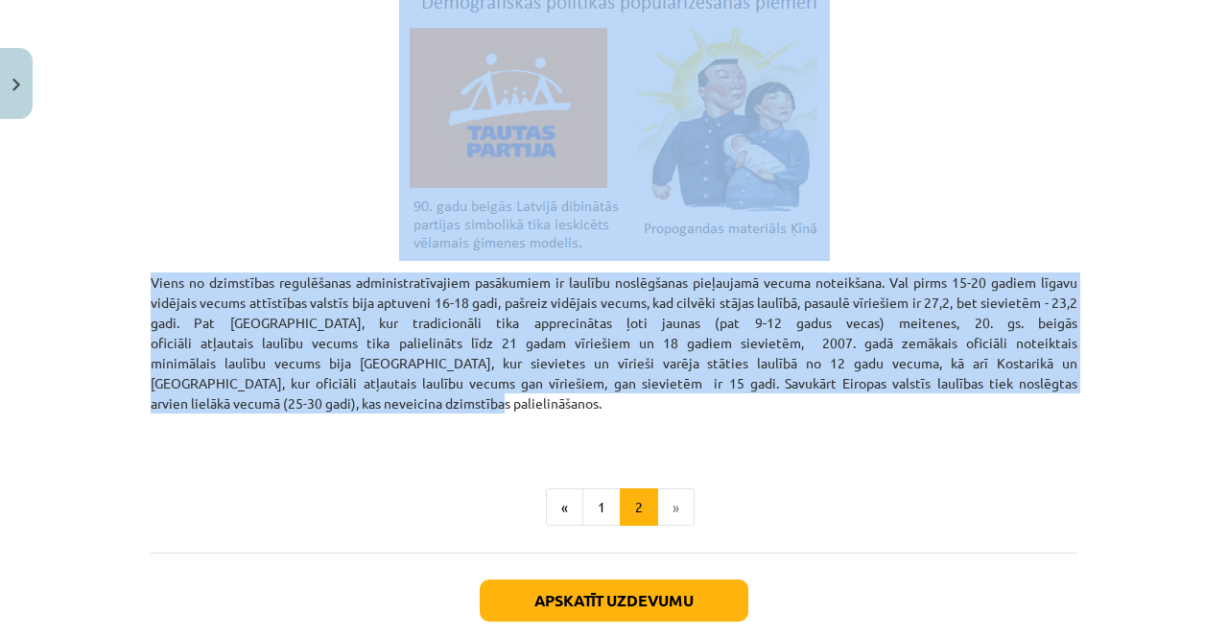
drag, startPoint x: 144, startPoint y: 57, endPoint x: 1061, endPoint y: 369, distance: 968.7
click at [303, 272] on p "Viens no dzimstības regulēšanas administratīvajiem pasākumiem ir laulību noslēg…" at bounding box center [614, 342] width 926 height 141
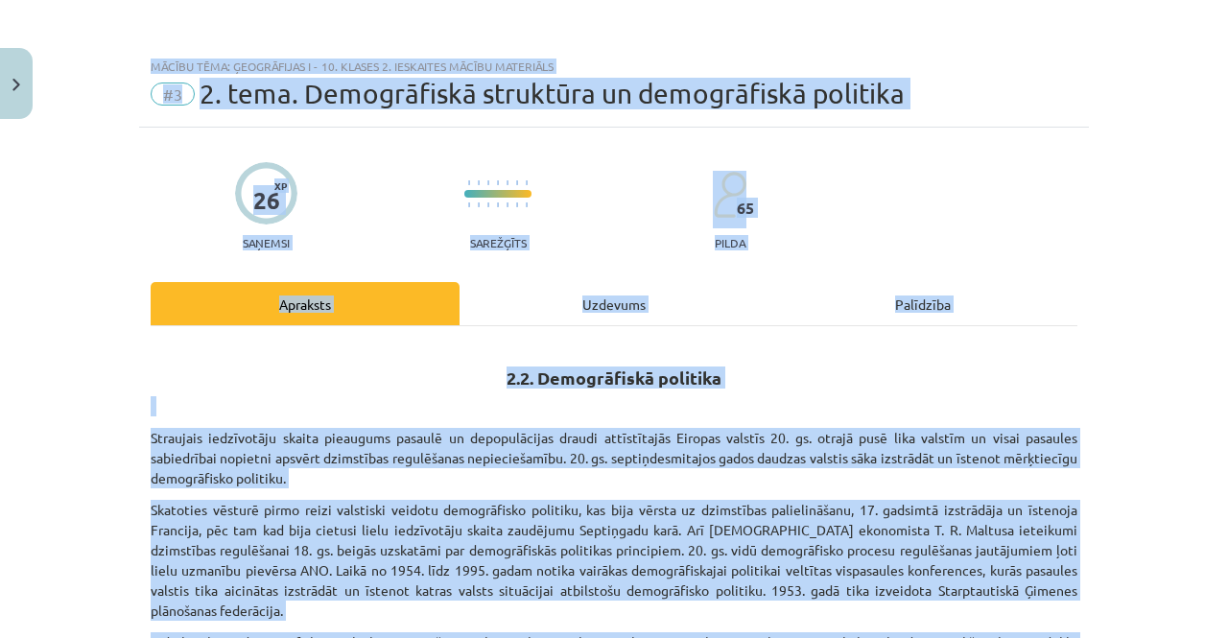
scroll to position [0, 0]
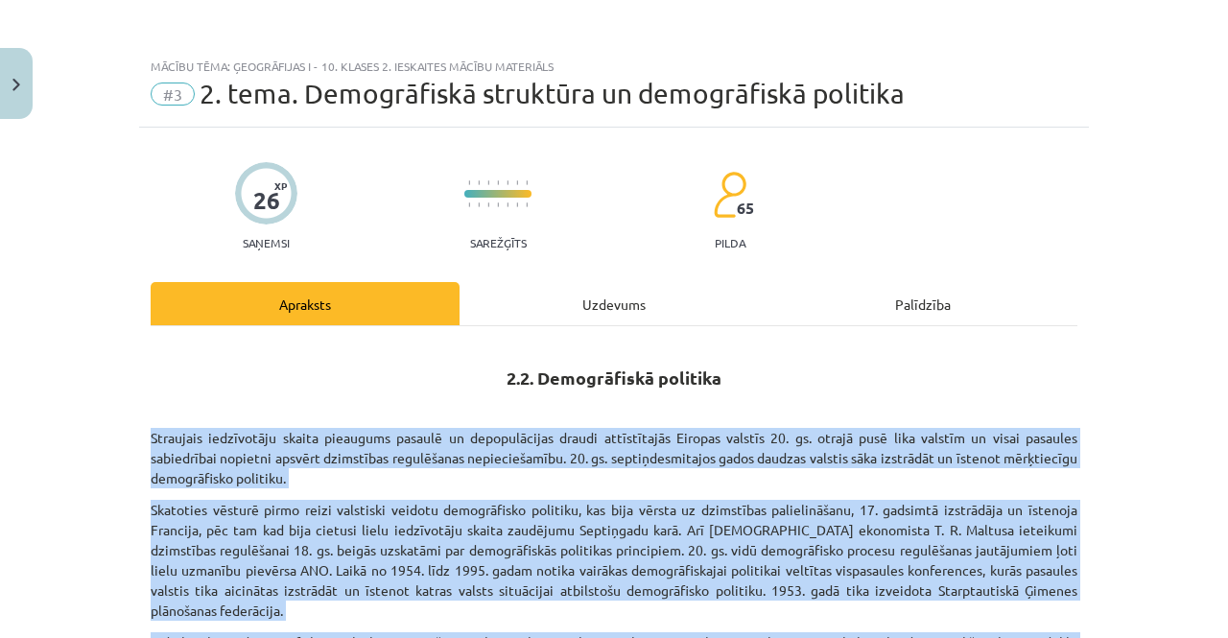
drag, startPoint x: 1019, startPoint y: 357, endPoint x: 137, endPoint y: 429, distance: 884.3
click at [335, 429] on p "Straujais iedzīvotāju skaita pieaugums pasaulē un depopulācijas draudi attīstīt…" at bounding box center [614, 458] width 926 height 60
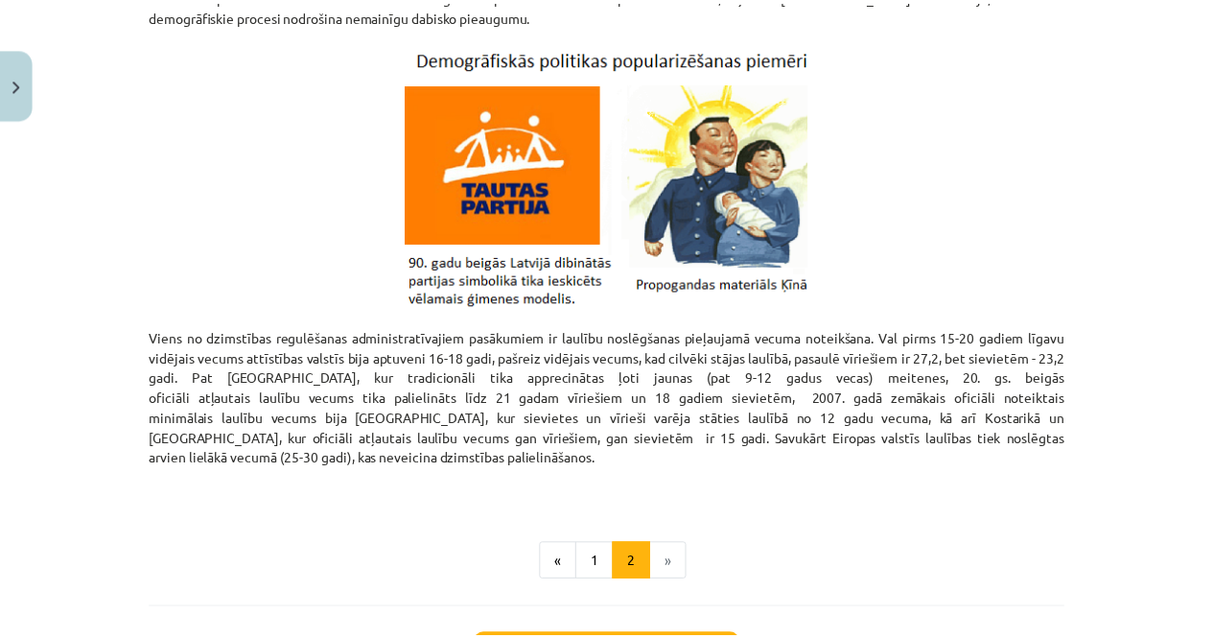
scroll to position [1063, 0]
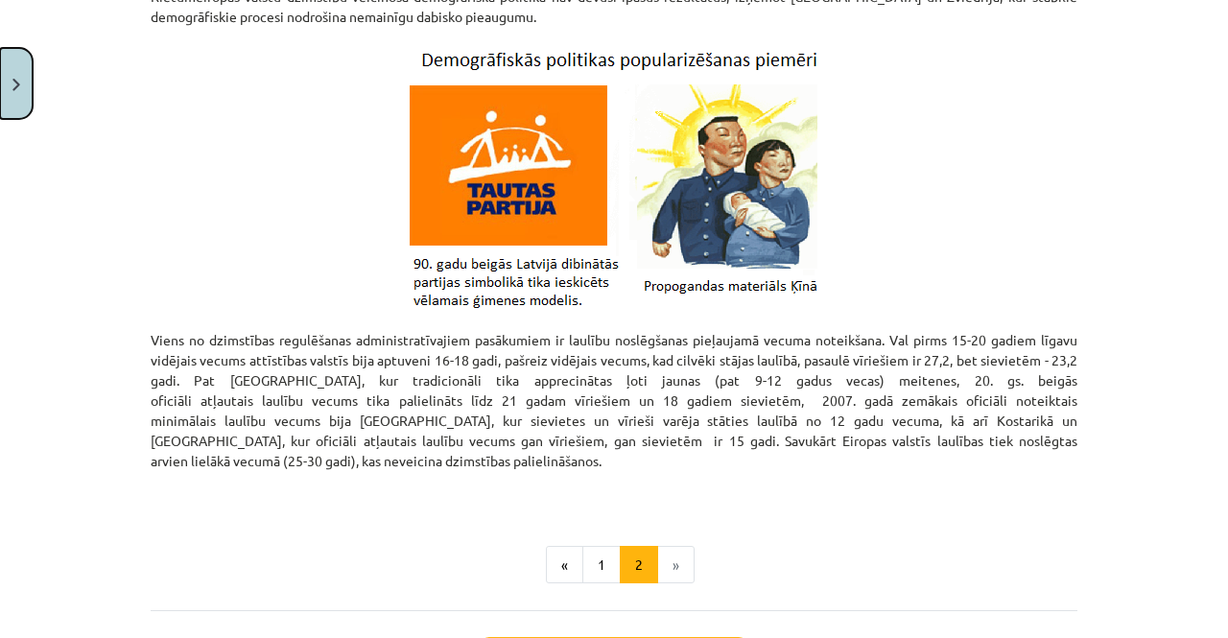
click at [15, 69] on button "Close" at bounding box center [16, 83] width 33 height 71
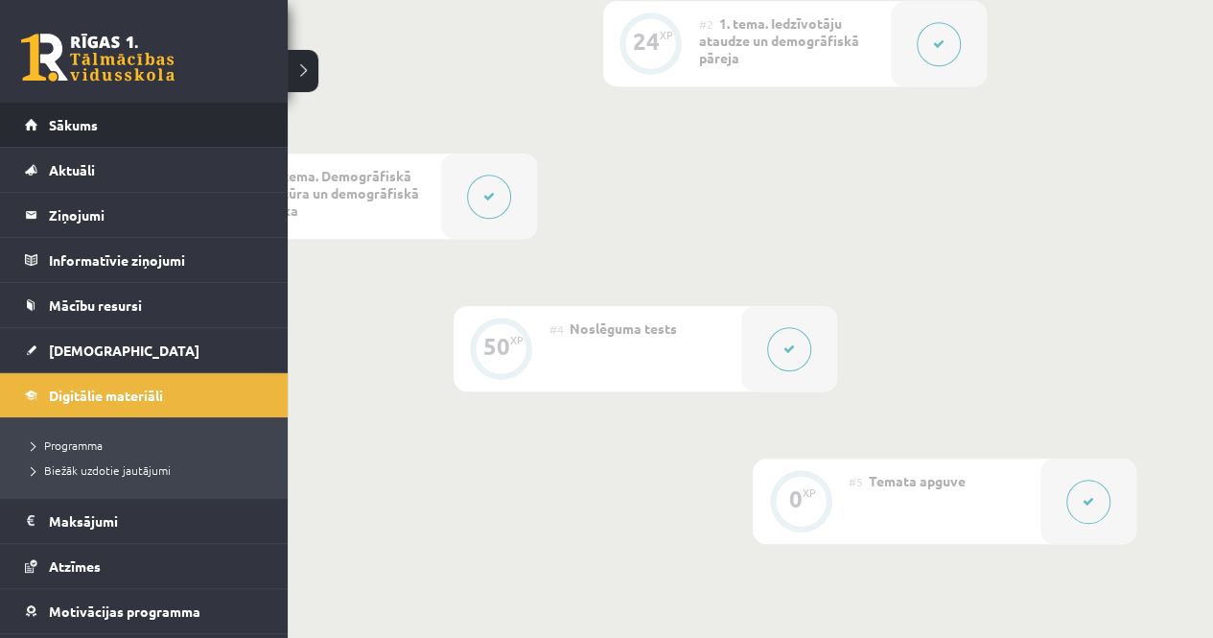
click at [20, 128] on li "Sākums" at bounding box center [144, 125] width 288 height 45
click at [41, 129] on link "Sākums" at bounding box center [144, 125] width 239 height 44
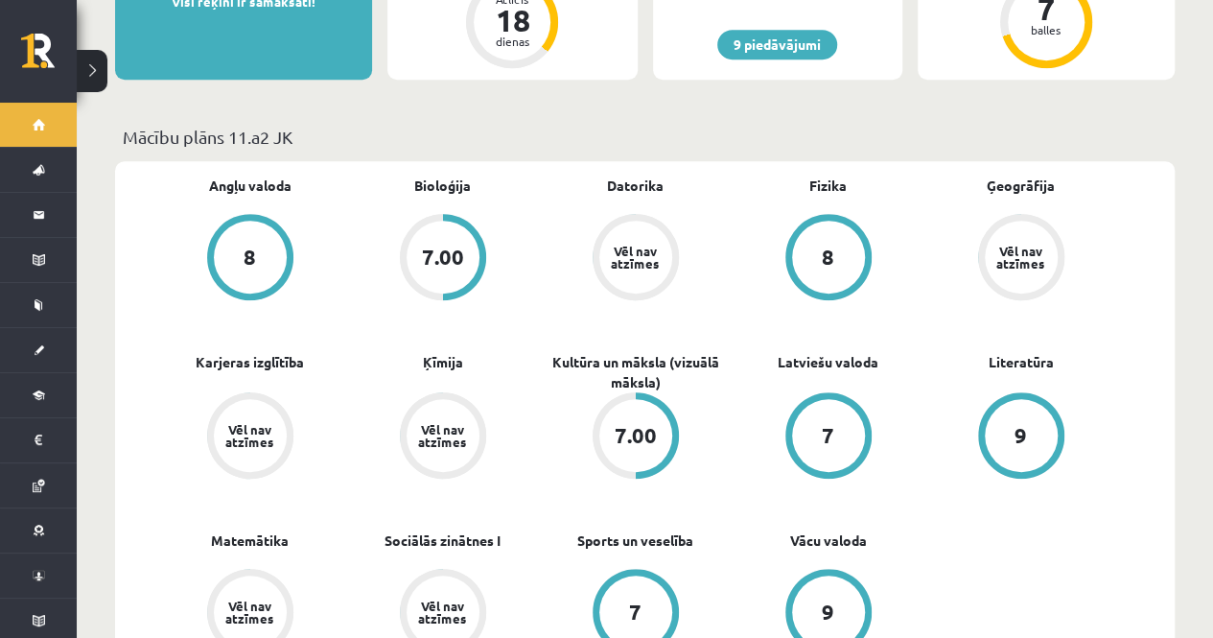
scroll to position [569, 0]
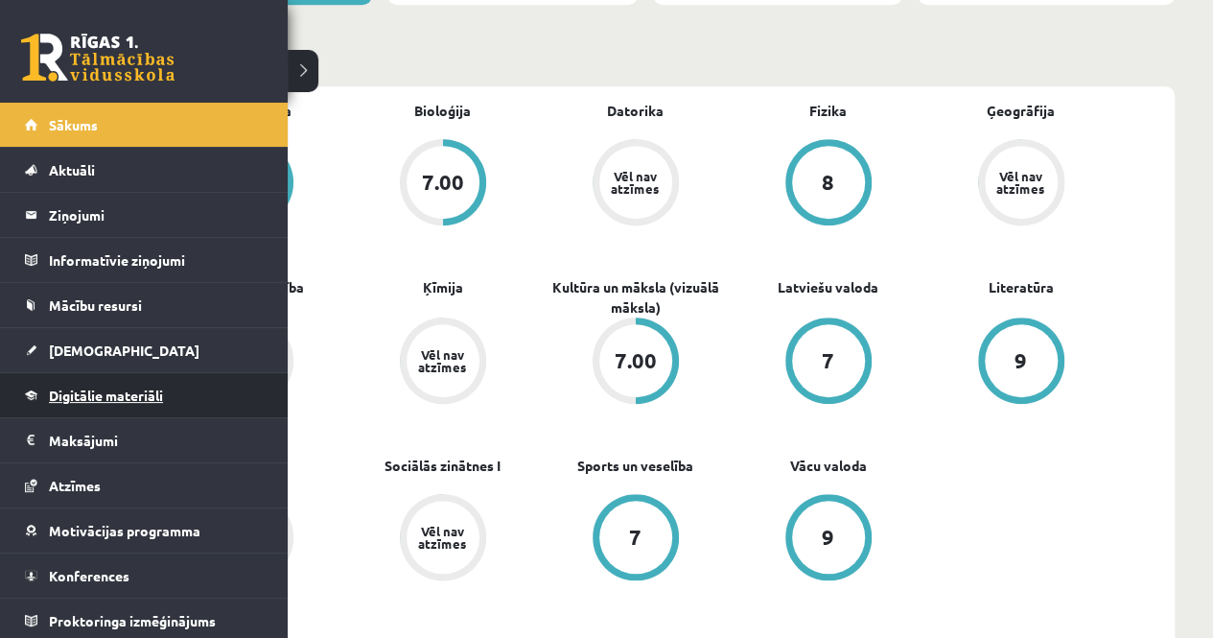
click at [84, 390] on span "Digitālie materiāli" at bounding box center [106, 394] width 114 height 17
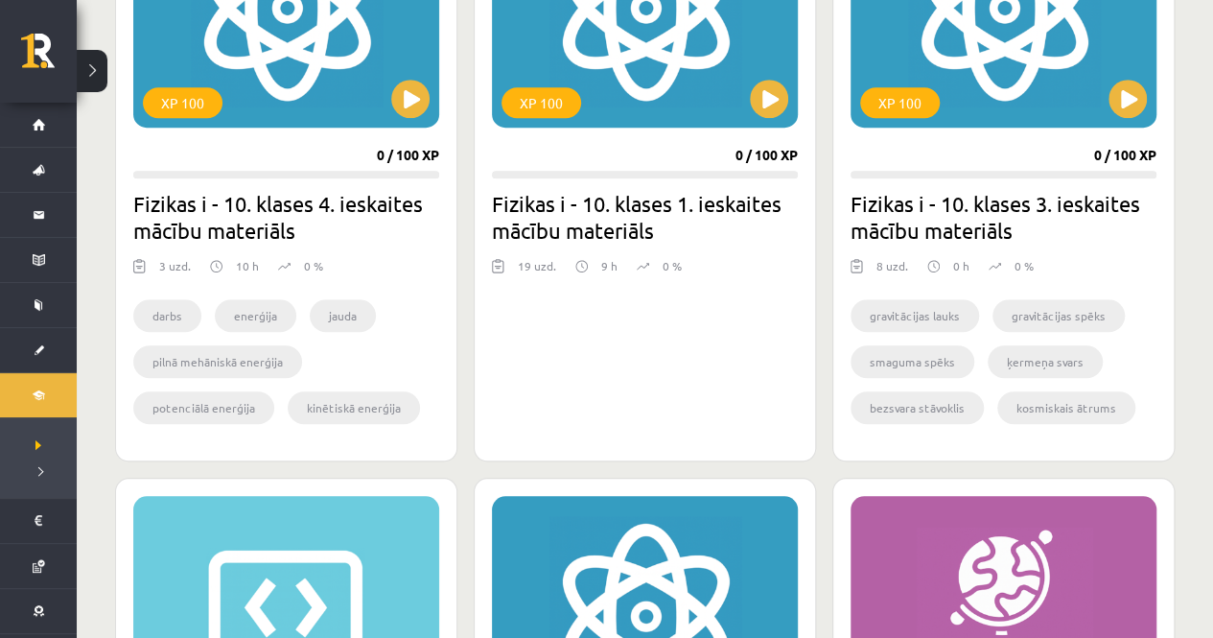
scroll to position [680, 0]
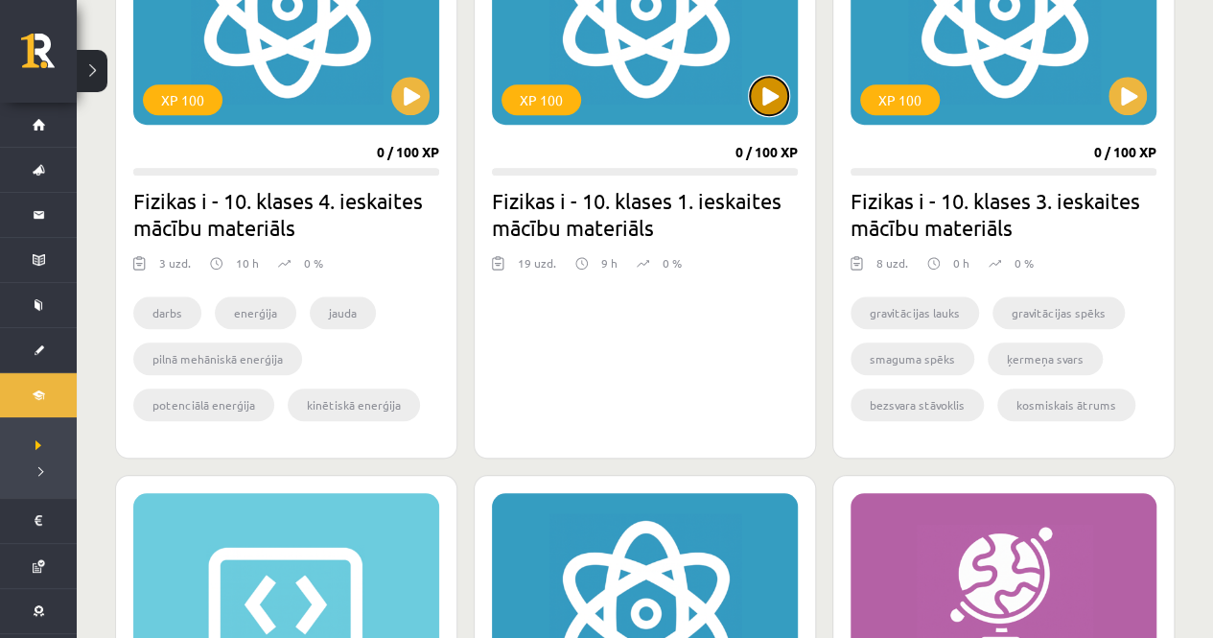
click at [773, 96] on button at bounding box center [769, 96] width 38 height 38
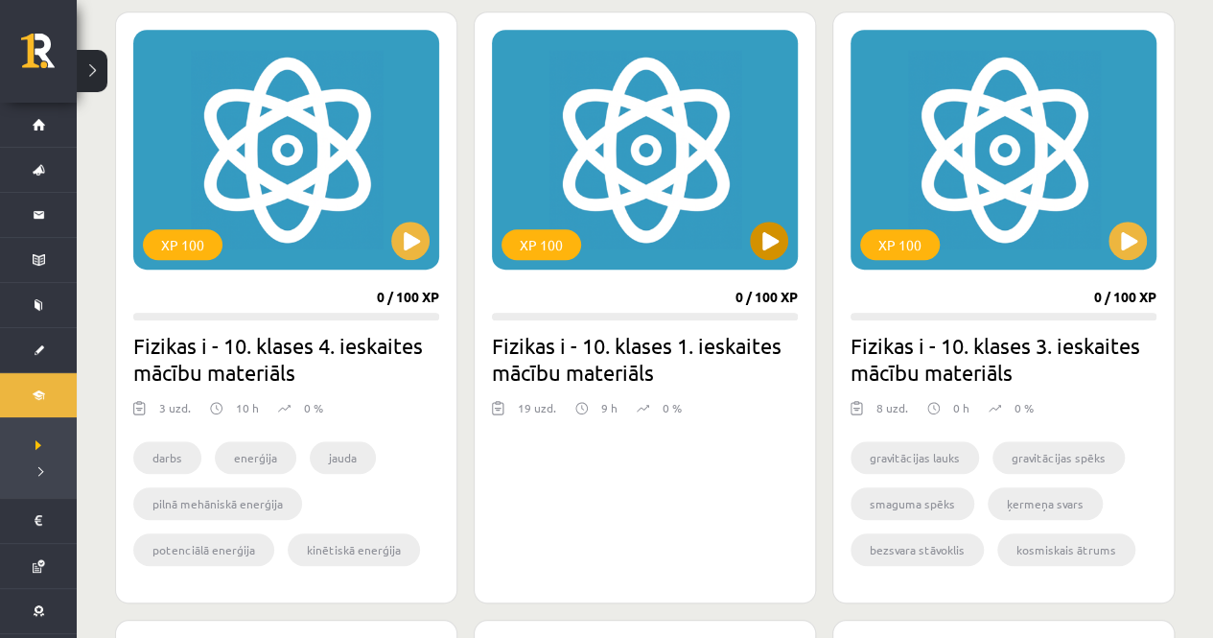
scroll to position [531, 0]
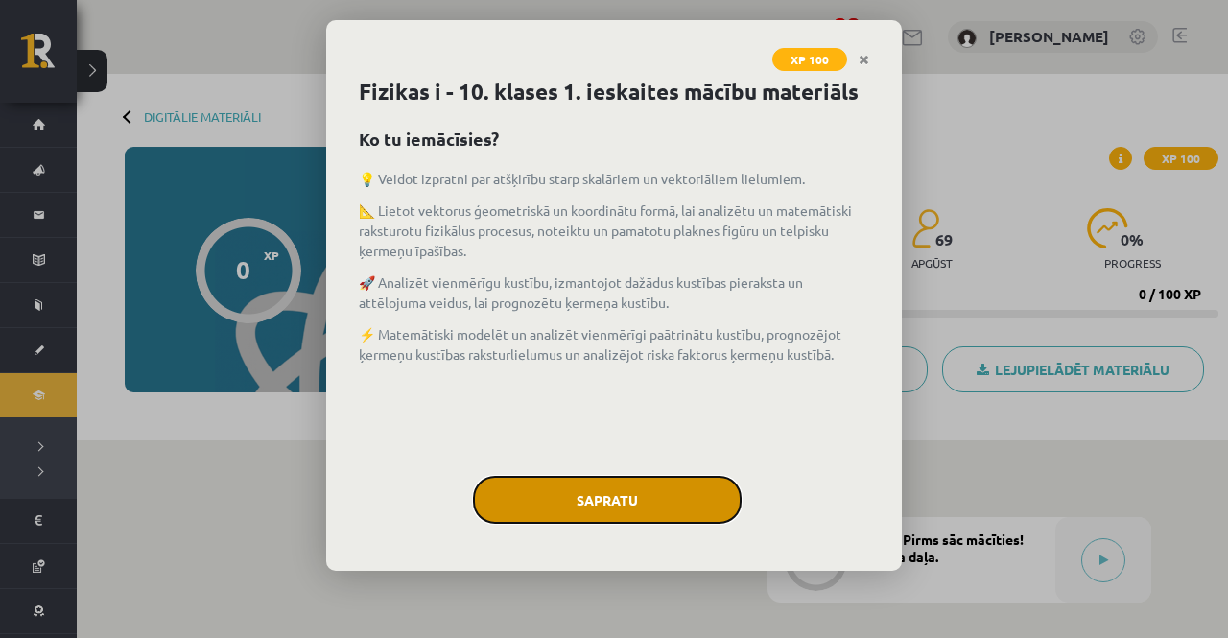
click at [575, 499] on button "Sapratu" at bounding box center [607, 500] width 269 height 48
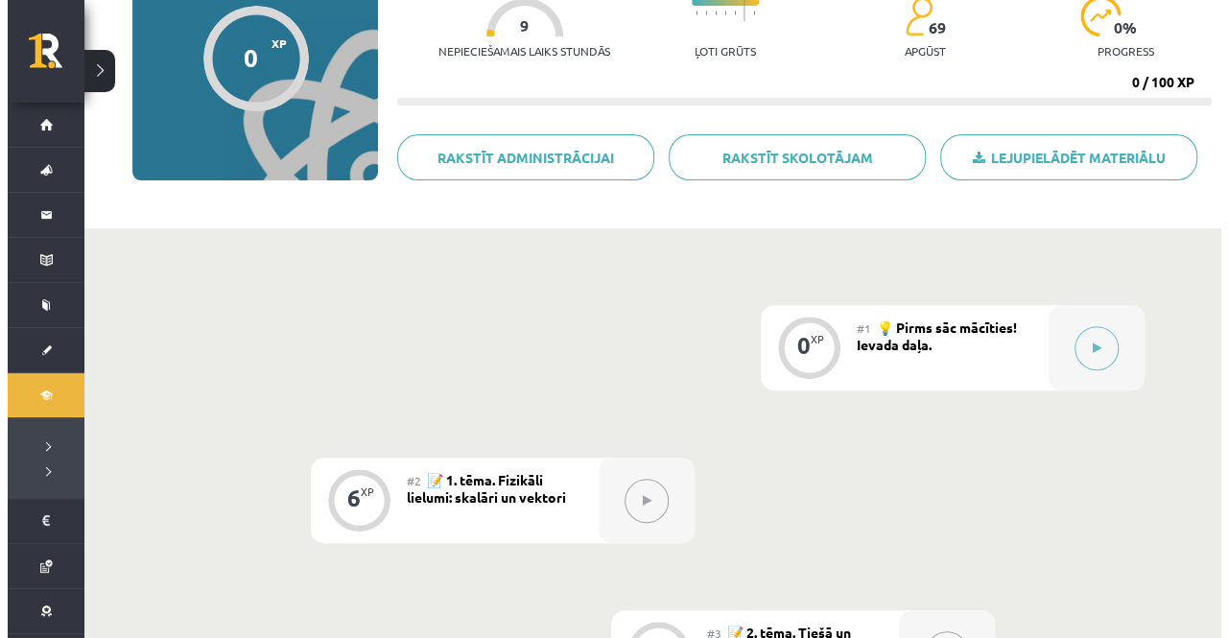
scroll to position [213, 0]
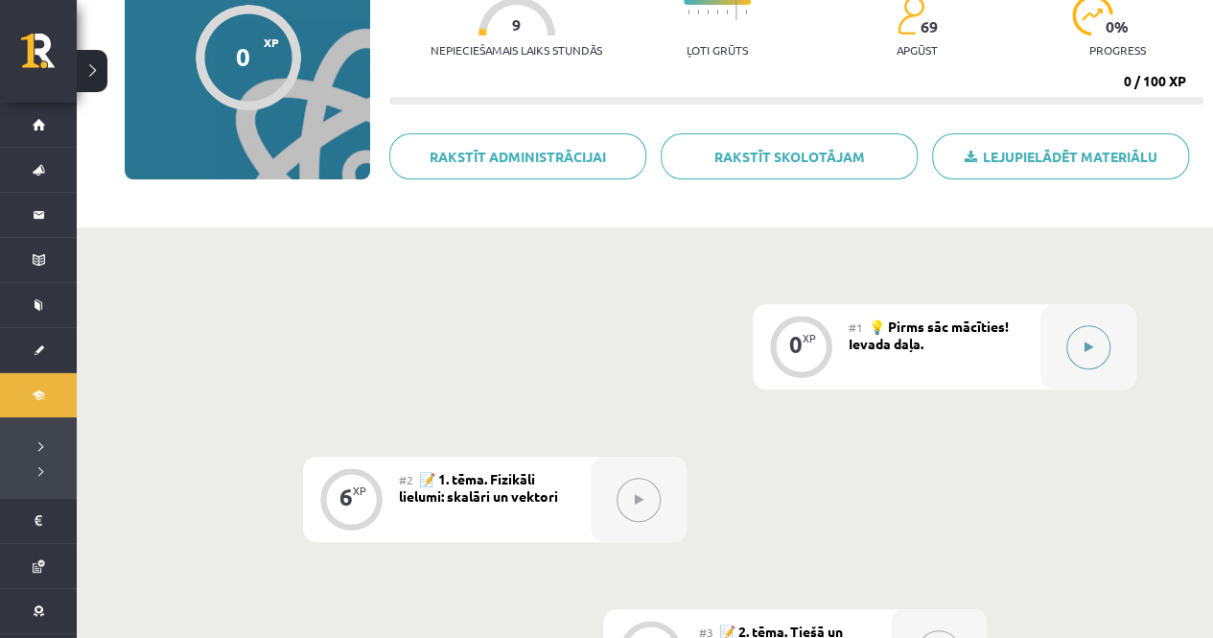
click at [1101, 337] on button at bounding box center [1088, 347] width 44 height 44
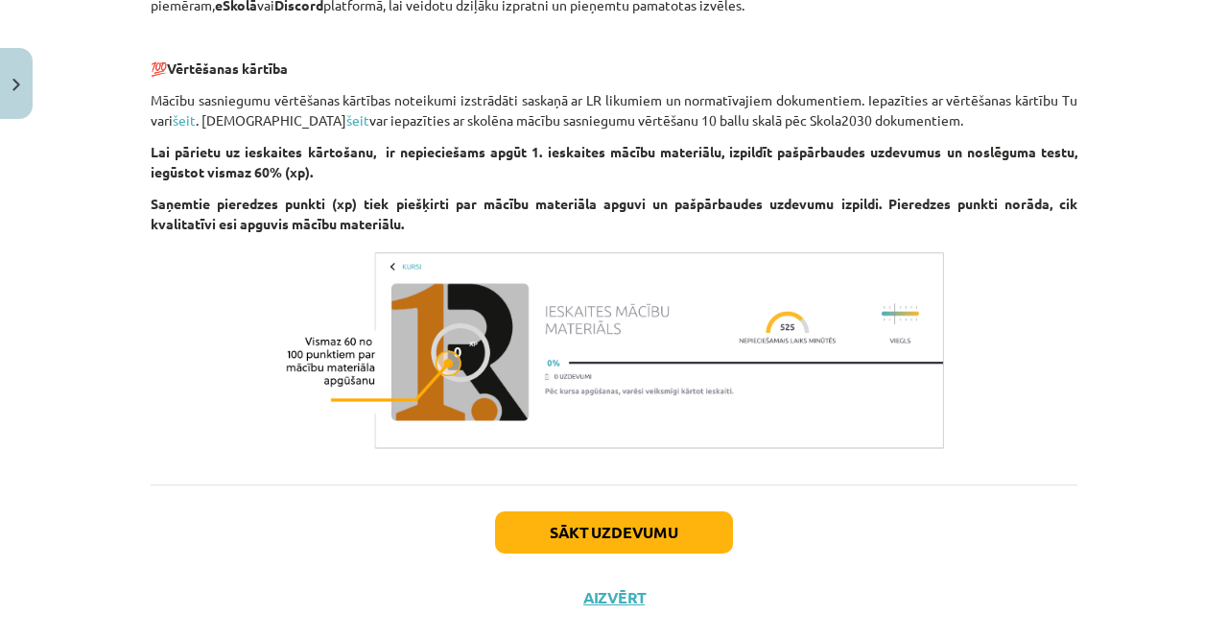
scroll to position [1414, 0]
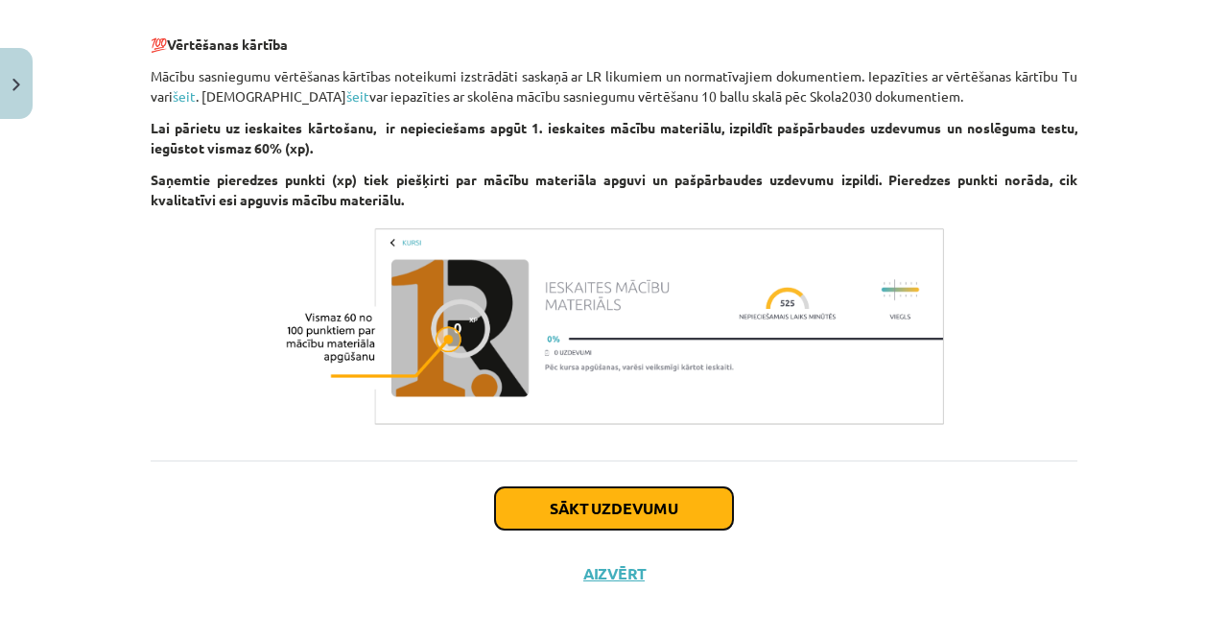
click at [679, 501] on button "Sākt uzdevumu" at bounding box center [614, 508] width 238 height 42
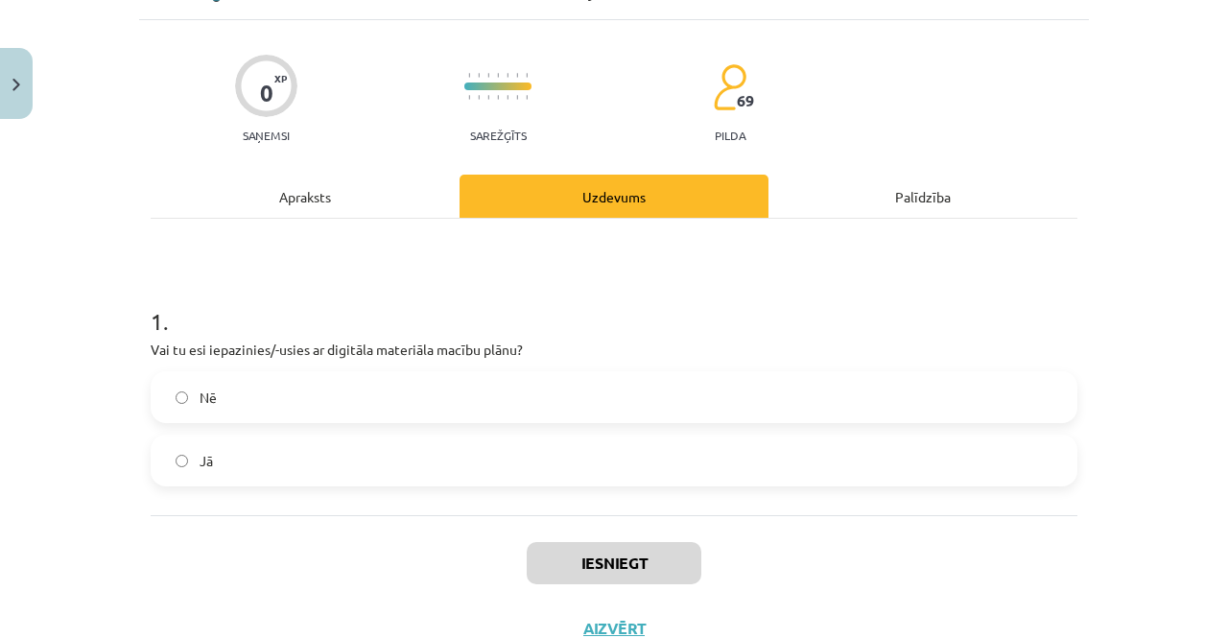
scroll to position [111, 0]
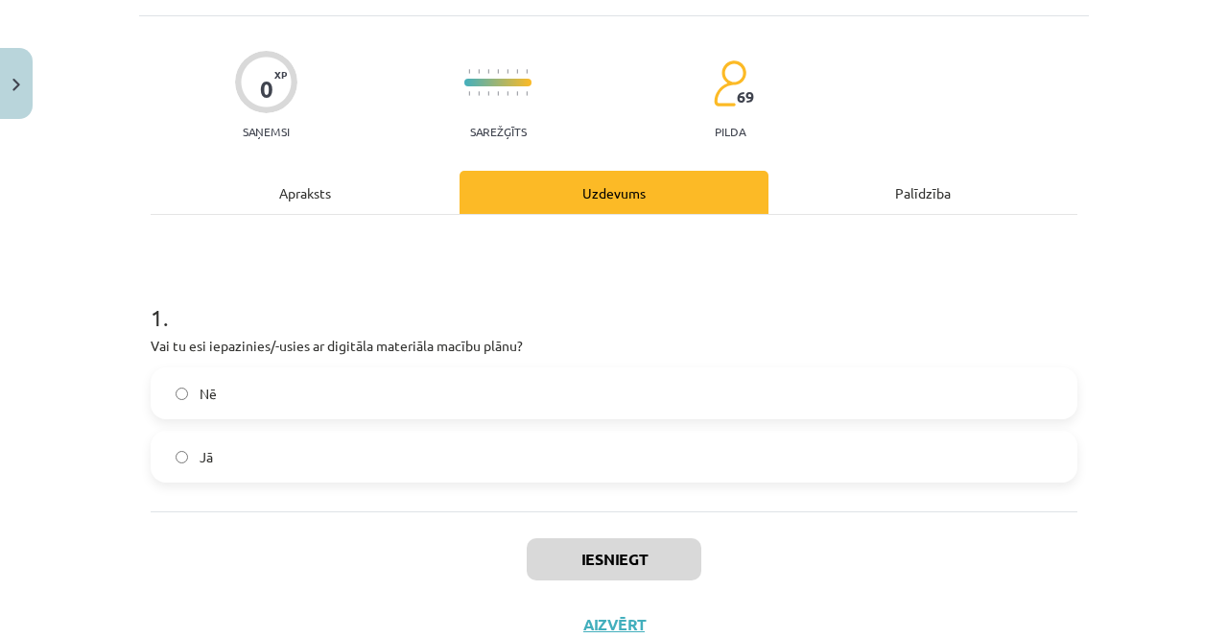
click at [574, 470] on label "Jā" at bounding box center [613, 457] width 923 height 48
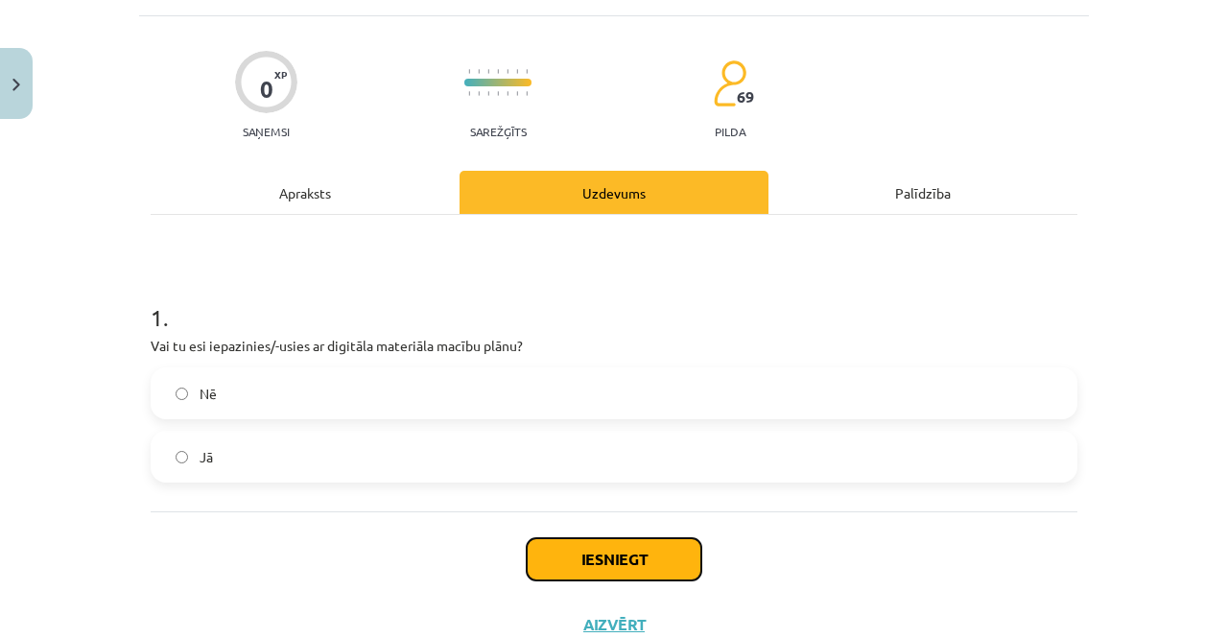
click at [583, 574] on button "Iesniegt" at bounding box center [614, 559] width 175 height 42
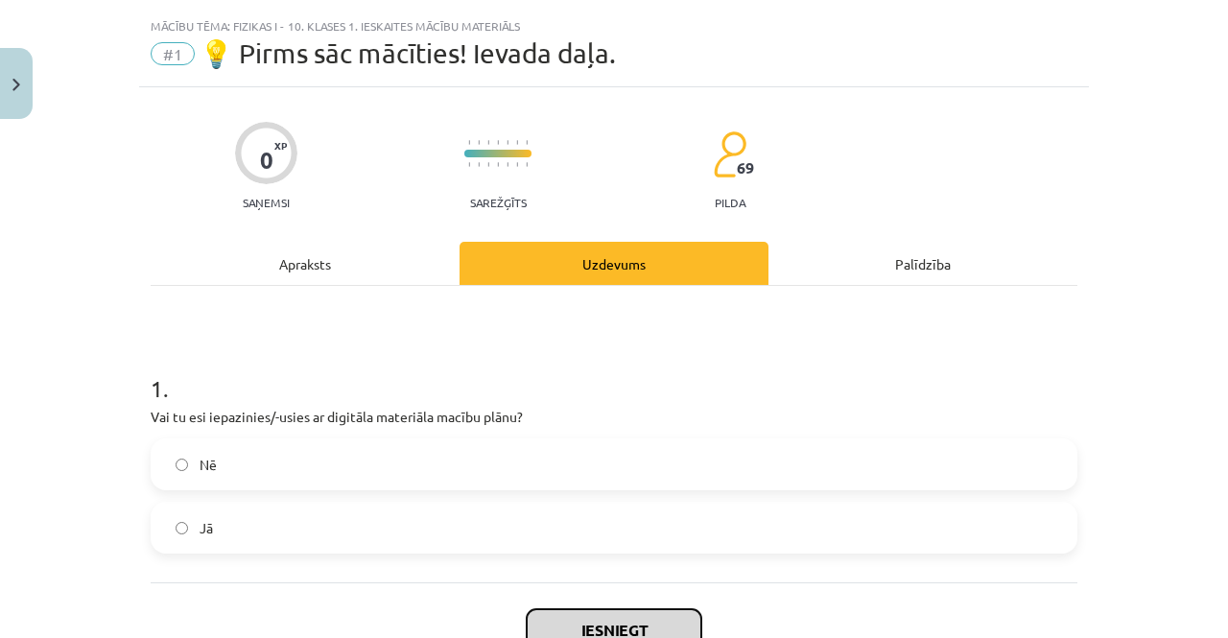
scroll to position [176, 0]
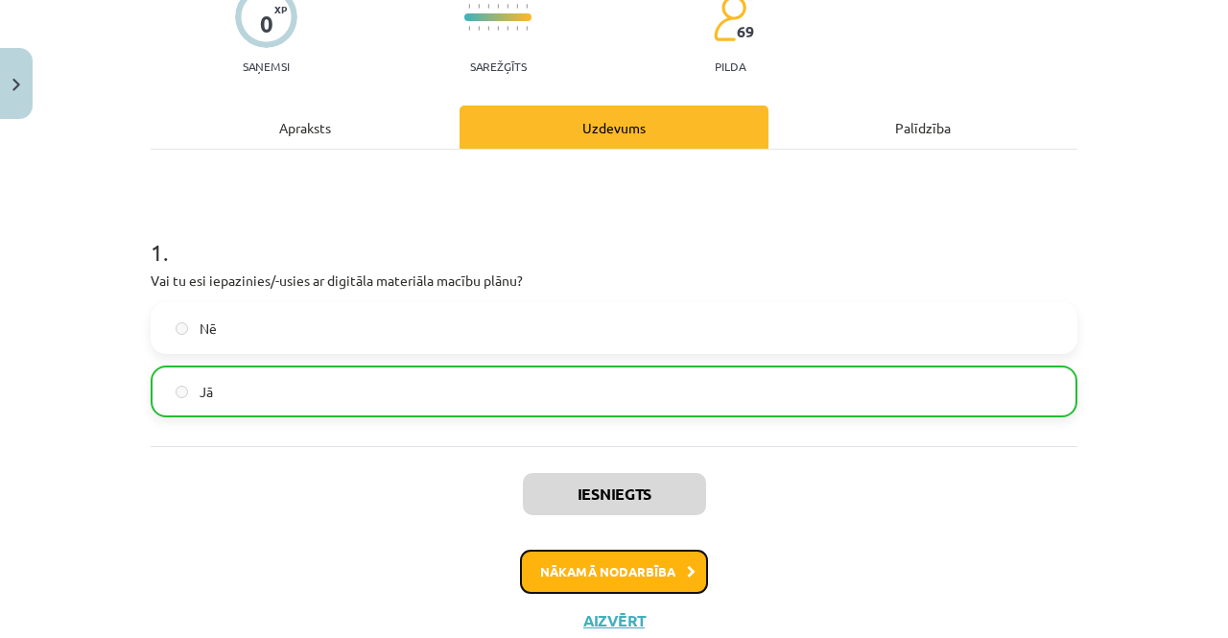
click at [670, 571] on button "Nākamā nodarbība" at bounding box center [614, 572] width 188 height 44
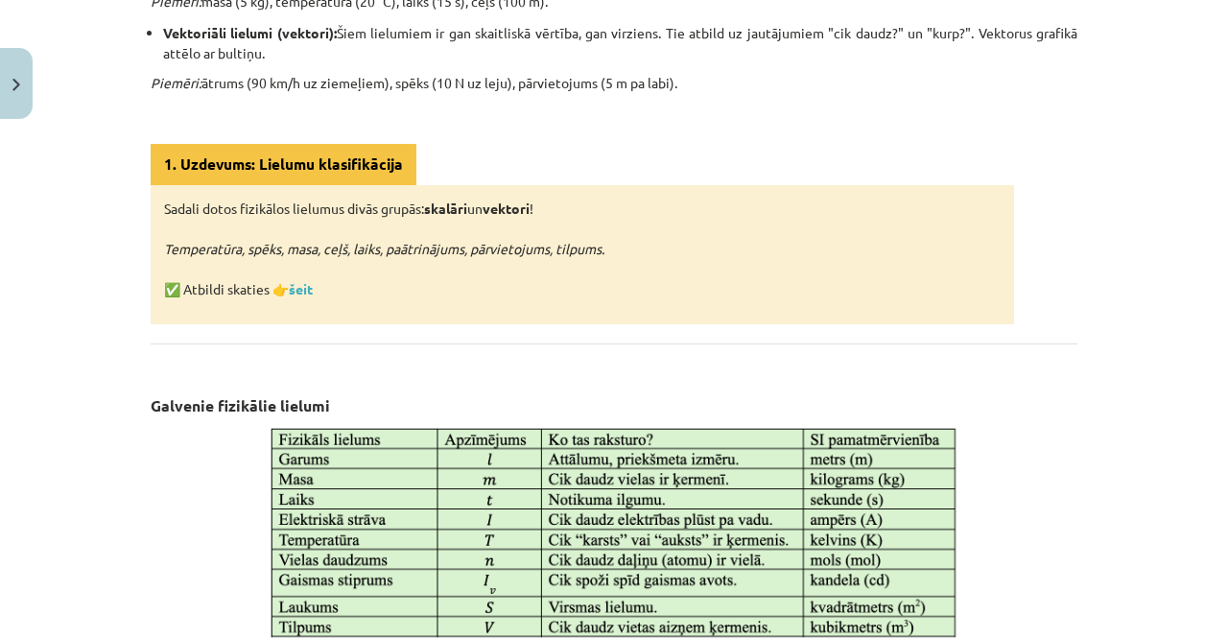
scroll to position [646, 0]
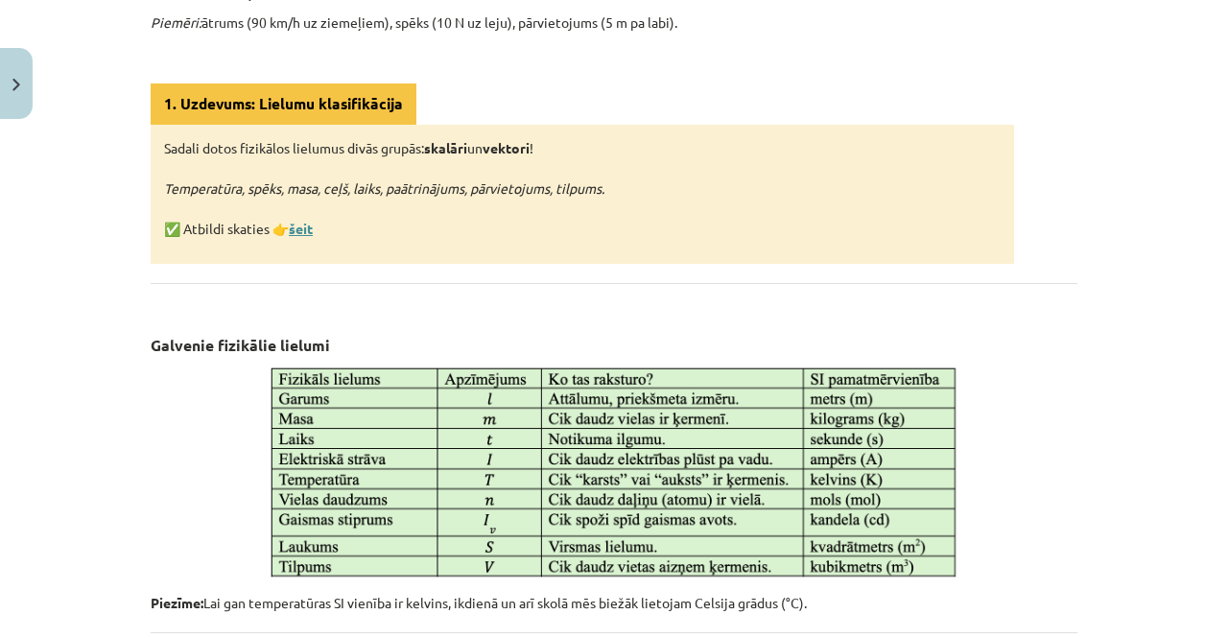
click at [295, 223] on link "šeit" at bounding box center [301, 228] width 24 height 17
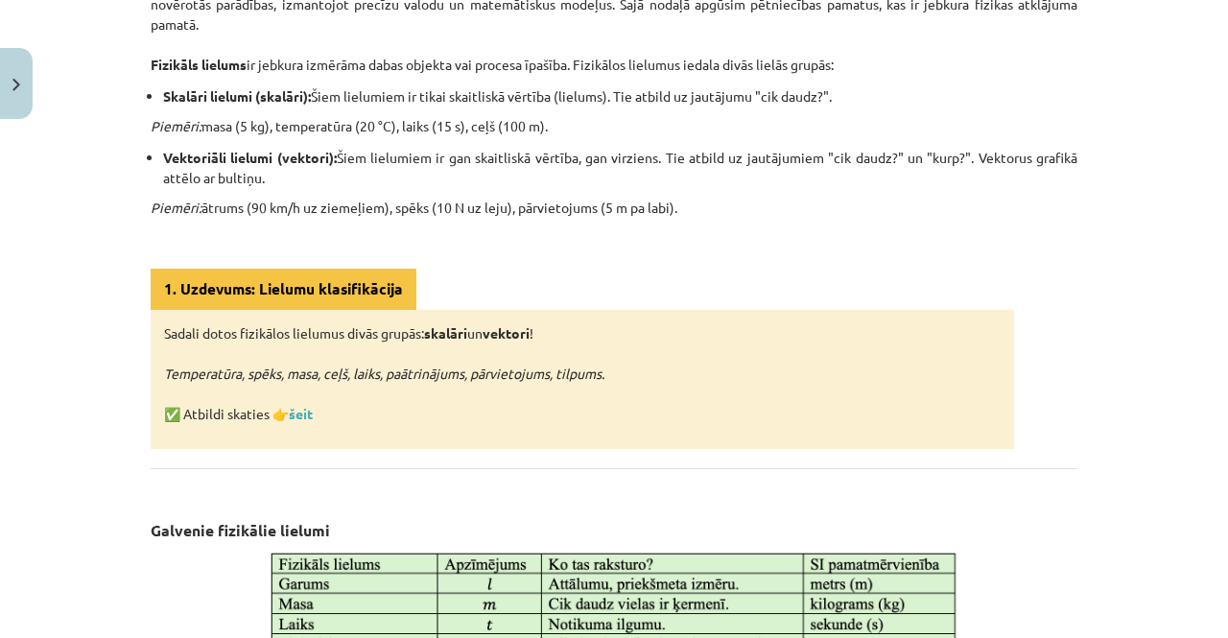
scroll to position [458, 0]
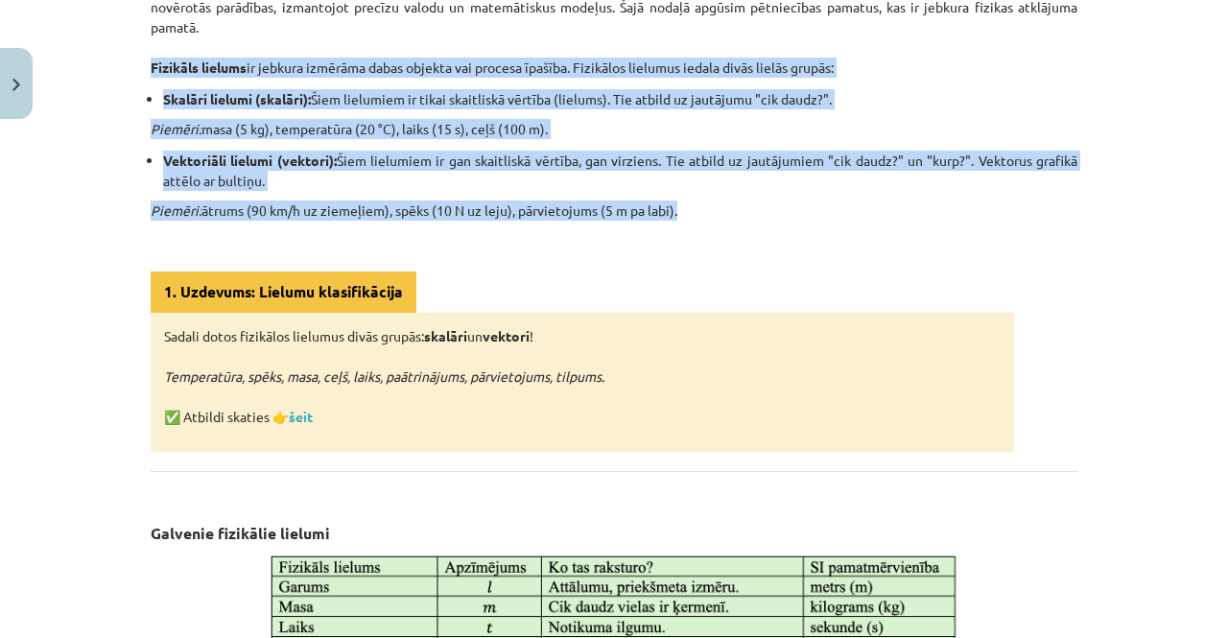
drag, startPoint x: 144, startPoint y: 67, endPoint x: 808, endPoint y: 205, distance: 677.9
click at [808, 205] on div "Fizikāli lielumi: skalāri un vektori Fizika ir dabaszinātne, kas pēta fundament…" at bounding box center [614, 483] width 926 height 1197
copy div "Fizikāls lielums ir jebkura izmērāma dabas objekta vai procesa īpašība. Fizikāl…"
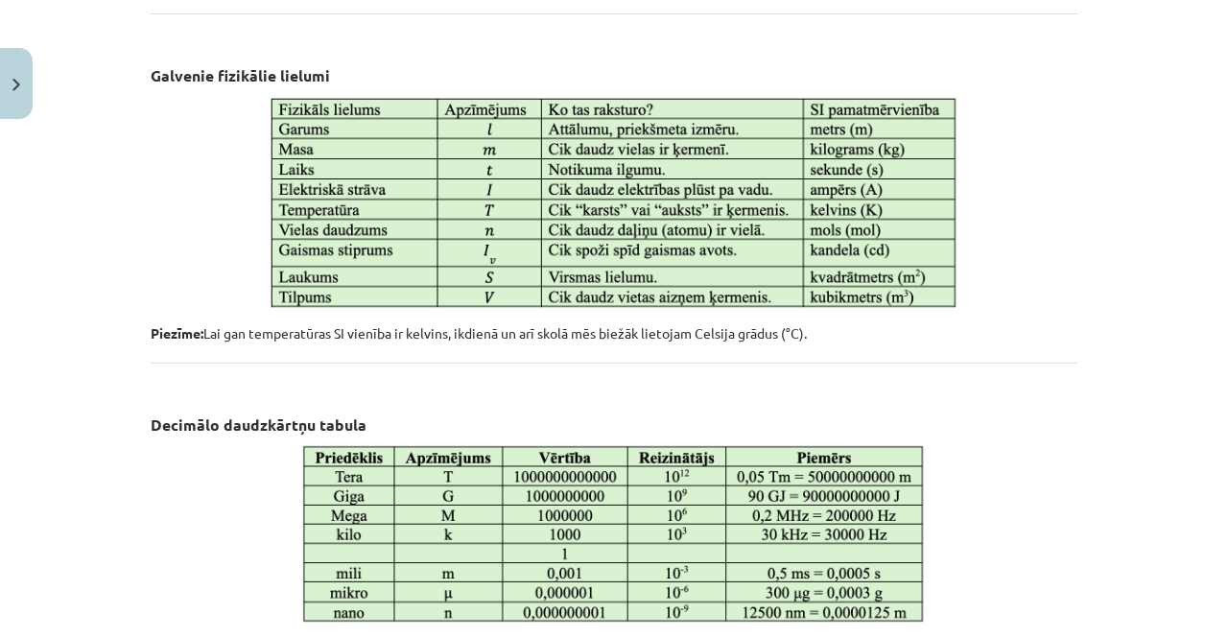
scroll to position [1044, 0]
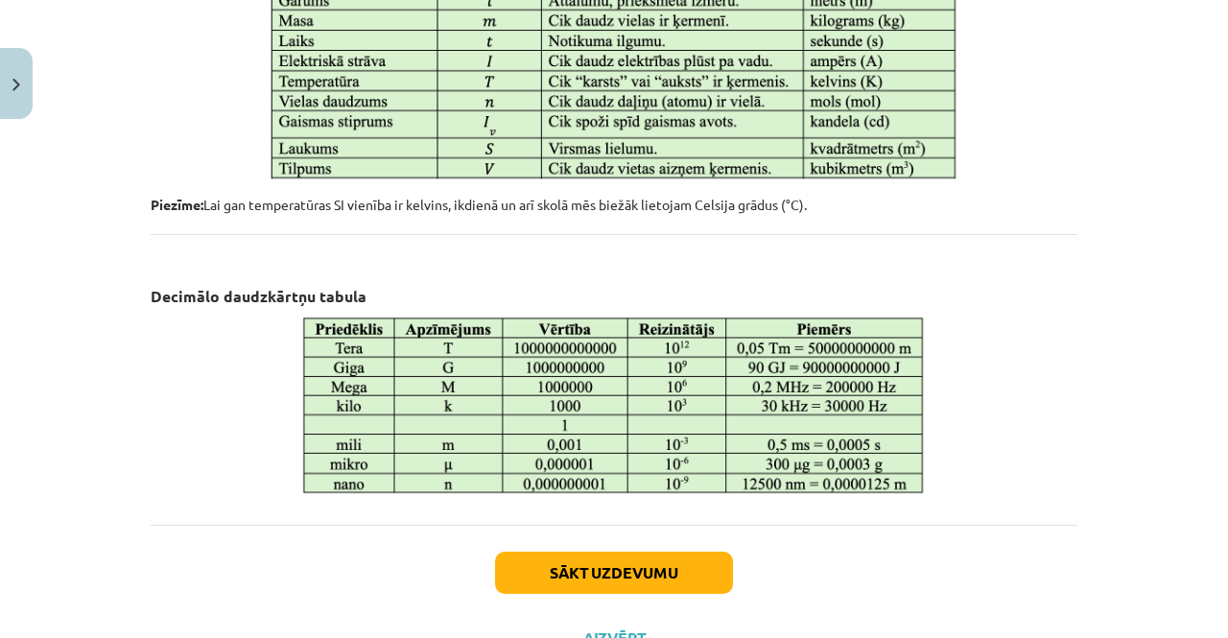
click at [619, 413] on img at bounding box center [613, 405] width 627 height 182
click at [634, 572] on button "Sākt uzdevumu" at bounding box center [614, 572] width 238 height 42
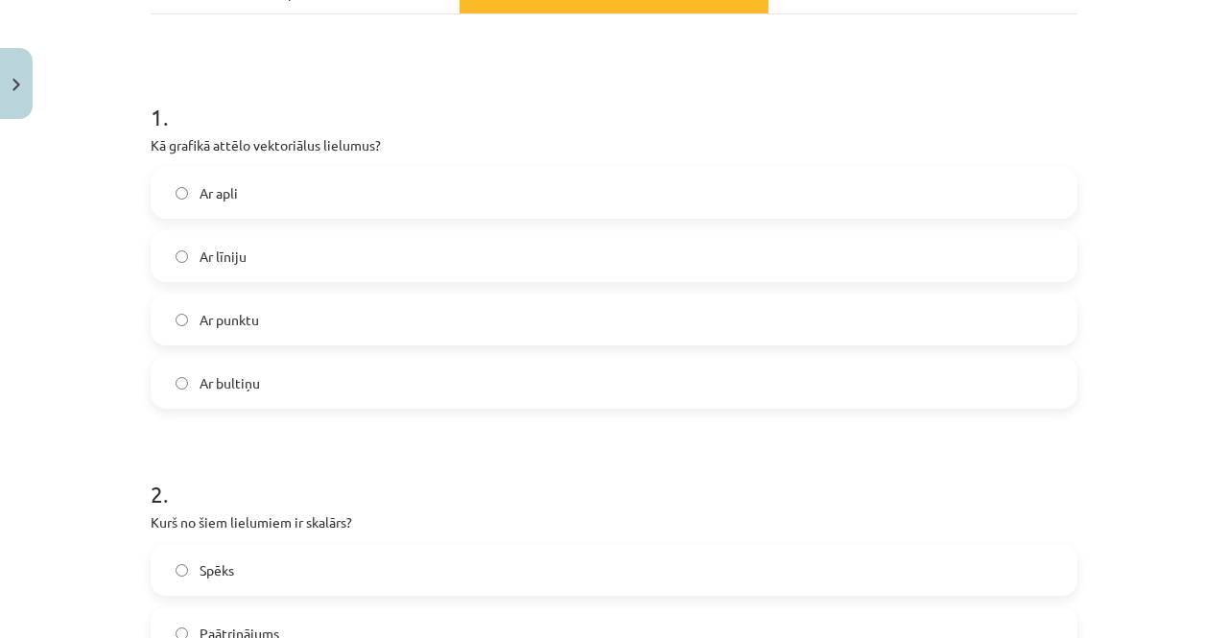
scroll to position [313, 0]
click at [594, 383] on label "Ar bultiņu" at bounding box center [613, 382] width 923 height 48
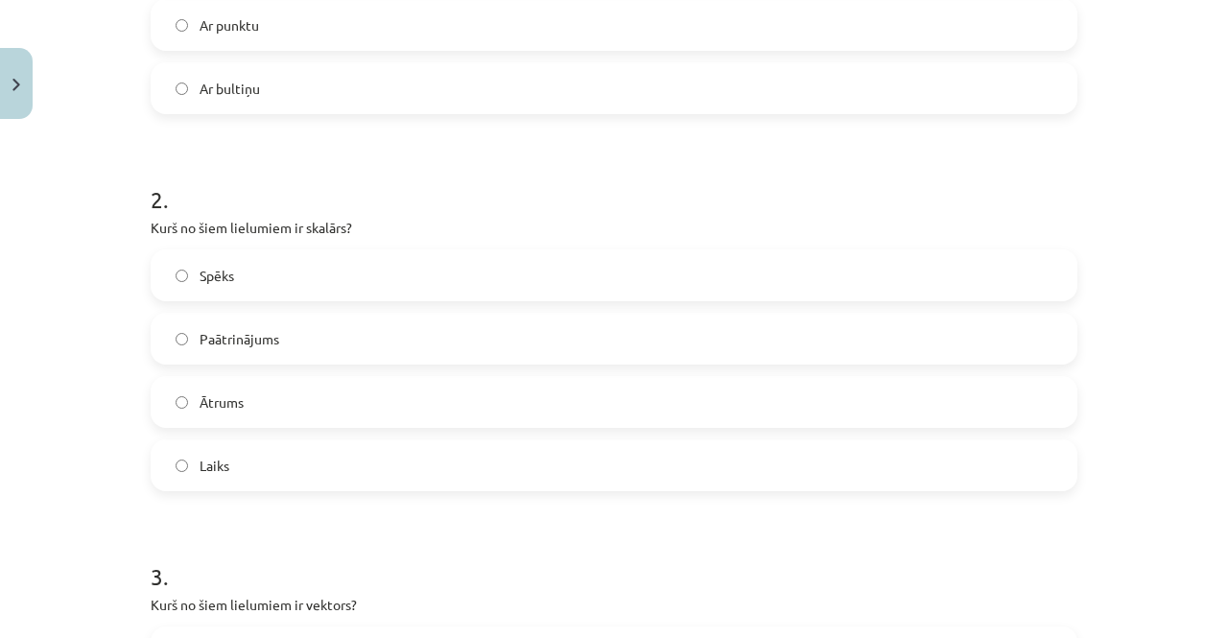
scroll to position [607, 0]
click at [209, 459] on span "Laiks" at bounding box center [214, 465] width 30 height 20
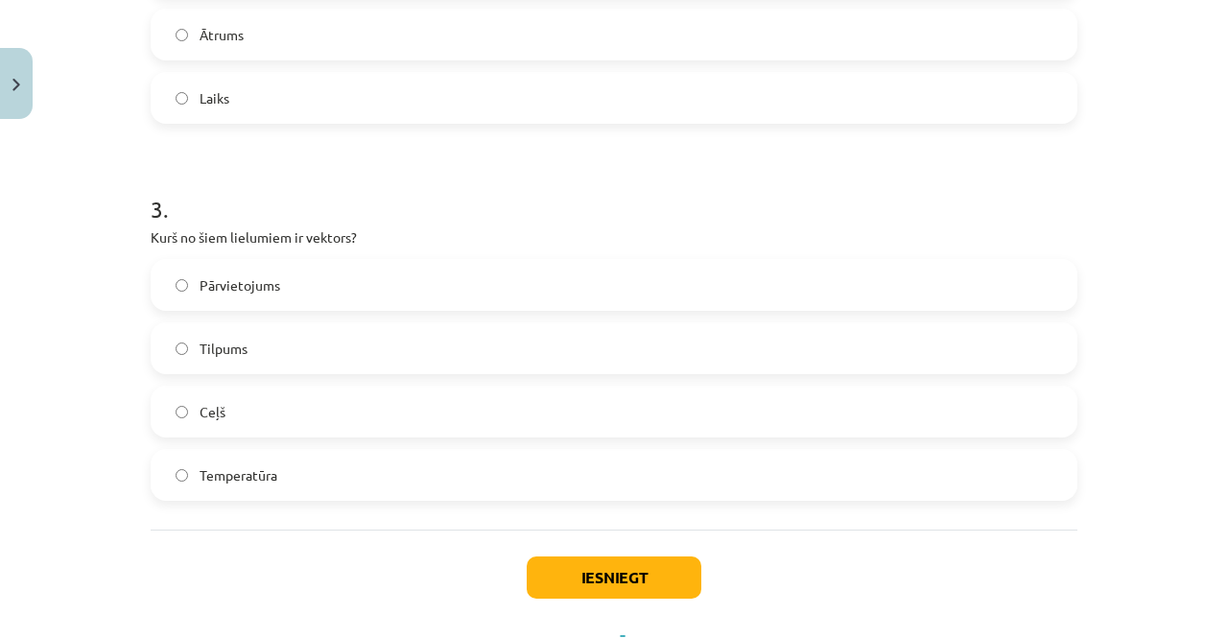
scroll to position [977, 0]
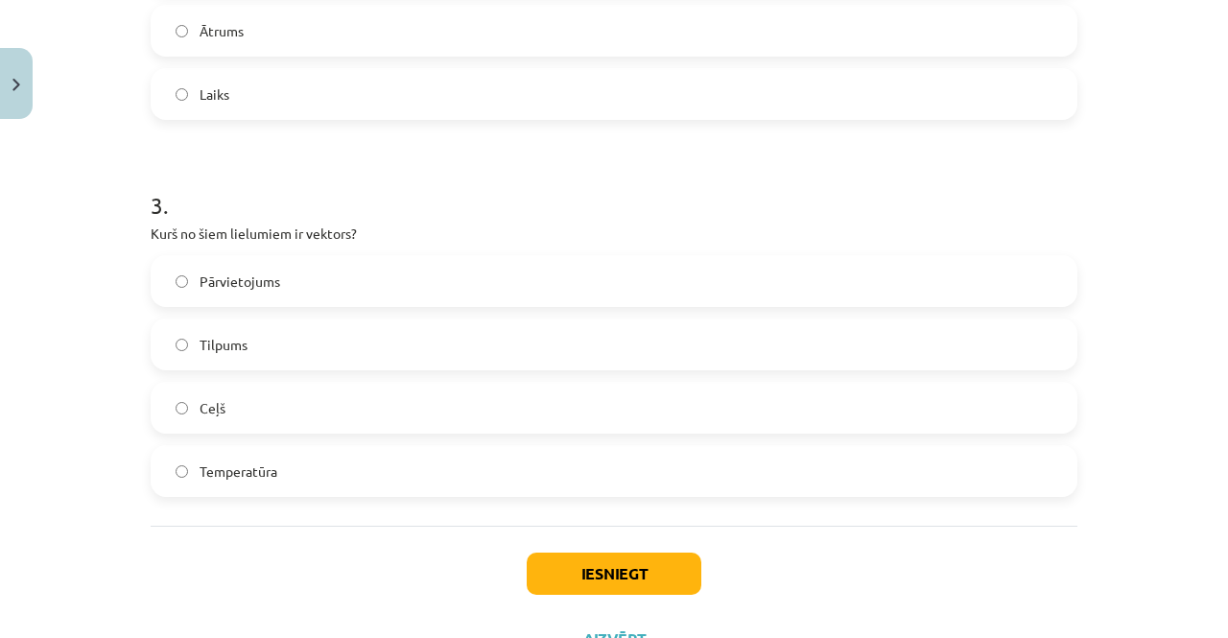
click at [222, 271] on span "Pārvietojums" at bounding box center [239, 281] width 81 height 20
click at [575, 555] on button "Iesniegt" at bounding box center [614, 573] width 175 height 42
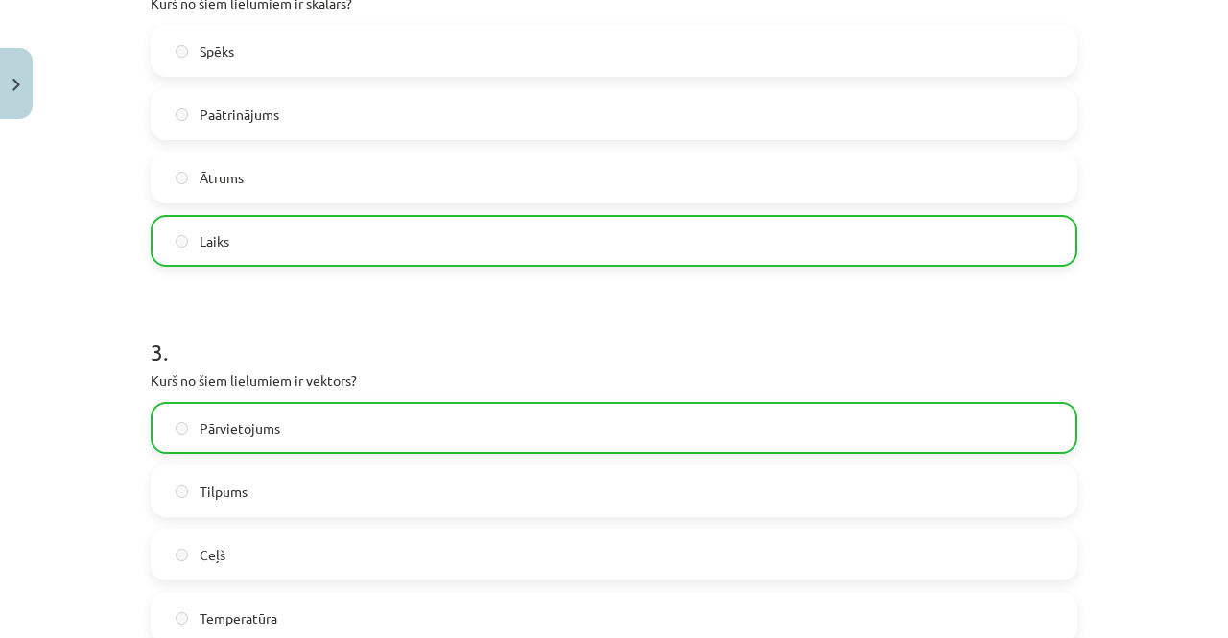
scroll to position [1117, 0]
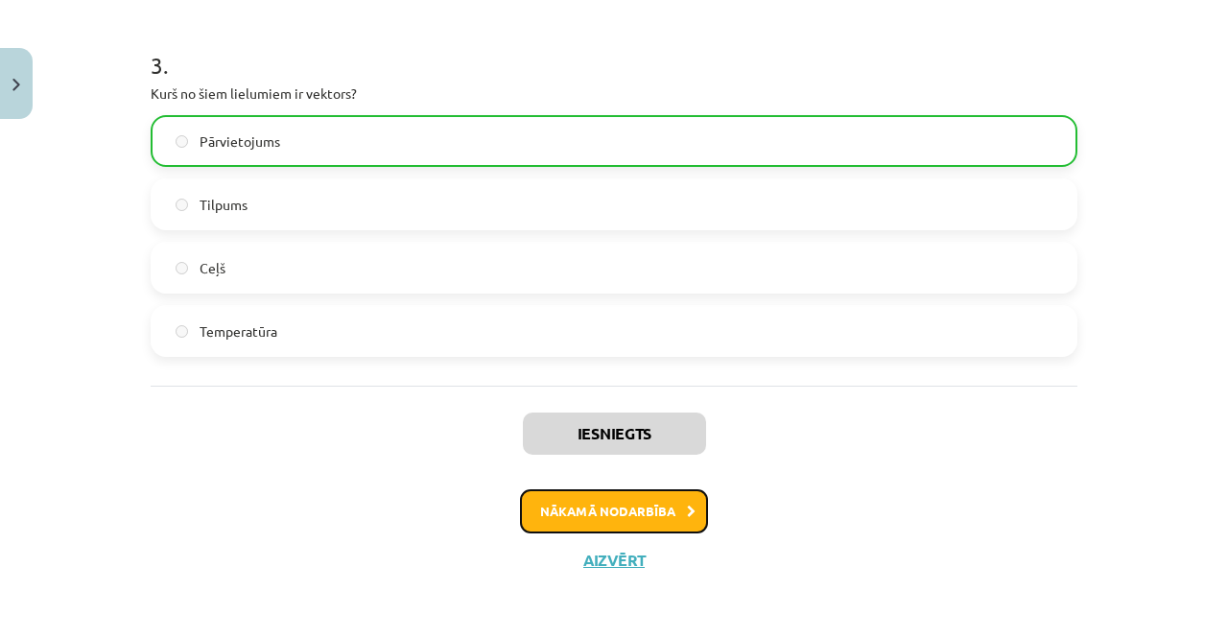
click at [597, 507] on button "Nākamā nodarbība" at bounding box center [614, 511] width 188 height 44
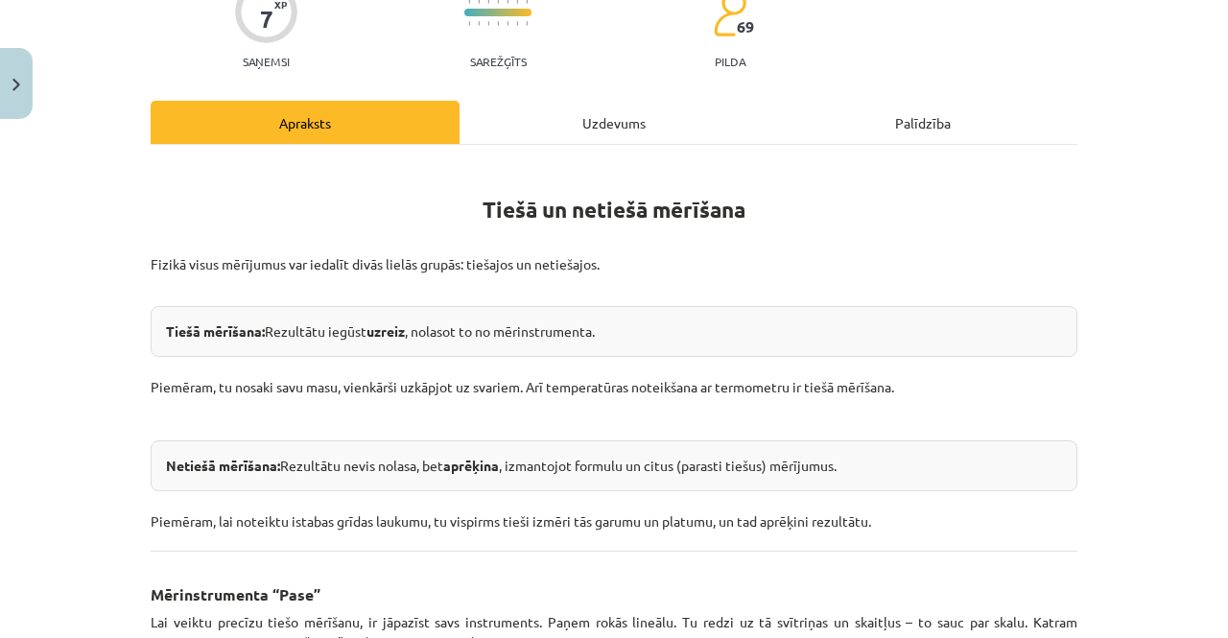
scroll to position [180, 0]
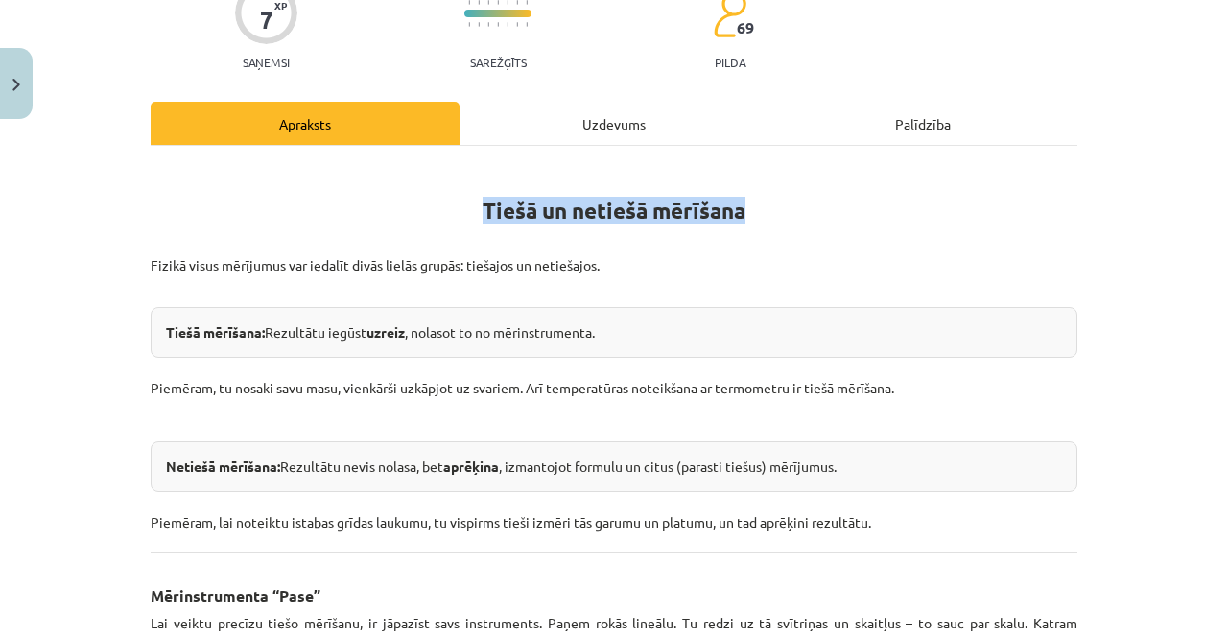
drag, startPoint x: 489, startPoint y: 208, endPoint x: 754, endPoint y: 195, distance: 265.0
click at [754, 195] on h1 "Tiešā un netiešā mērīšana" at bounding box center [614, 206] width 926 height 86
copy strong "Tiešā un netiešā mērīšana"
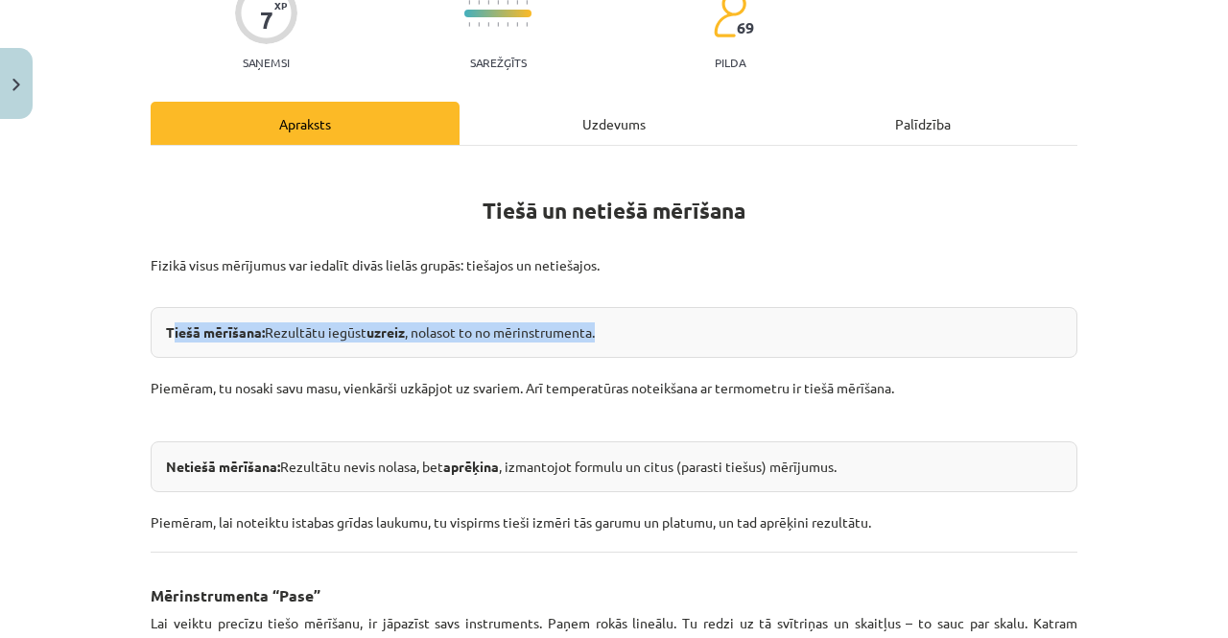
drag, startPoint x: 162, startPoint y: 329, endPoint x: 566, endPoint y: 330, distance: 403.8
click at [566, 330] on div "Tiešā mērīšana: Rezultātu iegūst uzreiz , nolasot to no mērinstrumenta." at bounding box center [614, 332] width 926 height 51
click at [166, 331] on strong "Tiešā mērīšana:" at bounding box center [215, 331] width 99 height 17
drag, startPoint x: 157, startPoint y: 329, endPoint x: 616, endPoint y: 317, distance: 458.6
click at [616, 317] on div "Tiešā mērīšana: Rezultātu iegūst uzreiz , nolasot to no mērinstrumenta." at bounding box center [614, 332] width 926 height 51
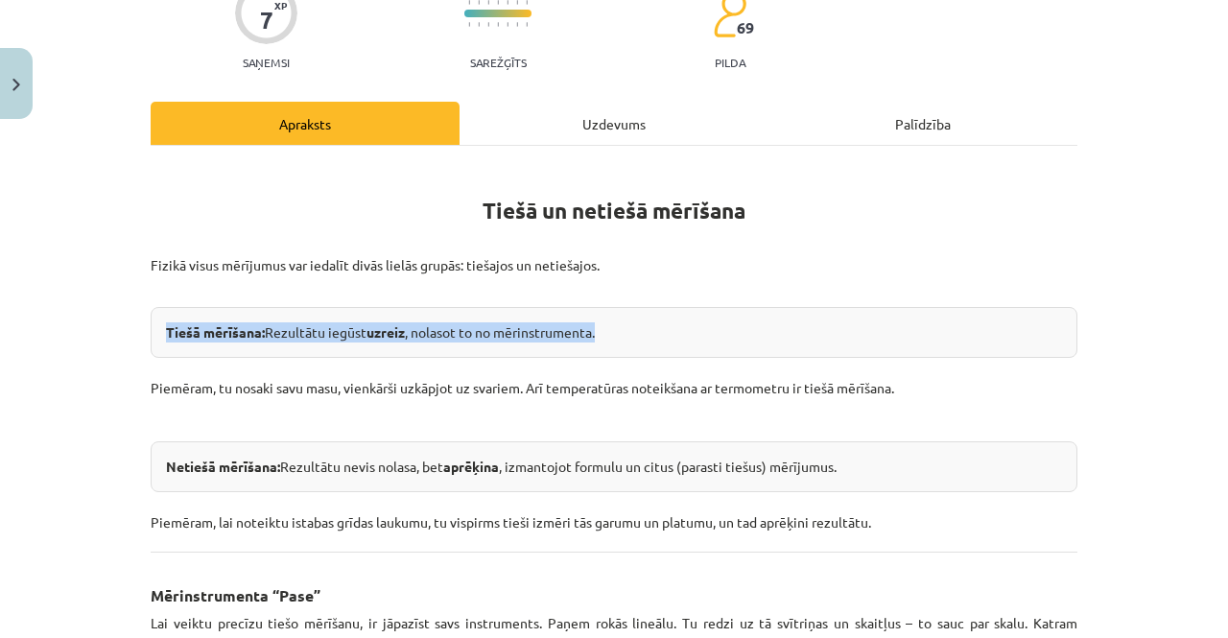
copy div "Tiešā mērīšana: Rezultātu iegūst uzreiz , nolasot to no mērinstrumenta."
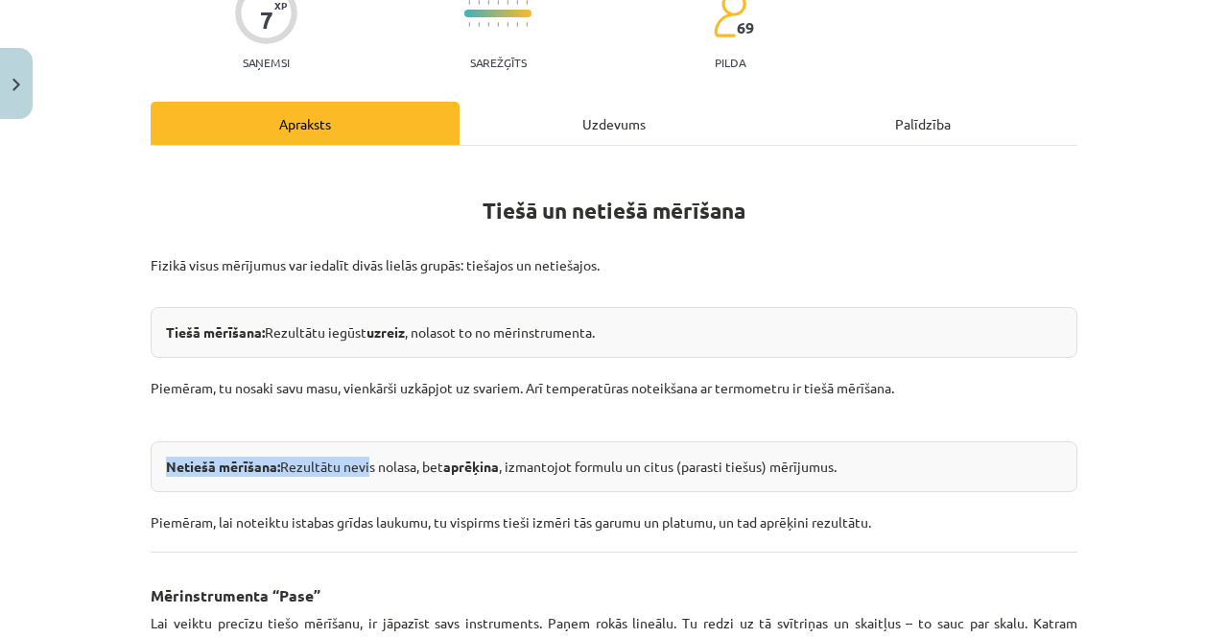
drag, startPoint x: 159, startPoint y: 468, endPoint x: 414, endPoint y: 454, distance: 255.5
click at [414, 454] on div "Netiešā mērīšana: Rezultātu nevis nolasa, bet aprēķina , izmantojot formulu un …" at bounding box center [614, 466] width 926 height 51
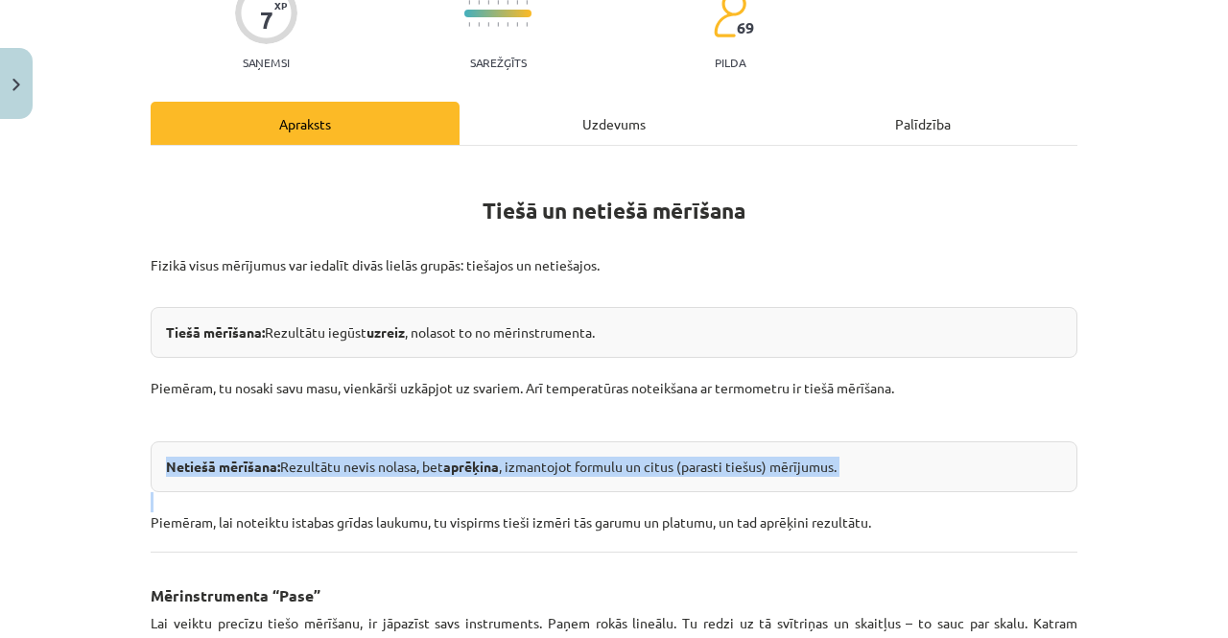
click at [414, 454] on div "Netiešā mērīšana: Rezultātu nevis nolasa, bet aprēķina , izmantojot formulu un …" at bounding box center [614, 466] width 926 height 51
drag, startPoint x: 414, startPoint y: 454, endPoint x: 520, endPoint y: 455, distance: 105.5
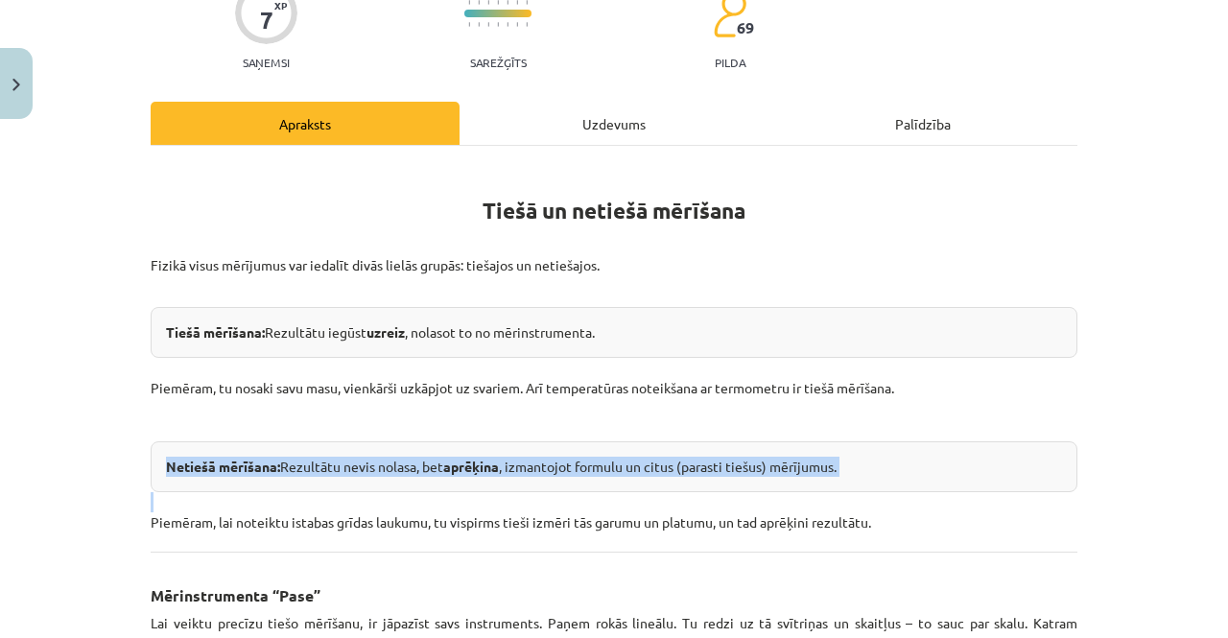
click at [520, 455] on div "Netiešā mērīšana: Rezultātu nevis nolasa, bet aprēķina , izmantojot formulu un …" at bounding box center [614, 466] width 926 height 51
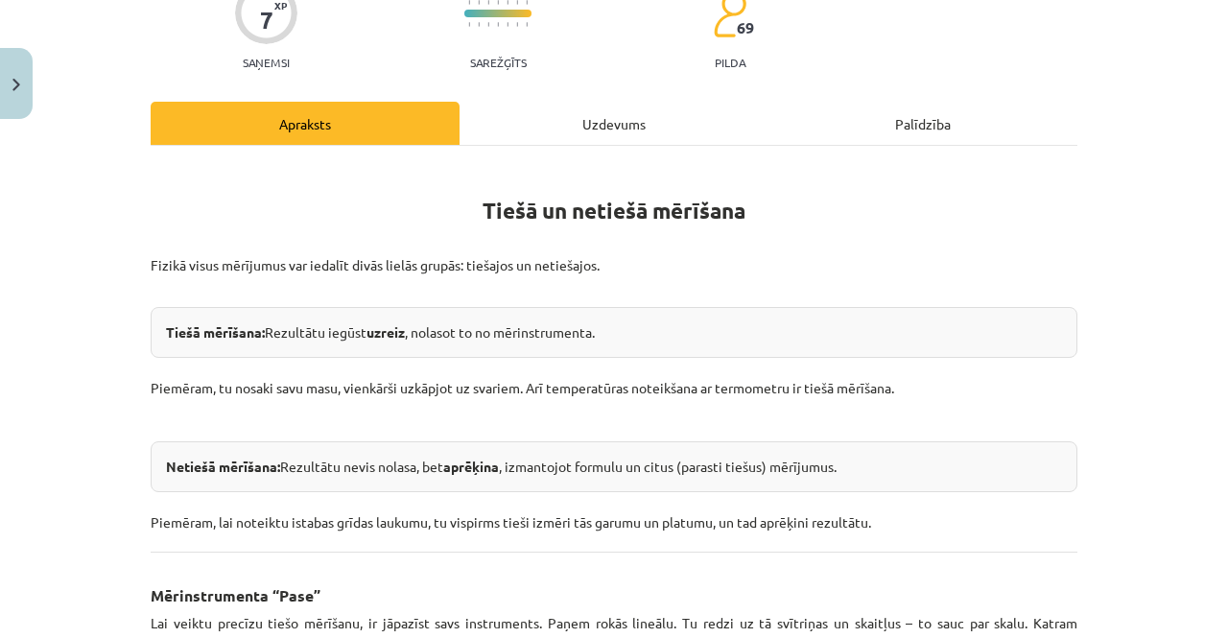
click at [959, 559] on div "Tiešā un netiešā mērīšana Fizikā visus mērījumus var iedalīt divās lielās grupā…" at bounding box center [614, 622] width 926 height 918
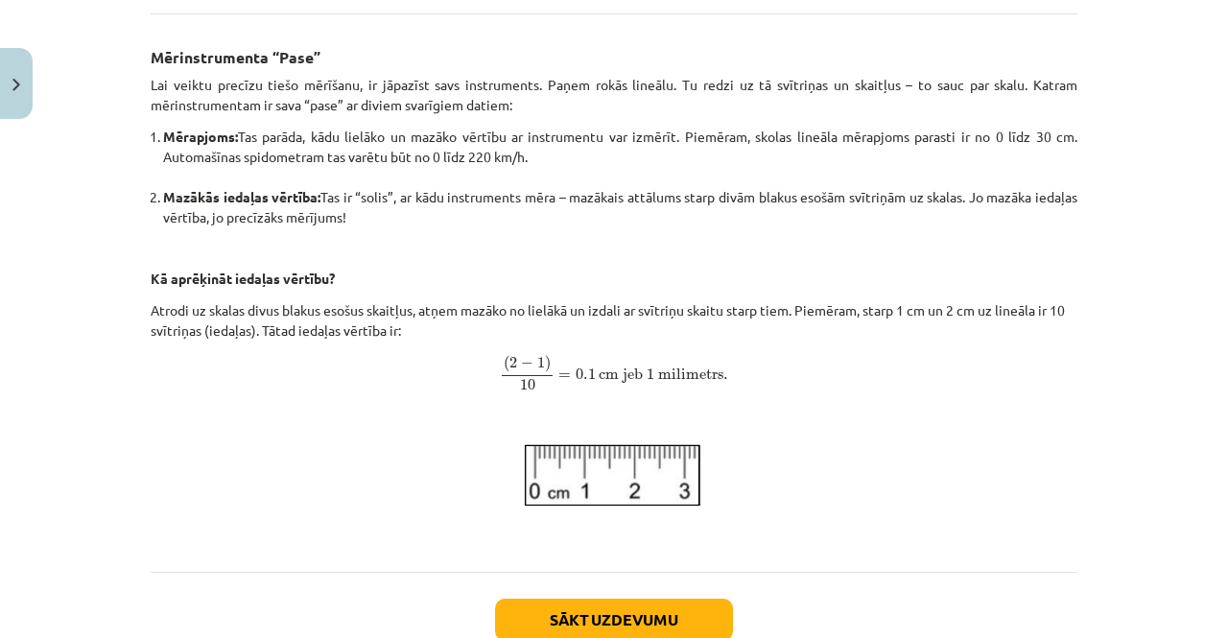
scroll to position [745, 0]
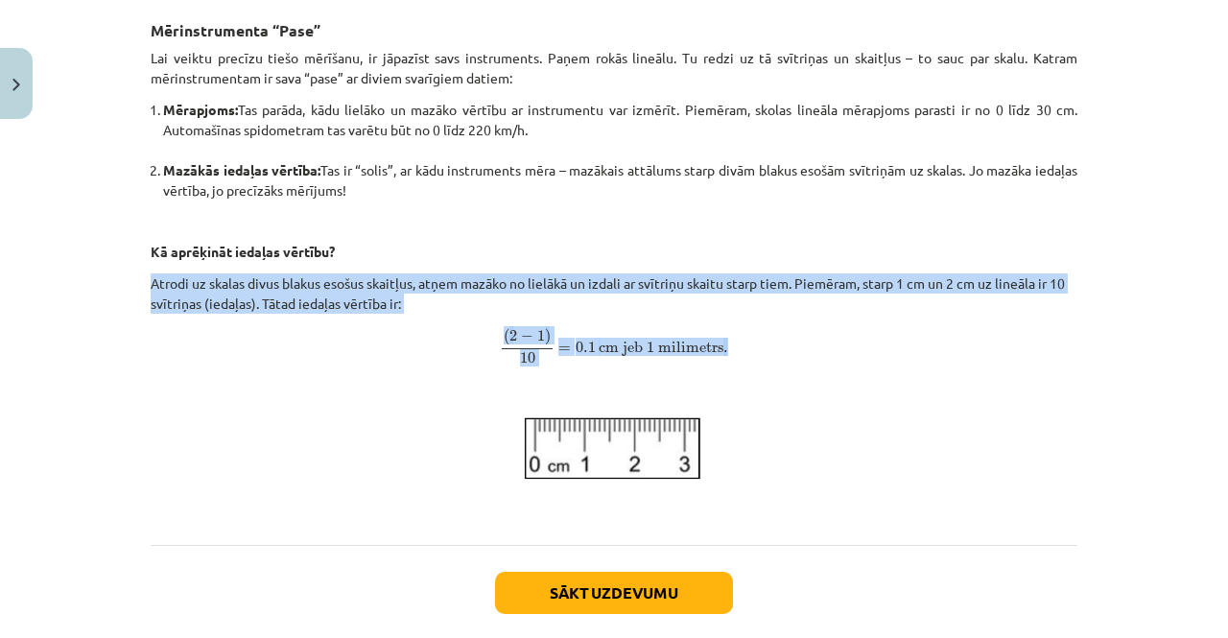
drag, startPoint x: 144, startPoint y: 277, endPoint x: 744, endPoint y: 355, distance: 605.4
click at [744, 355] on p "Atrodi uz skalas divus blakus esošus skaitļus, atņem mazāko no lielākā un izdal…" at bounding box center [614, 336] width 926 height 126
copy p "Atrodi uz skalas divus blakus esošus skaitļus, atņem mazāko no lielākā un izdal…"
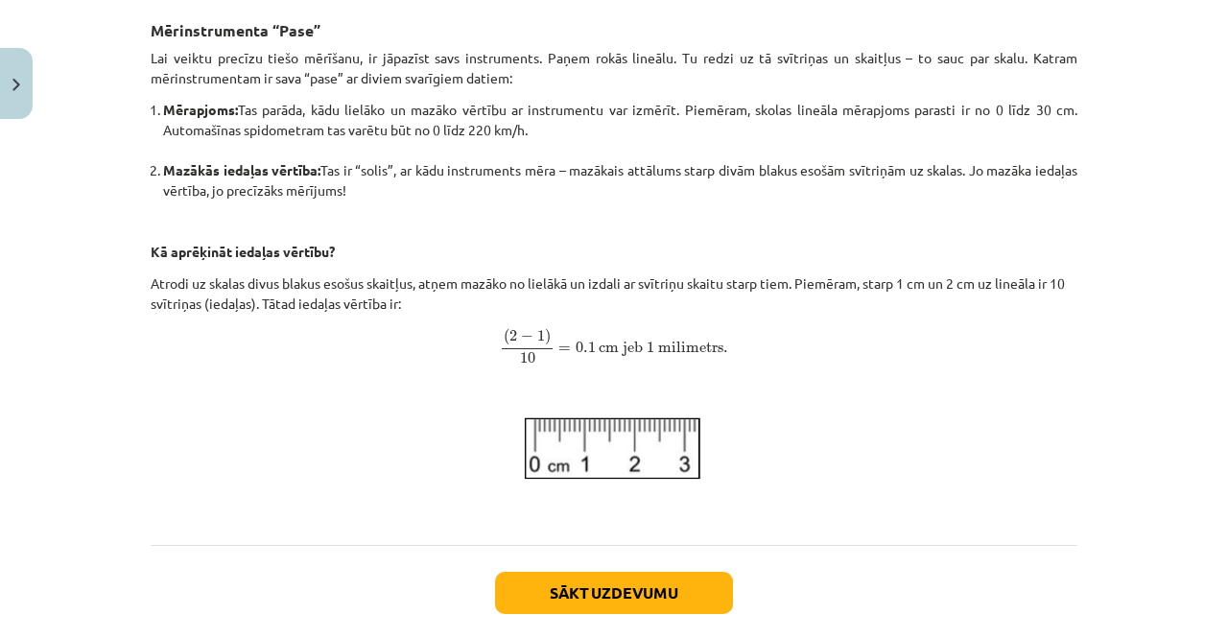
click at [882, 496] on p at bounding box center [614, 506] width 926 height 20
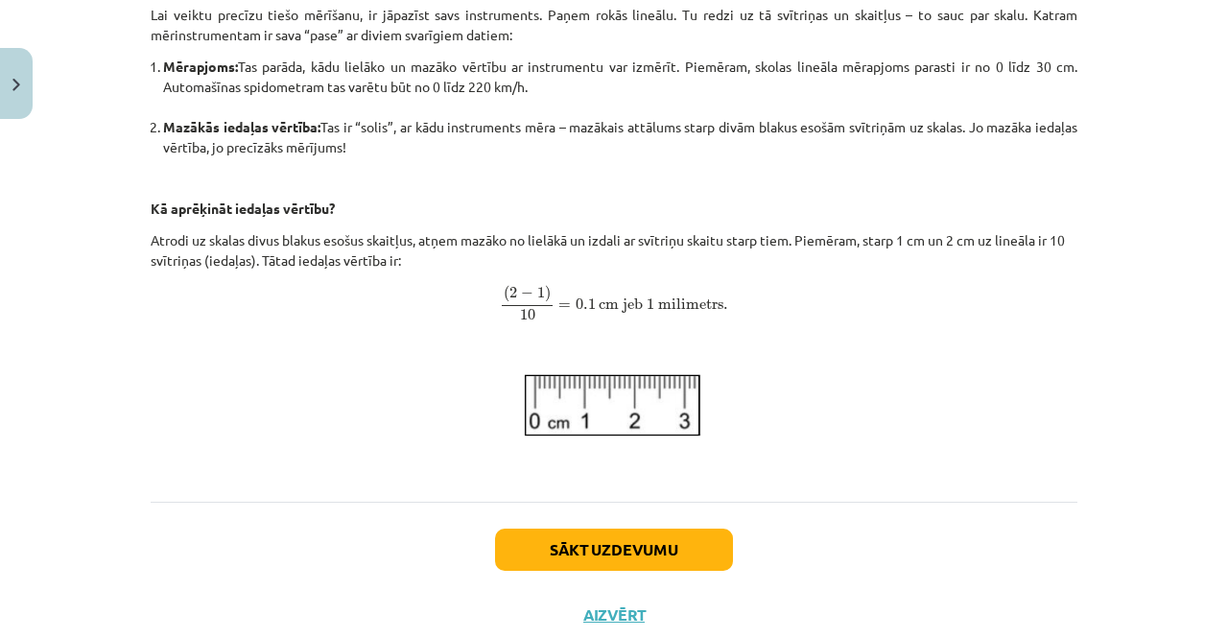
scroll to position [841, 0]
